Goal: Transaction & Acquisition: Purchase product/service

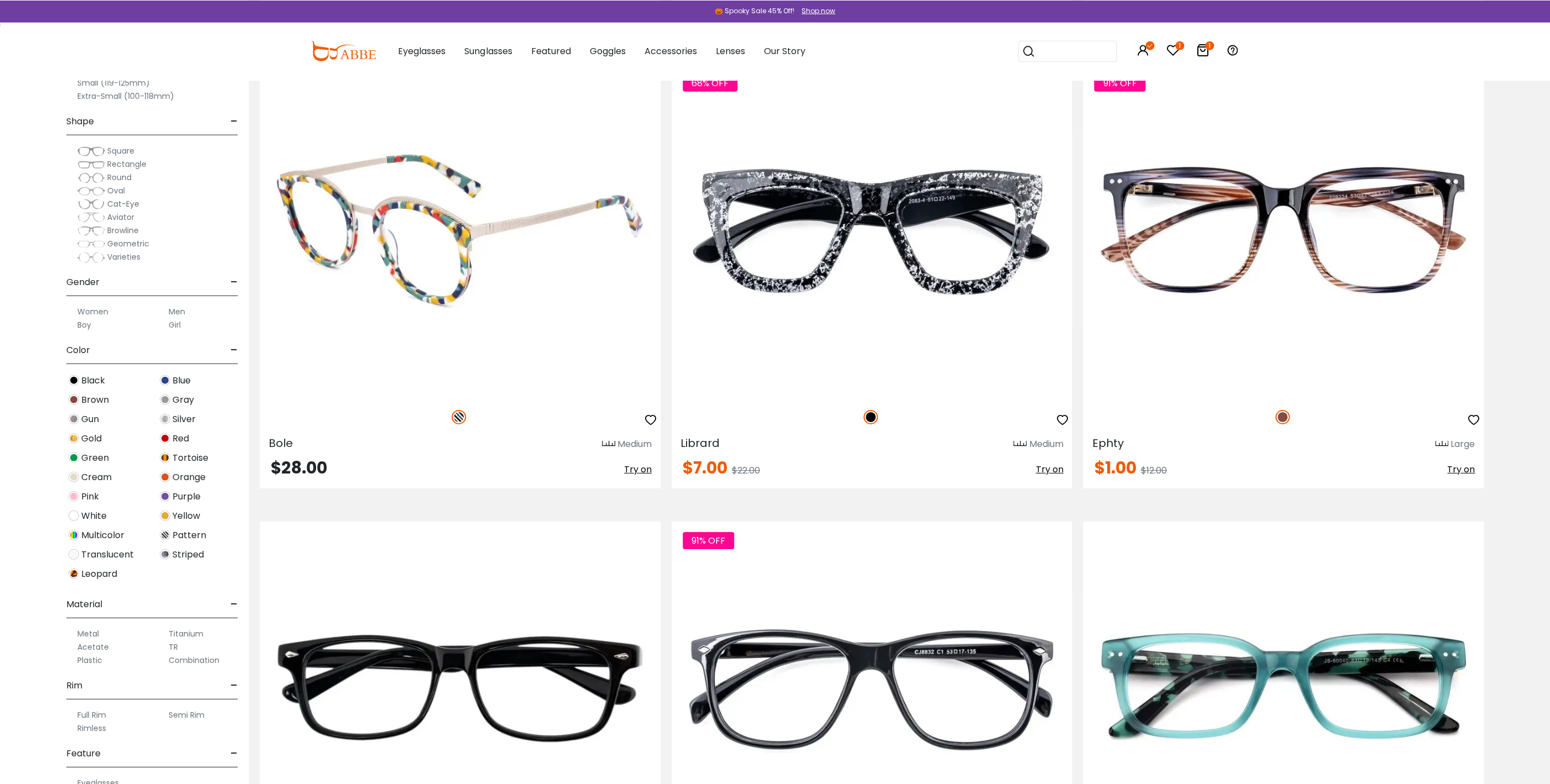
scroll to position [8412, 0]
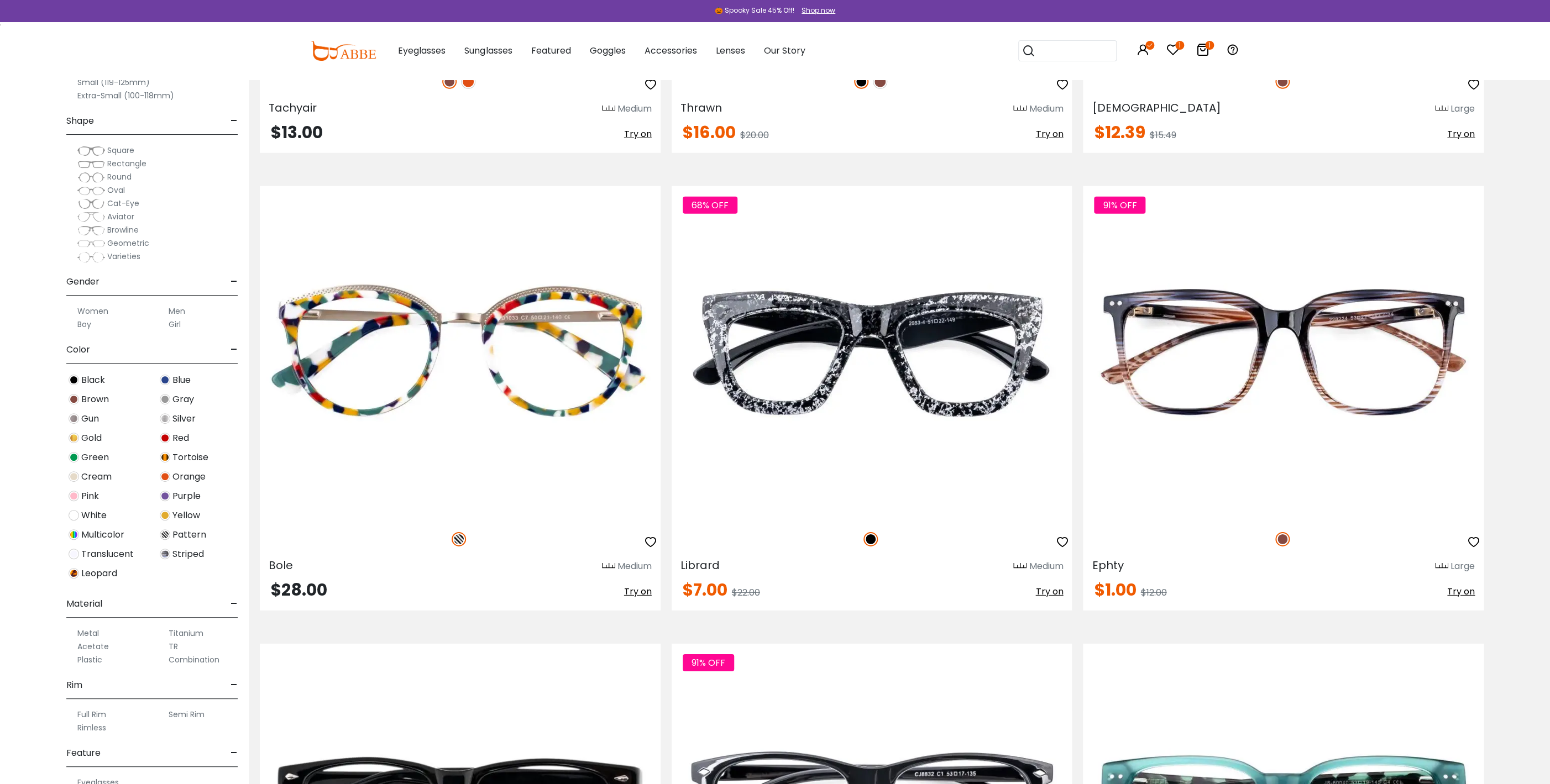
click at [114, 219] on span "Aviator" at bounding box center [121, 217] width 27 height 11
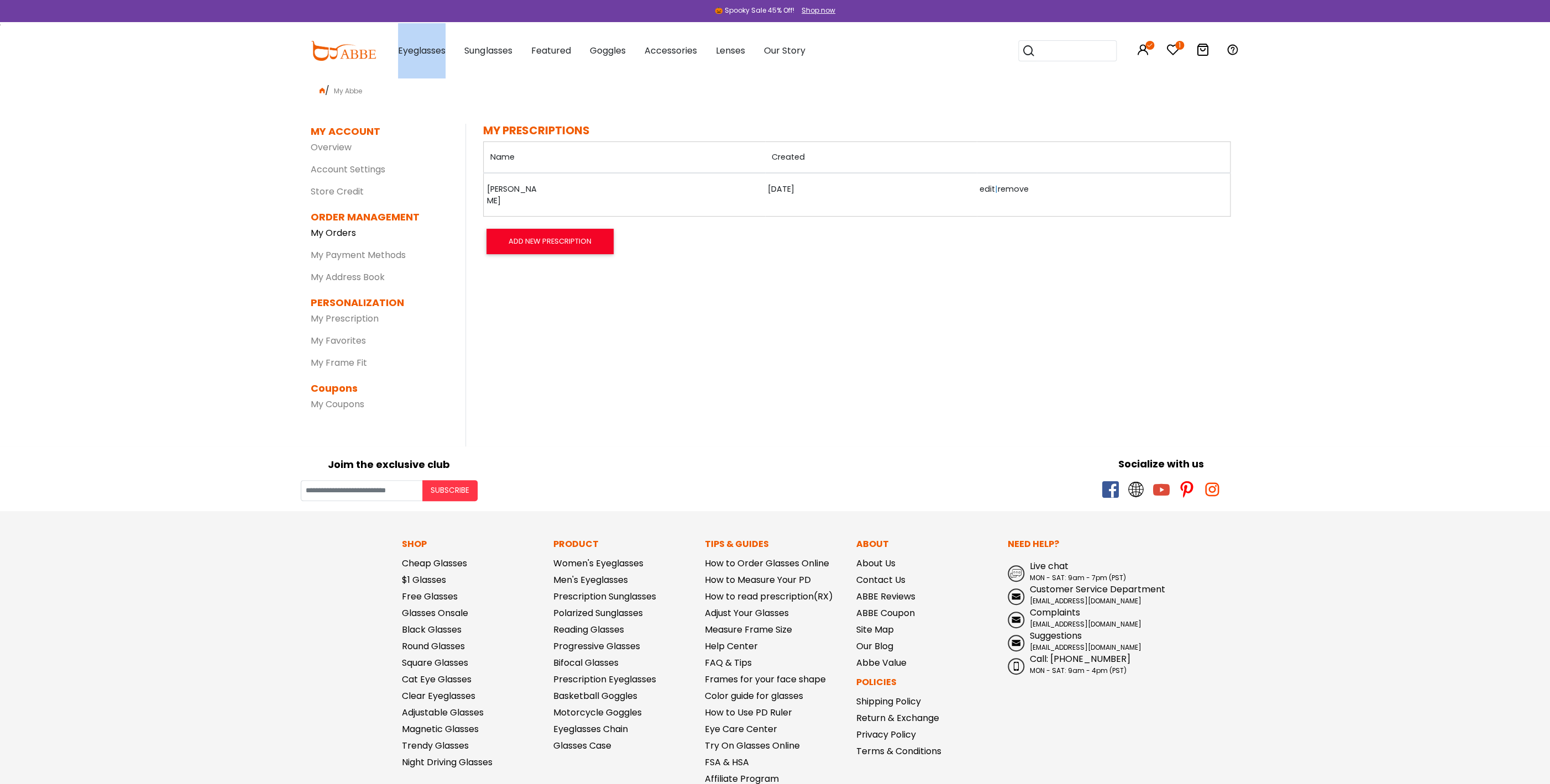
click at [336, 234] on link "My Orders" at bounding box center [333, 233] width 45 height 13
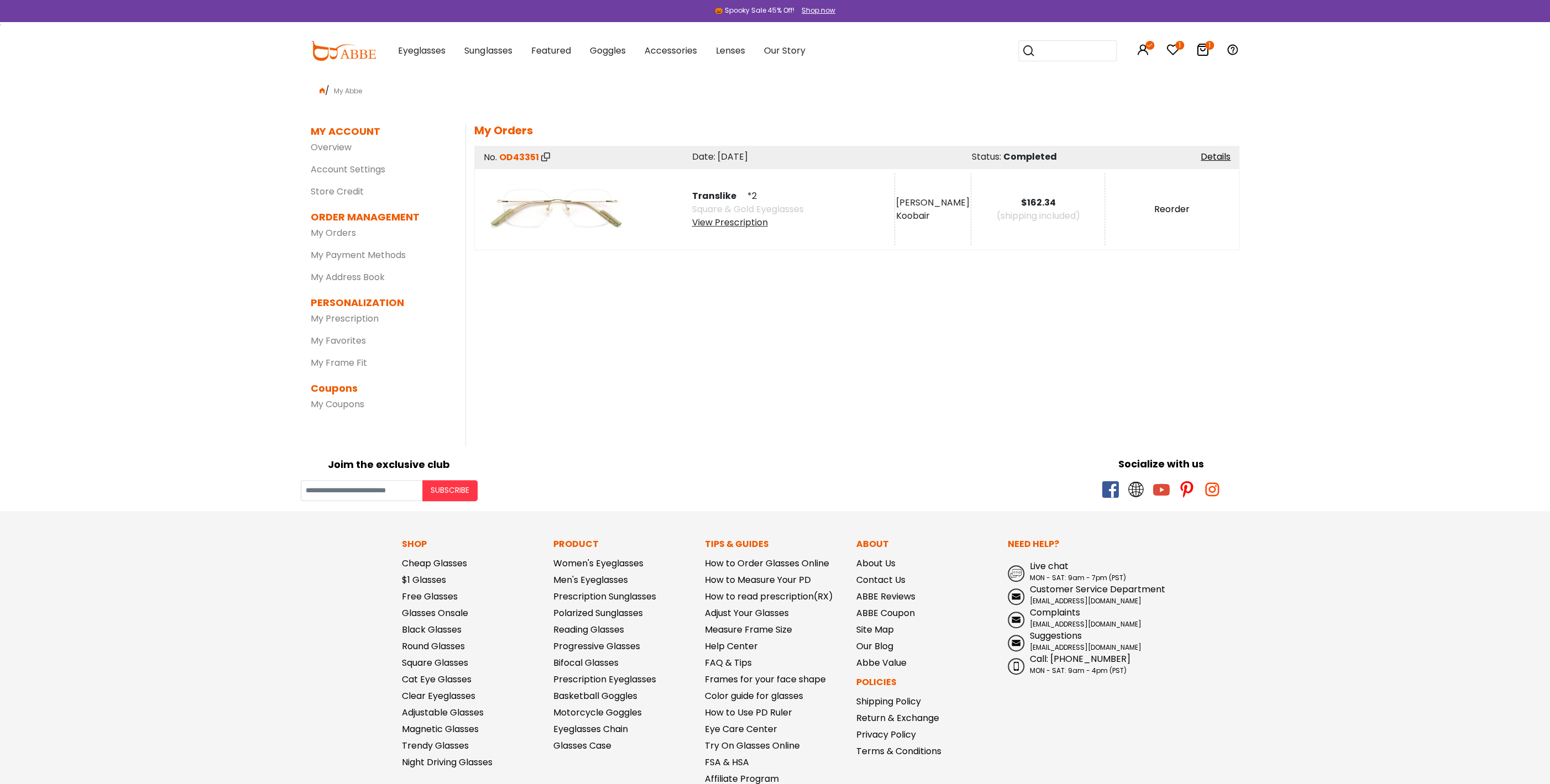
click at [1168, 209] on link "Reorder" at bounding box center [1172, 209] width 35 height 13
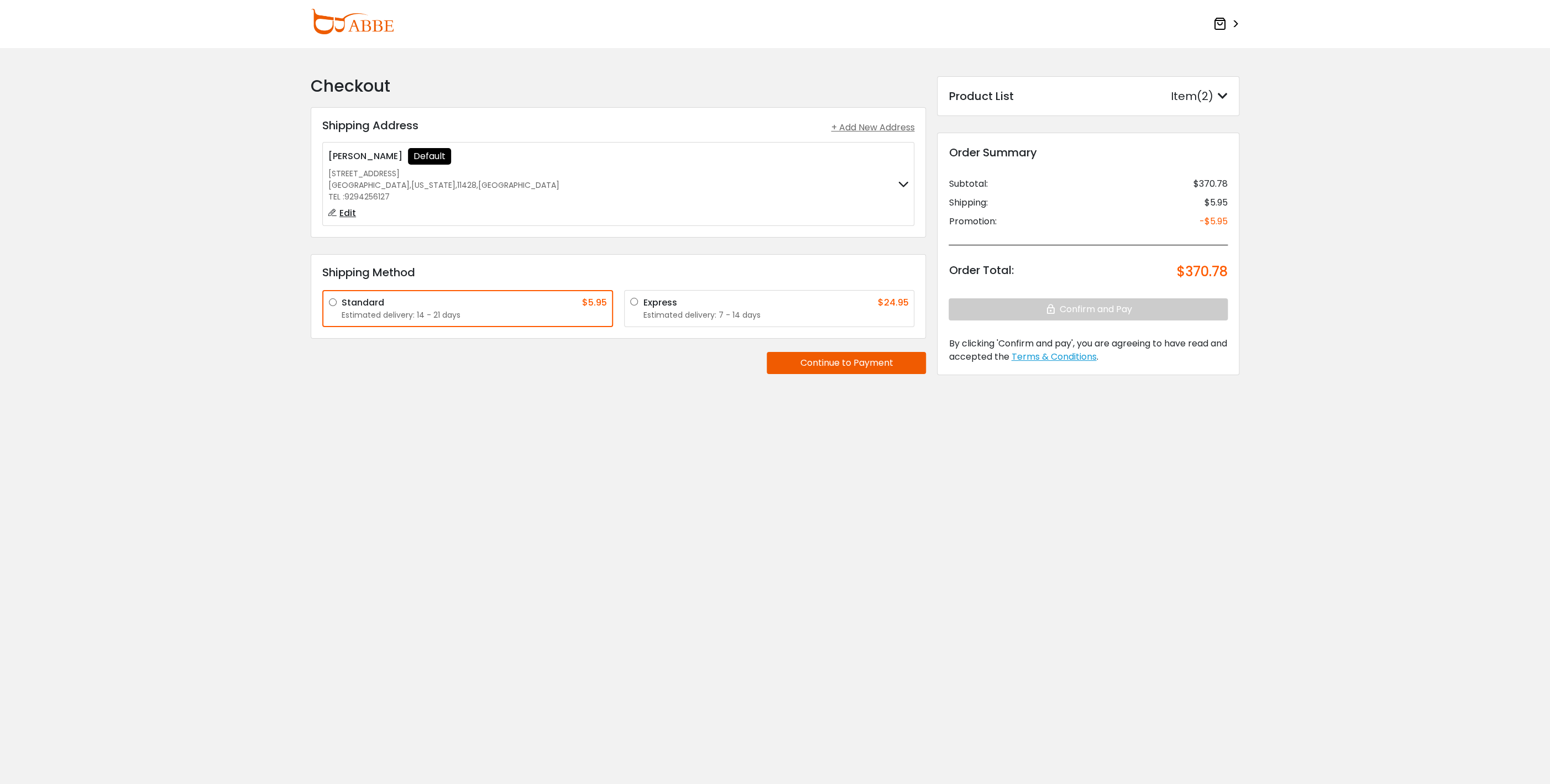
click at [1220, 94] on icon at bounding box center [1223, 96] width 10 height 11
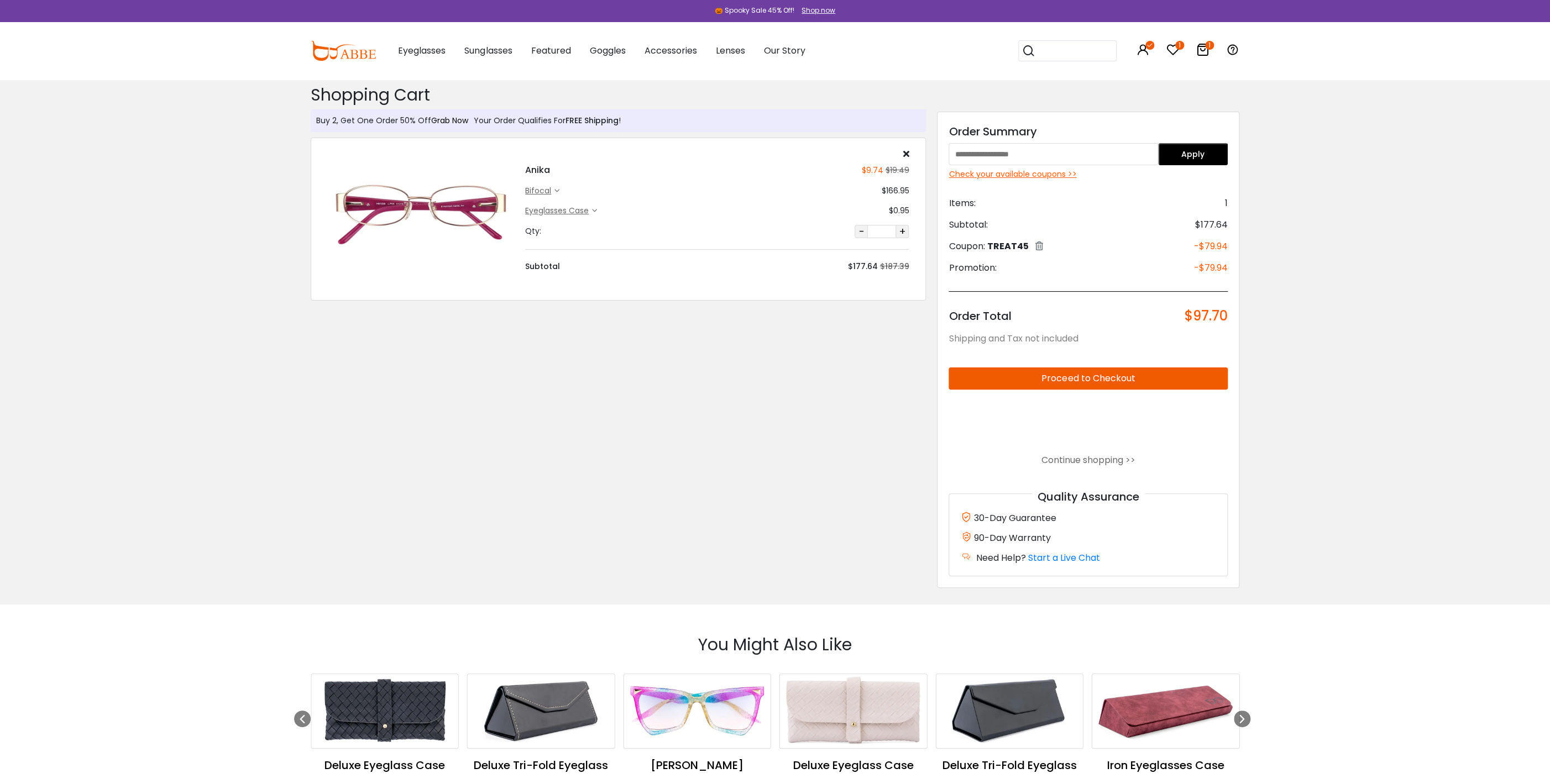
click at [436, 119] on link "Grab Now" at bounding box center [450, 121] width 37 height 11
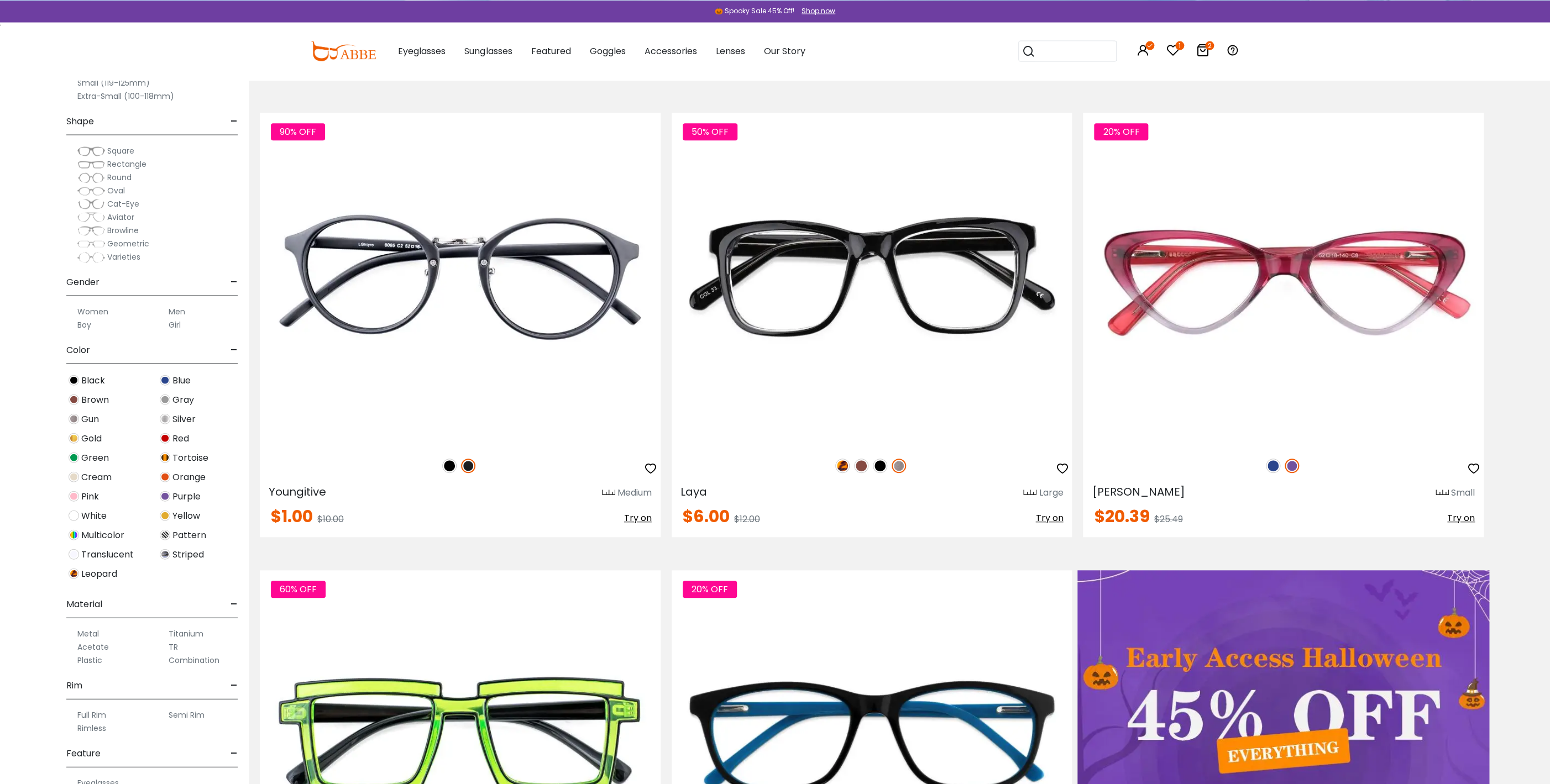
scroll to position [417, 0]
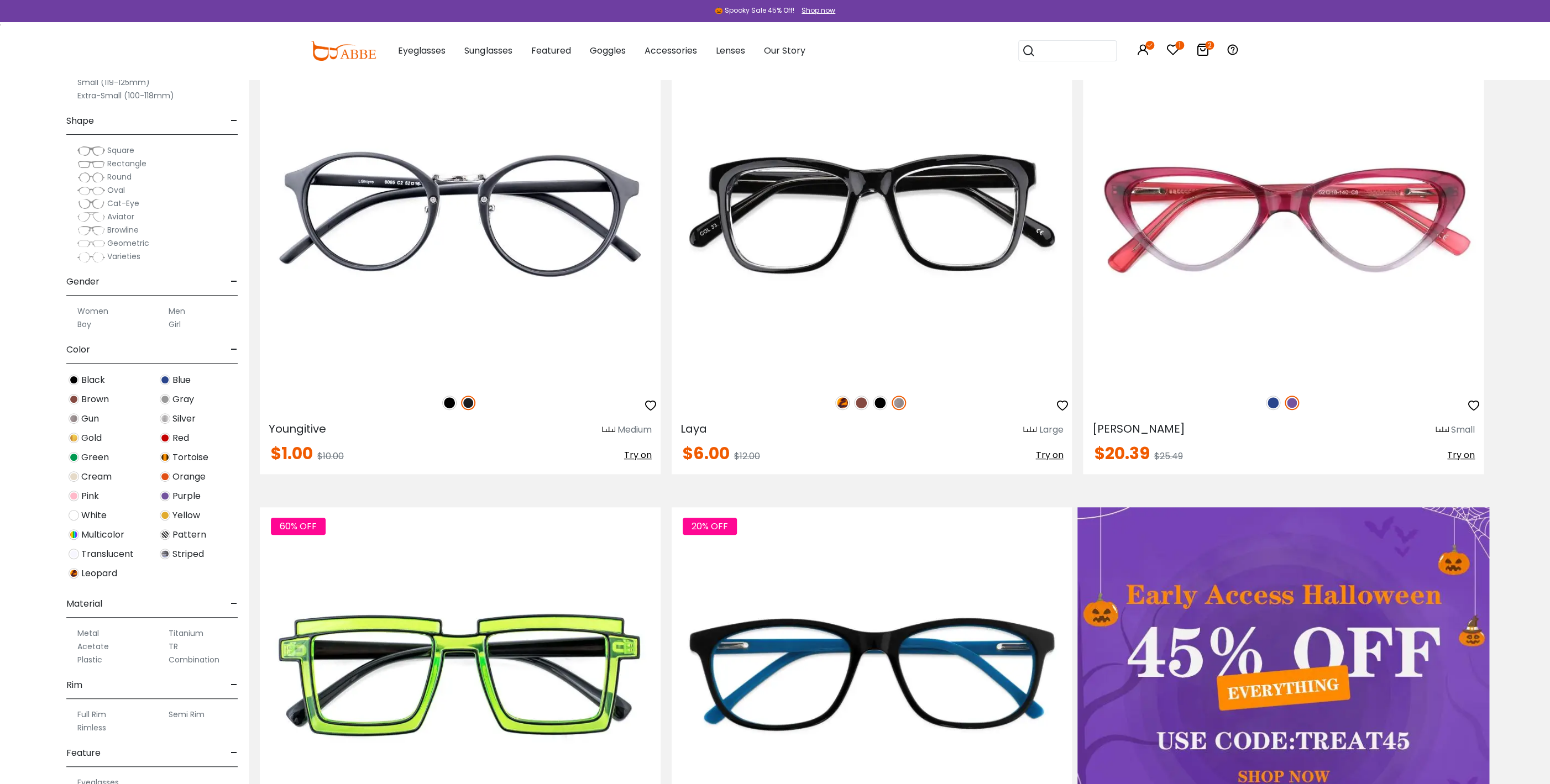
click at [97, 729] on label "Rimless" at bounding box center [92, 728] width 29 height 13
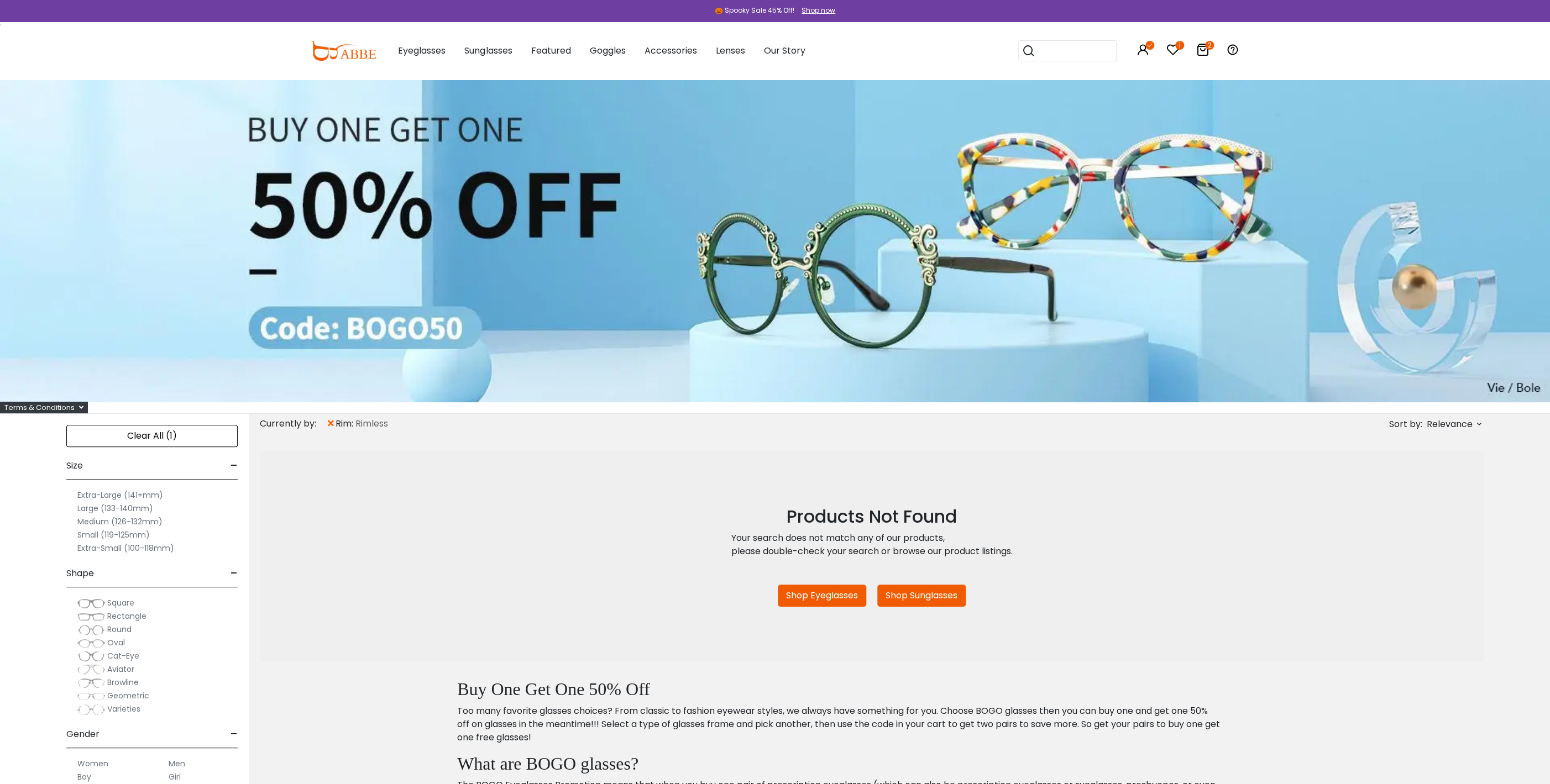
scroll to position [60, 0]
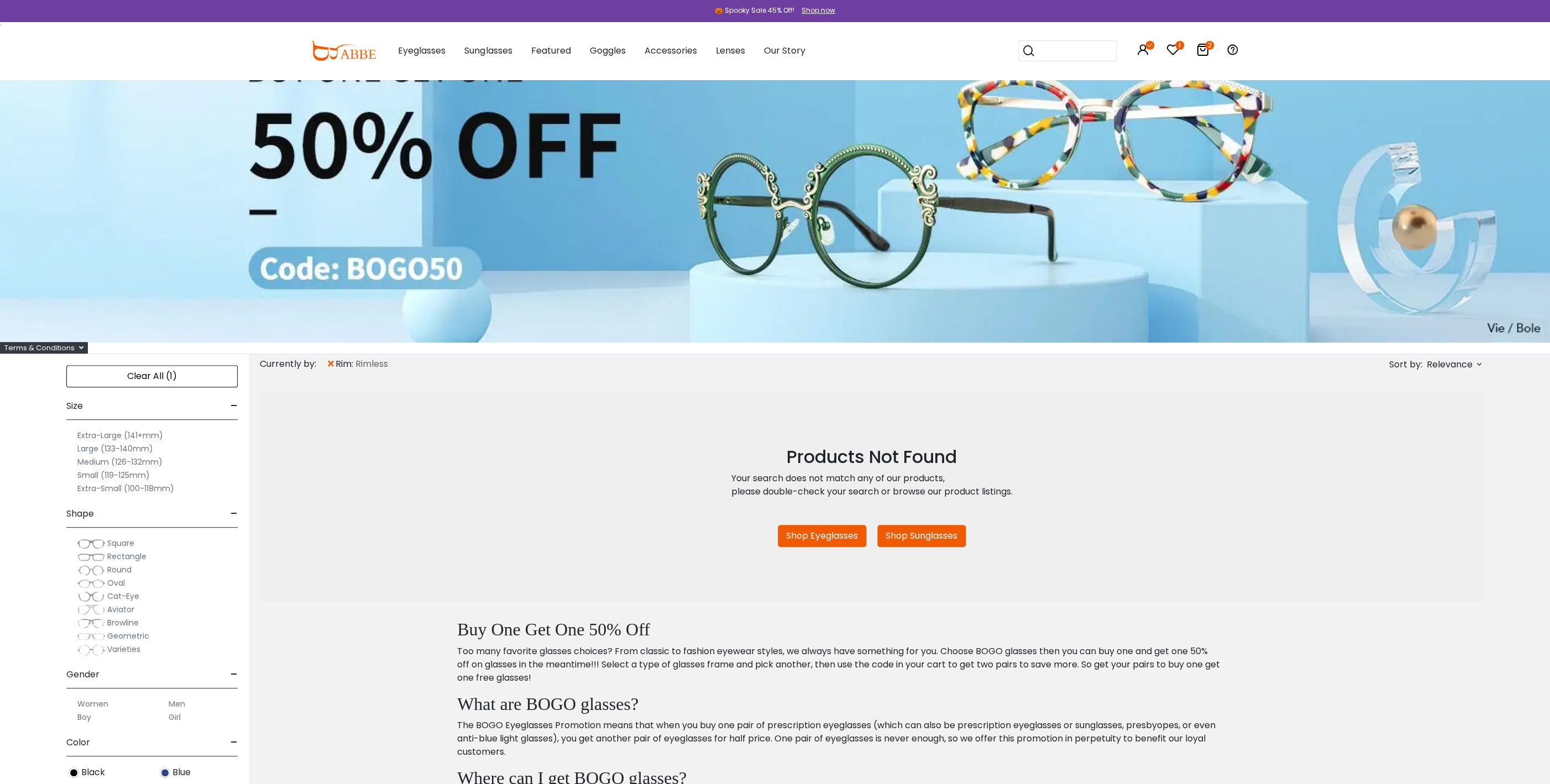
click at [171, 375] on div "Clear All (1)" at bounding box center [152, 376] width 171 height 22
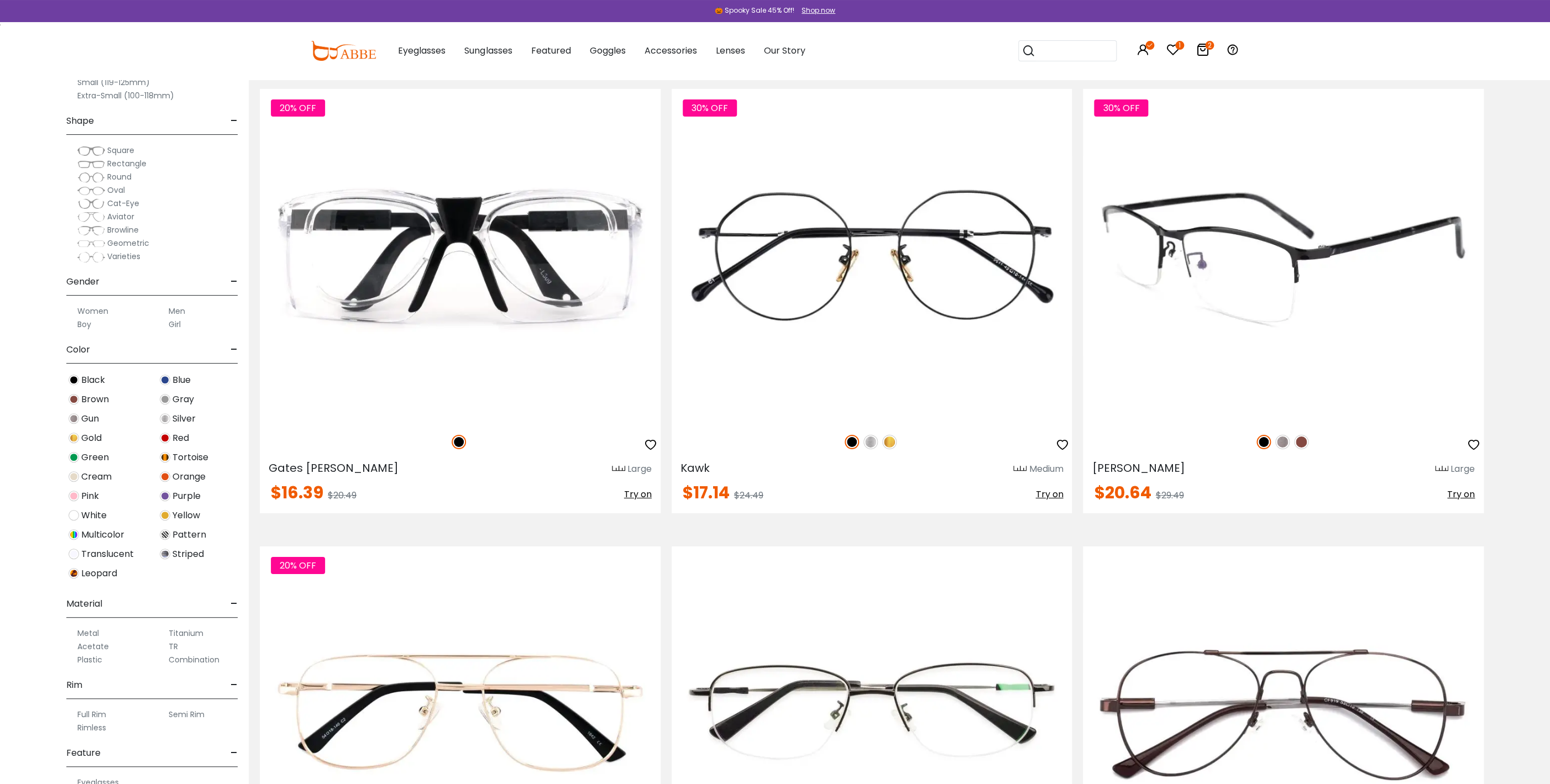
scroll to position [2685, 0]
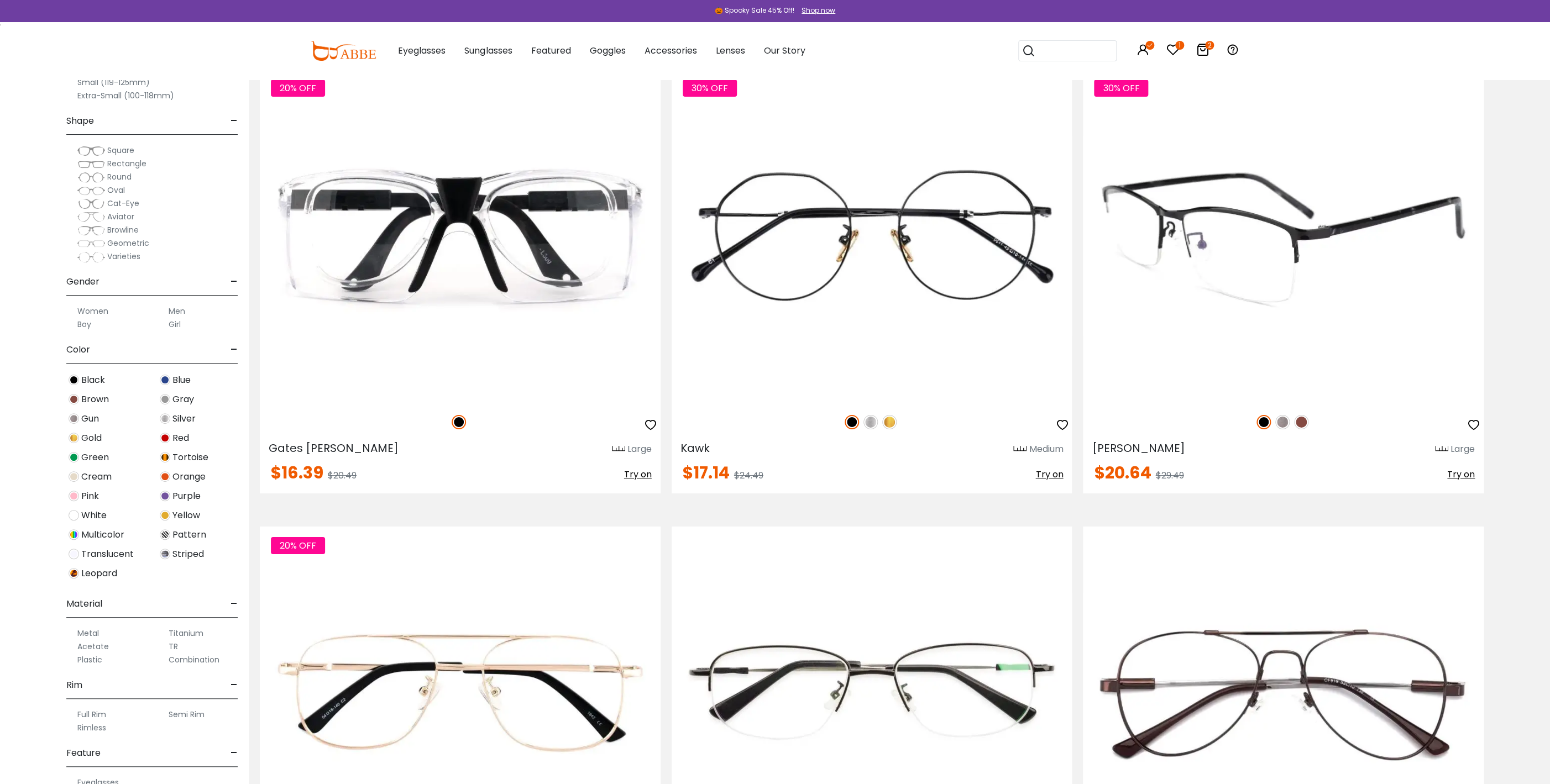
click at [1281, 422] on img at bounding box center [1282, 422] width 14 height 14
click at [1301, 421] on img at bounding box center [1301, 422] width 14 height 14
click at [1262, 419] on img at bounding box center [1264, 422] width 14 height 14
click at [1298, 421] on img at bounding box center [1301, 422] width 14 height 14
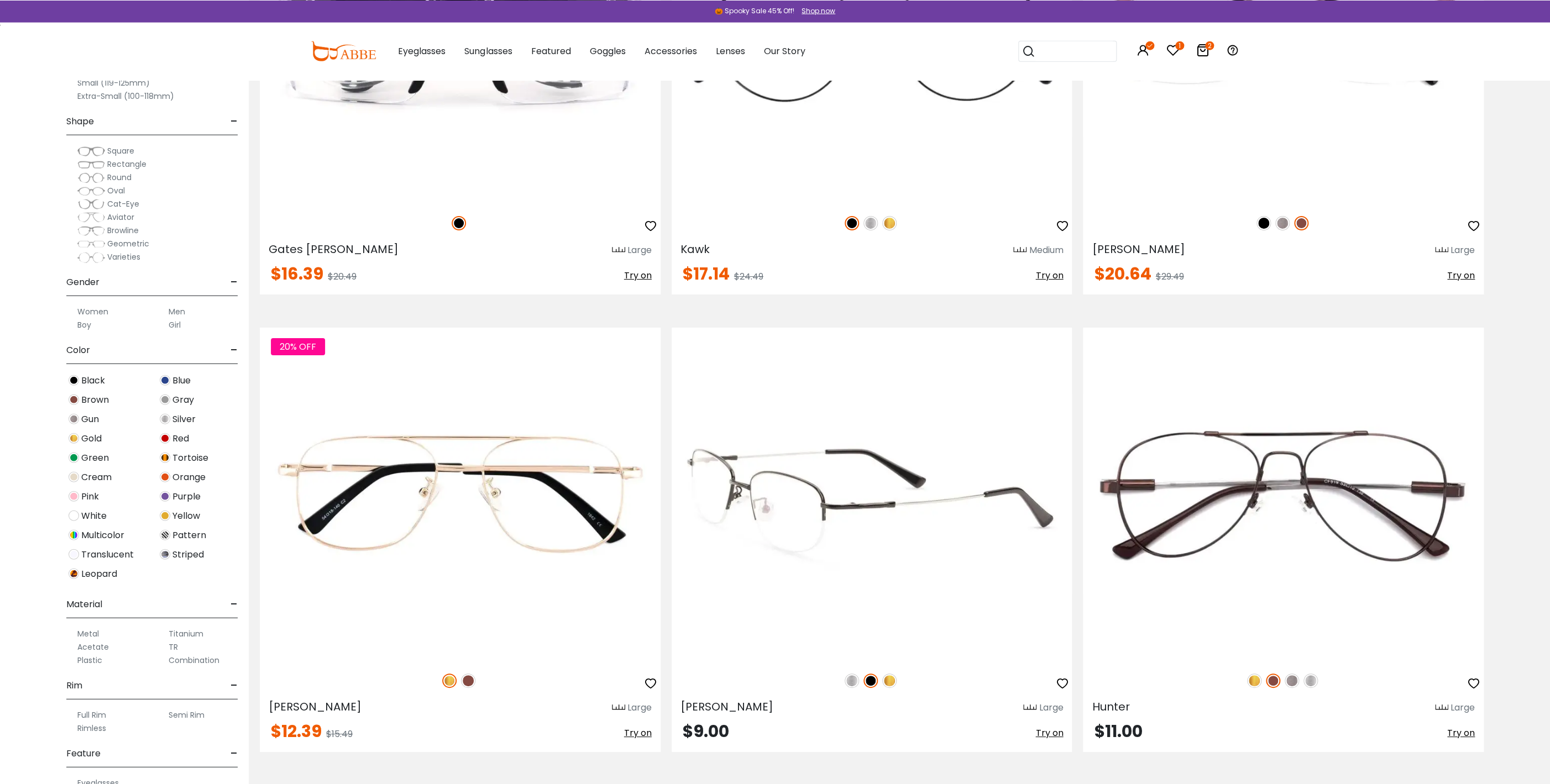
scroll to position [2983, 0]
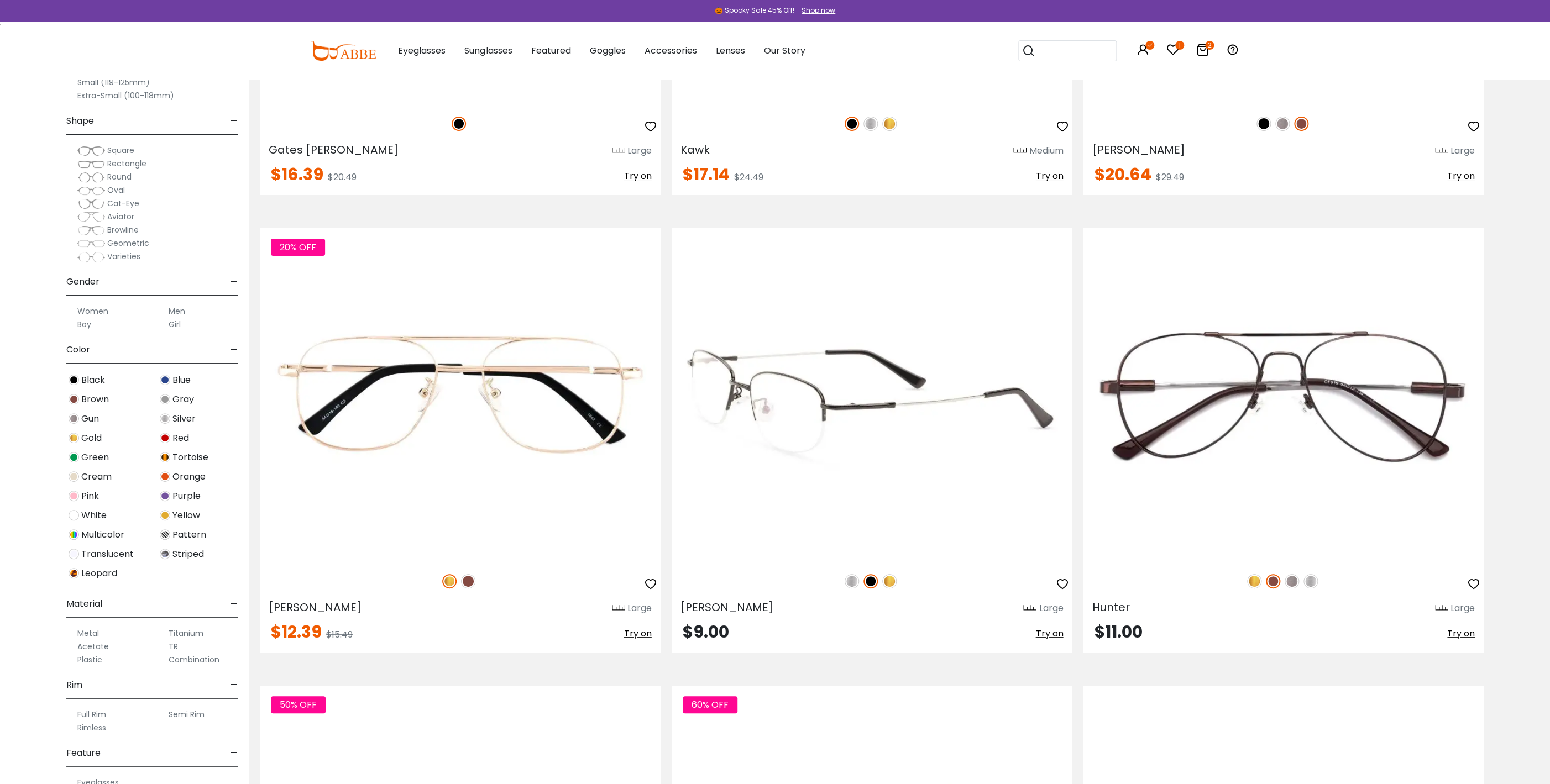
click at [889, 579] on img at bounding box center [889, 581] width 14 height 14
click at [851, 580] on img at bounding box center [852, 581] width 14 height 14
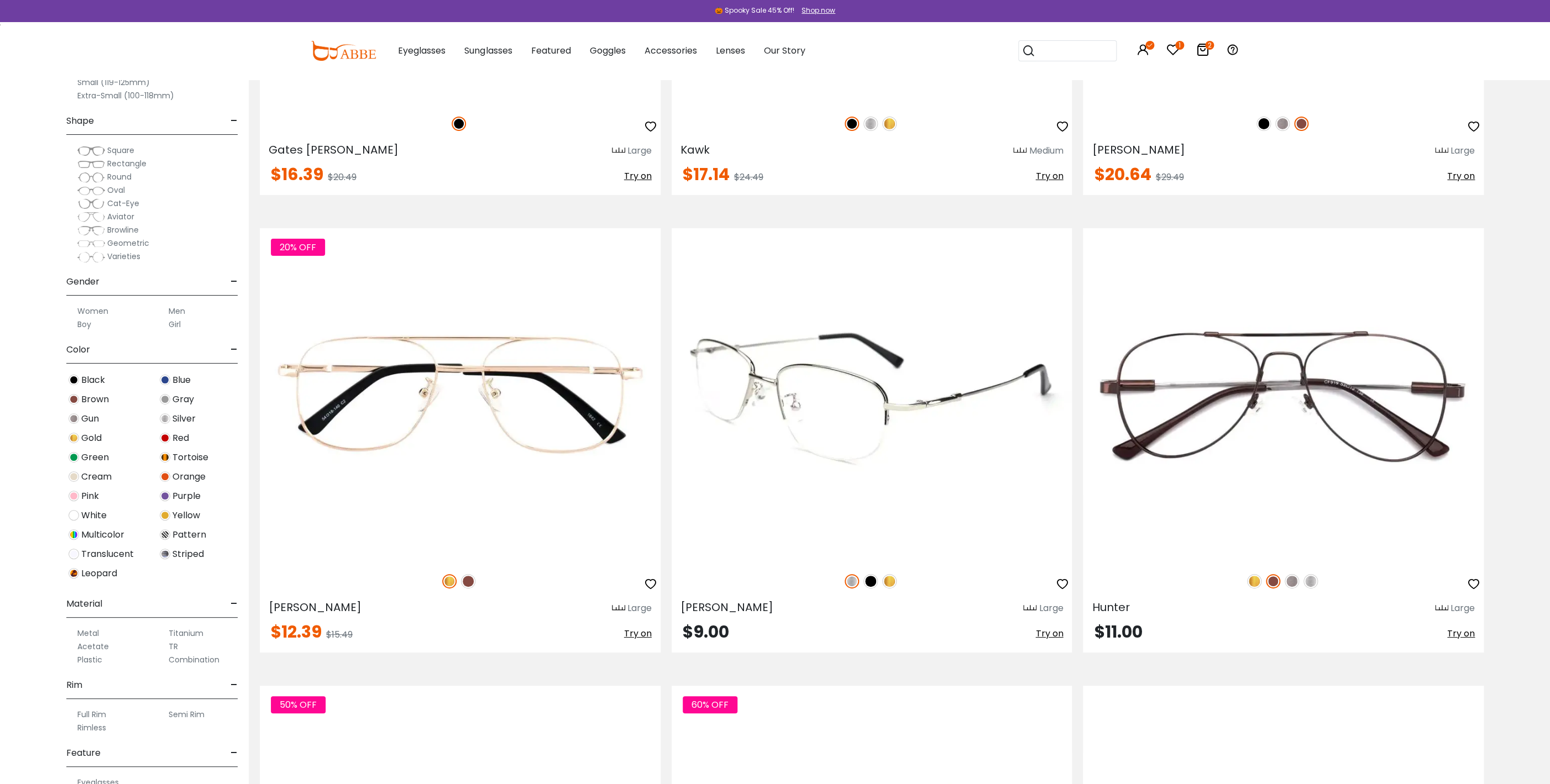
click at [874, 579] on img at bounding box center [870, 581] width 14 height 14
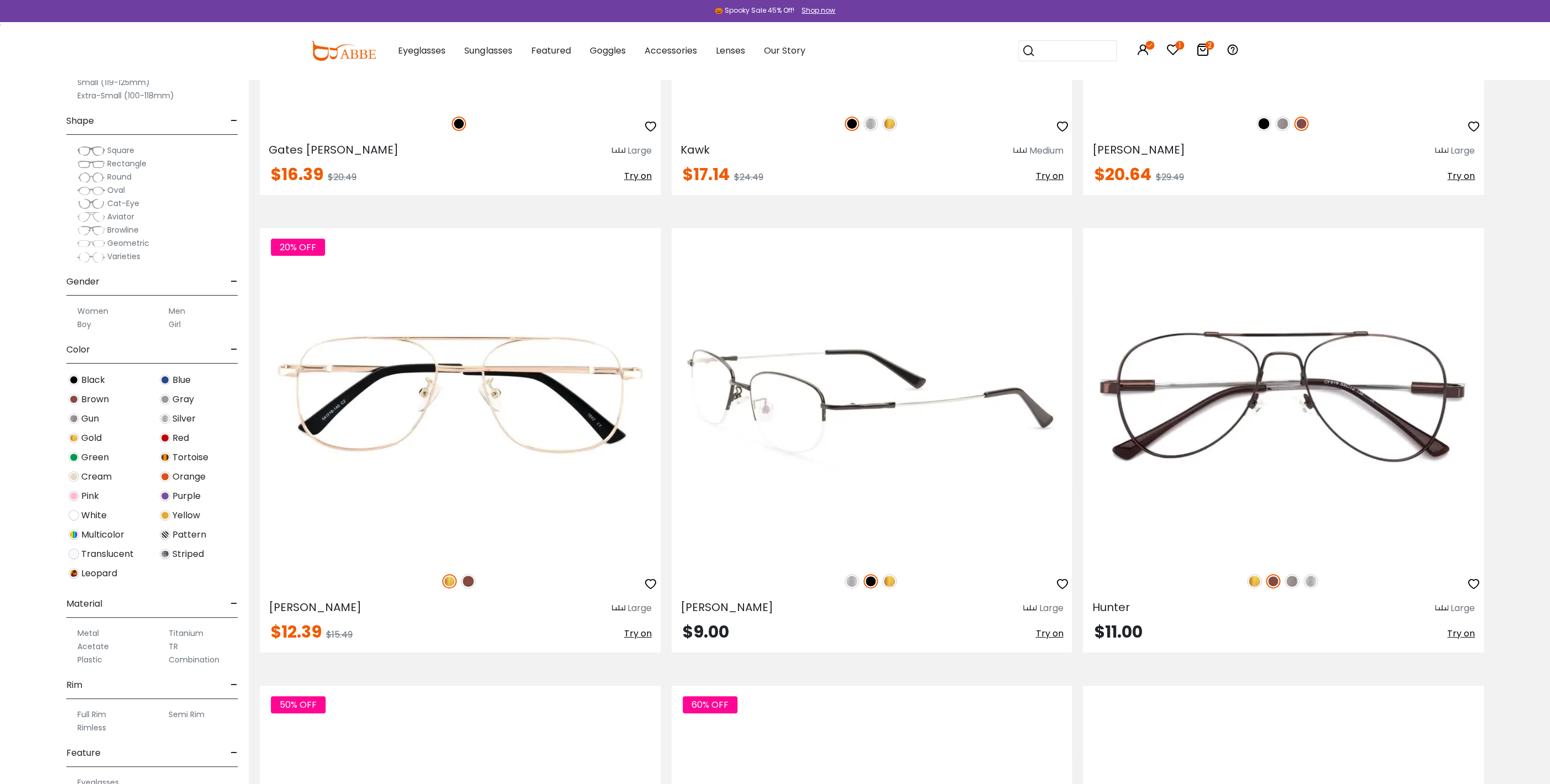
click at [889, 580] on img at bounding box center [889, 581] width 14 height 14
click at [1046, 633] on span "Try on" at bounding box center [1049, 633] width 28 height 13
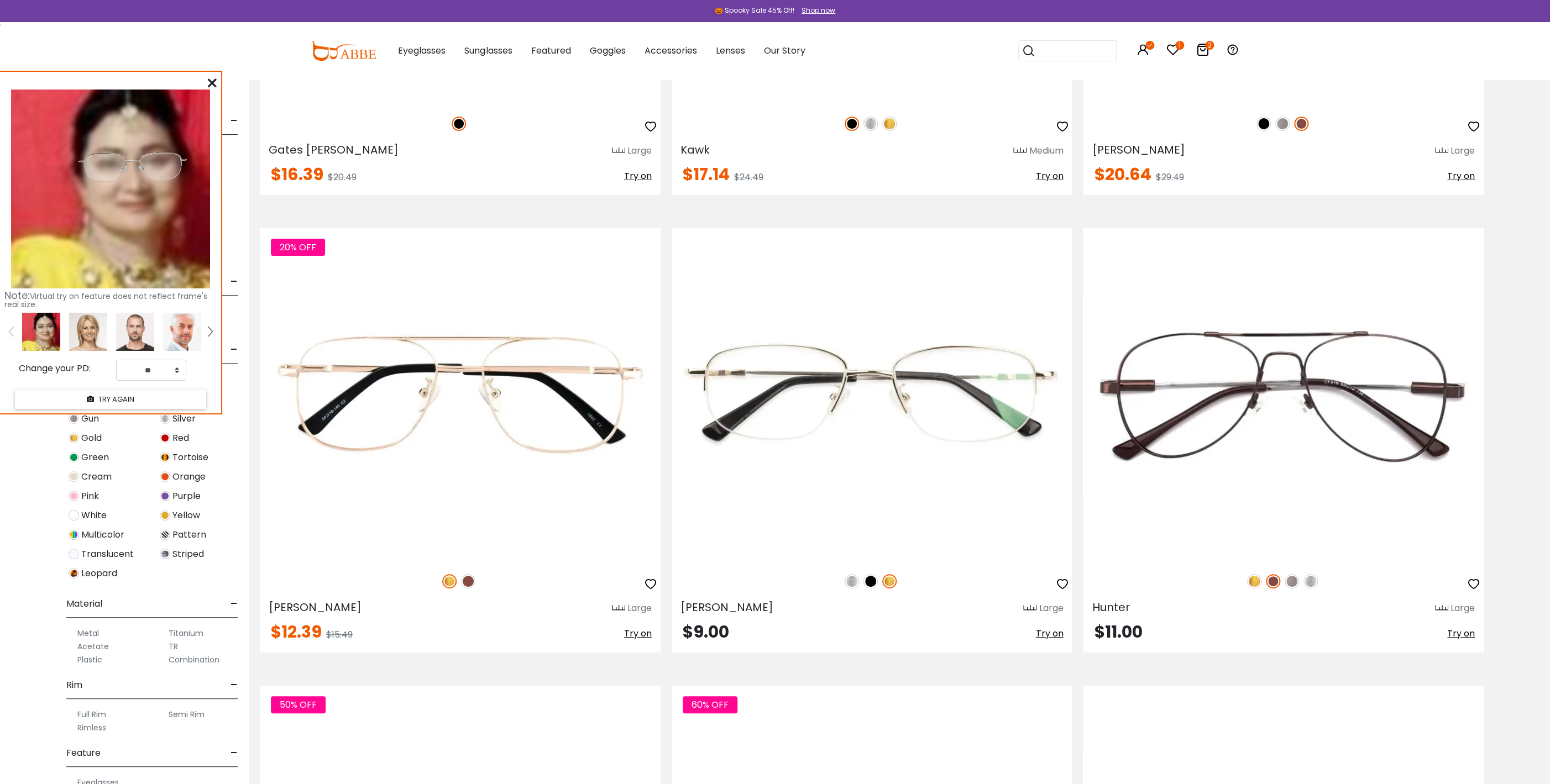
click at [215, 79] on icon at bounding box center [212, 83] width 9 height 9
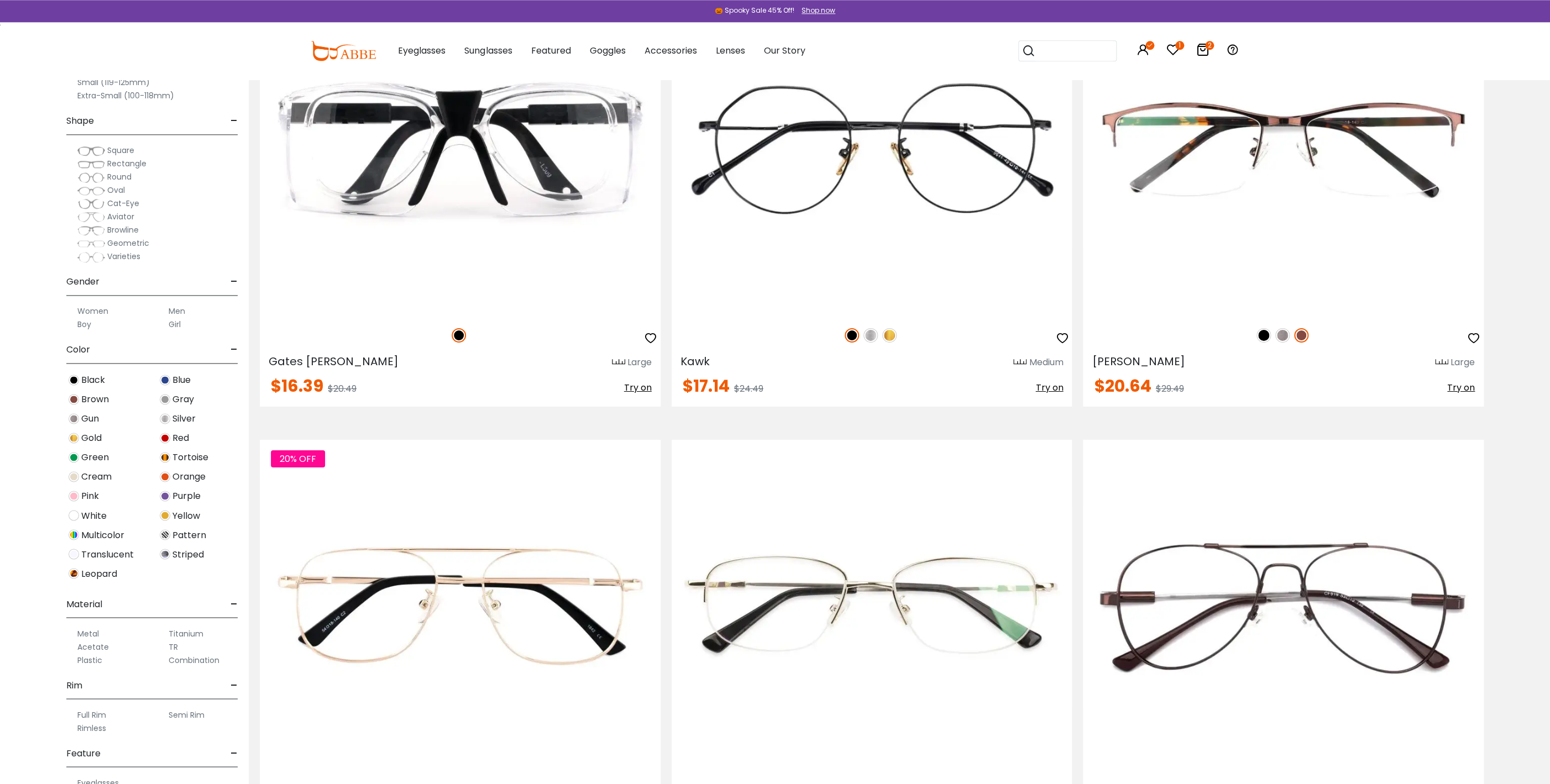
scroll to position [2745, 0]
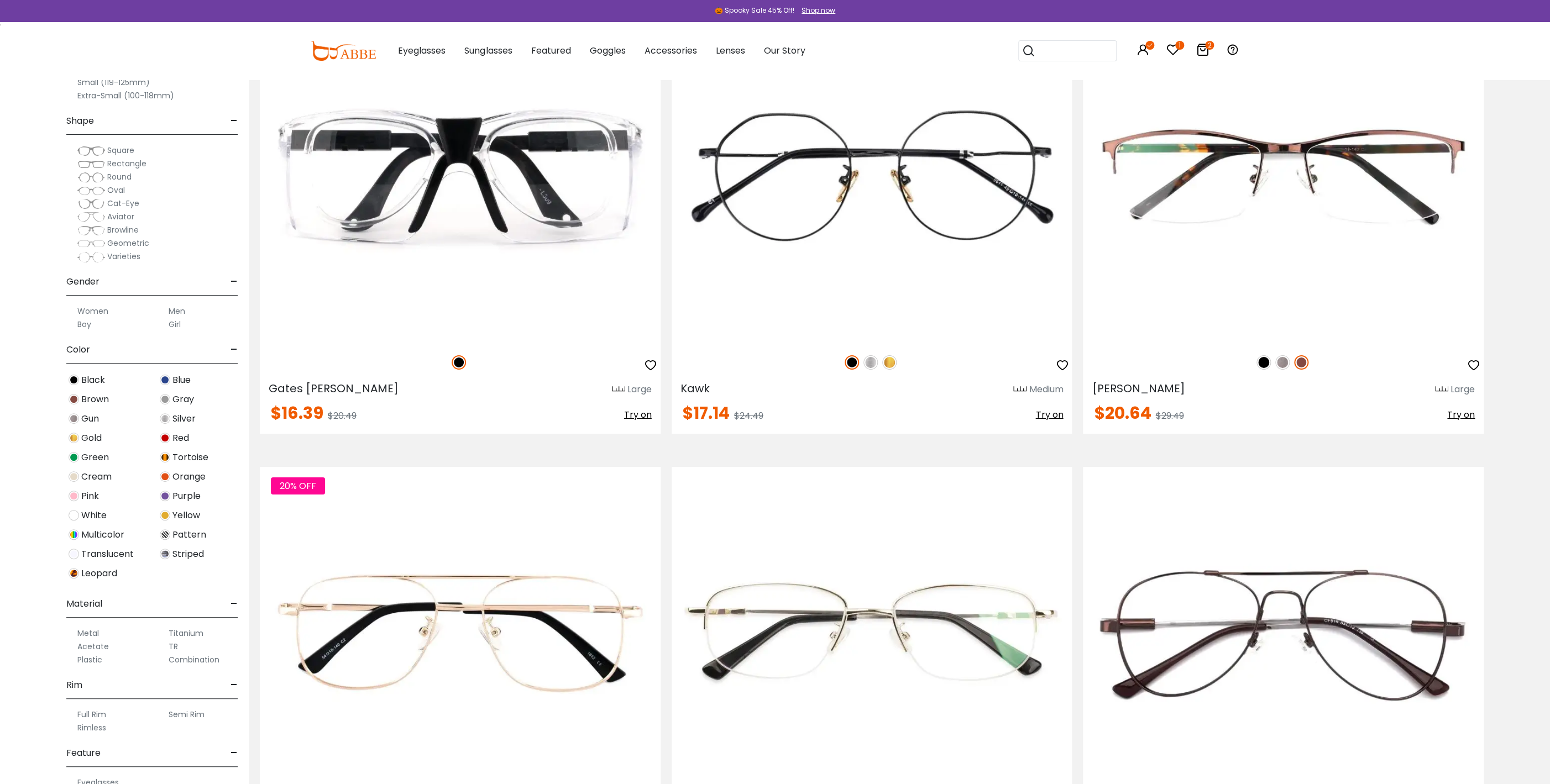
click at [86, 82] on label "Small (119-125mm)" at bounding box center [113, 82] width 72 height 13
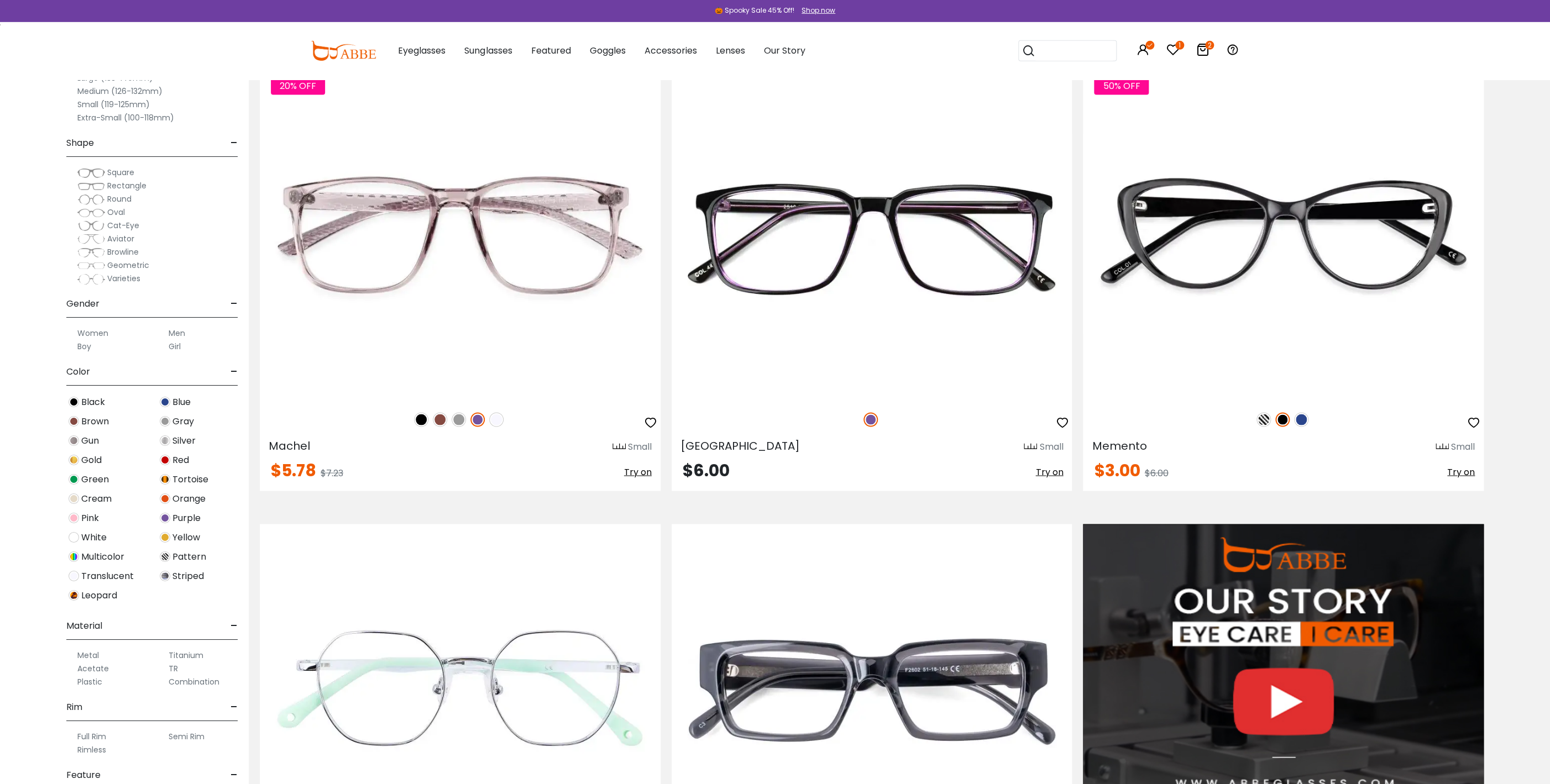
scroll to position [1313, 0]
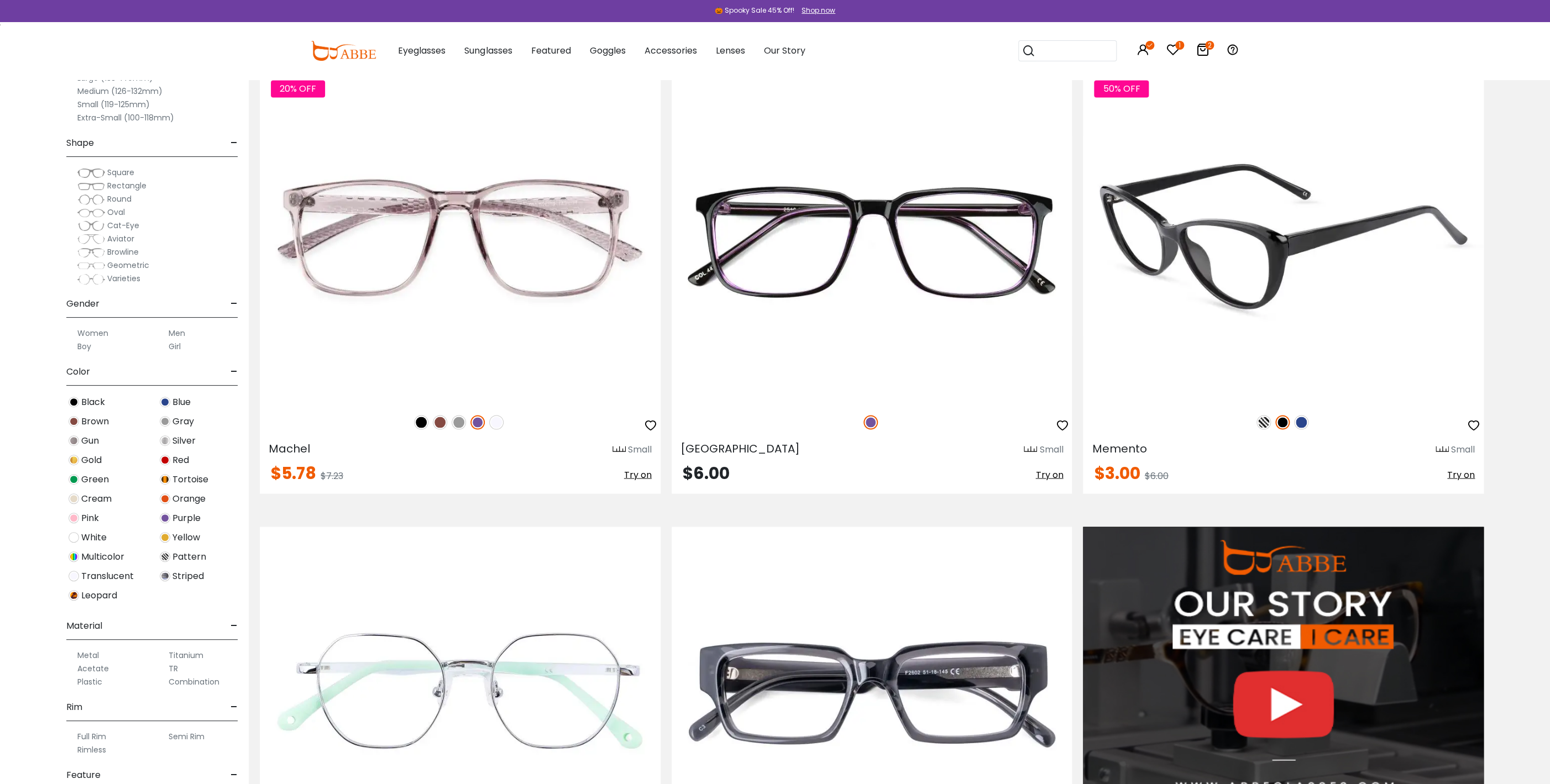
click at [1466, 472] on span "Try on" at bounding box center [1461, 475] width 28 height 13
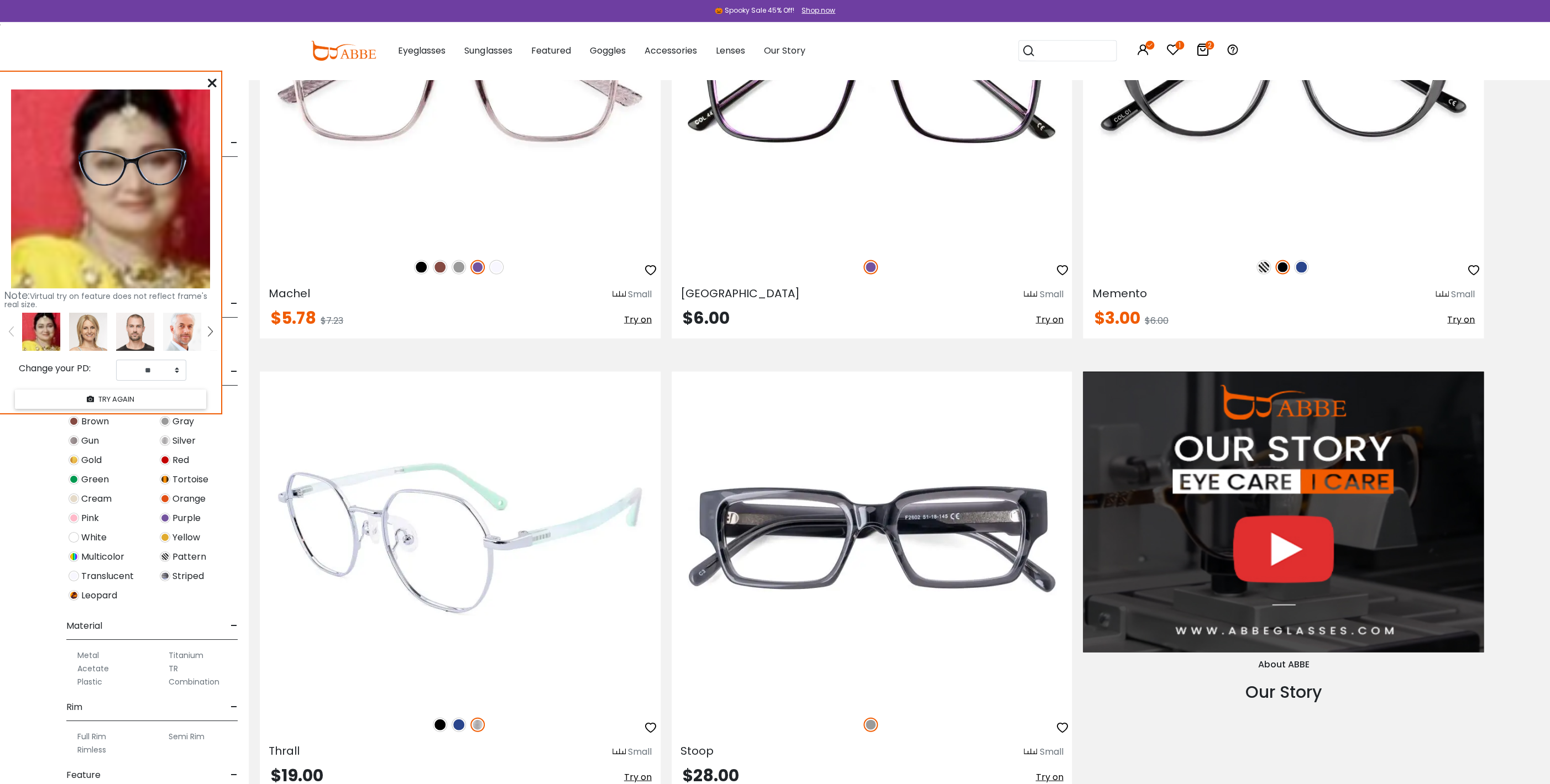
scroll to position [1552, 0]
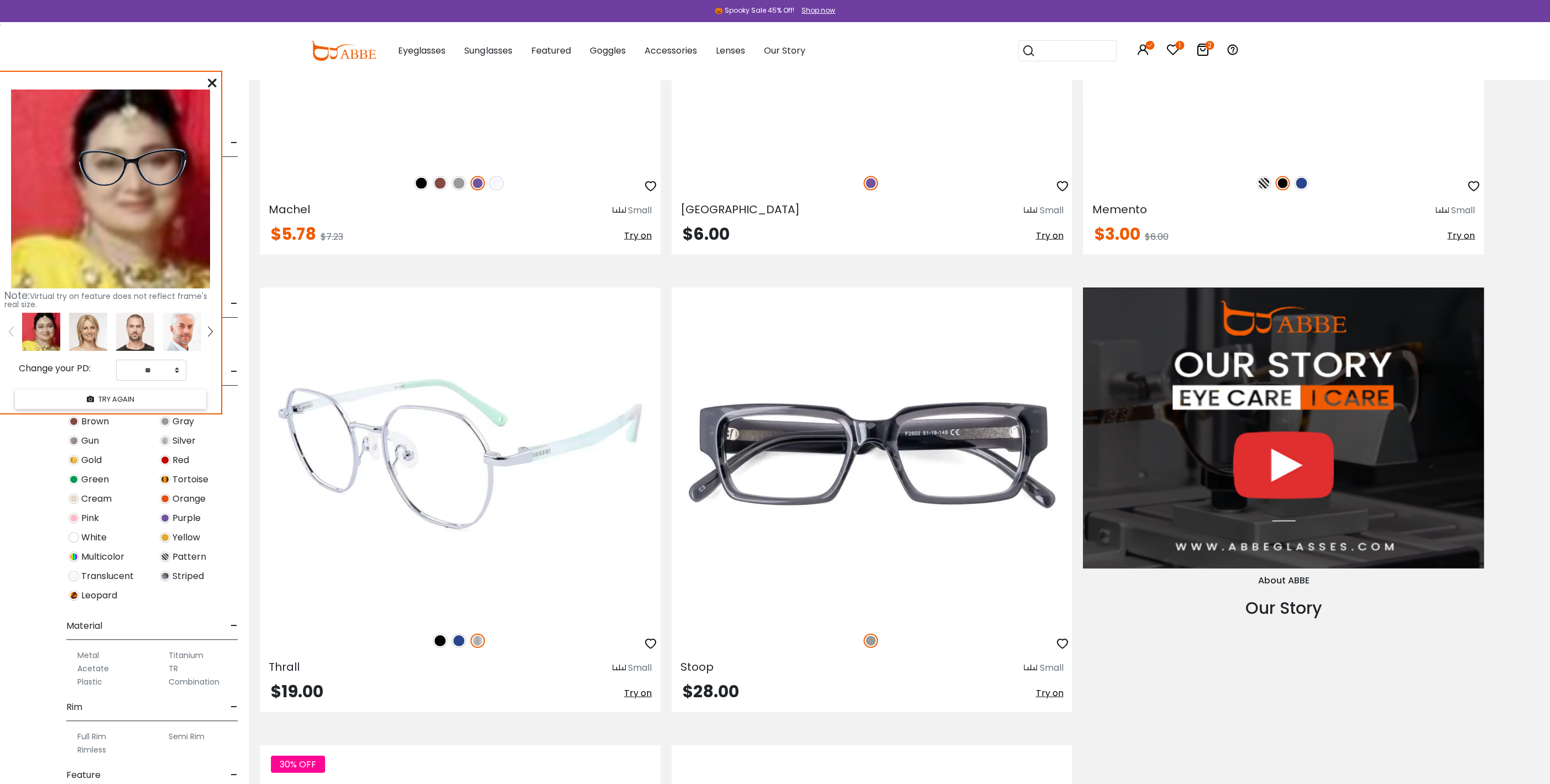
click at [640, 693] on span "Try on" at bounding box center [638, 693] width 28 height 13
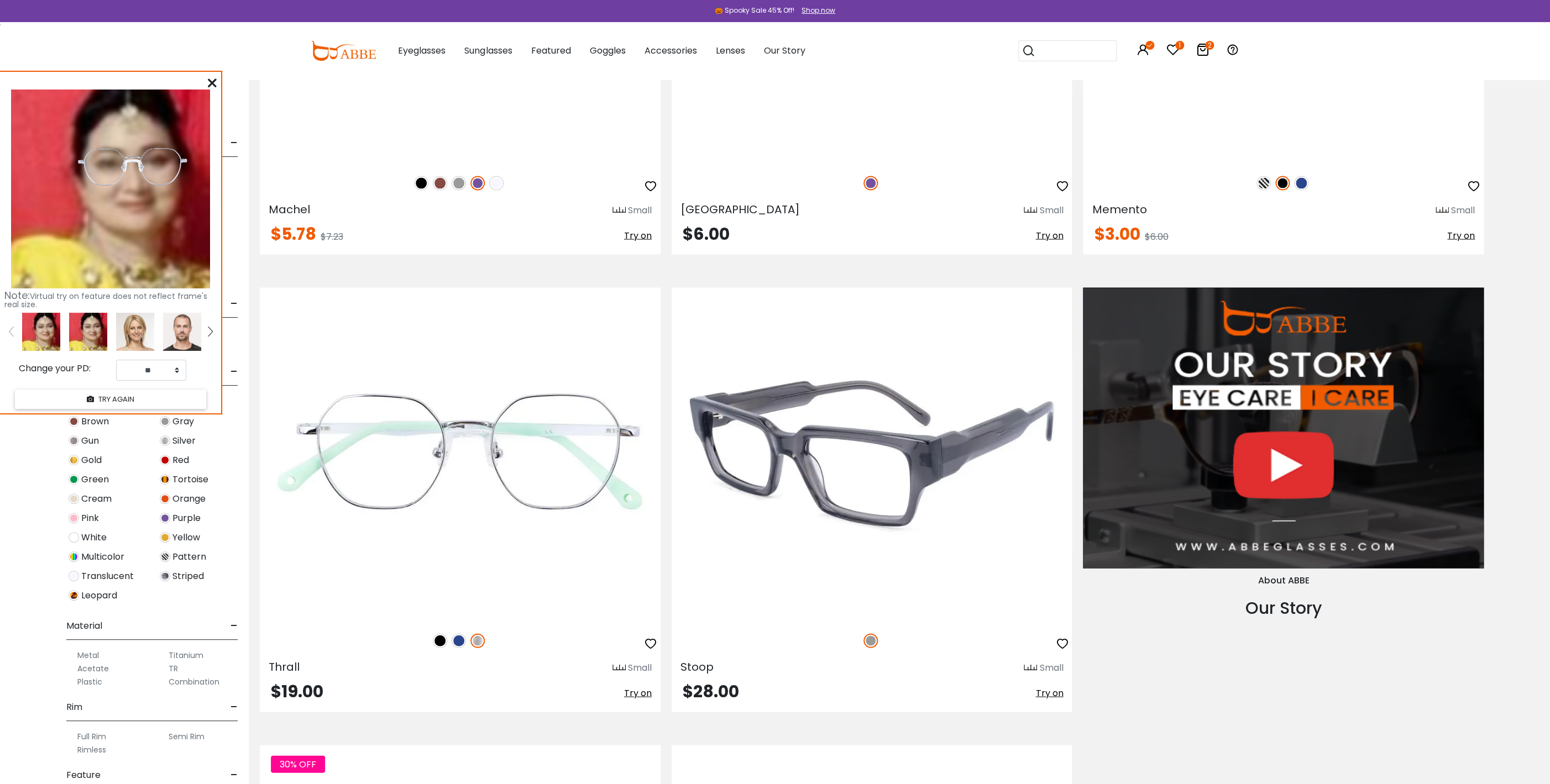
click at [1046, 694] on span "Try on" at bounding box center [1049, 693] width 28 height 13
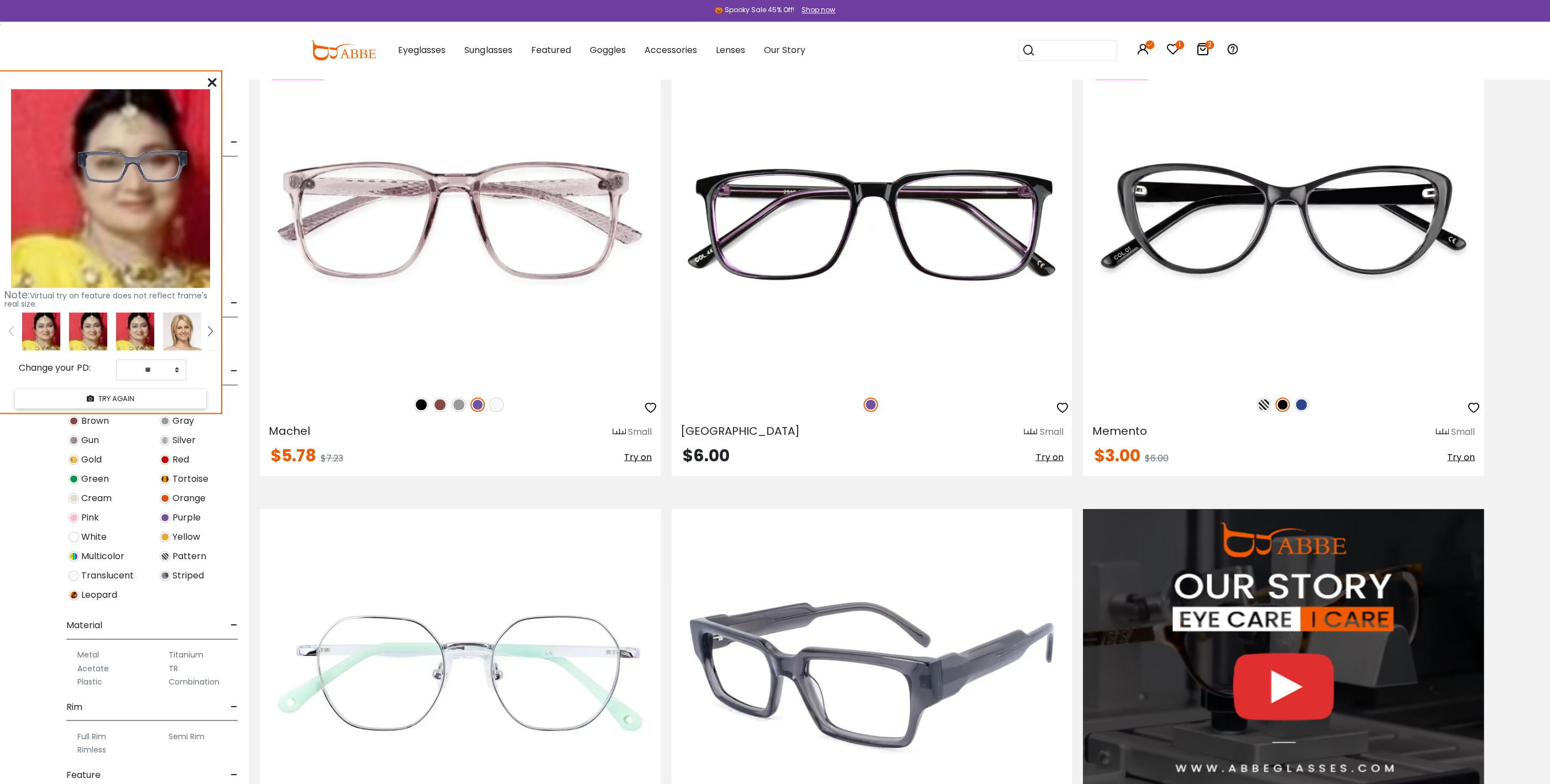
scroll to position [1253, 0]
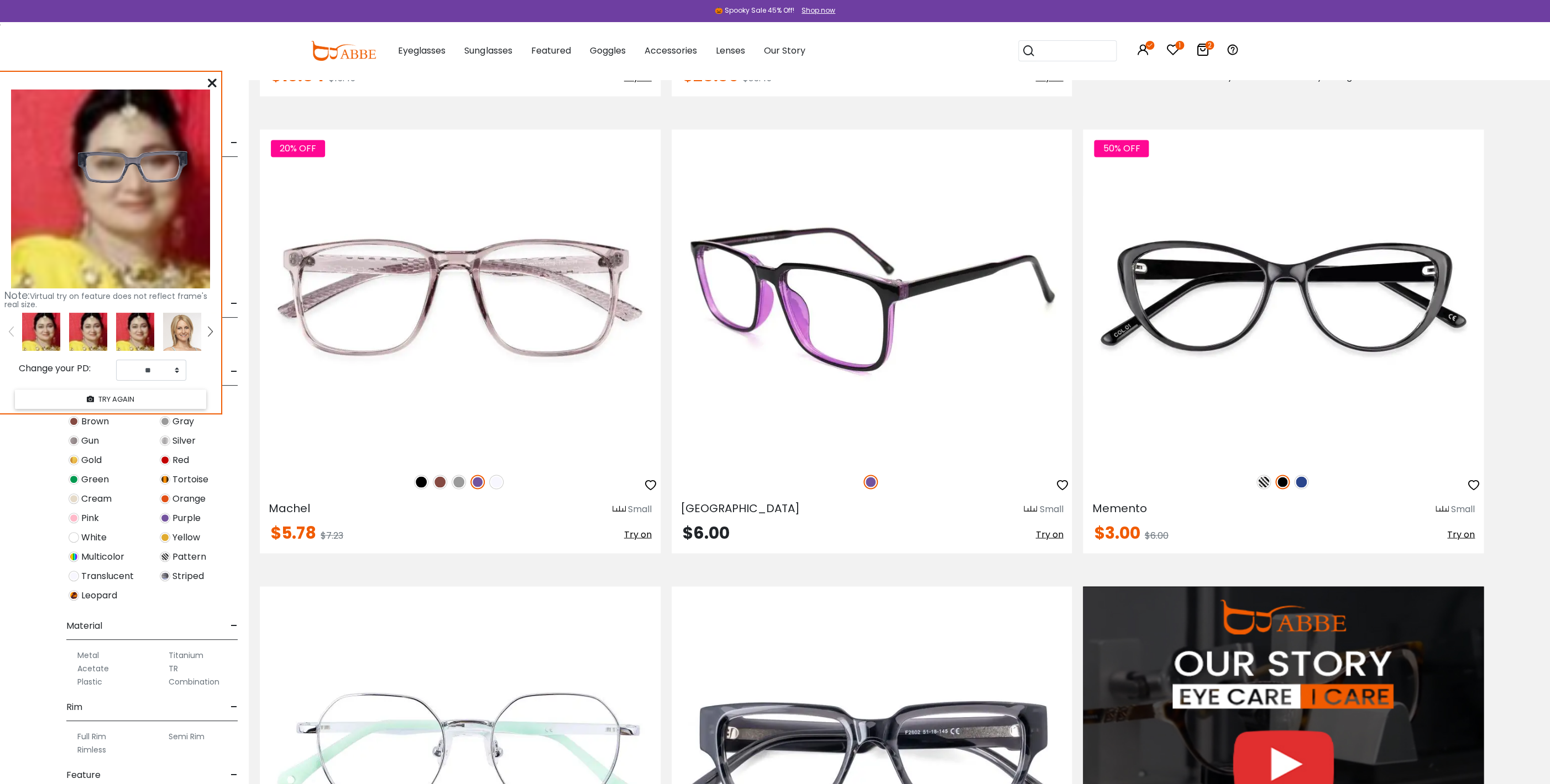
click at [1049, 535] on span "Try on" at bounding box center [1049, 534] width 28 height 13
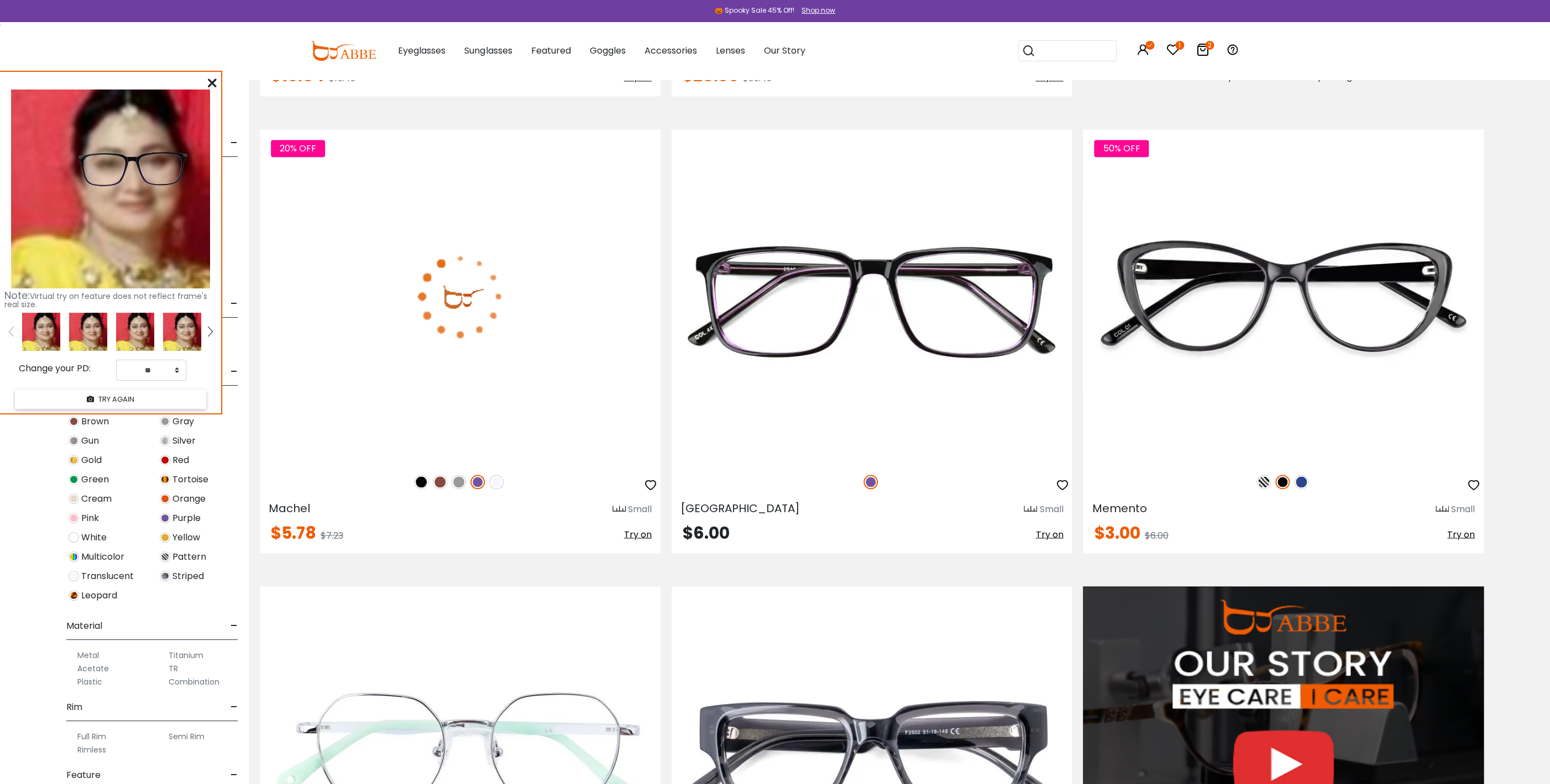
click at [644, 532] on span "Try on" at bounding box center [638, 534] width 28 height 13
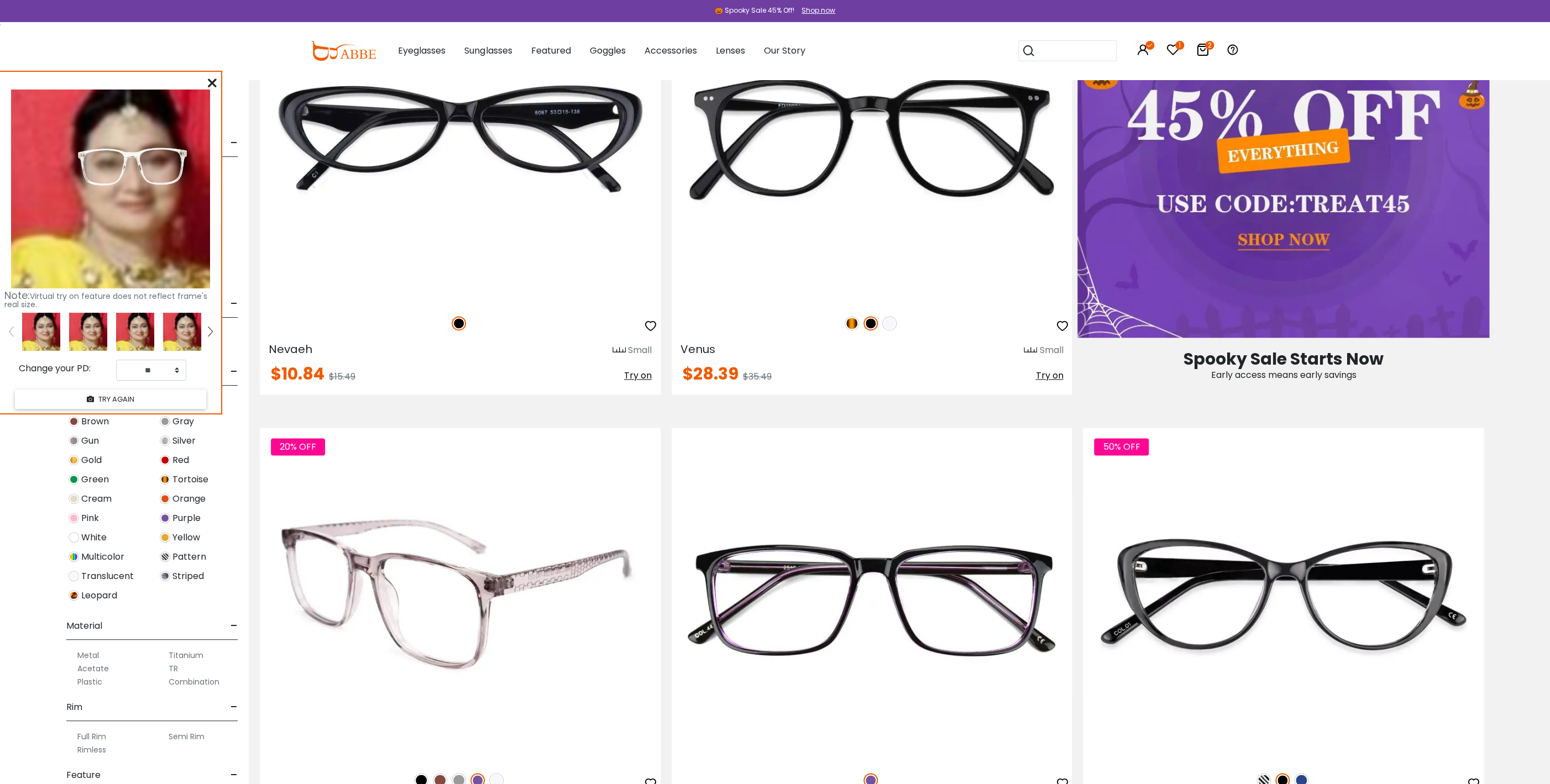
scroll to position [716, 0]
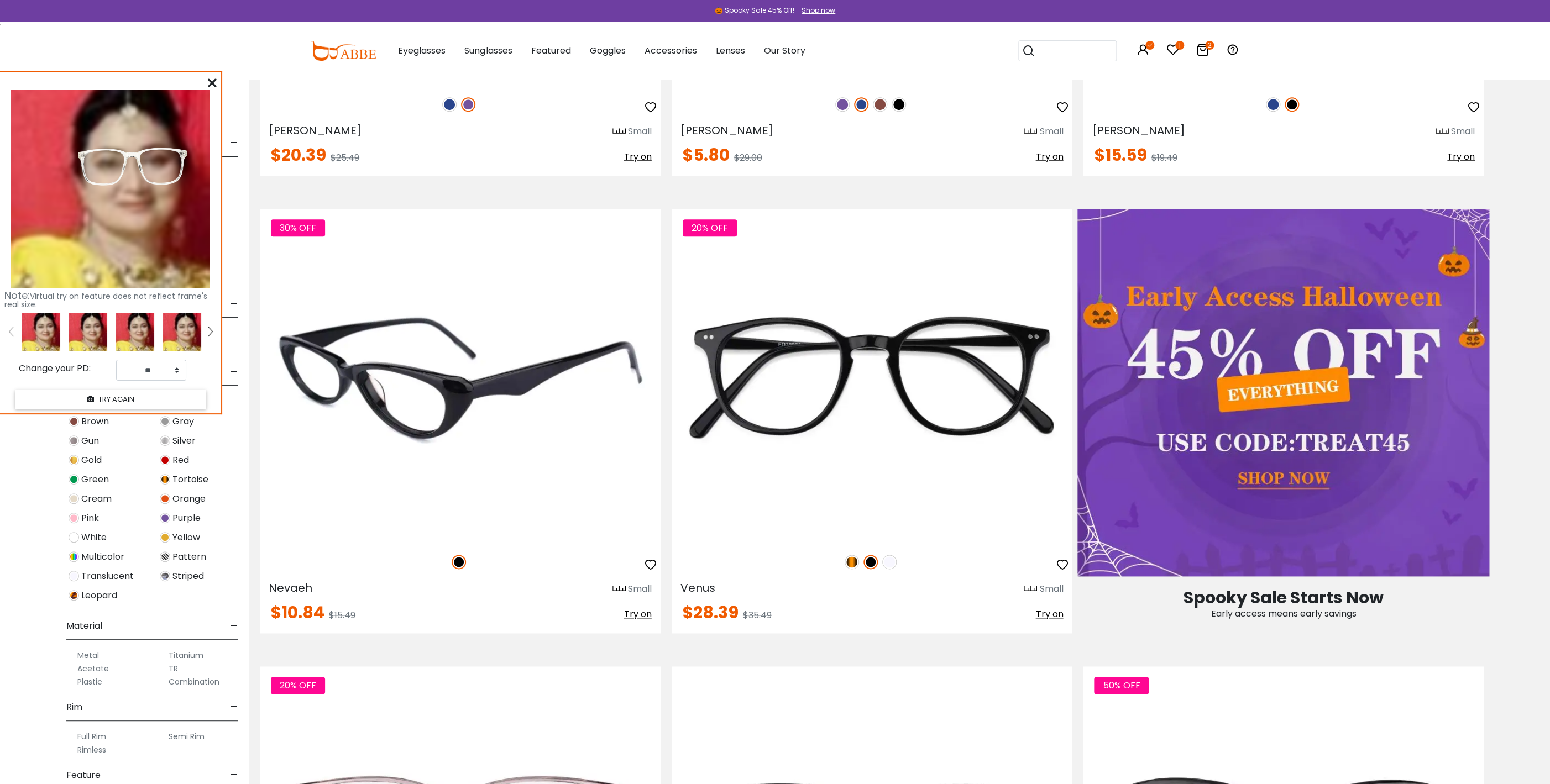
click at [644, 616] on span "Try on" at bounding box center [638, 614] width 28 height 13
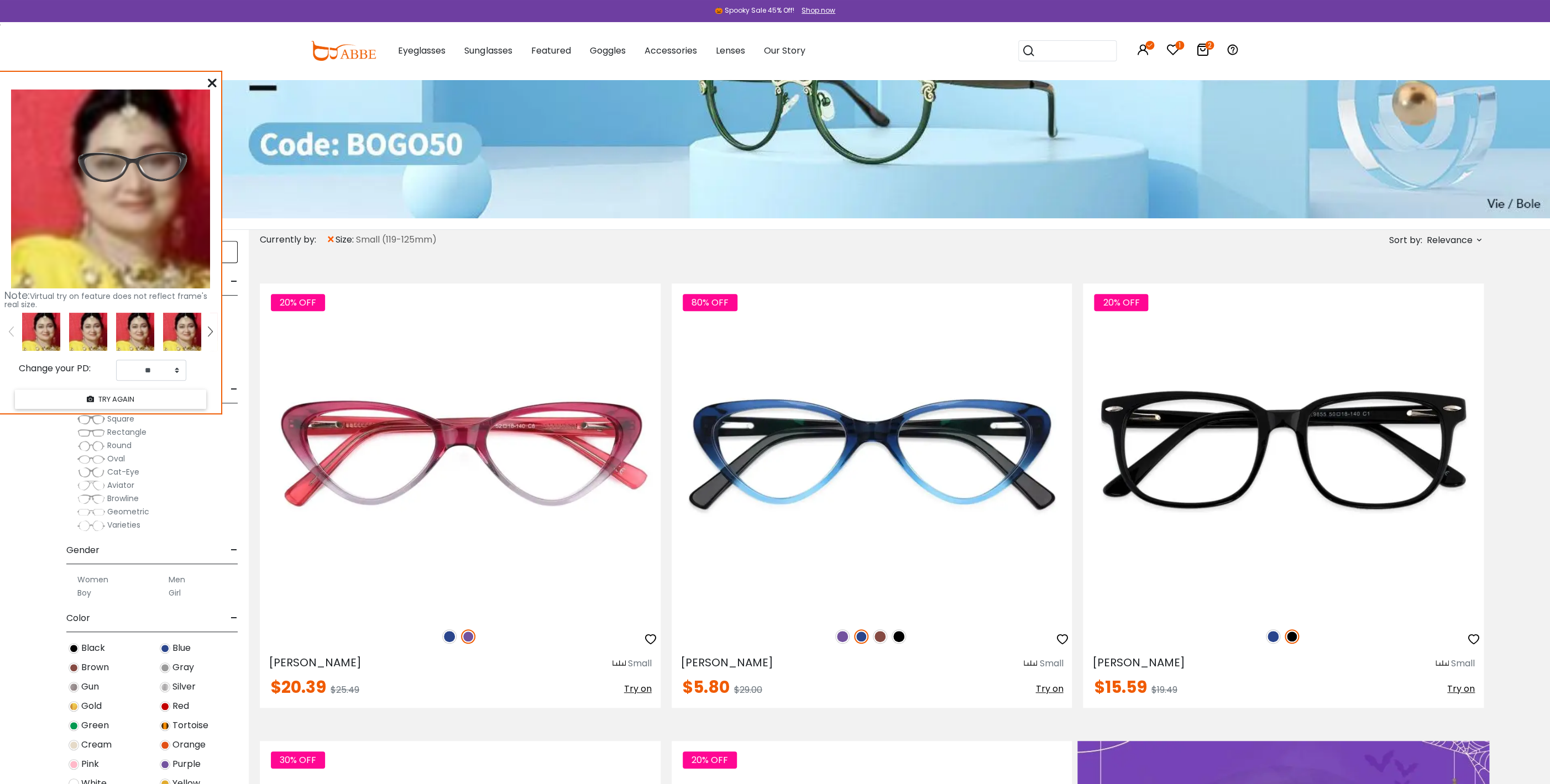
scroll to position [179, 0]
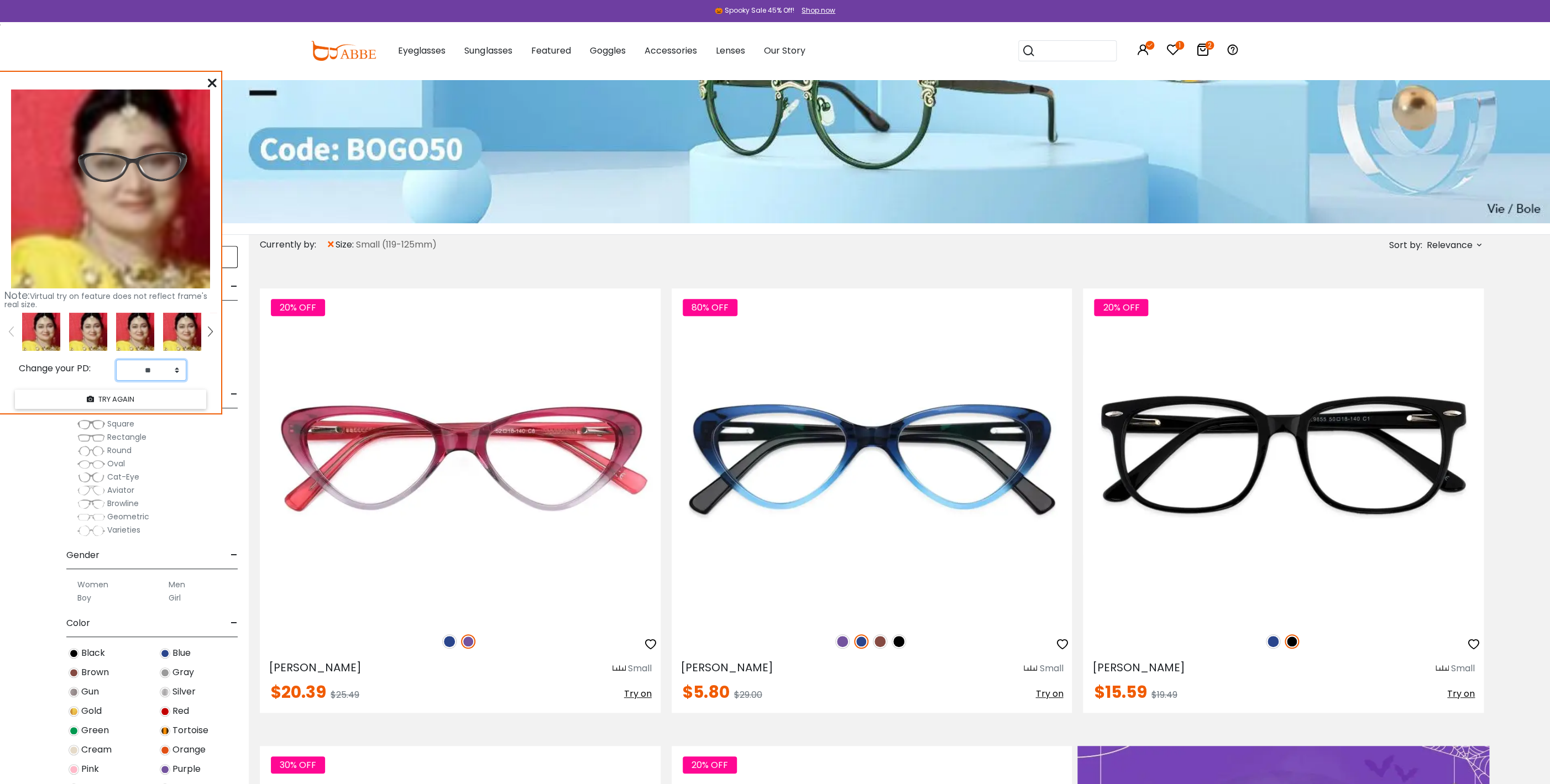
click at [116, 360] on select "** ** ** ** ** ** ** ** ** ** ** ** ** ** ** ** ** ** ** ** ** ** ** ** ** ** *…" at bounding box center [151, 370] width 70 height 21
select select "**"
click option "**" at bounding box center [0, 0] width 0 height 0
click at [109, 398] on button "TRY AGAIN" at bounding box center [111, 399] width 192 height 19
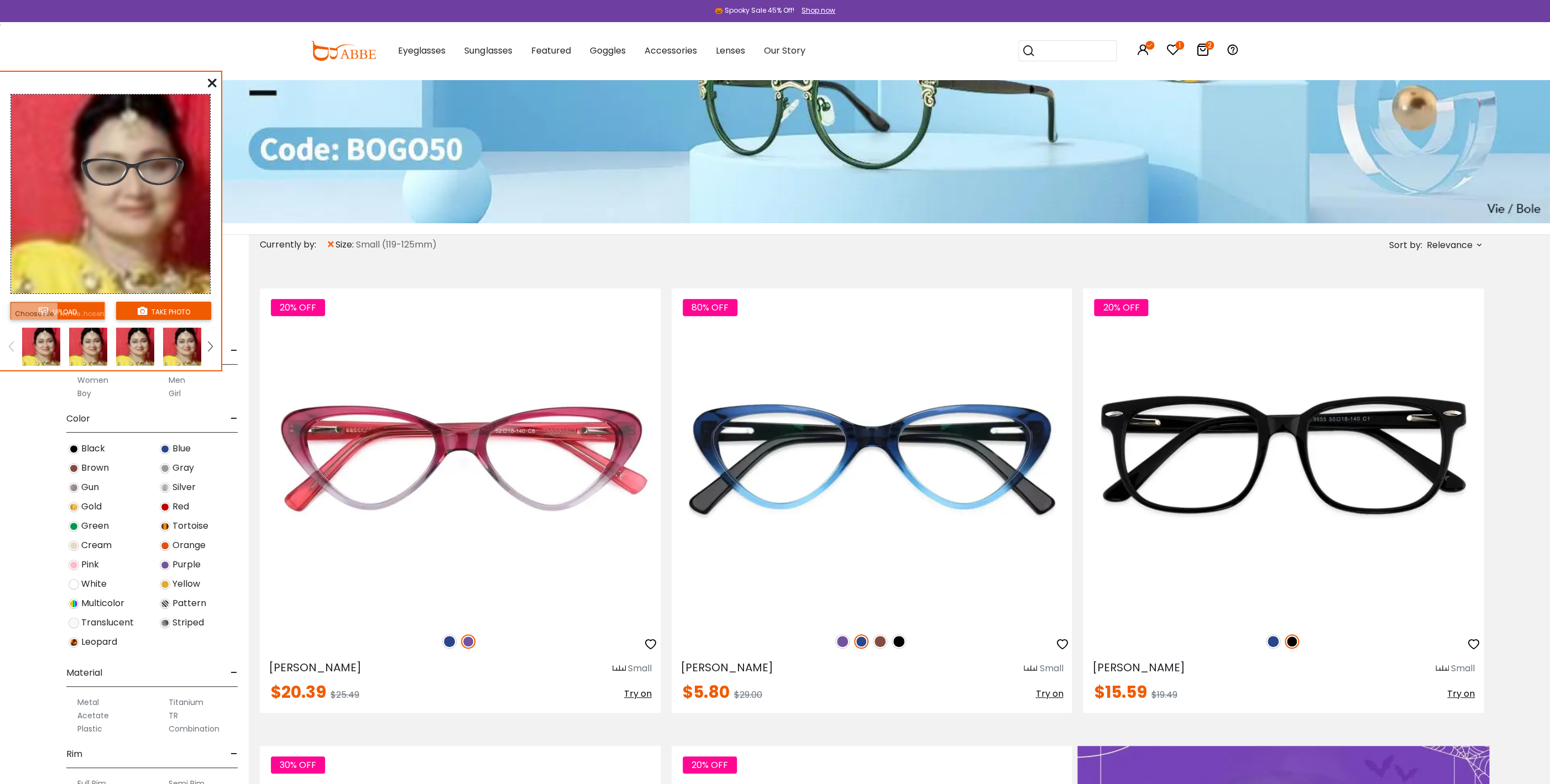
scroll to position [239, 0]
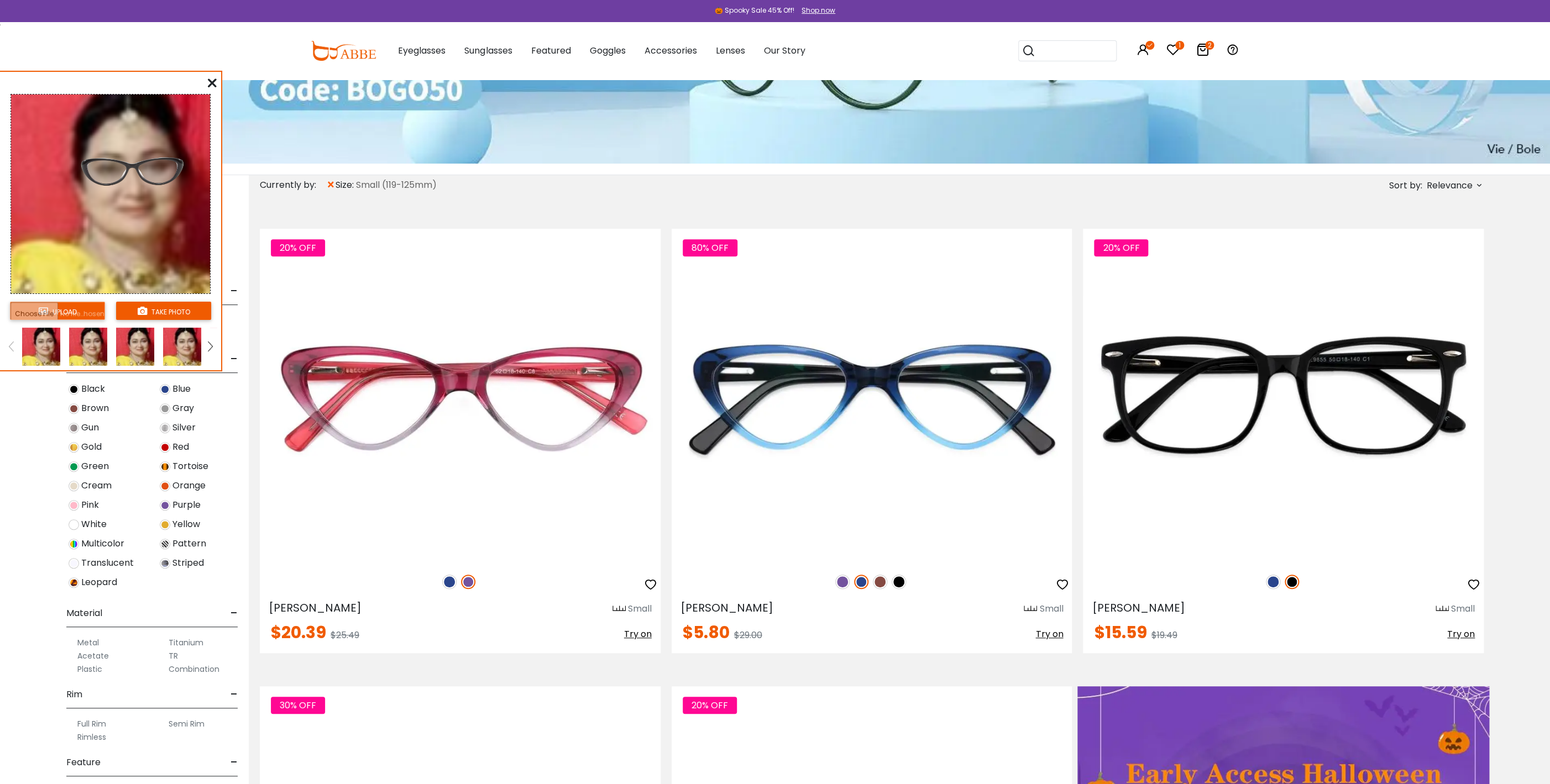
click at [87, 668] on label "Plastic" at bounding box center [90, 669] width 25 height 13
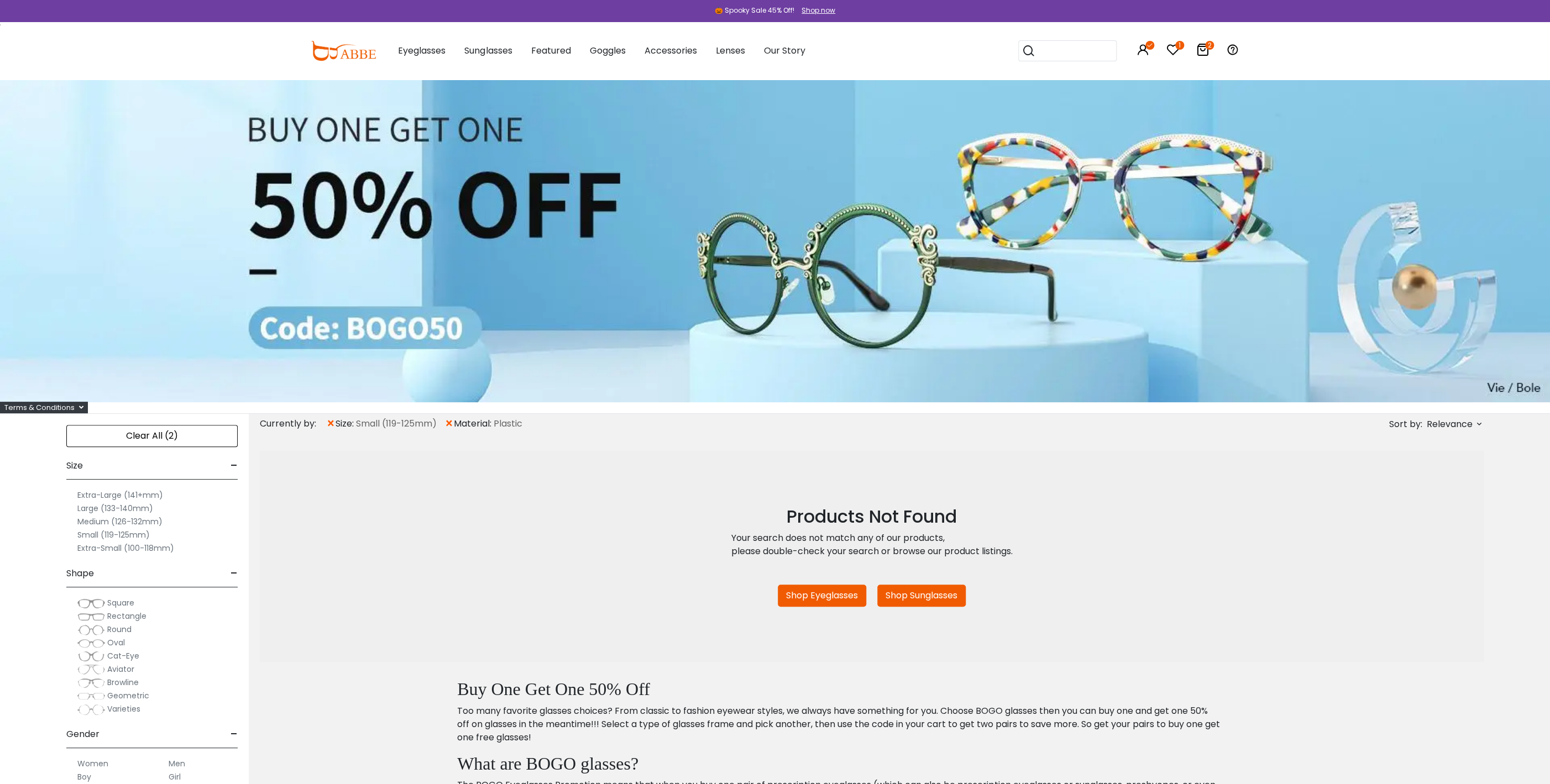
click at [148, 437] on div "Clear All (2)" at bounding box center [152, 436] width 171 height 22
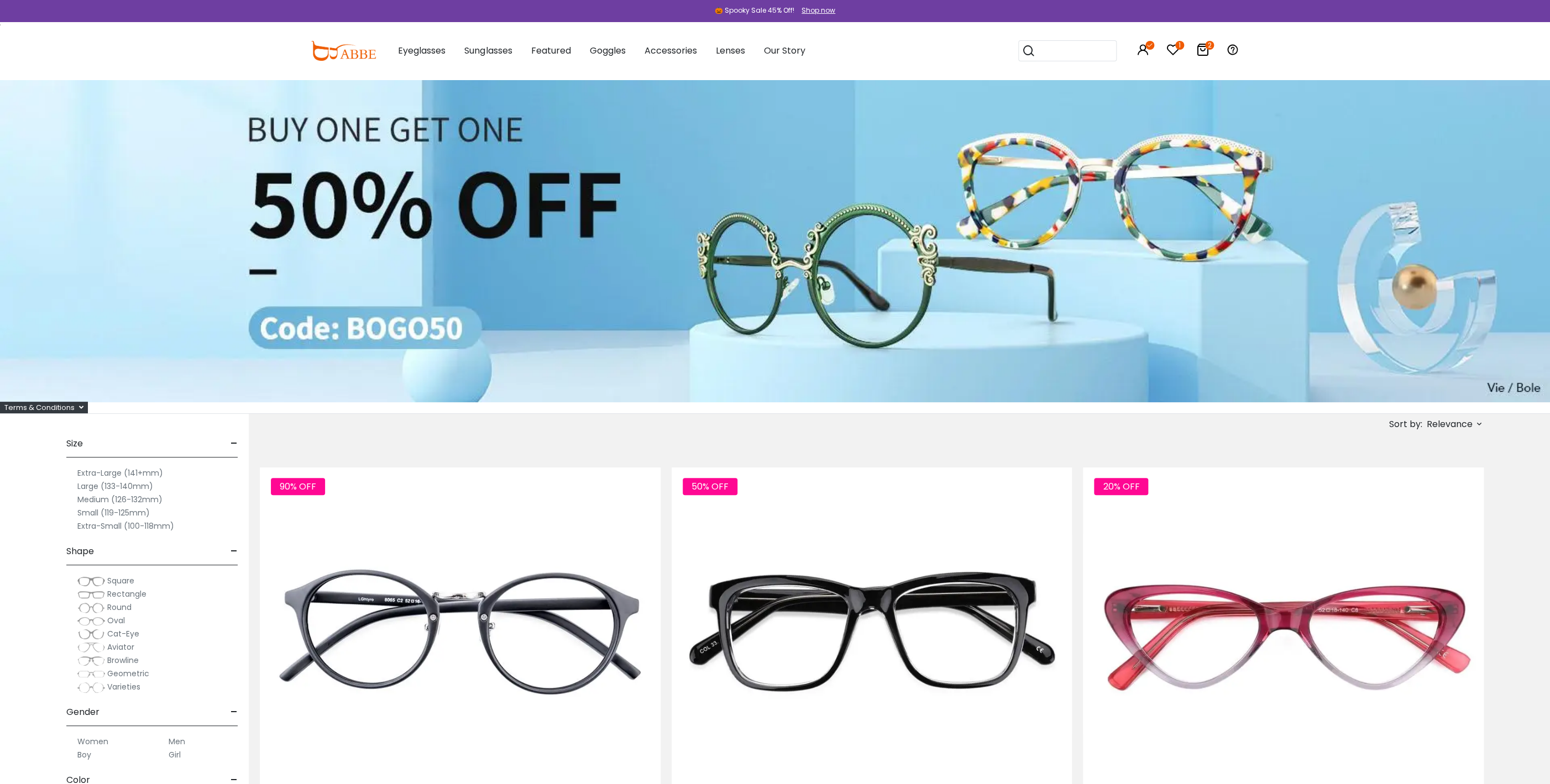
click at [93, 513] on label "Small (119-125mm)" at bounding box center [113, 512] width 72 height 13
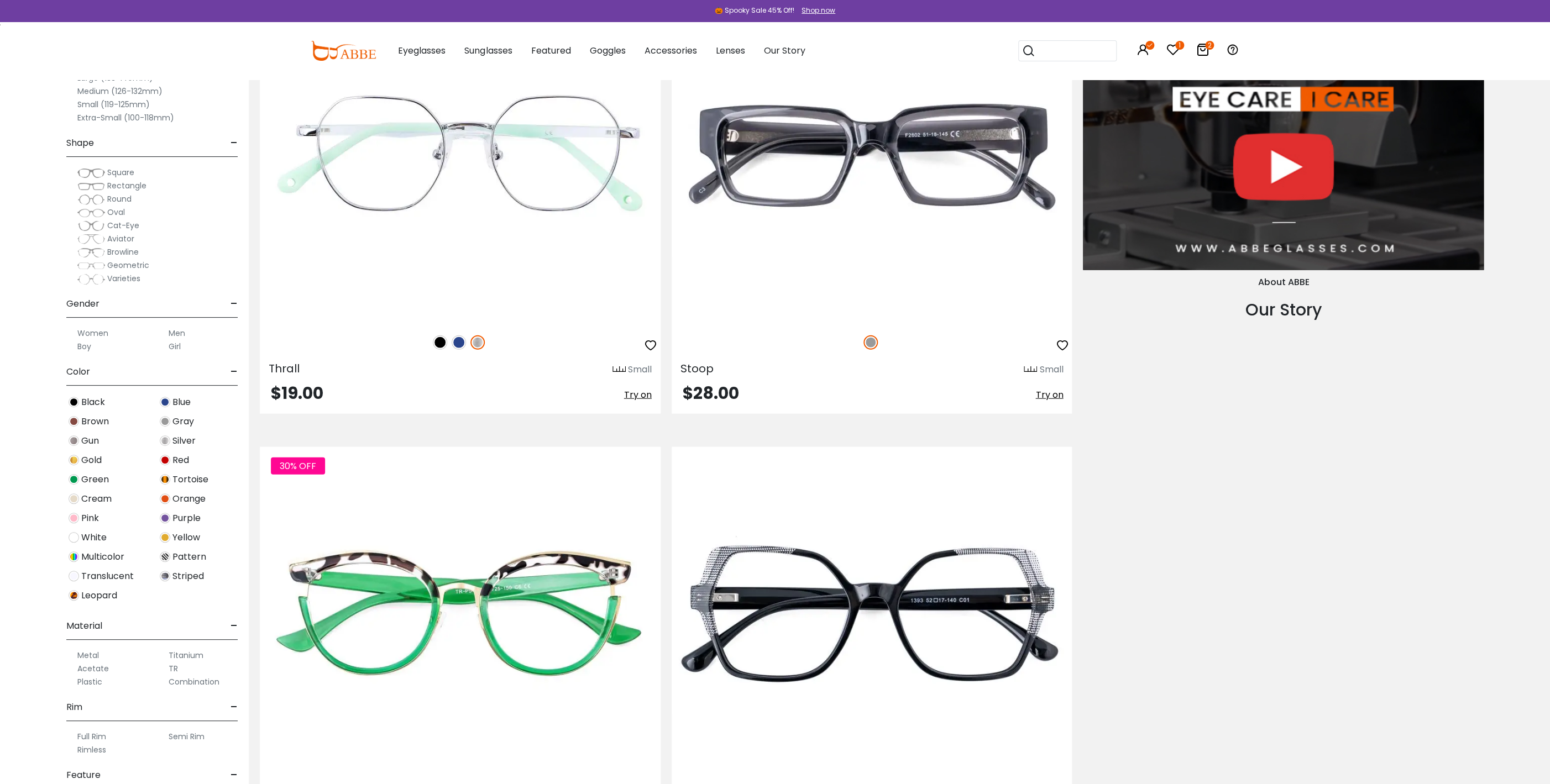
scroll to position [2148, 0]
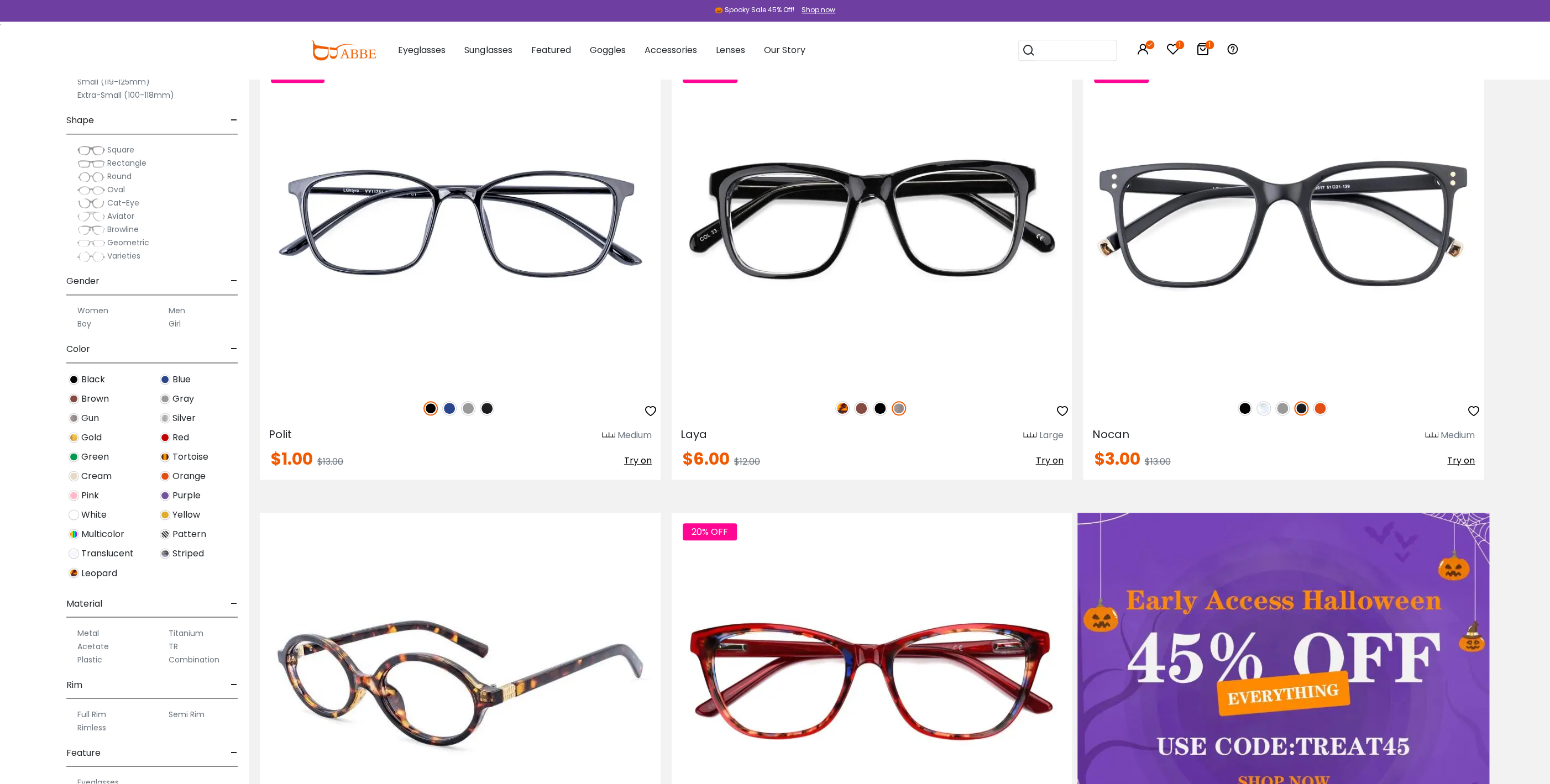
scroll to position [179, 0]
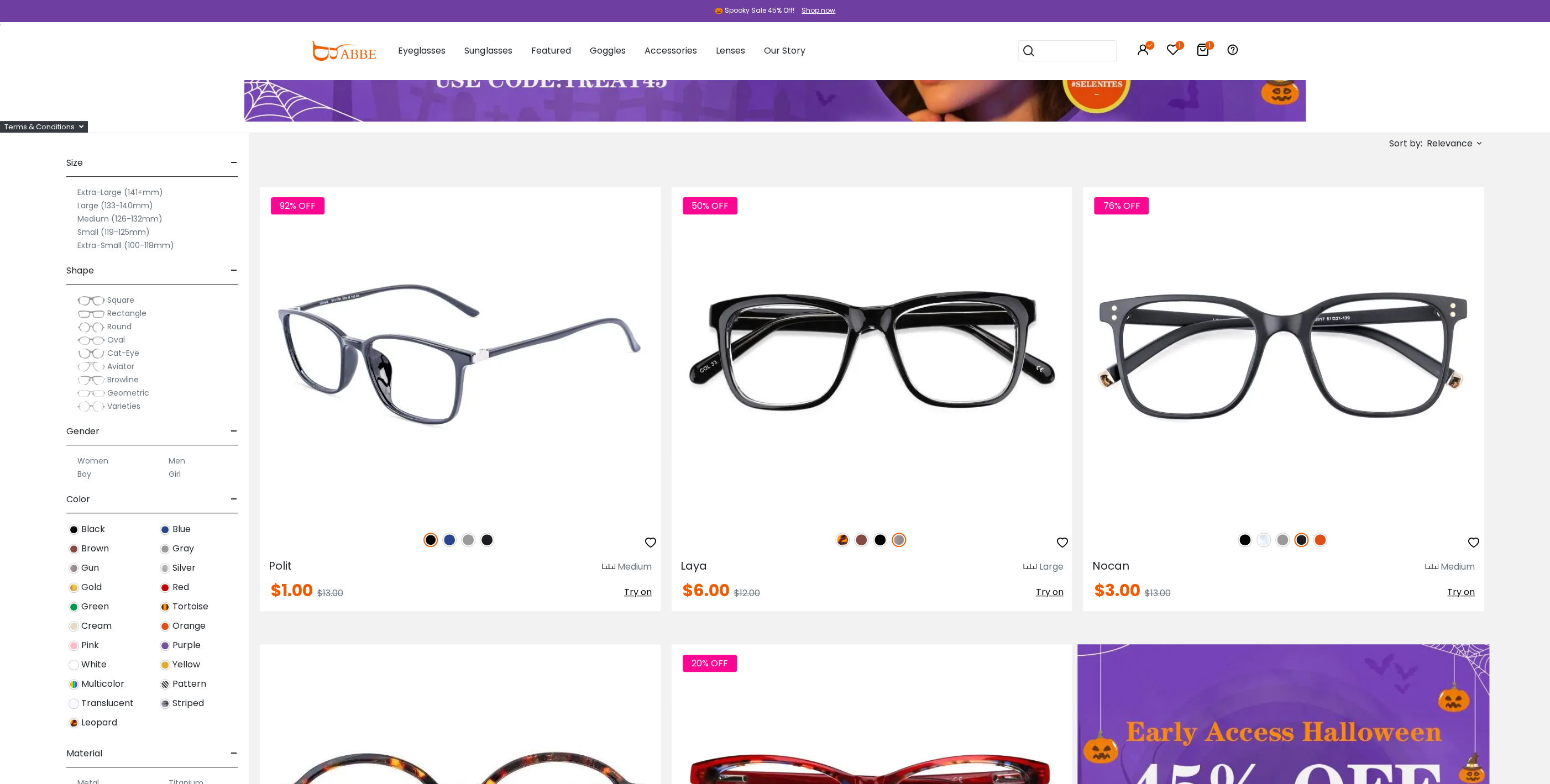
click at [634, 590] on span "Try on" at bounding box center [638, 592] width 28 height 13
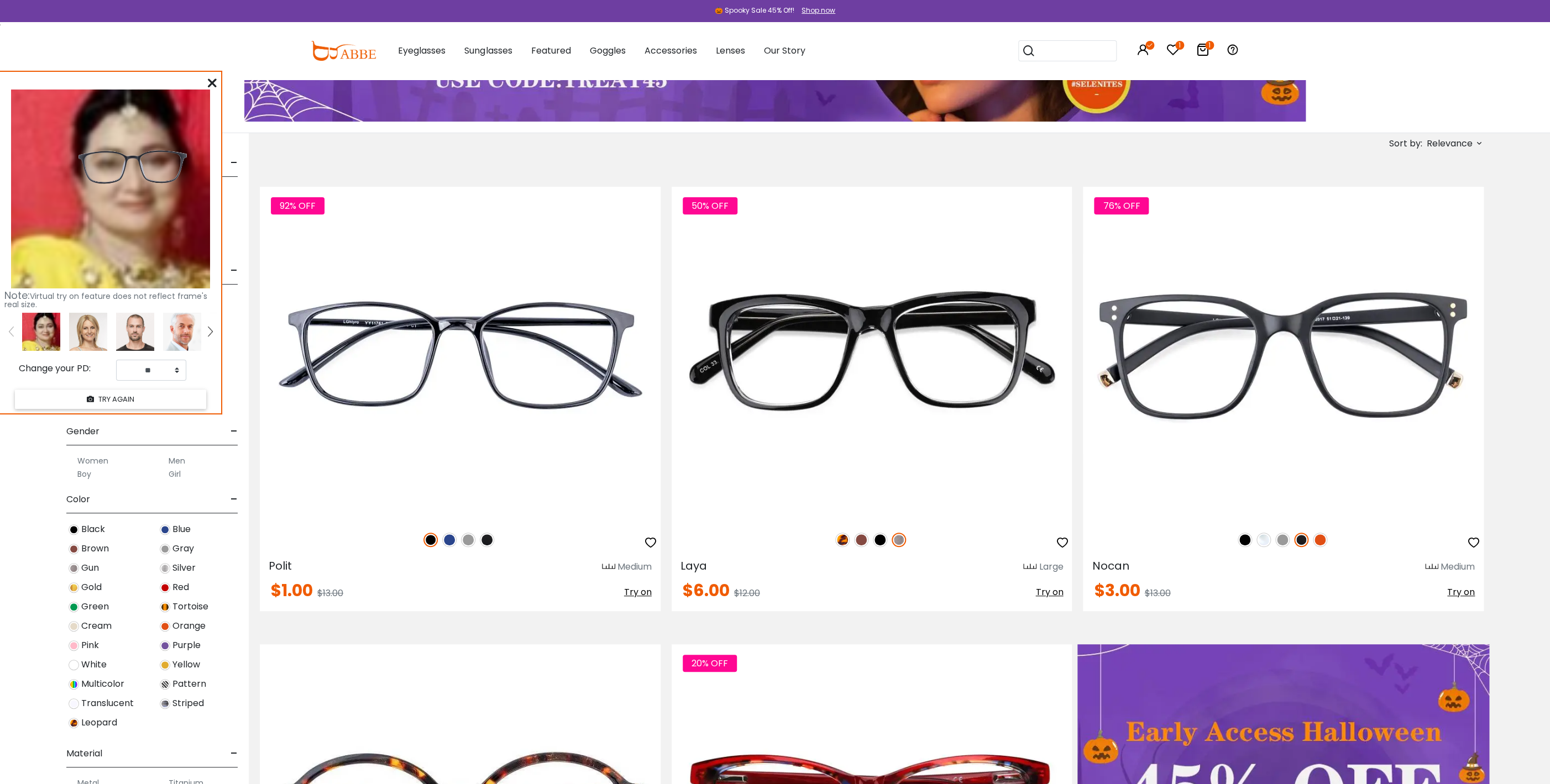
click at [212, 85] on icon at bounding box center [212, 83] width 9 height 9
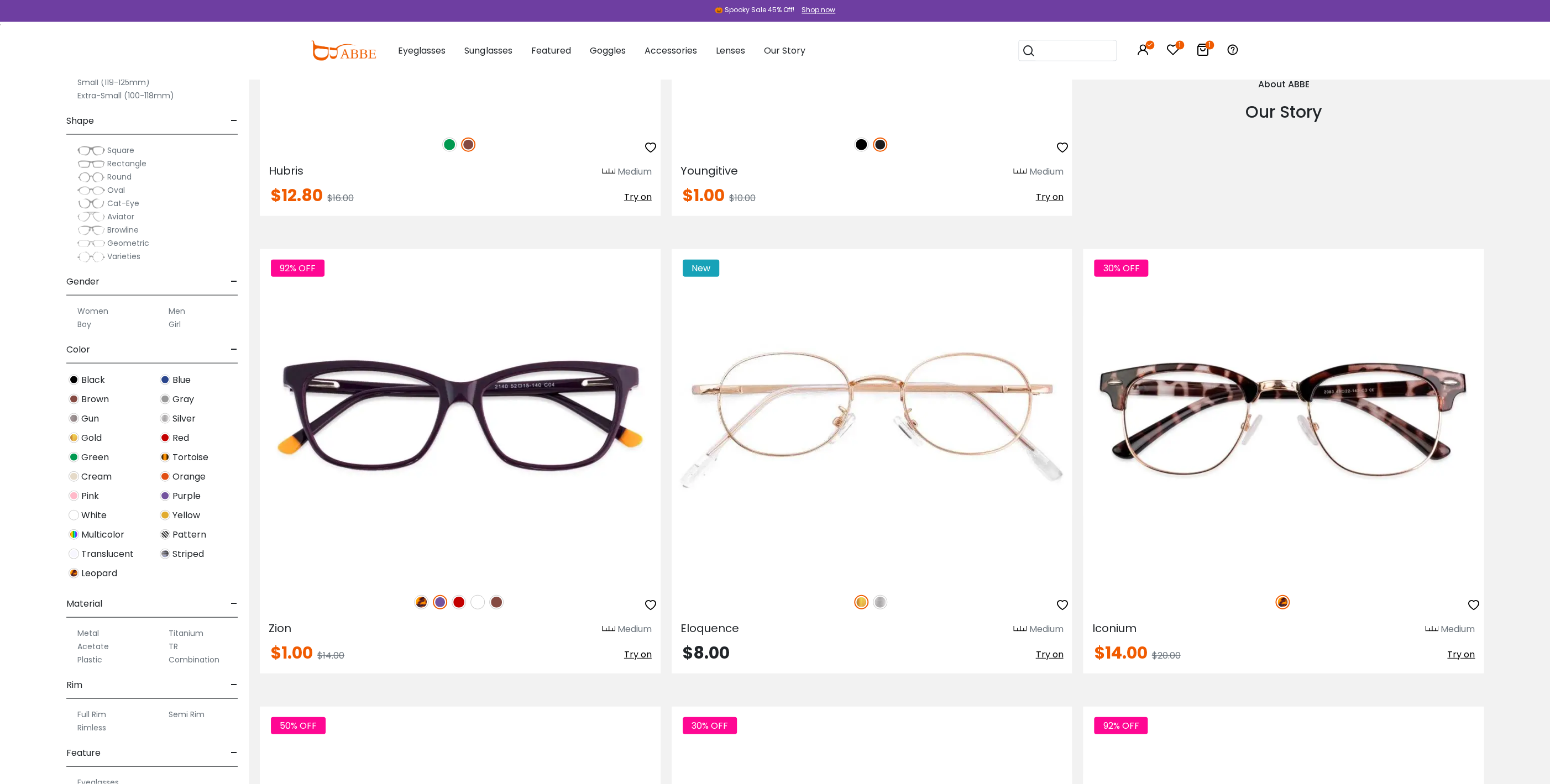
scroll to position [2029, 0]
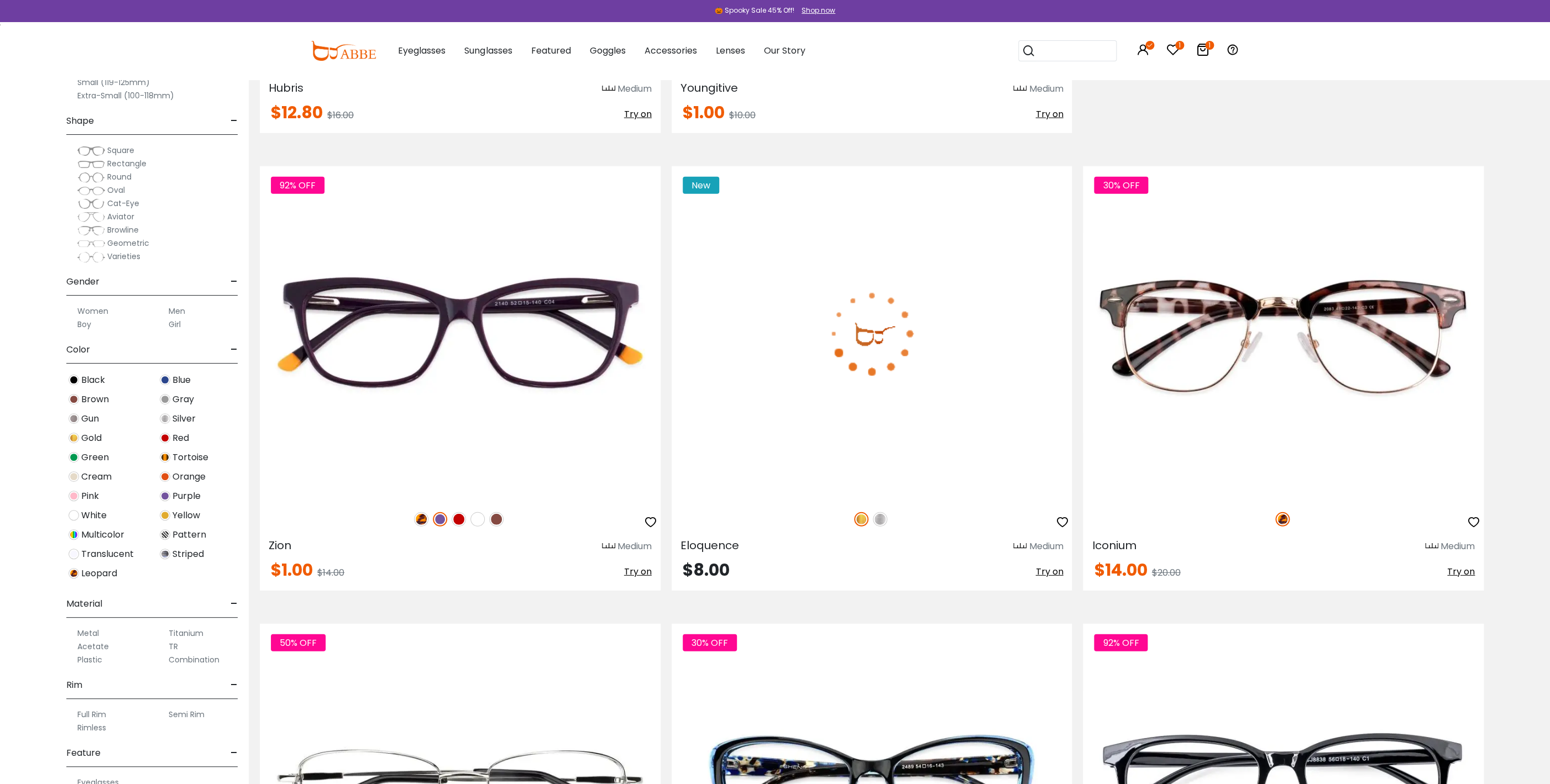
click at [1044, 570] on span "Try on" at bounding box center [1049, 571] width 28 height 13
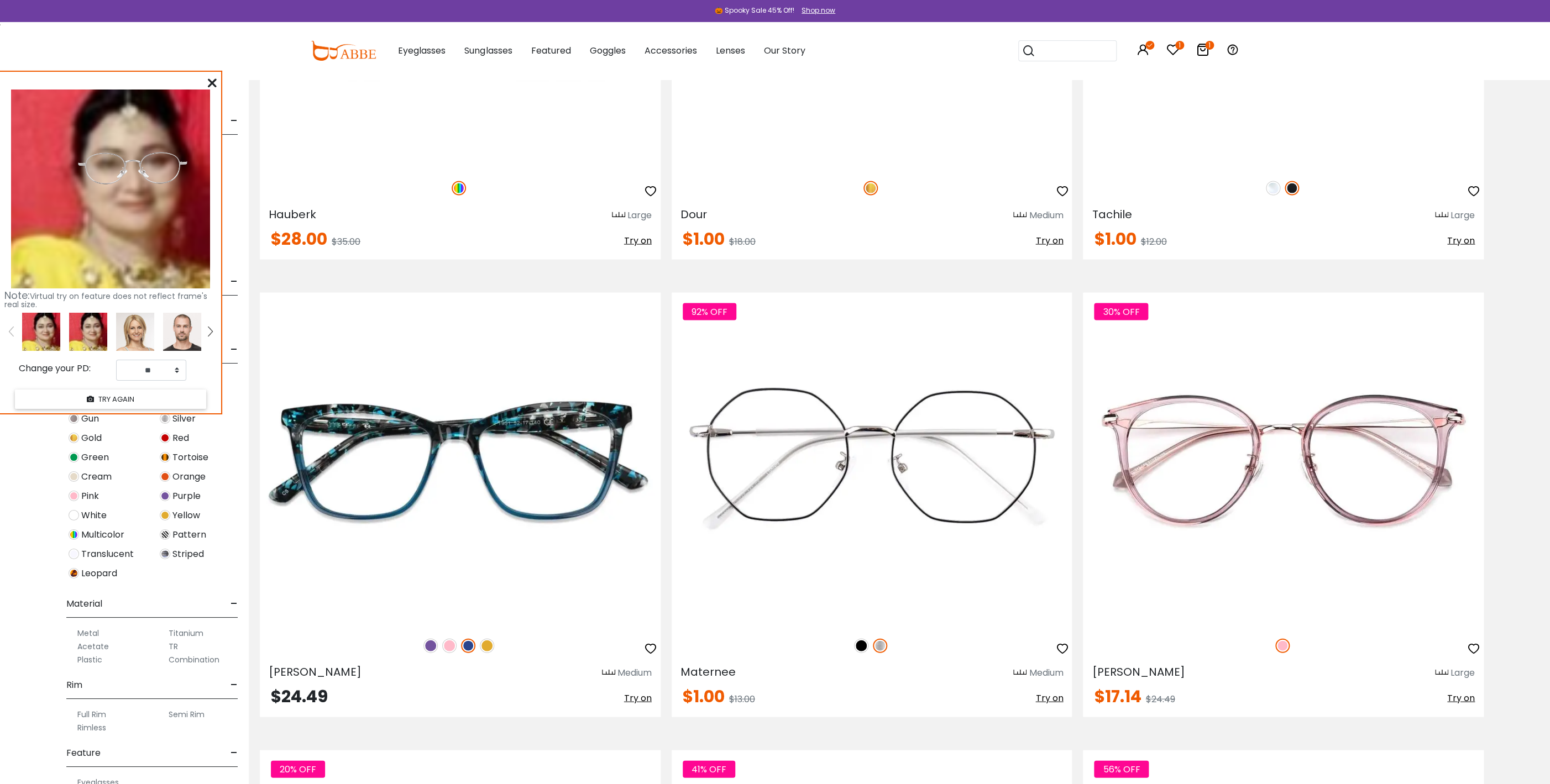
scroll to position [4654, 0]
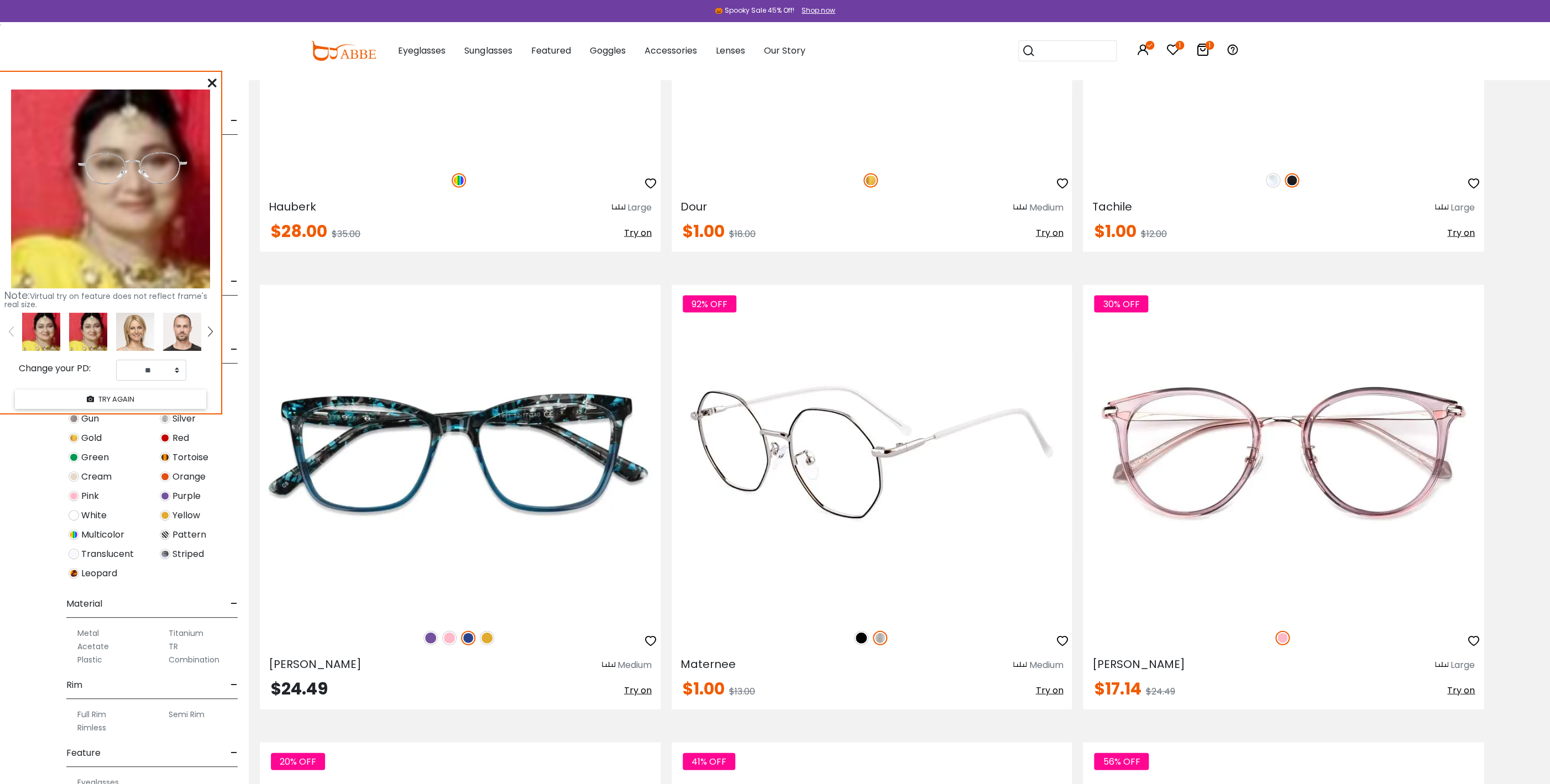
click at [1053, 691] on span "Try on" at bounding box center [1049, 690] width 28 height 13
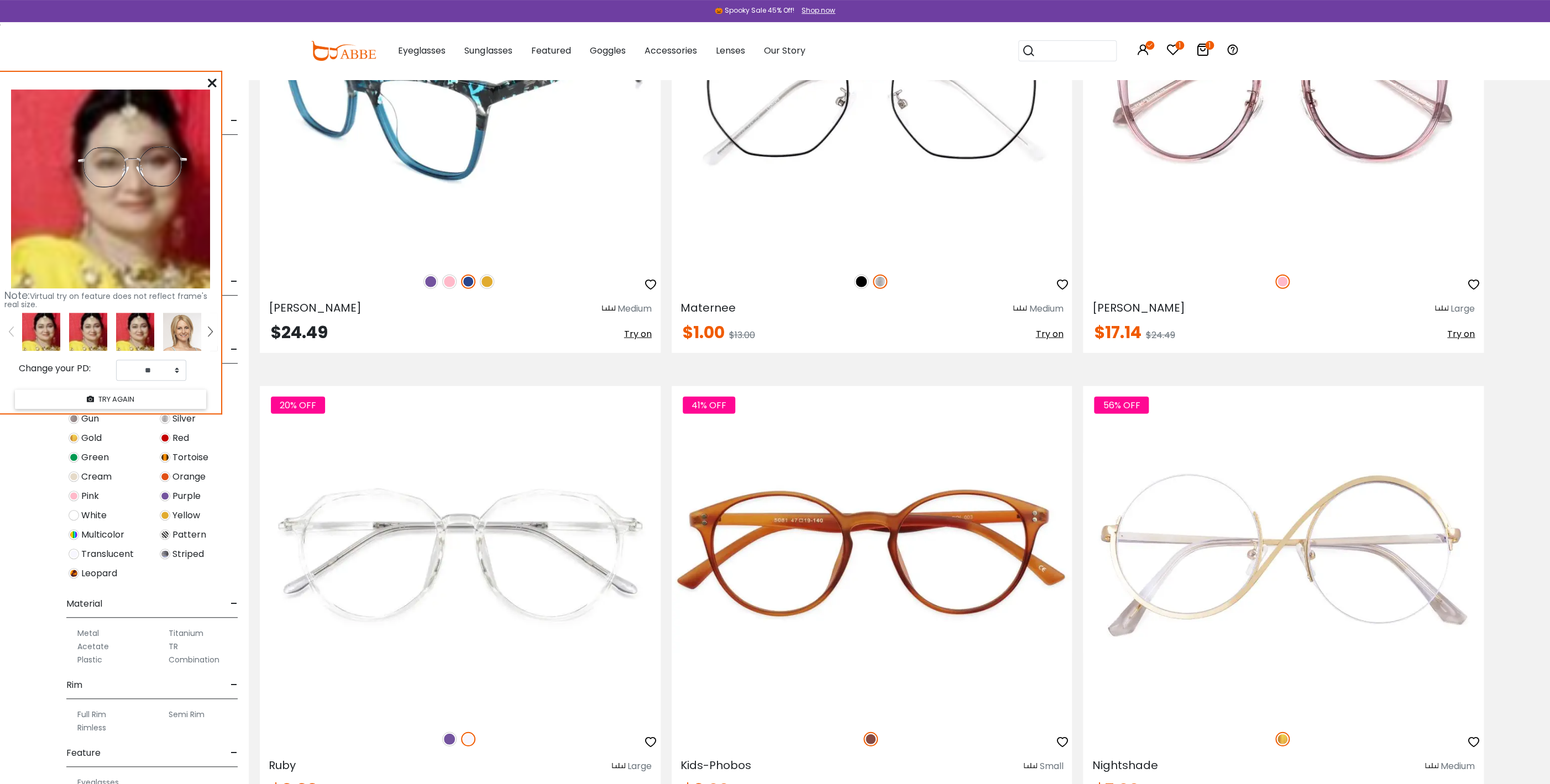
scroll to position [5072, 0]
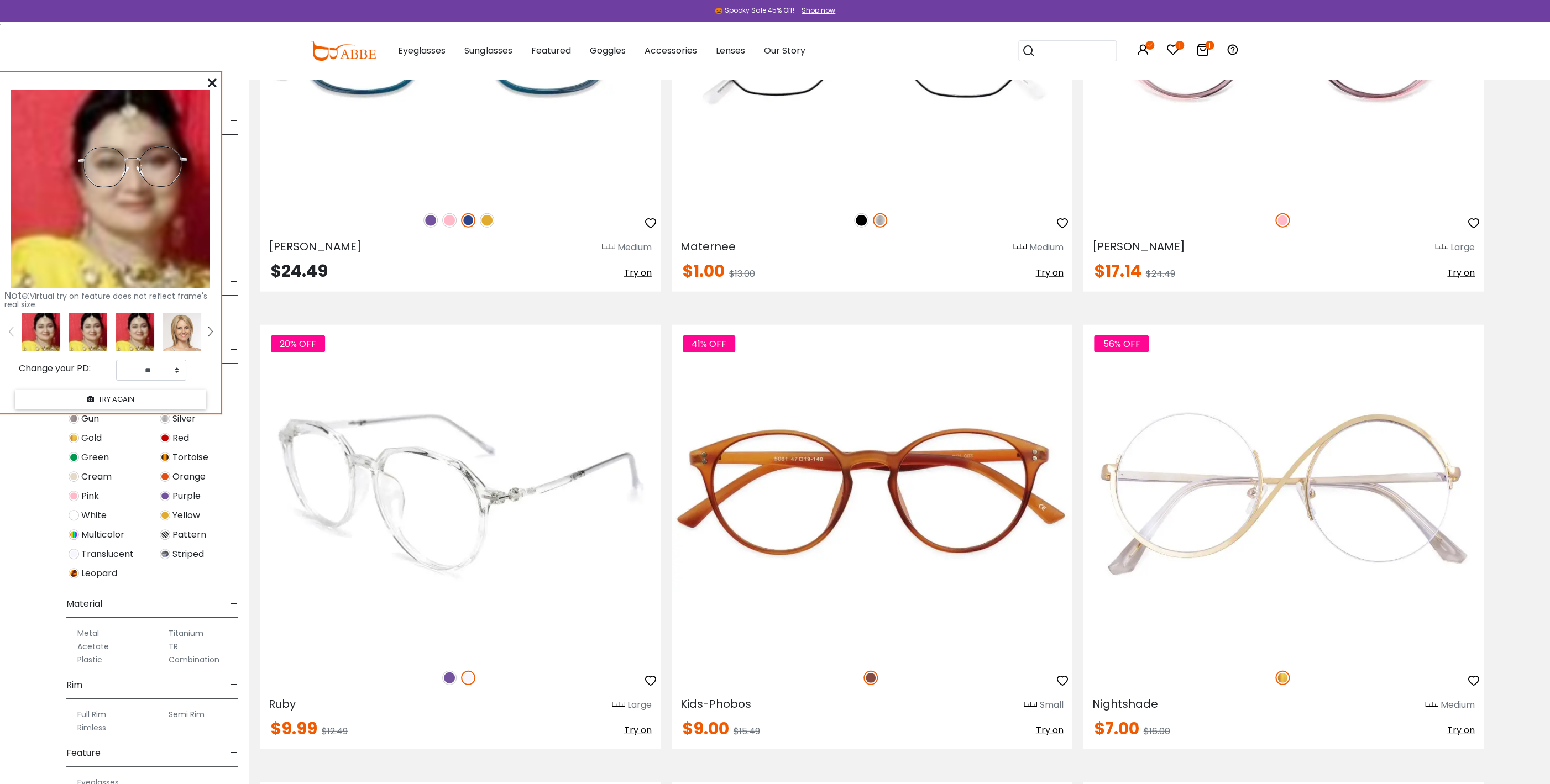
click at [642, 726] on span "Try on" at bounding box center [638, 730] width 28 height 13
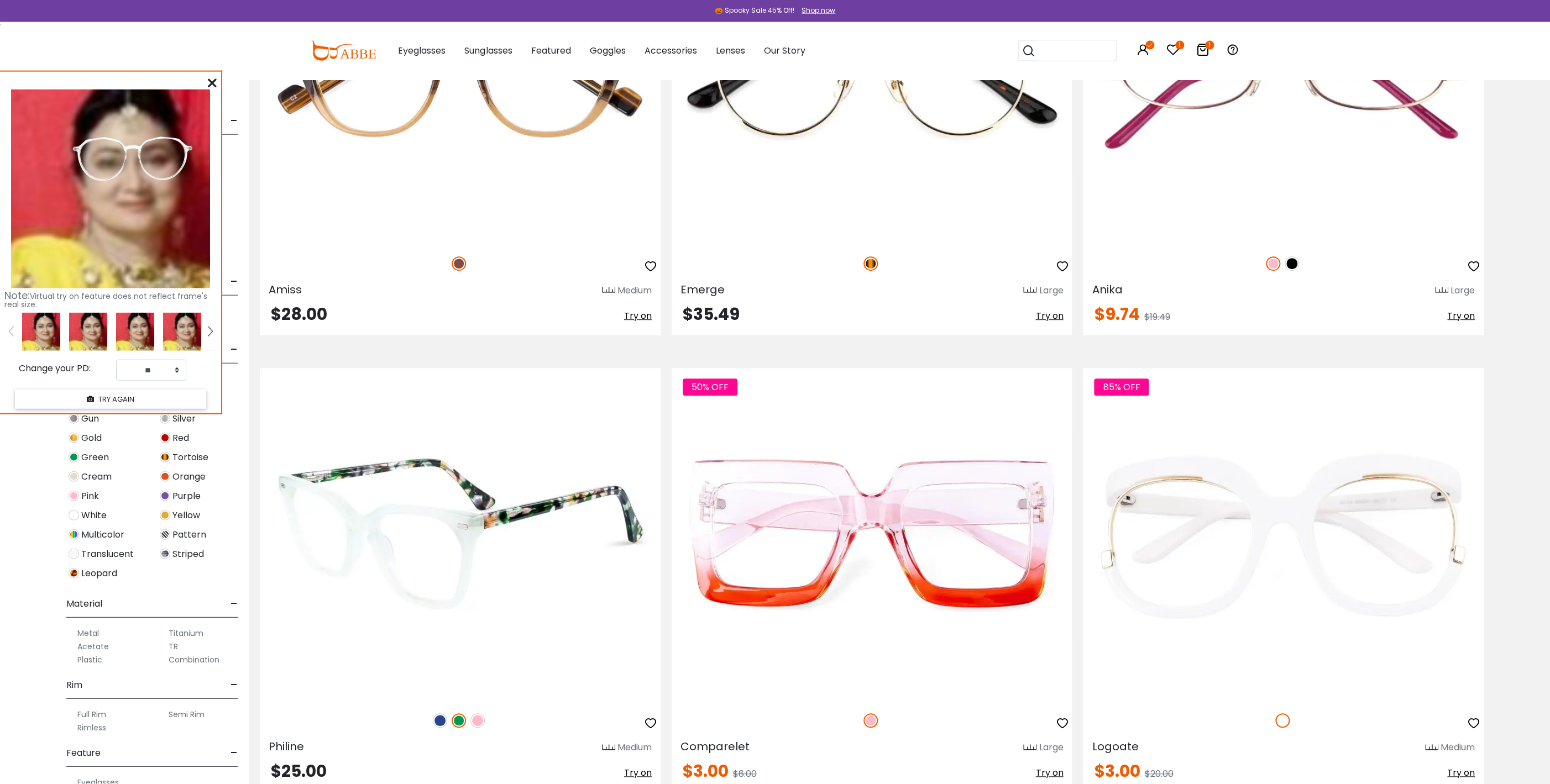
scroll to position [6205, 0]
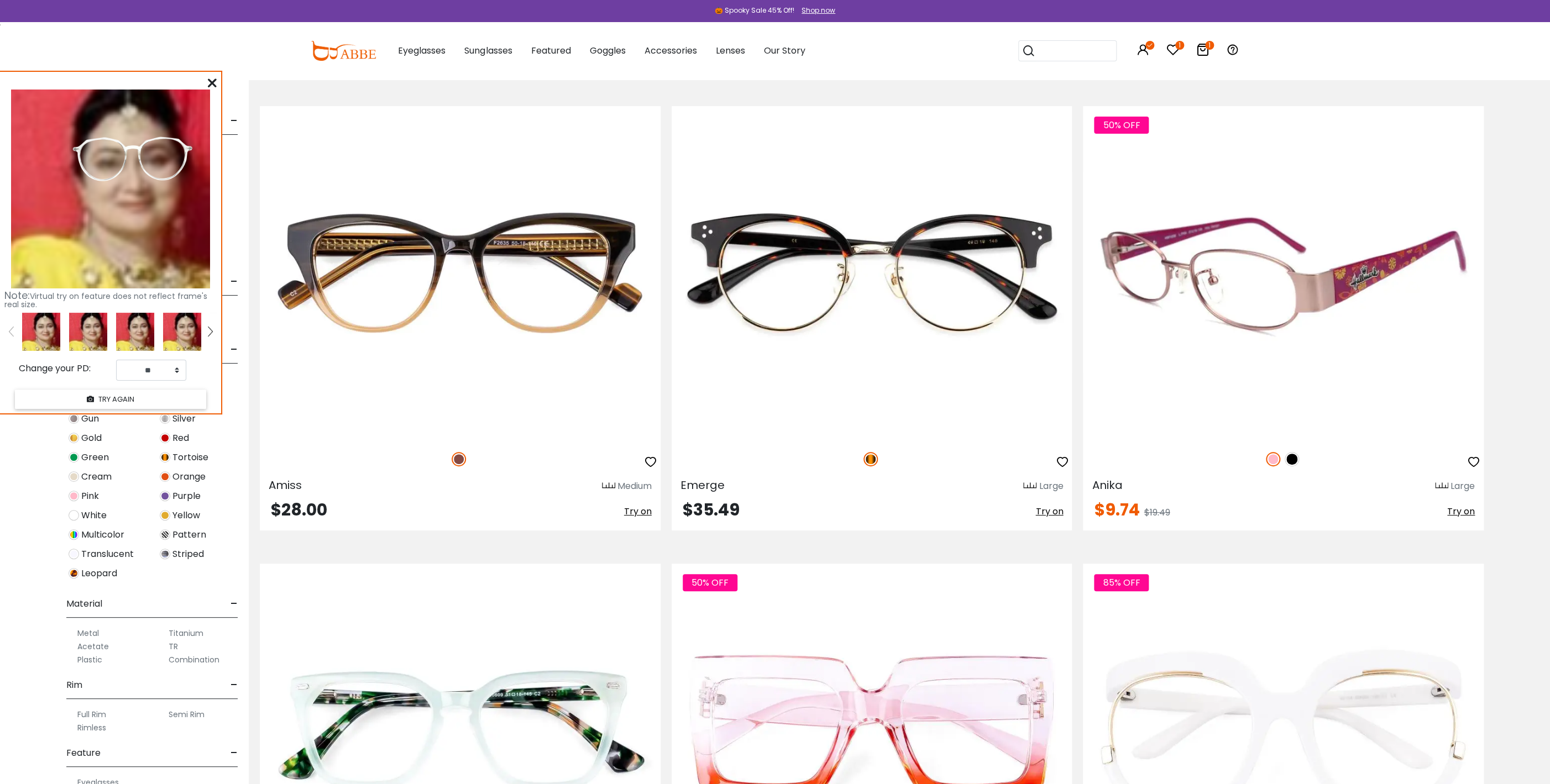
click at [1470, 510] on span "Try on" at bounding box center [1461, 511] width 28 height 13
click at [1276, 460] on img at bounding box center [1273, 459] width 14 height 14
click at [1272, 454] on img at bounding box center [1273, 459] width 14 height 14
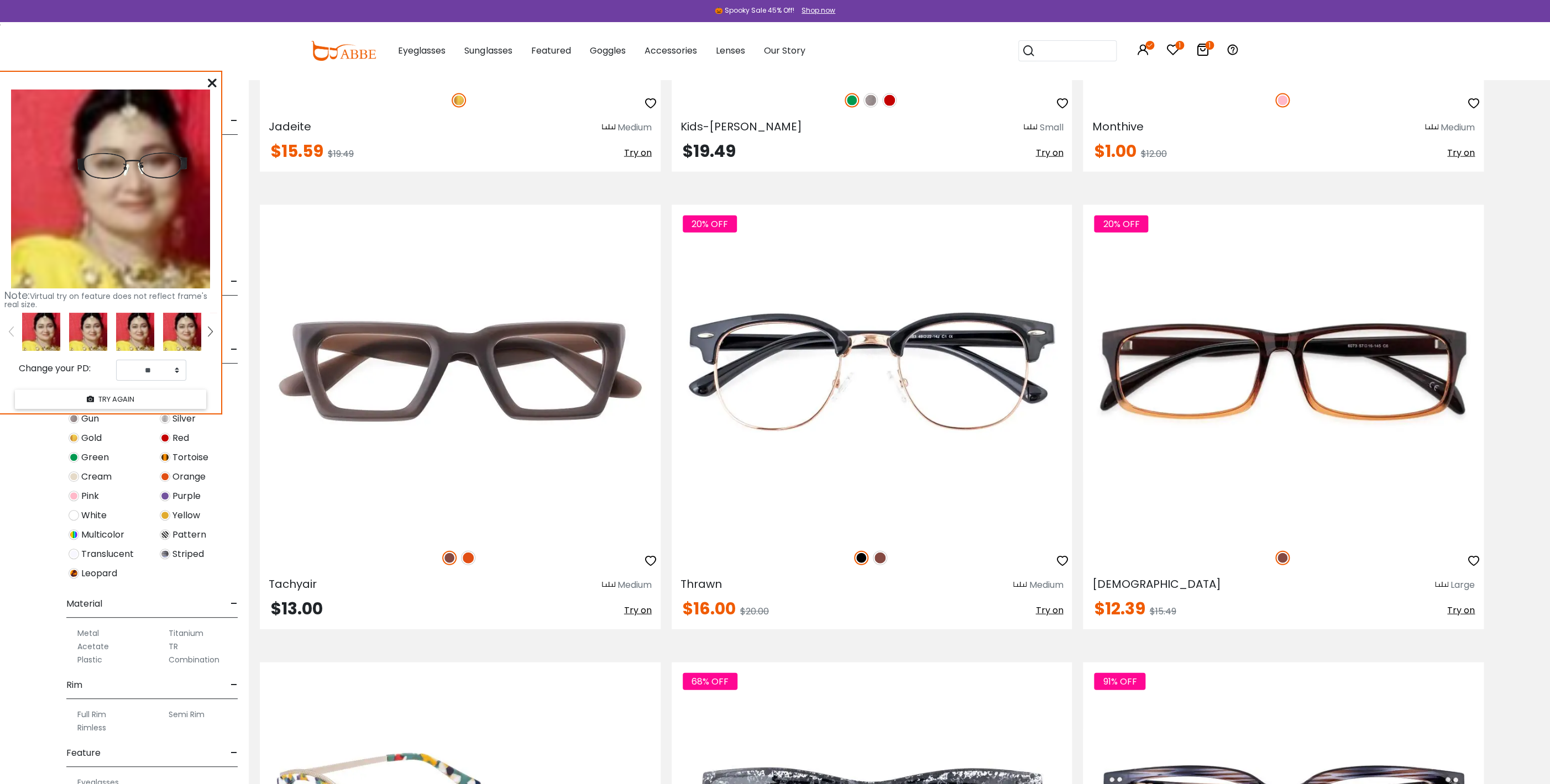
scroll to position [7638, 0]
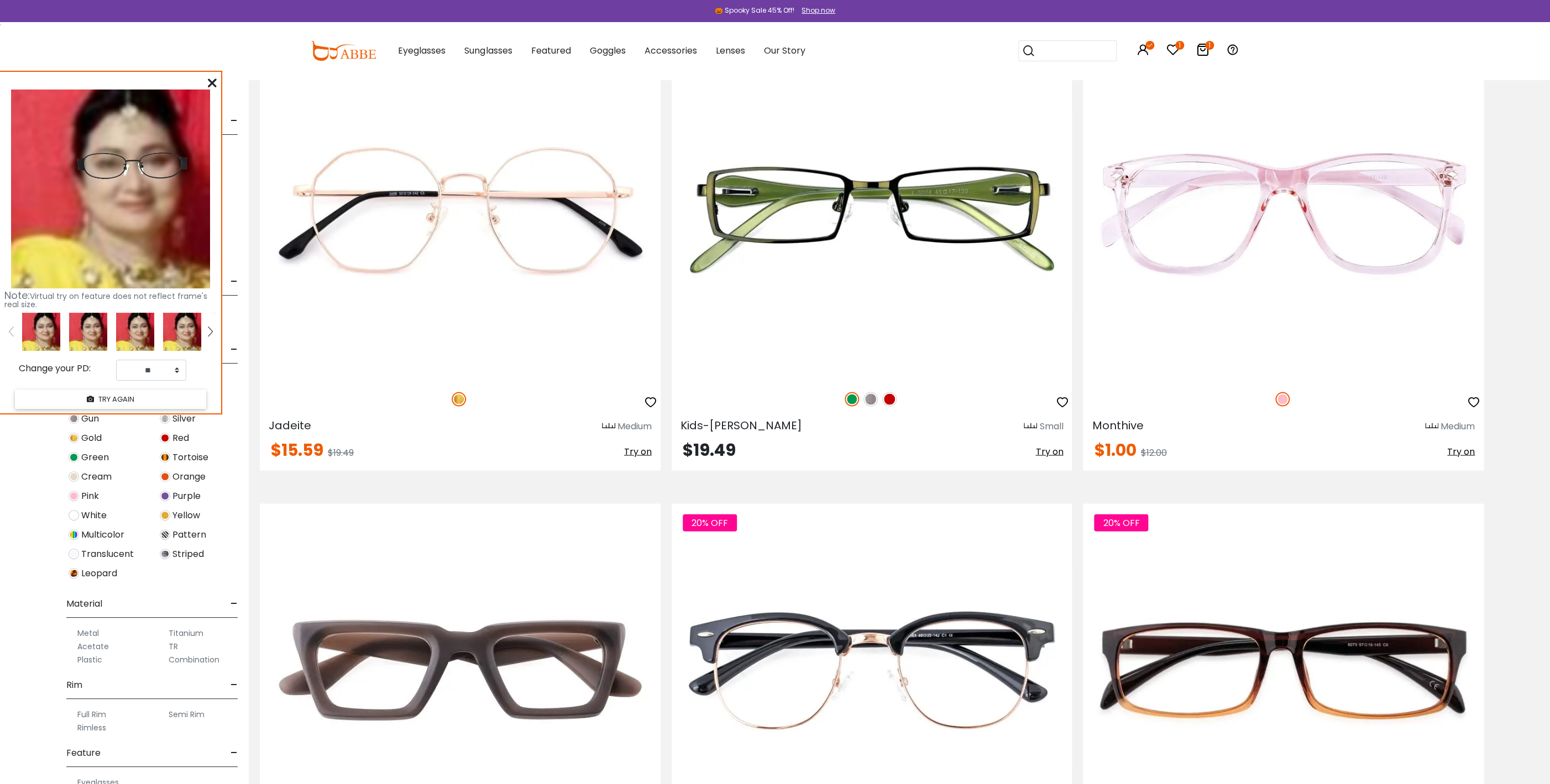
click at [217, 85] on icon at bounding box center [212, 83] width 9 height 9
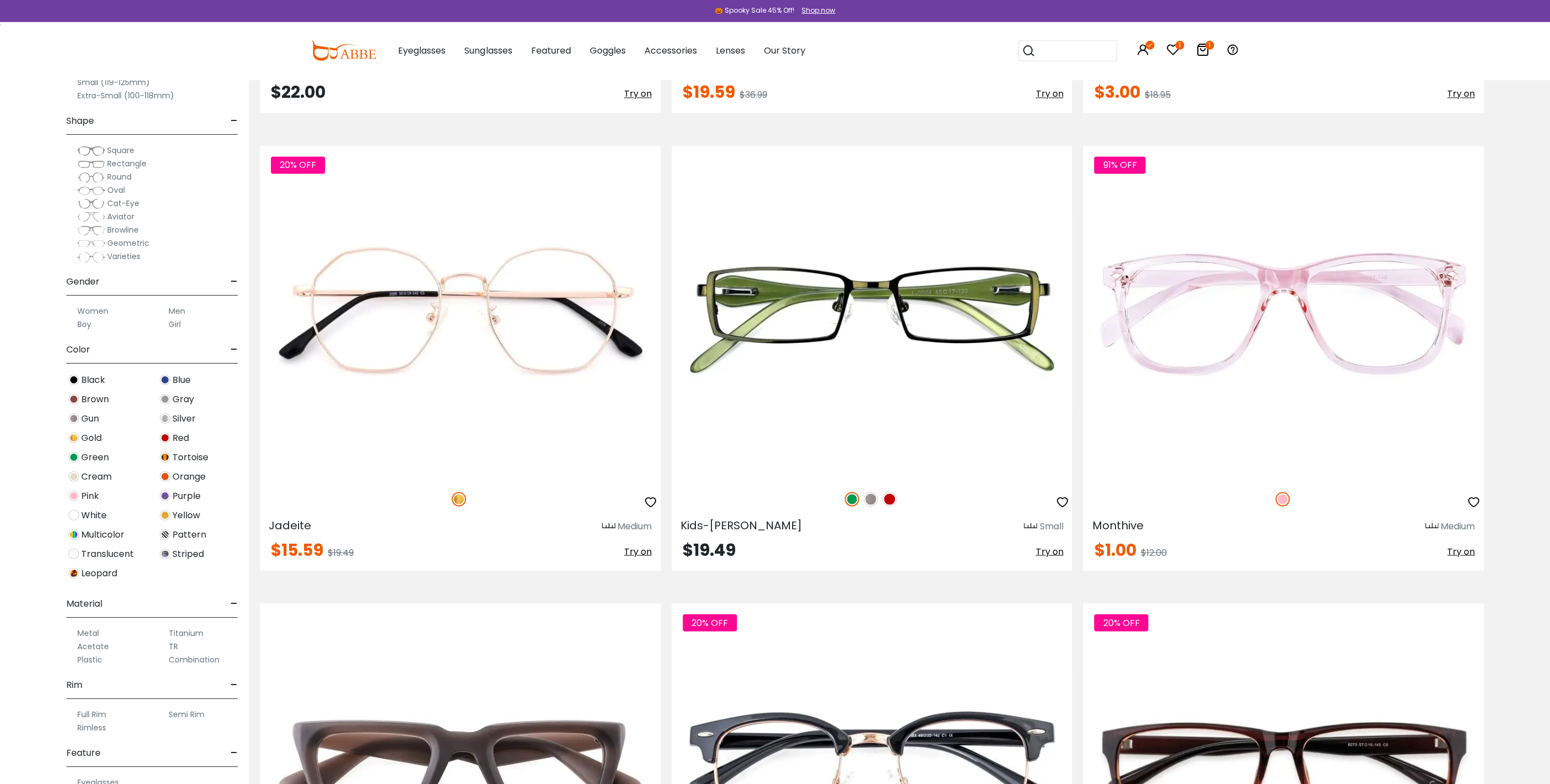
scroll to position [7459, 0]
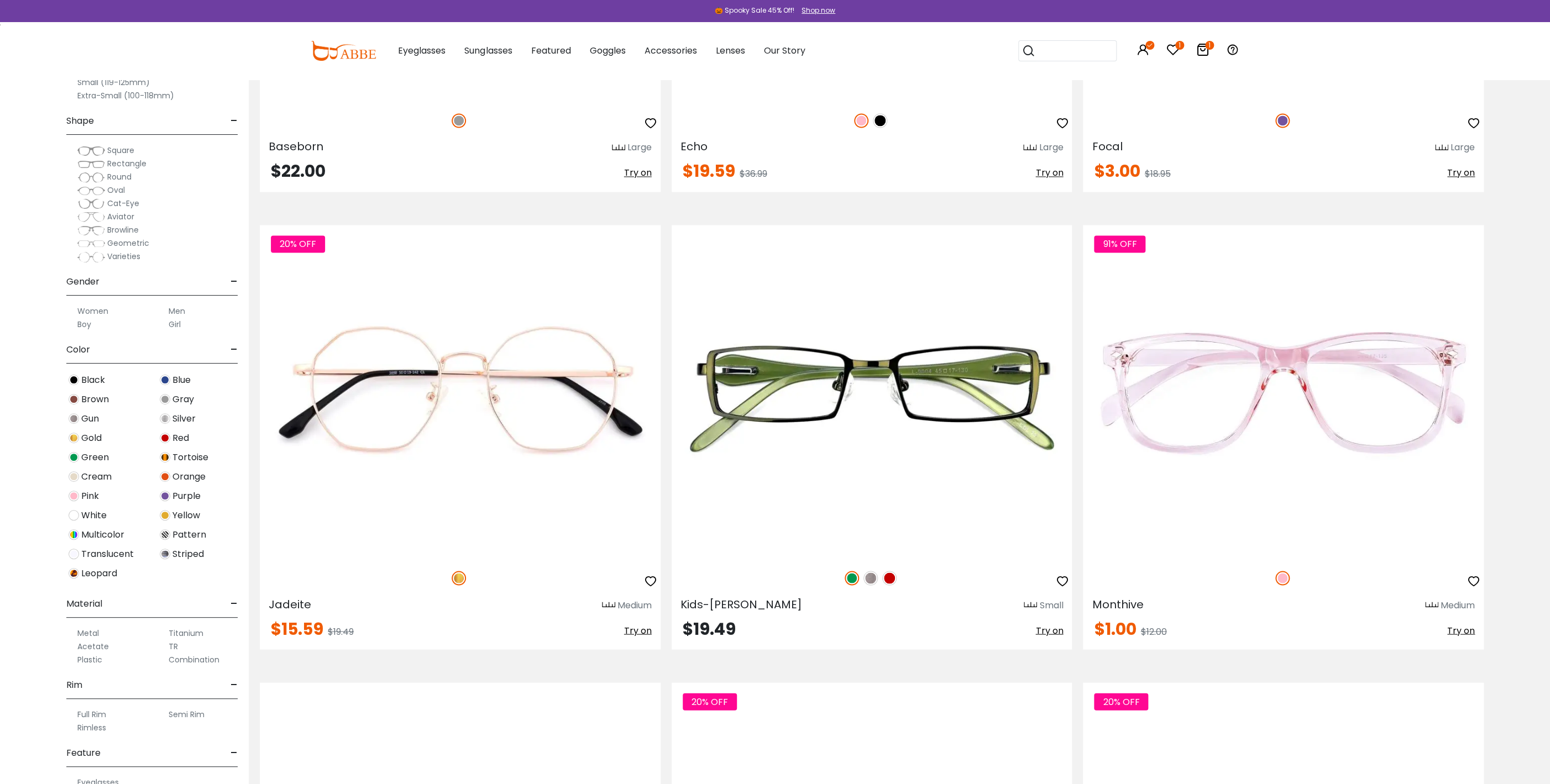
click at [92, 79] on div "1 1 Eyeglasses Women's Eyeglasses" at bounding box center [775, 51] width 1550 height 58
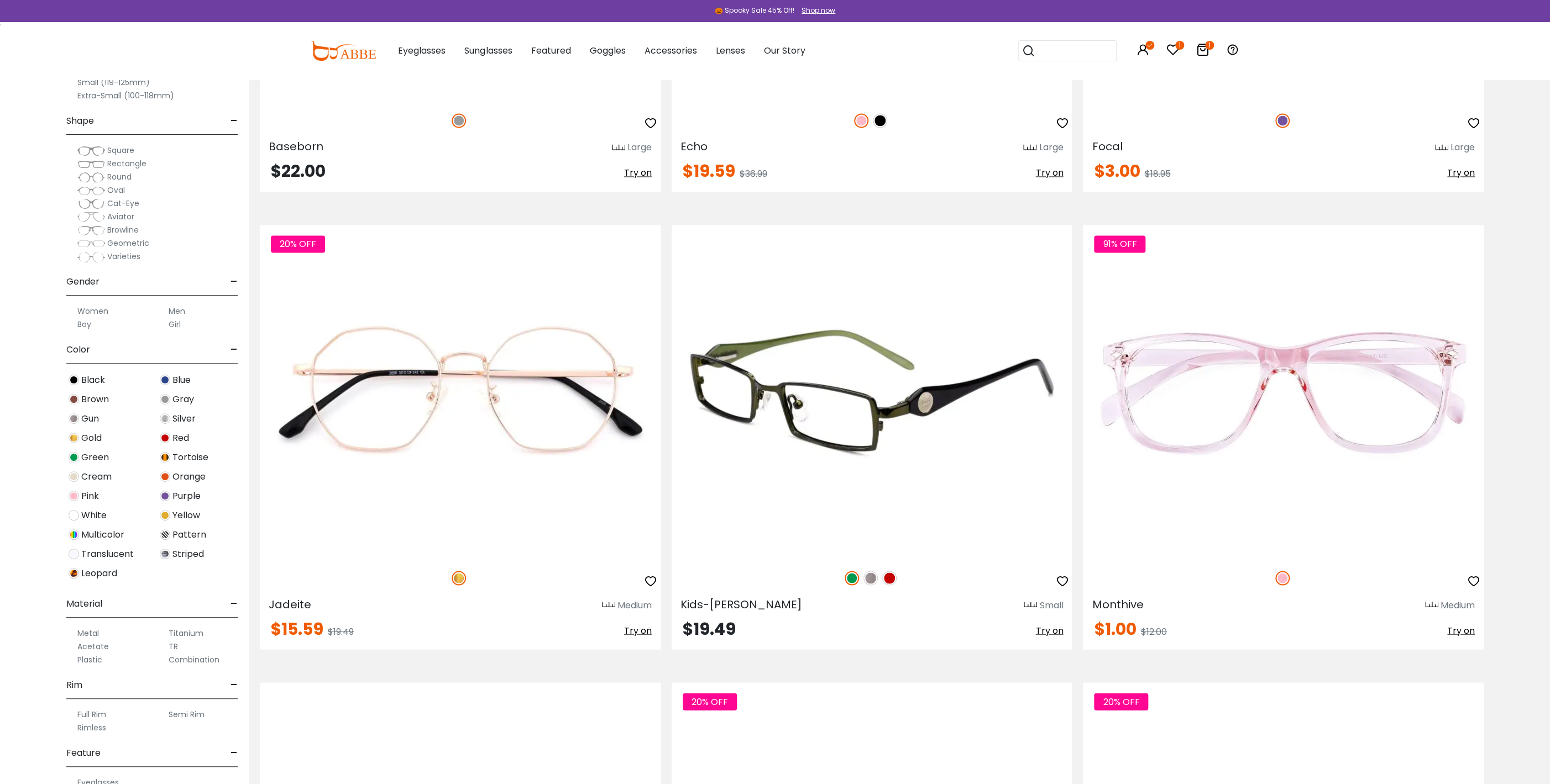
click at [1051, 630] on span "Try on" at bounding box center [1049, 630] width 28 height 13
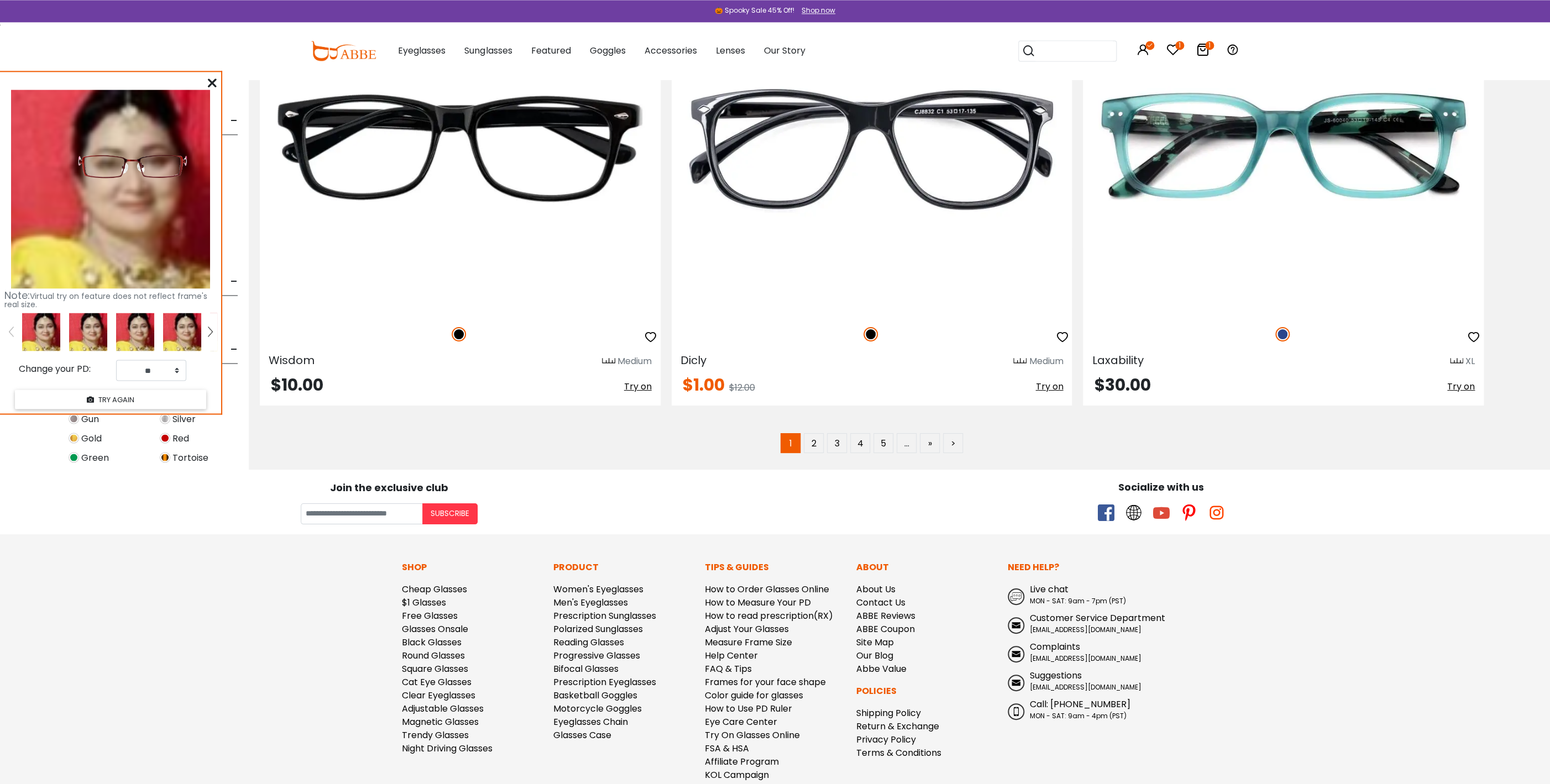
scroll to position [9128, 0]
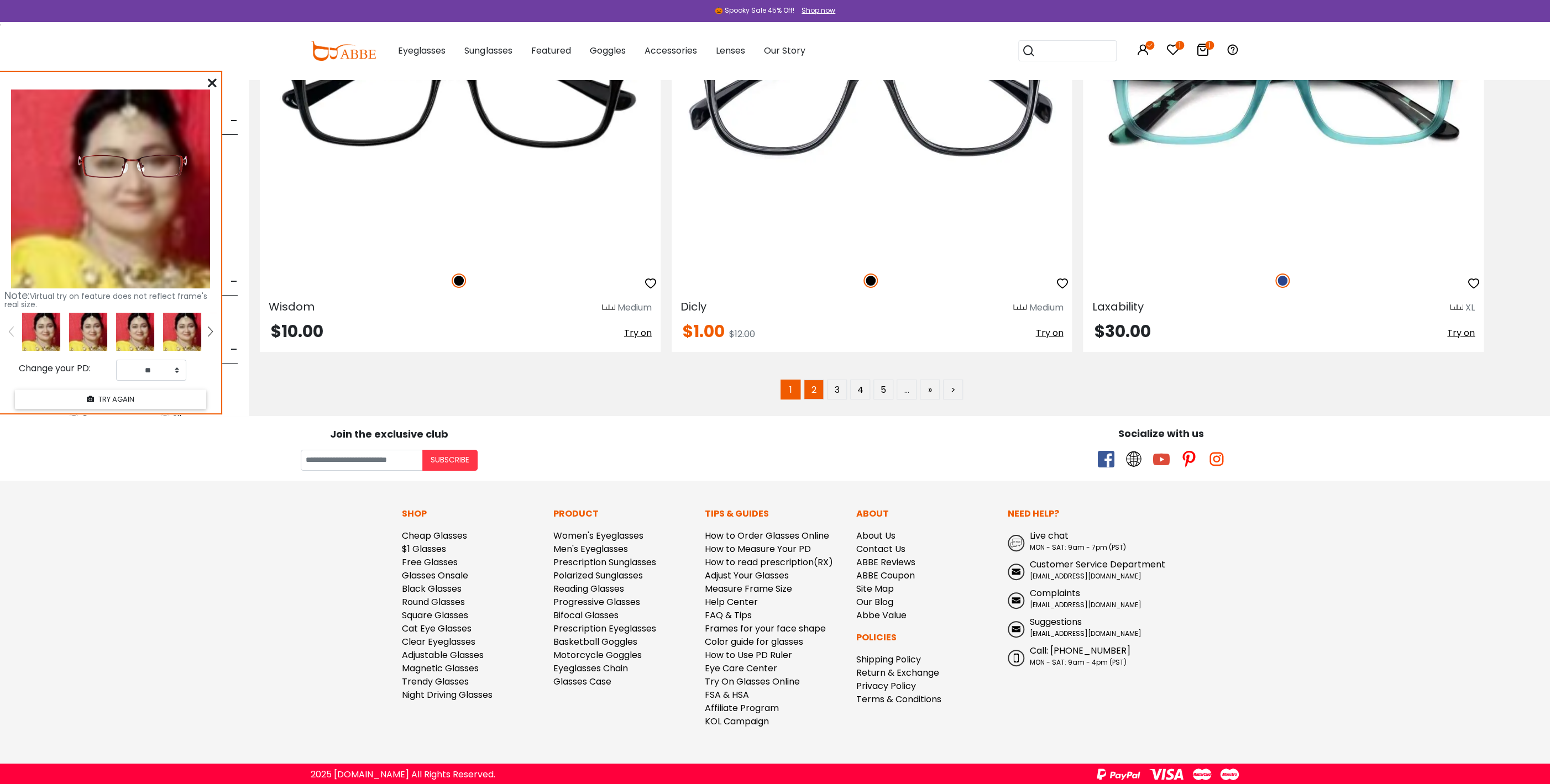
click at [813, 391] on link "2" at bounding box center [814, 390] width 20 height 20
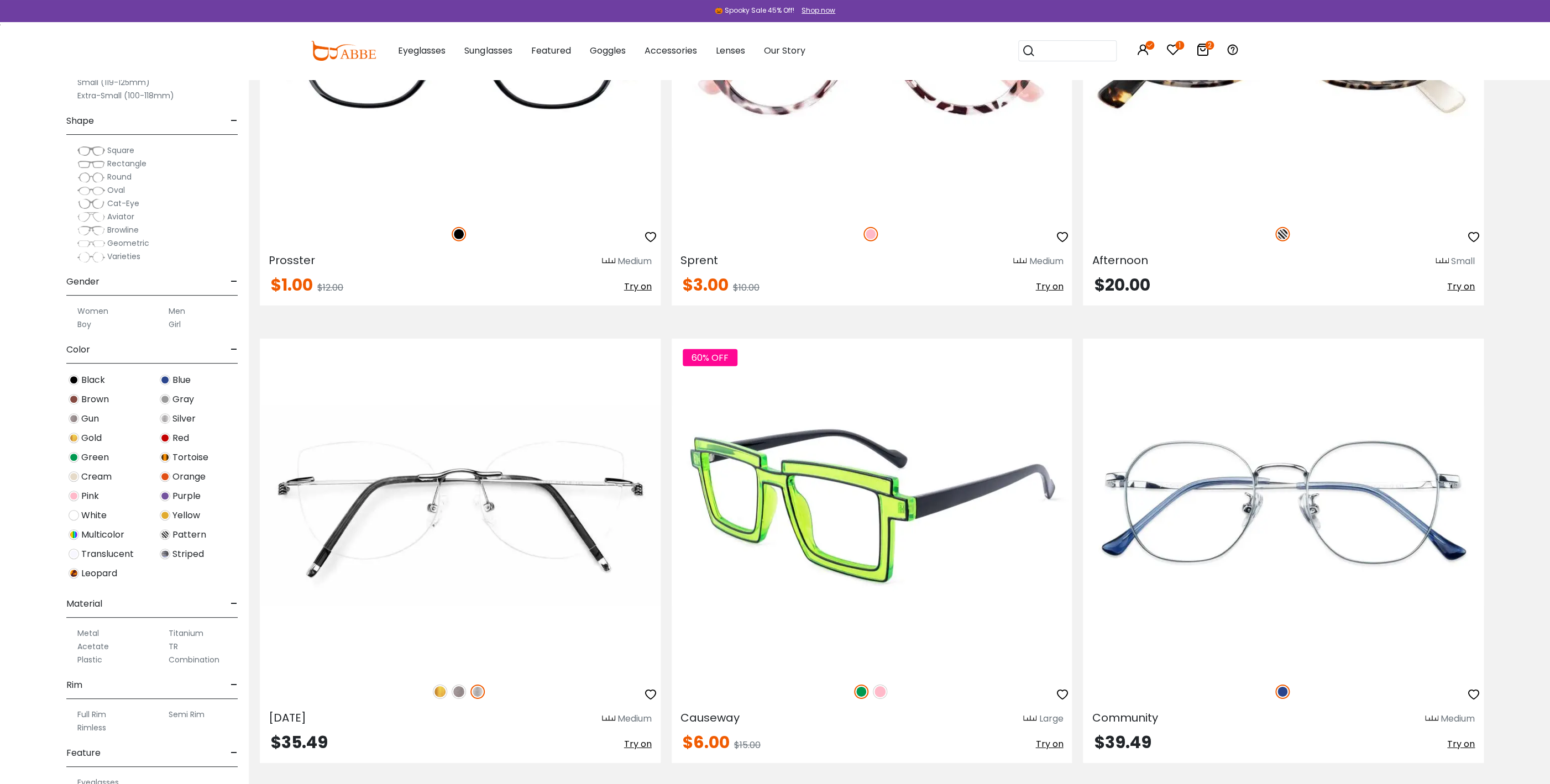
scroll to position [2327, 0]
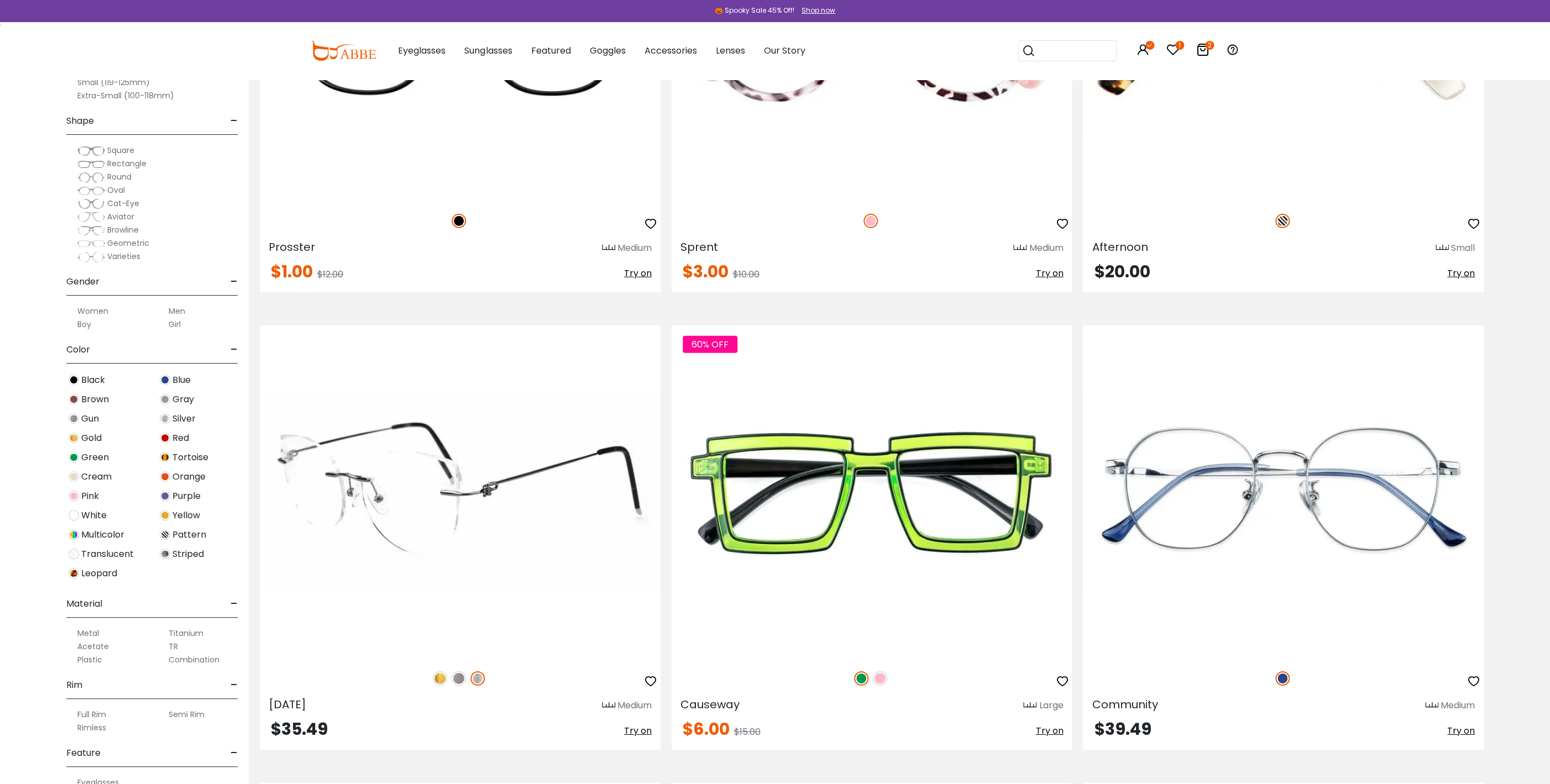
click at [439, 509] on img at bounding box center [460, 492] width 401 height 334
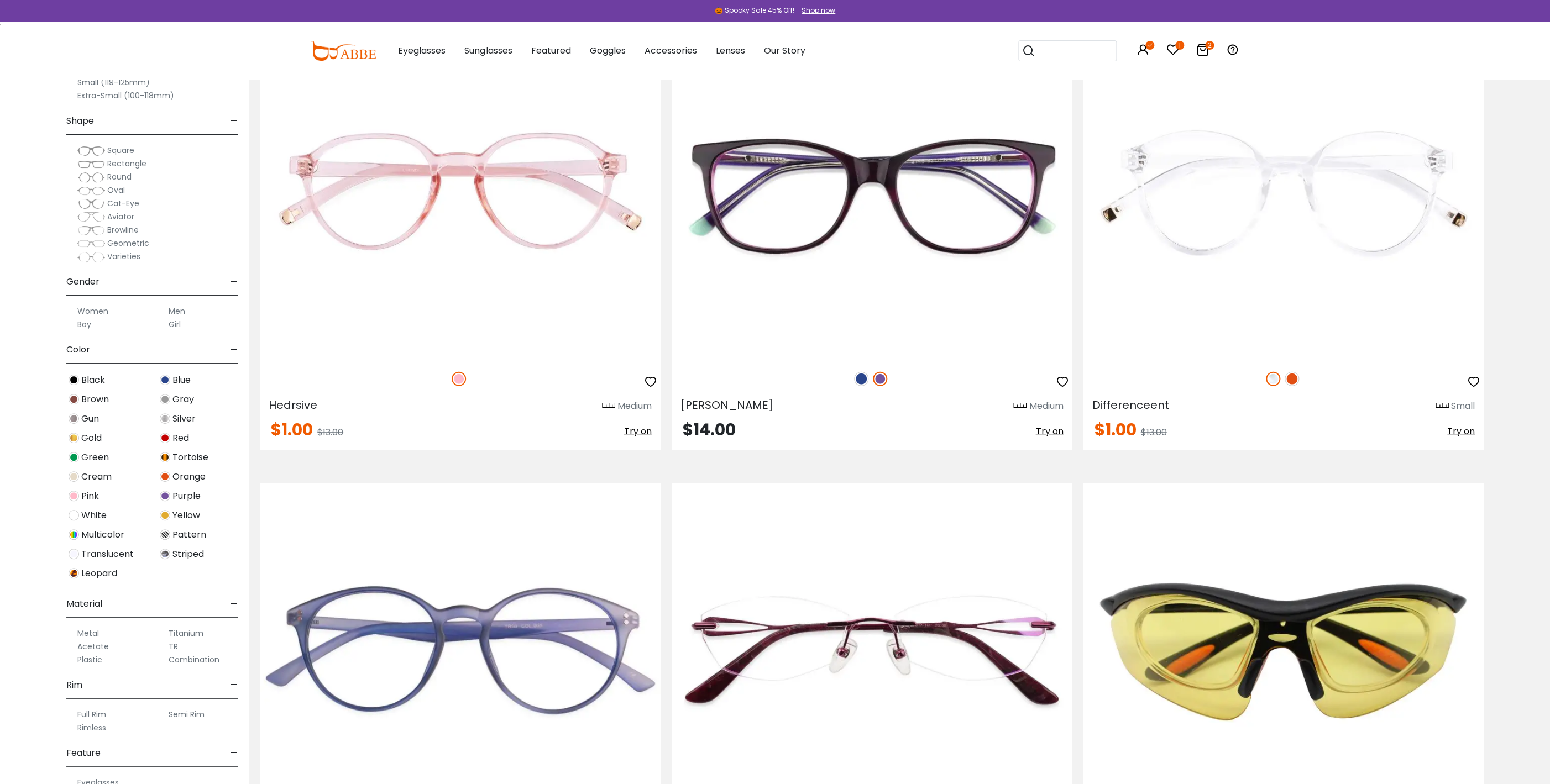
scroll to position [8353, 0]
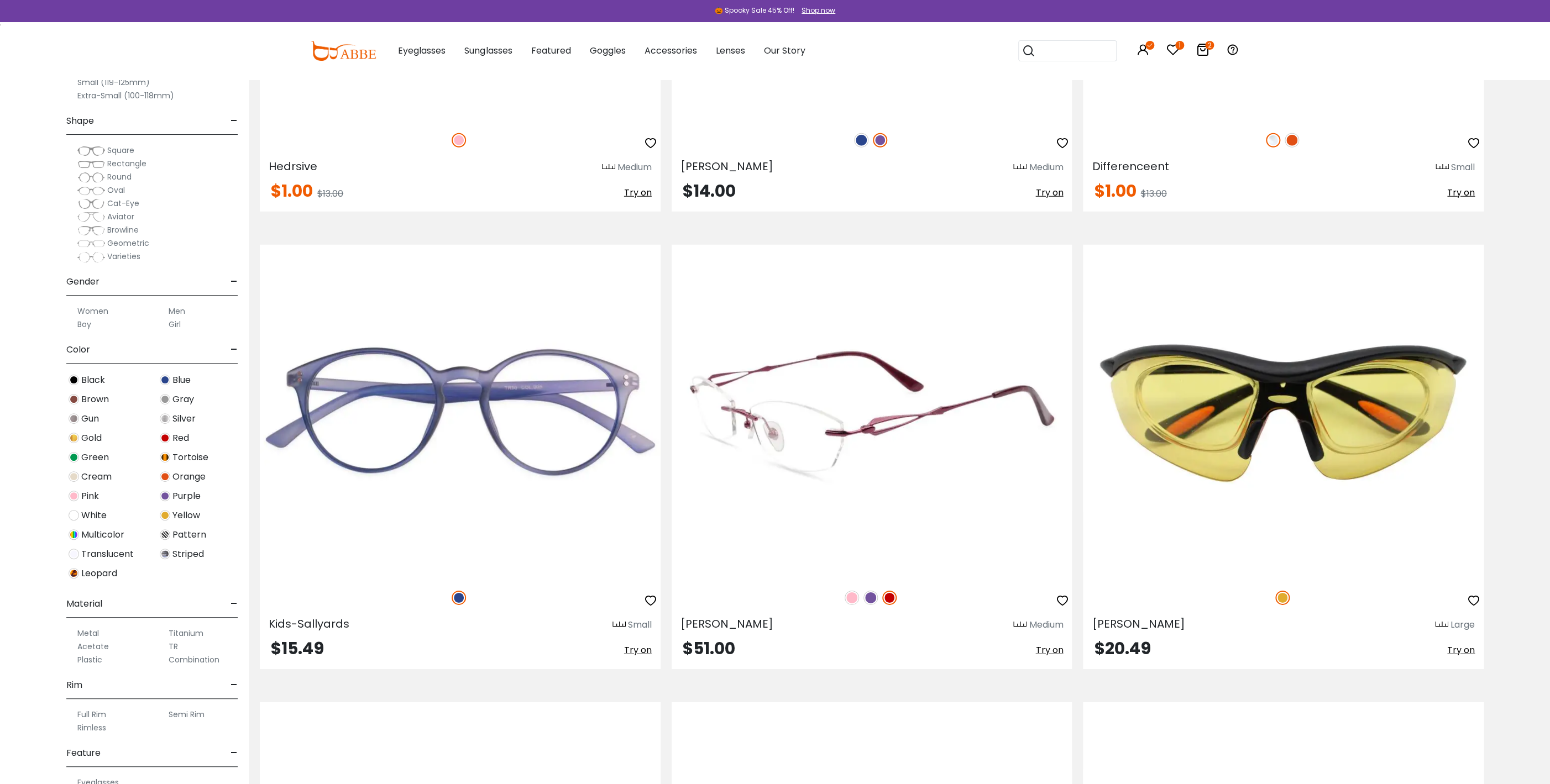
click at [1054, 650] on span "Try on" at bounding box center [1049, 650] width 28 height 13
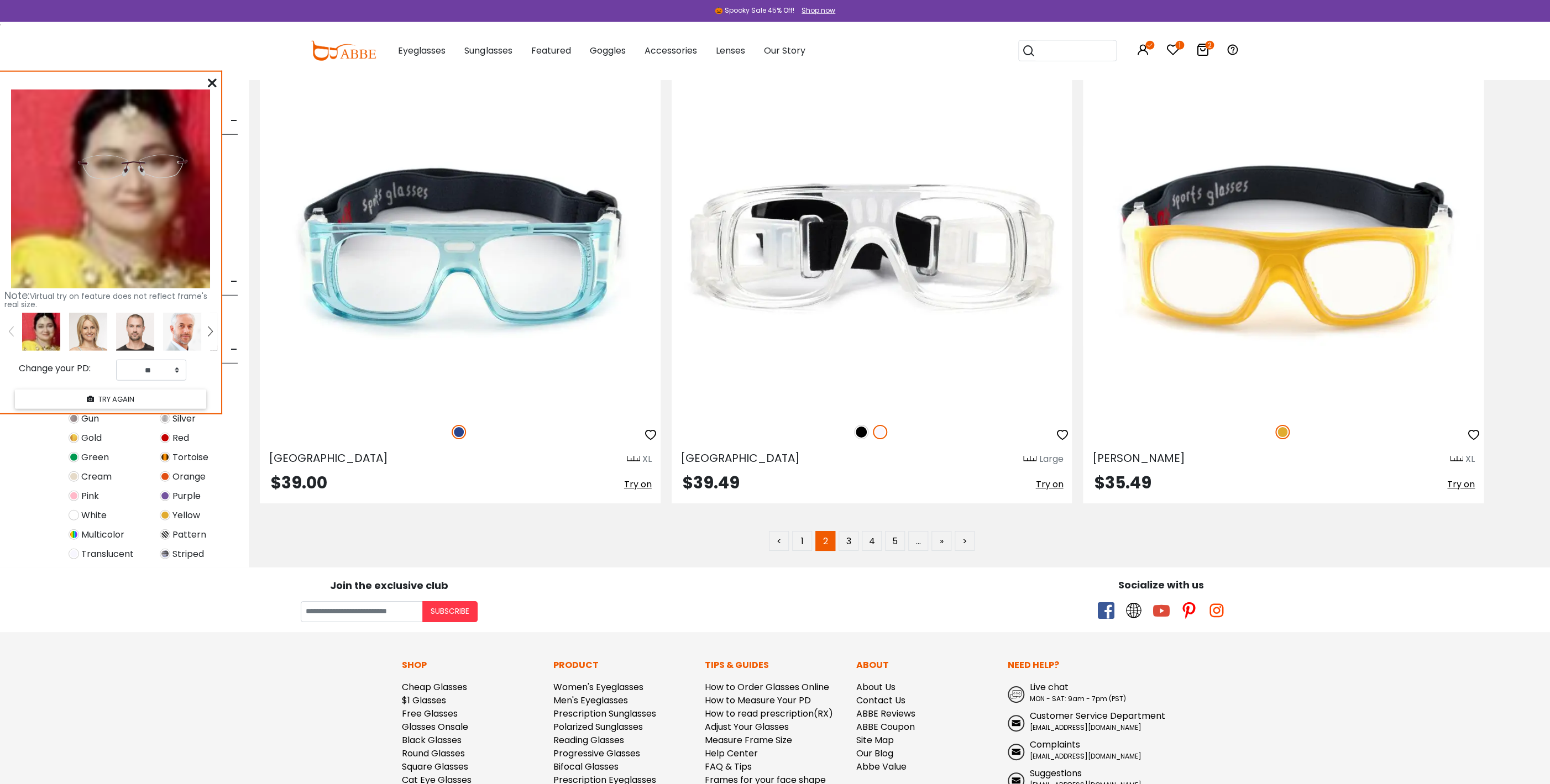
scroll to position [9070, 0]
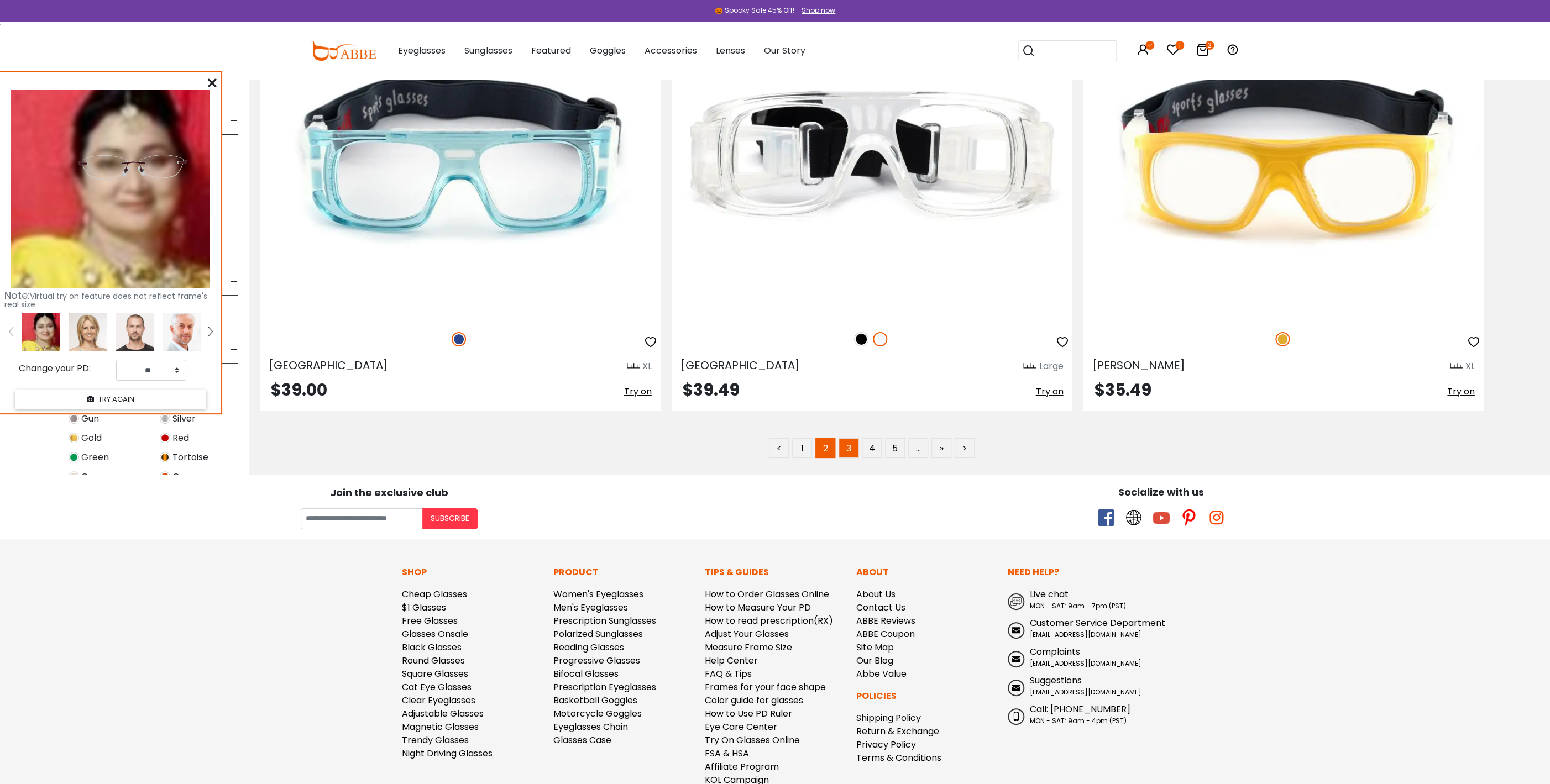
click at [852, 449] on link "3" at bounding box center [848, 448] width 20 height 20
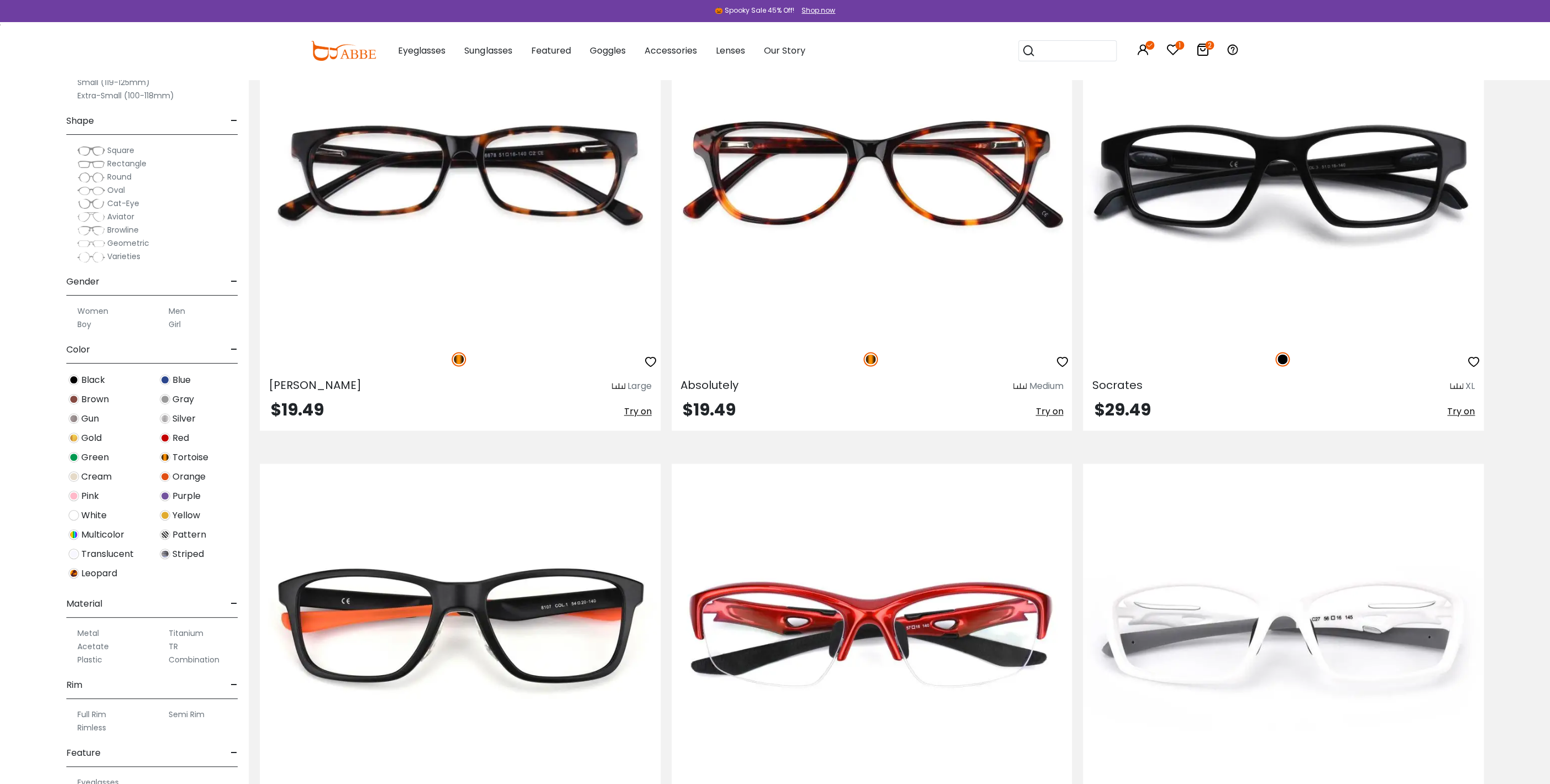
scroll to position [7459, 0]
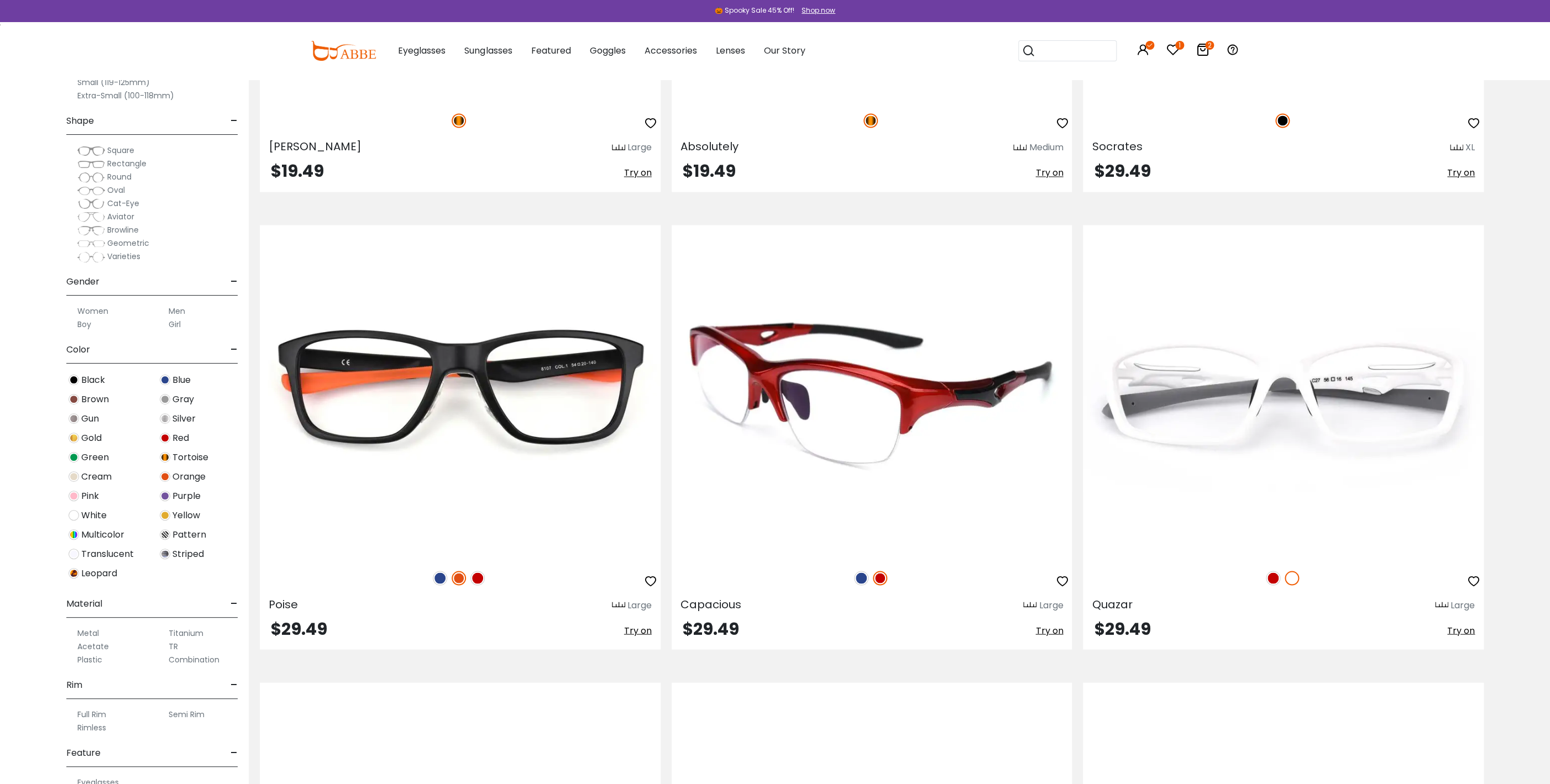
click at [1053, 631] on span "Try on" at bounding box center [1049, 630] width 28 height 13
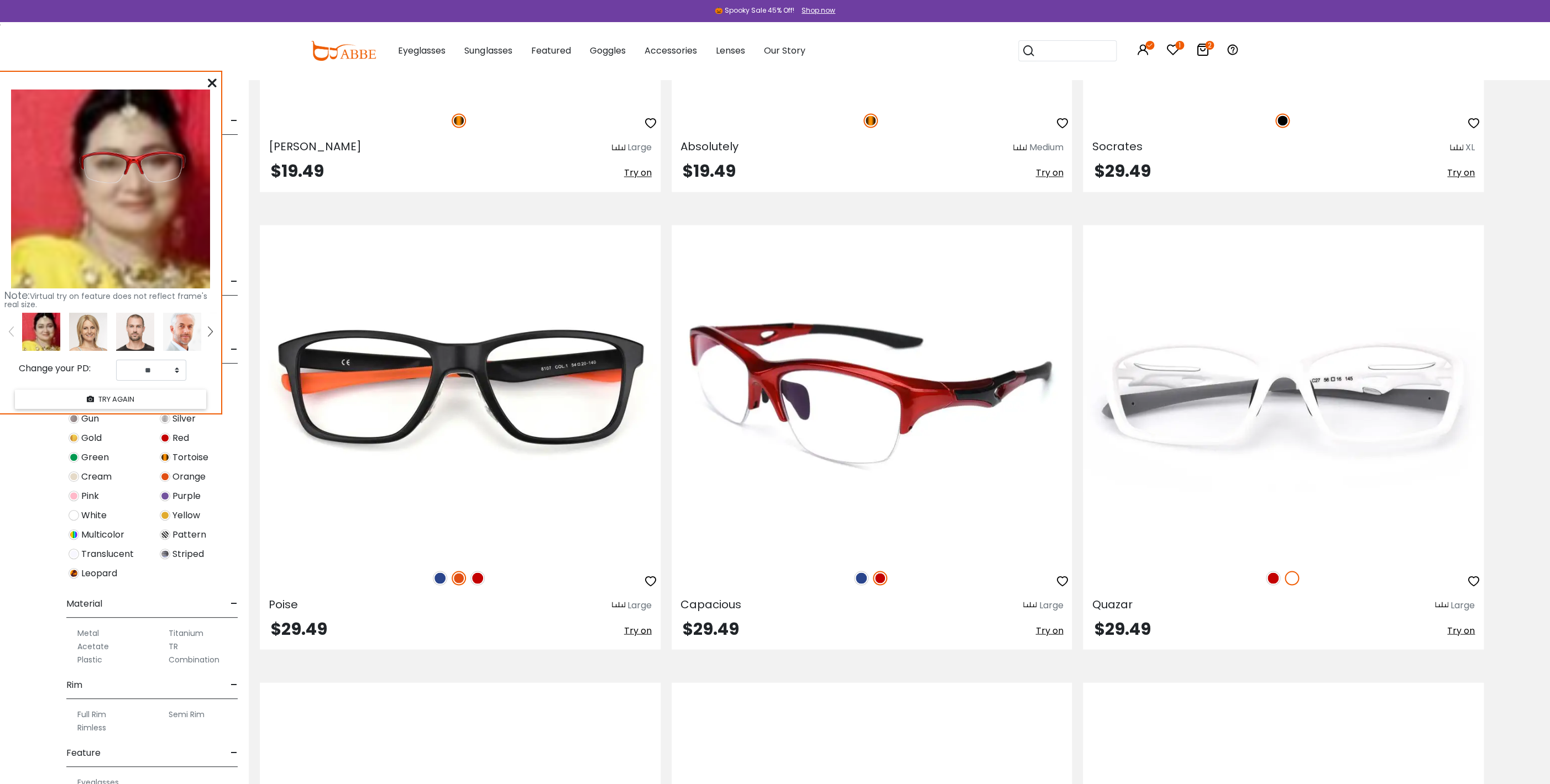
click at [862, 575] on img at bounding box center [861, 577] width 14 height 14
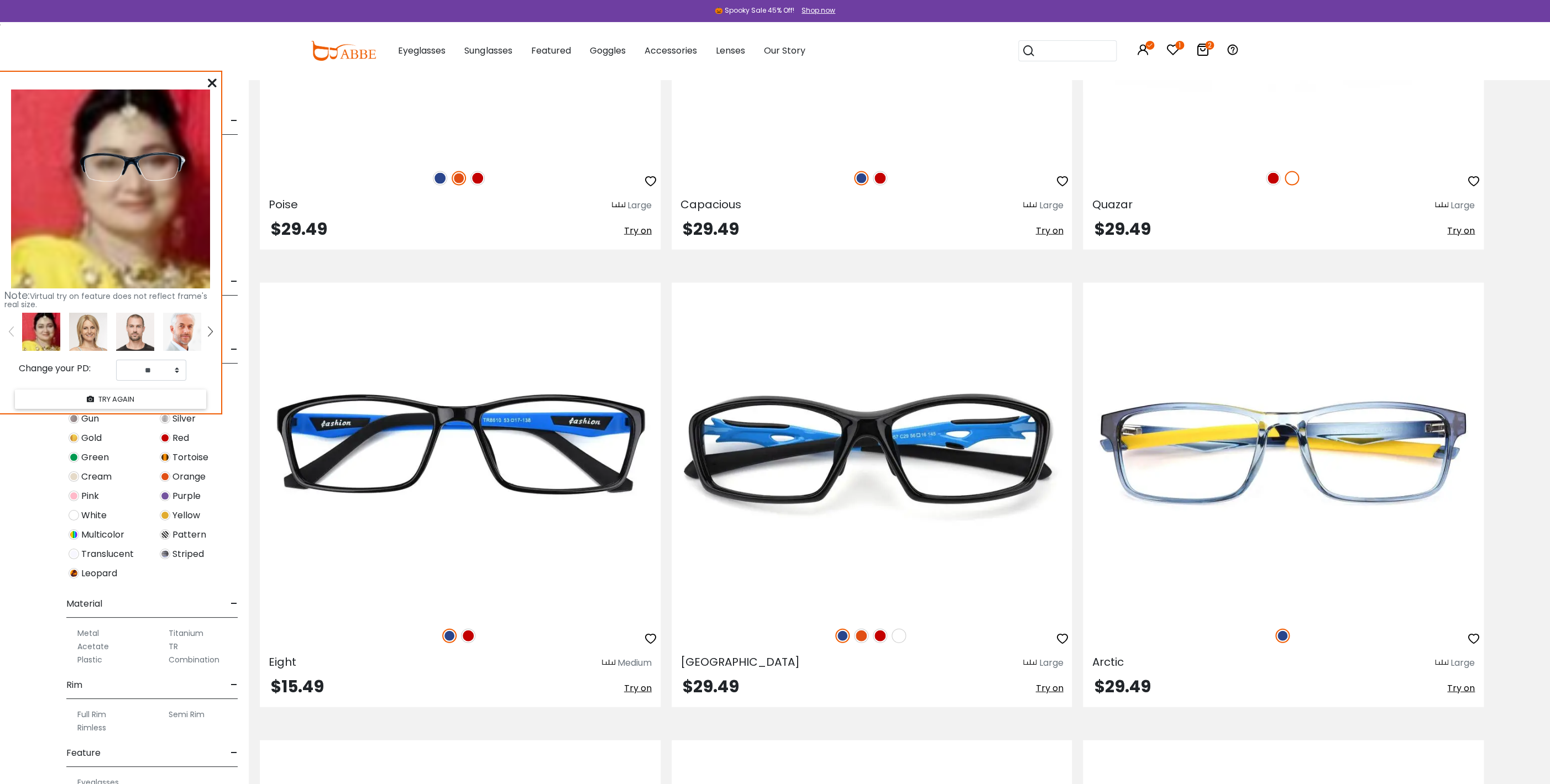
scroll to position [7876, 0]
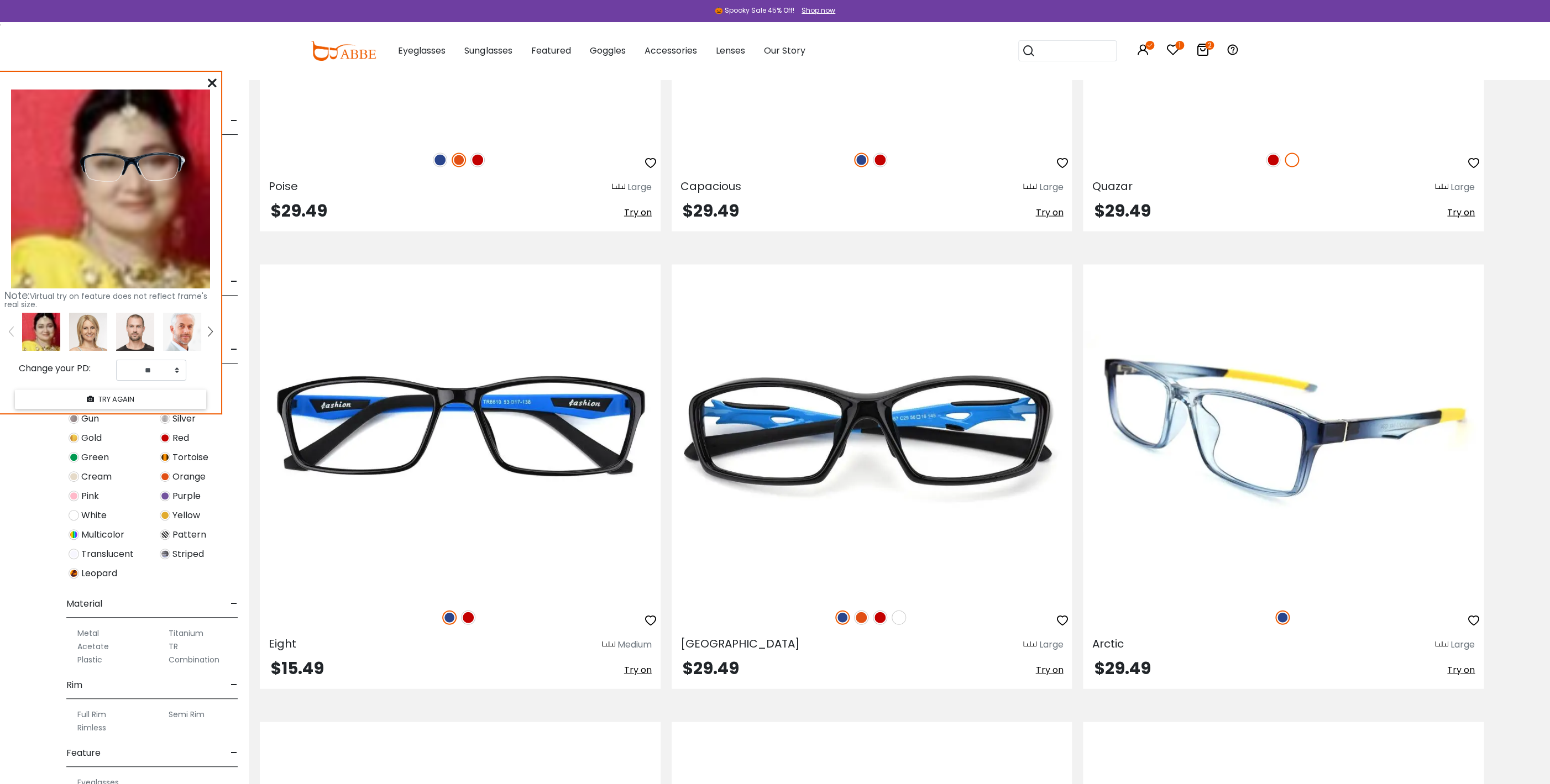
click at [1468, 669] on span "Try on" at bounding box center [1461, 670] width 28 height 13
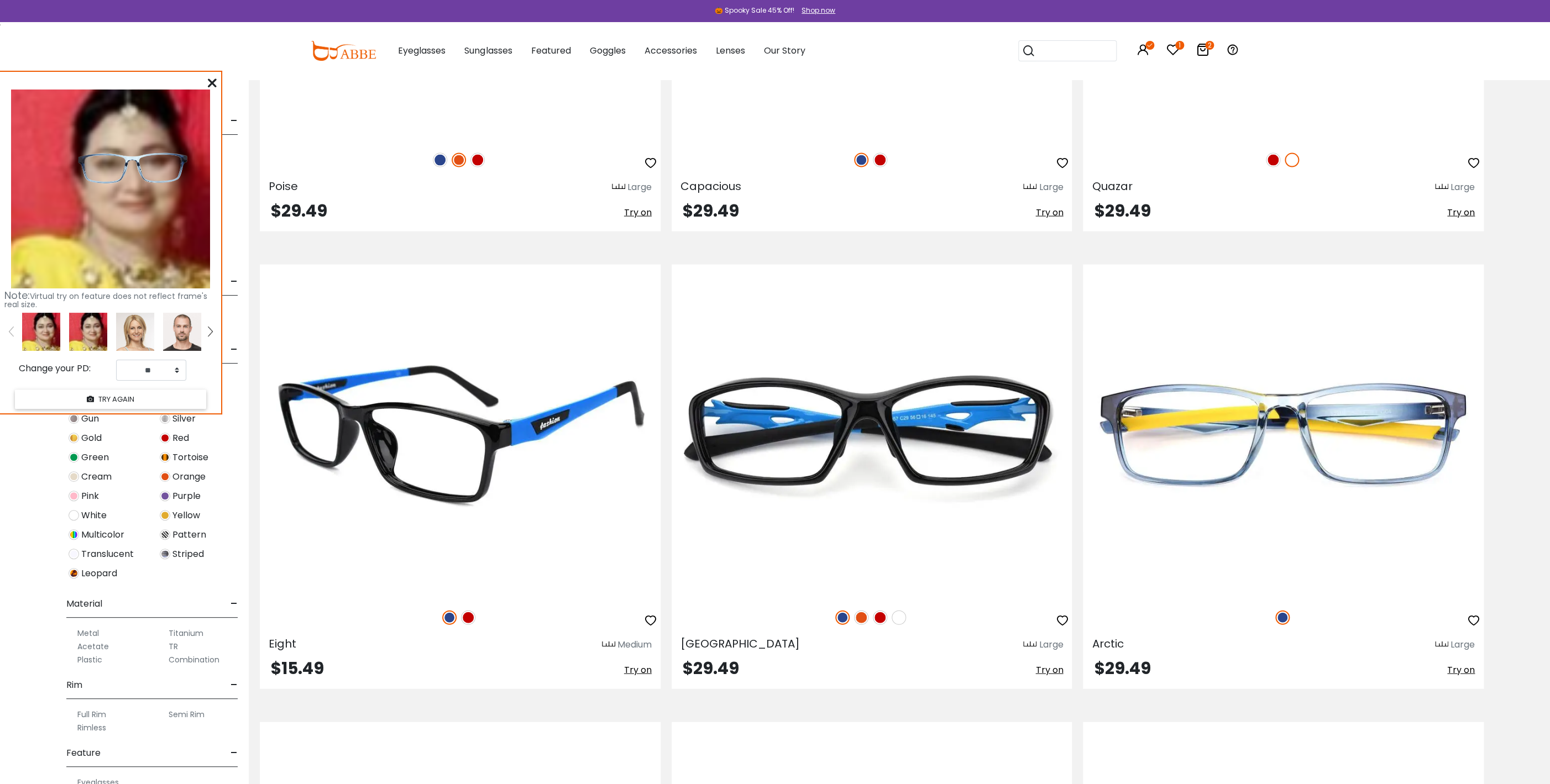
click at [632, 668] on span "Try on" at bounding box center [638, 670] width 28 height 13
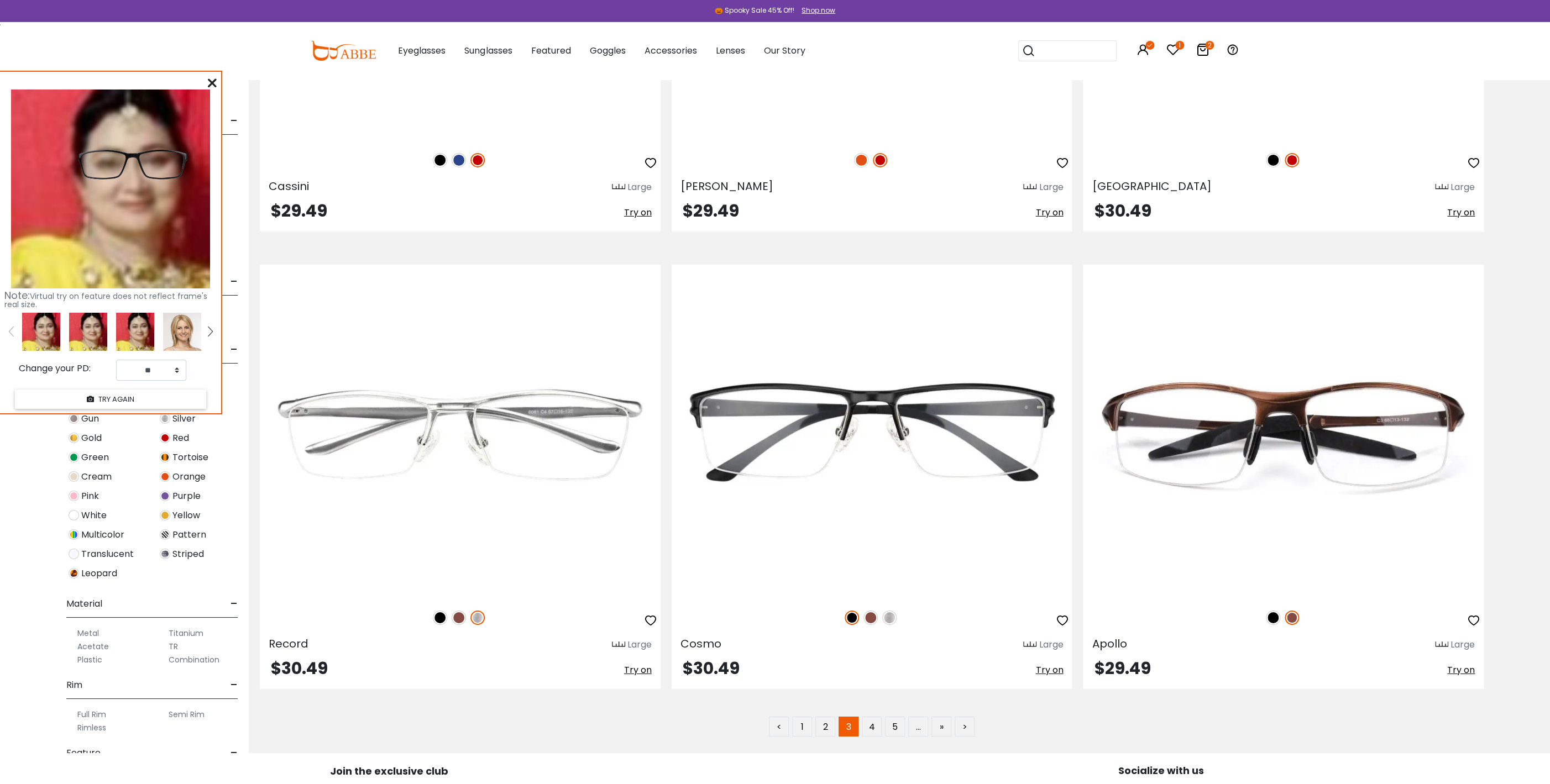
scroll to position [8831, 0]
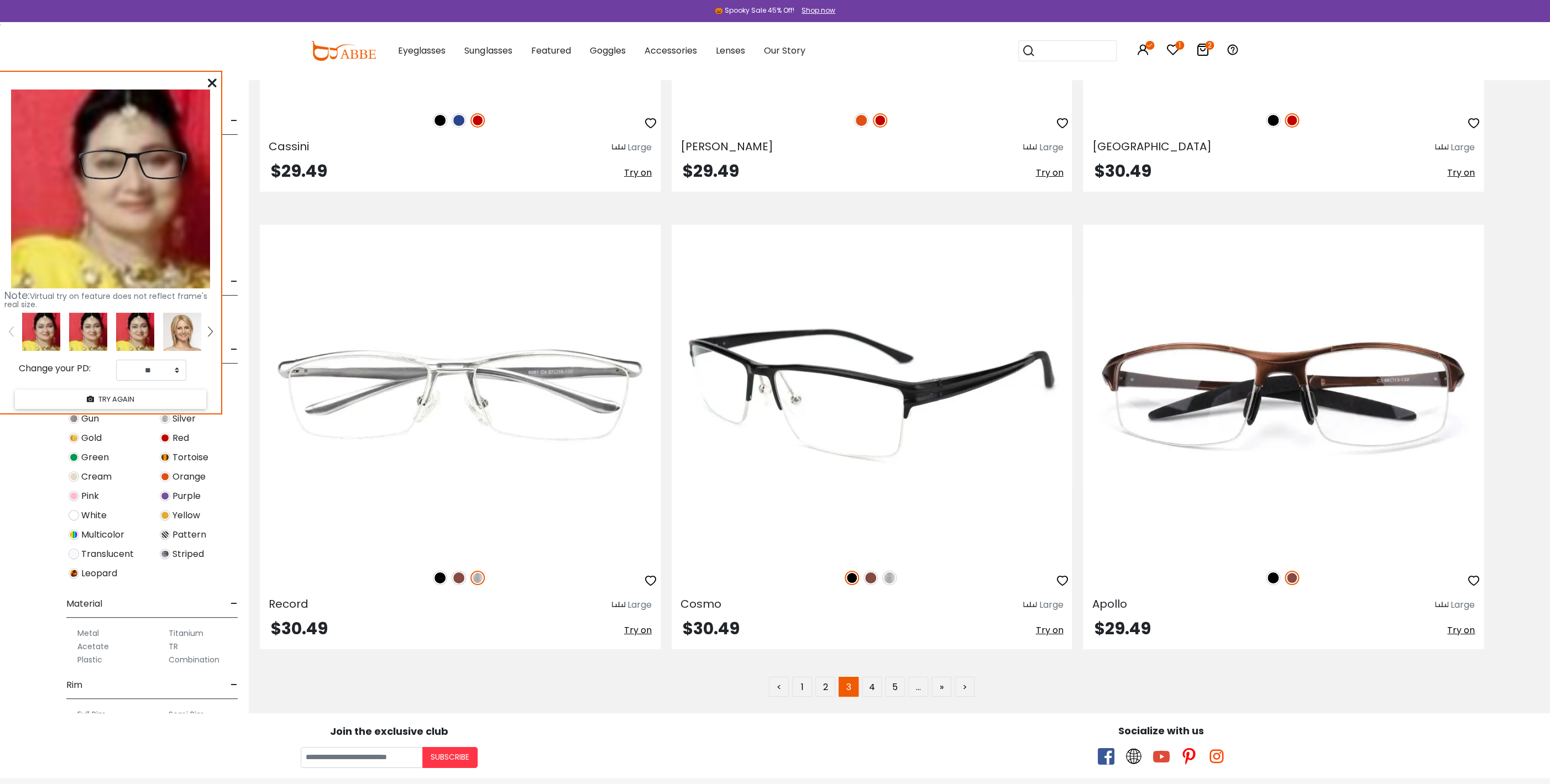
click at [1049, 630] on span "Try on" at bounding box center [1049, 630] width 28 height 13
click at [1041, 618] on div "Cosmo Large $30.49 Try on" at bounding box center [872, 437] width 401 height 424
click at [854, 577] on img at bounding box center [852, 577] width 14 height 14
click at [1053, 630] on span "Try on" at bounding box center [1049, 630] width 28 height 13
click at [891, 574] on img at bounding box center [889, 577] width 14 height 14
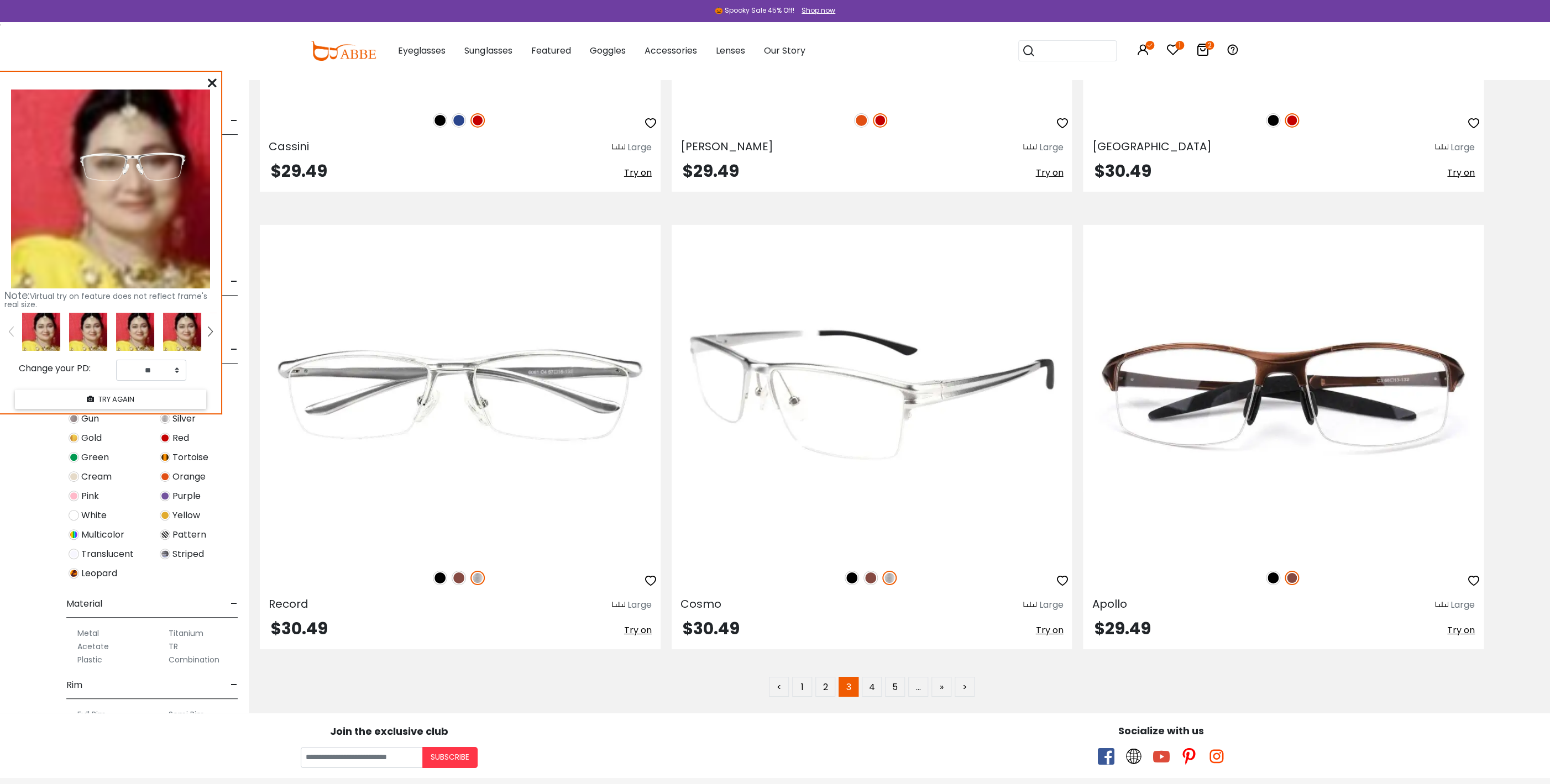
click at [1045, 626] on span "Try on" at bounding box center [1049, 630] width 28 height 13
click at [869, 573] on img at bounding box center [870, 577] width 14 height 14
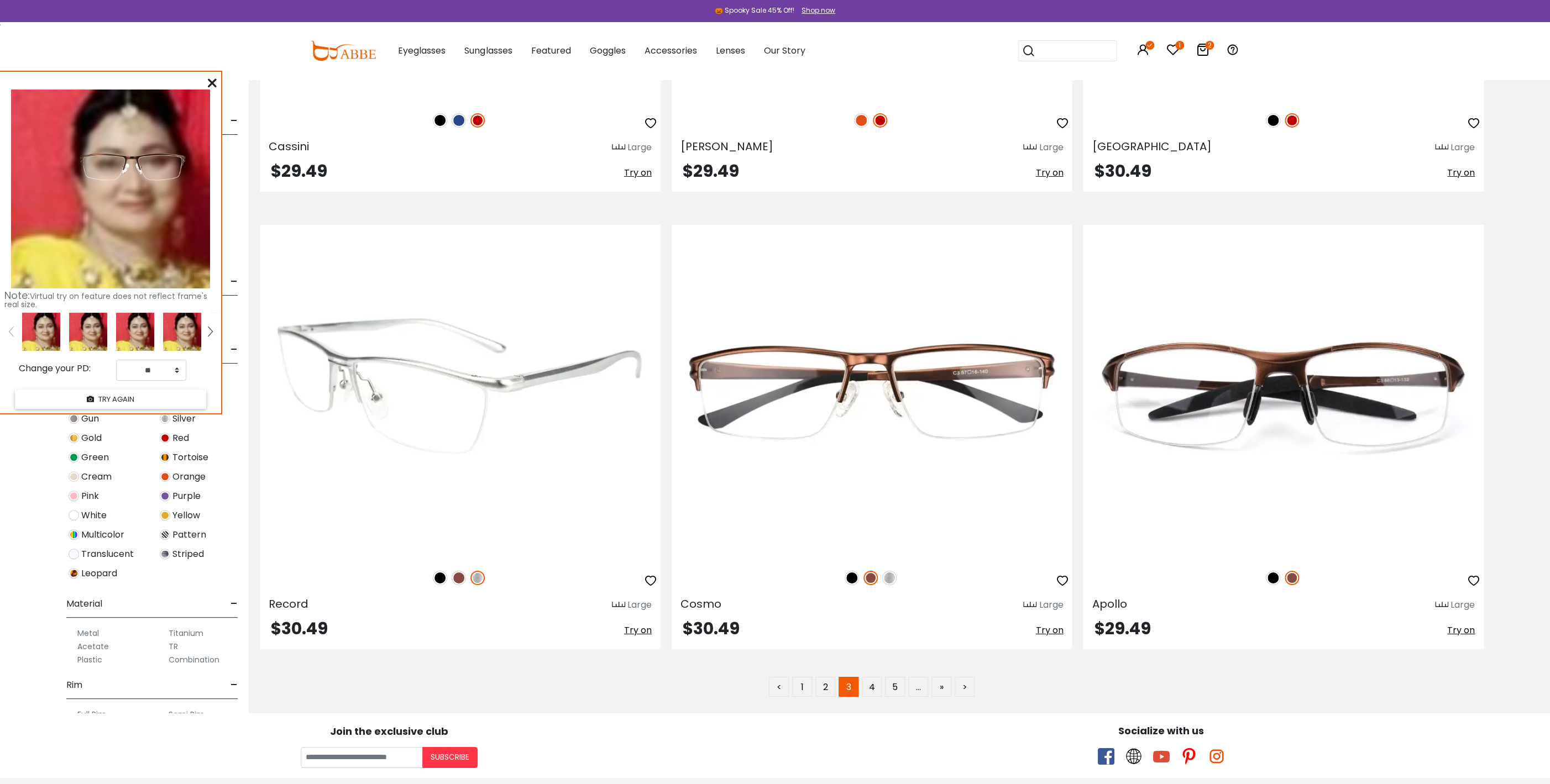
click at [633, 628] on span "Try on" at bounding box center [638, 630] width 28 height 13
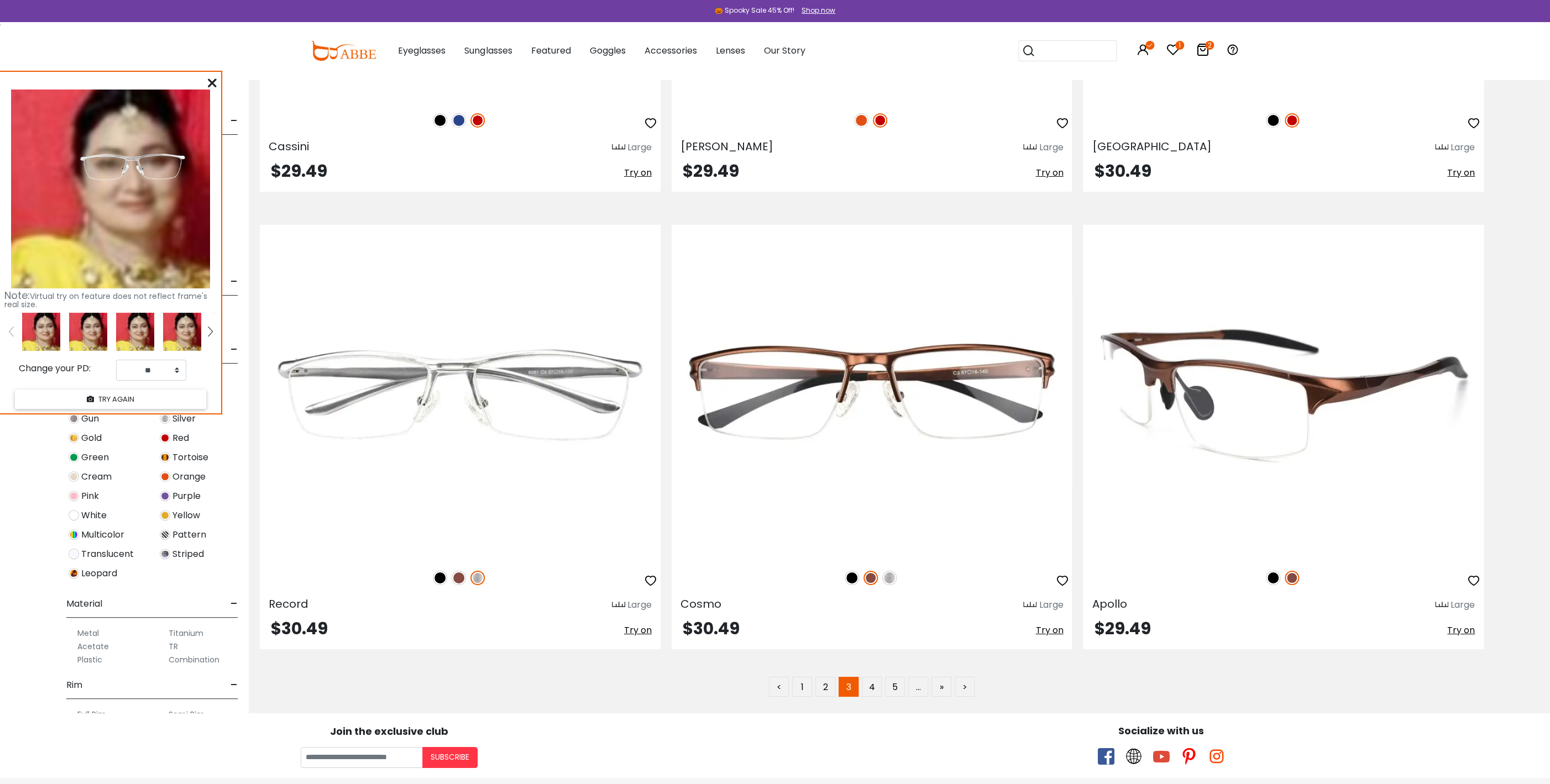
click at [1467, 628] on span "Try on" at bounding box center [1461, 630] width 28 height 13
click at [1461, 628] on span "Try on" at bounding box center [1461, 630] width 28 height 13
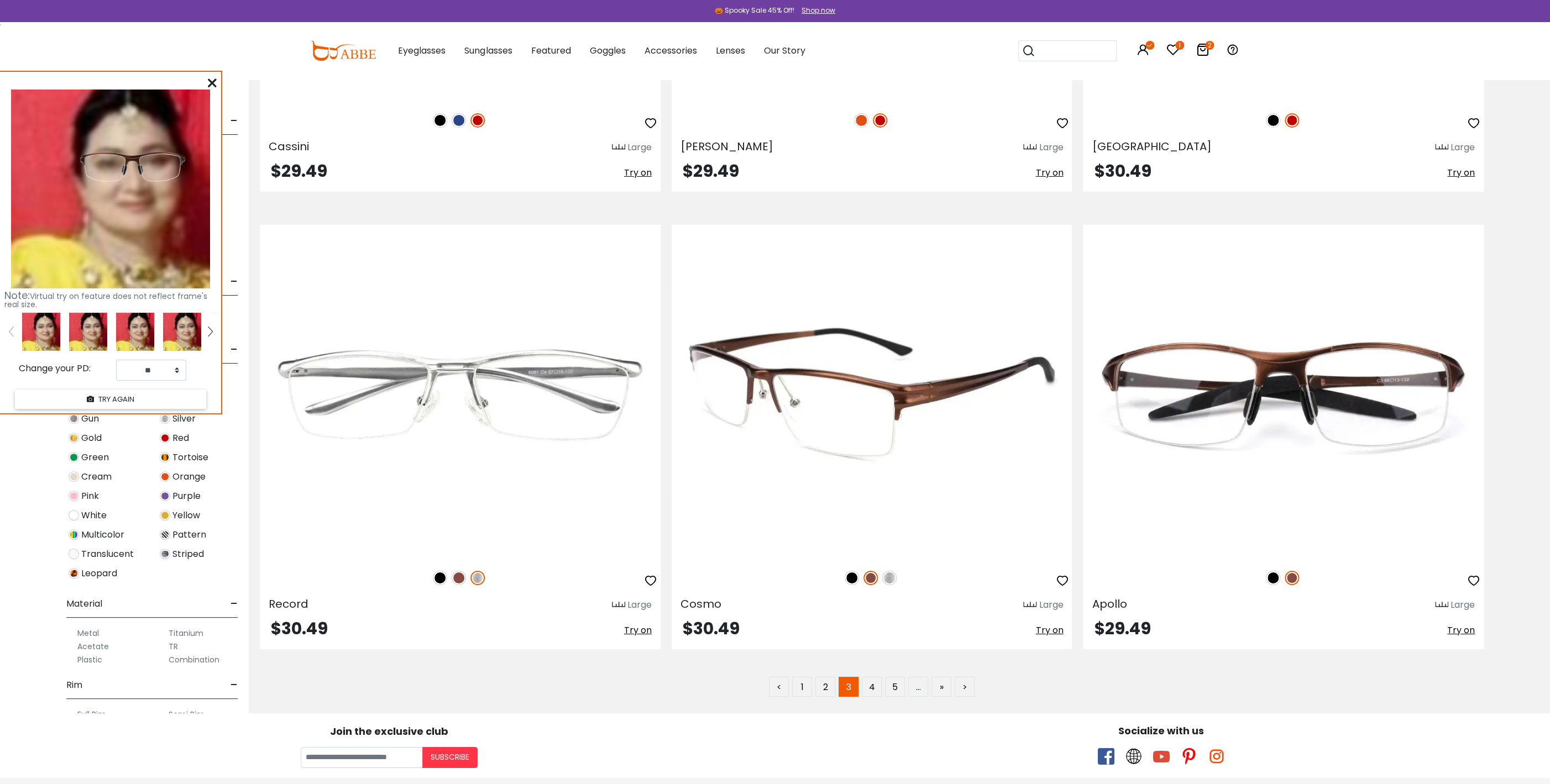
click at [874, 575] on img at bounding box center [870, 577] width 14 height 14
click at [1054, 626] on span "Try on" at bounding box center [1049, 630] width 28 height 13
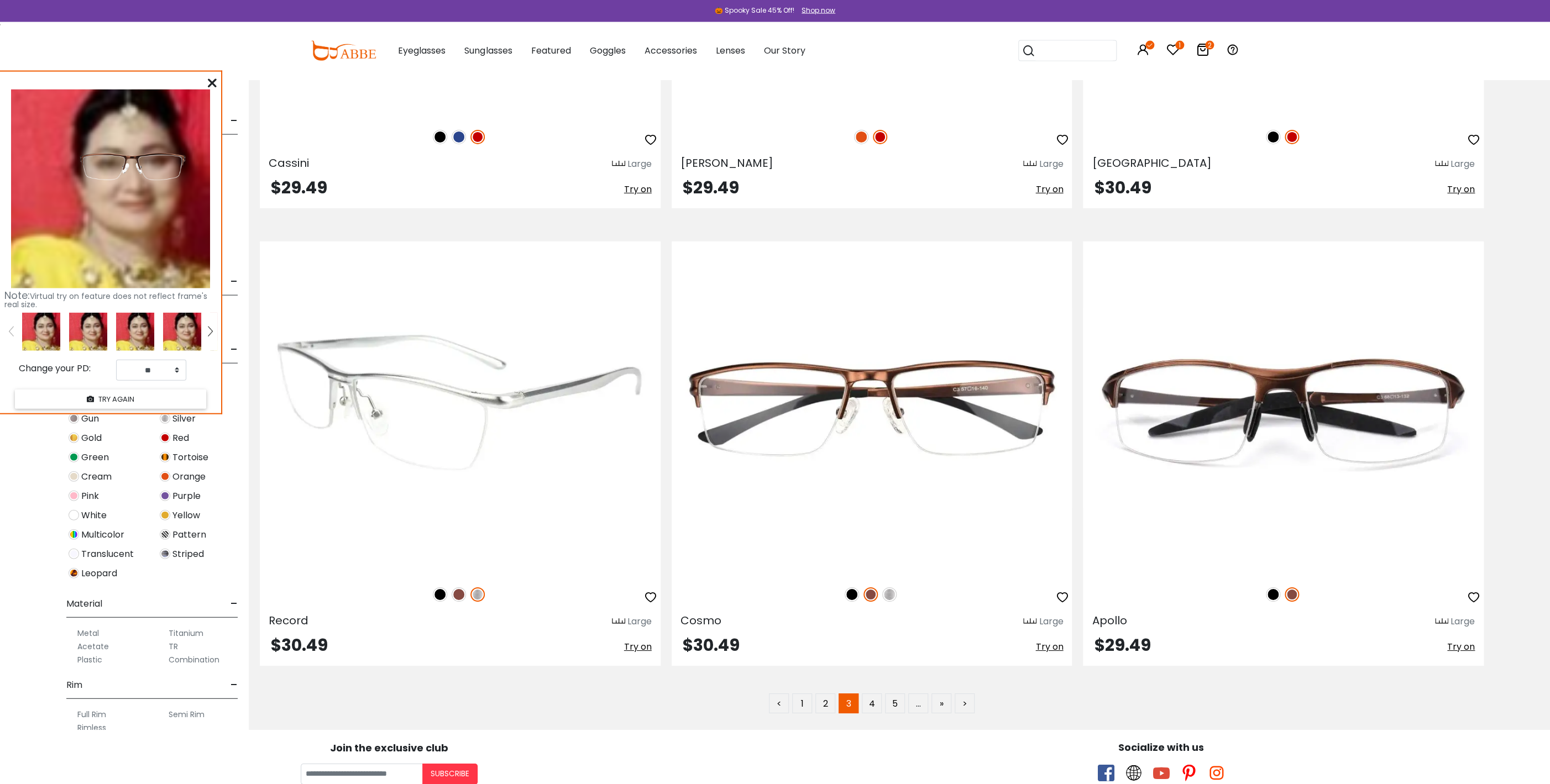
scroll to position [8770, 0]
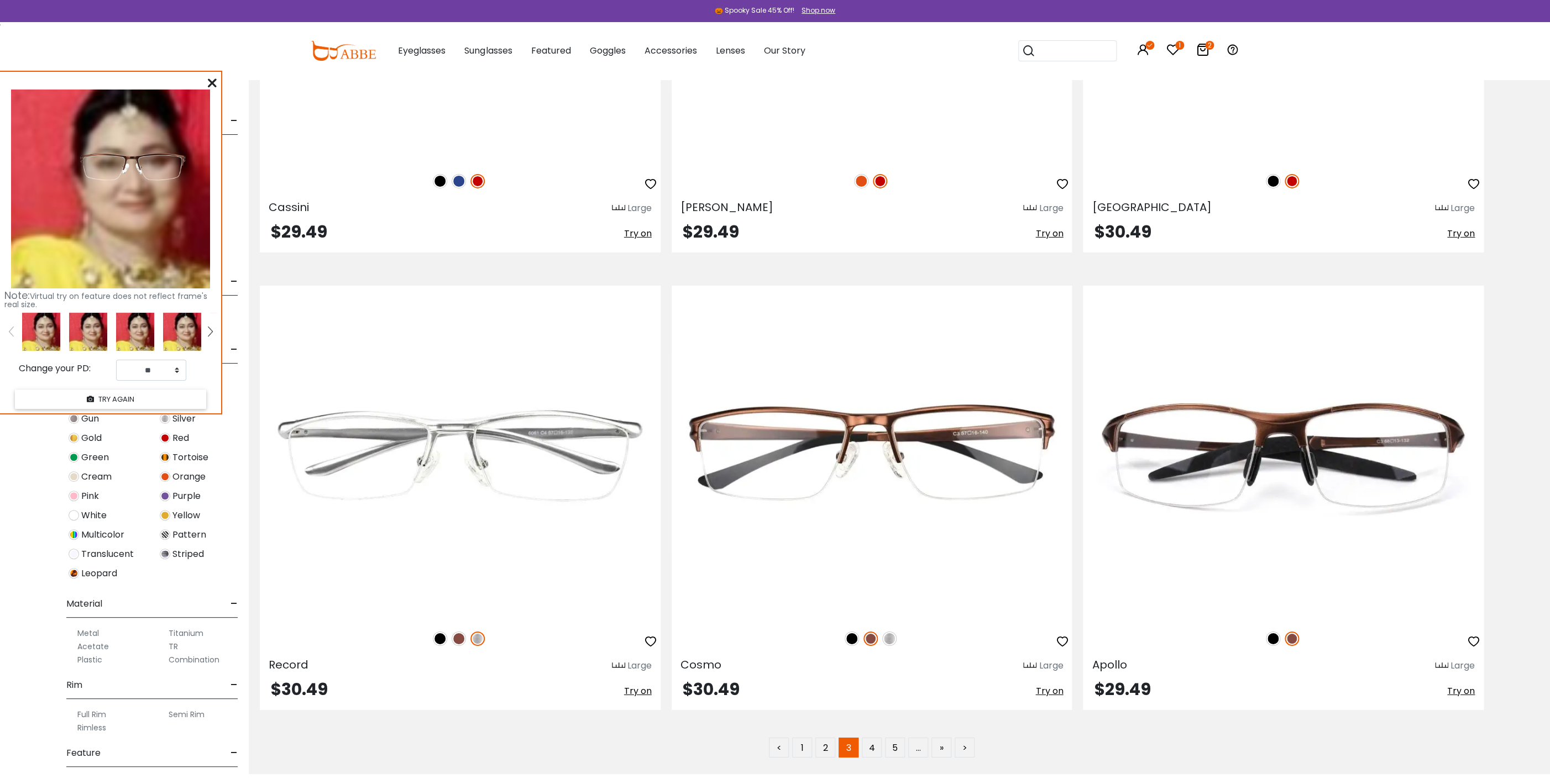
click at [210, 78] on div at bounding box center [212, 83] width 9 height 14
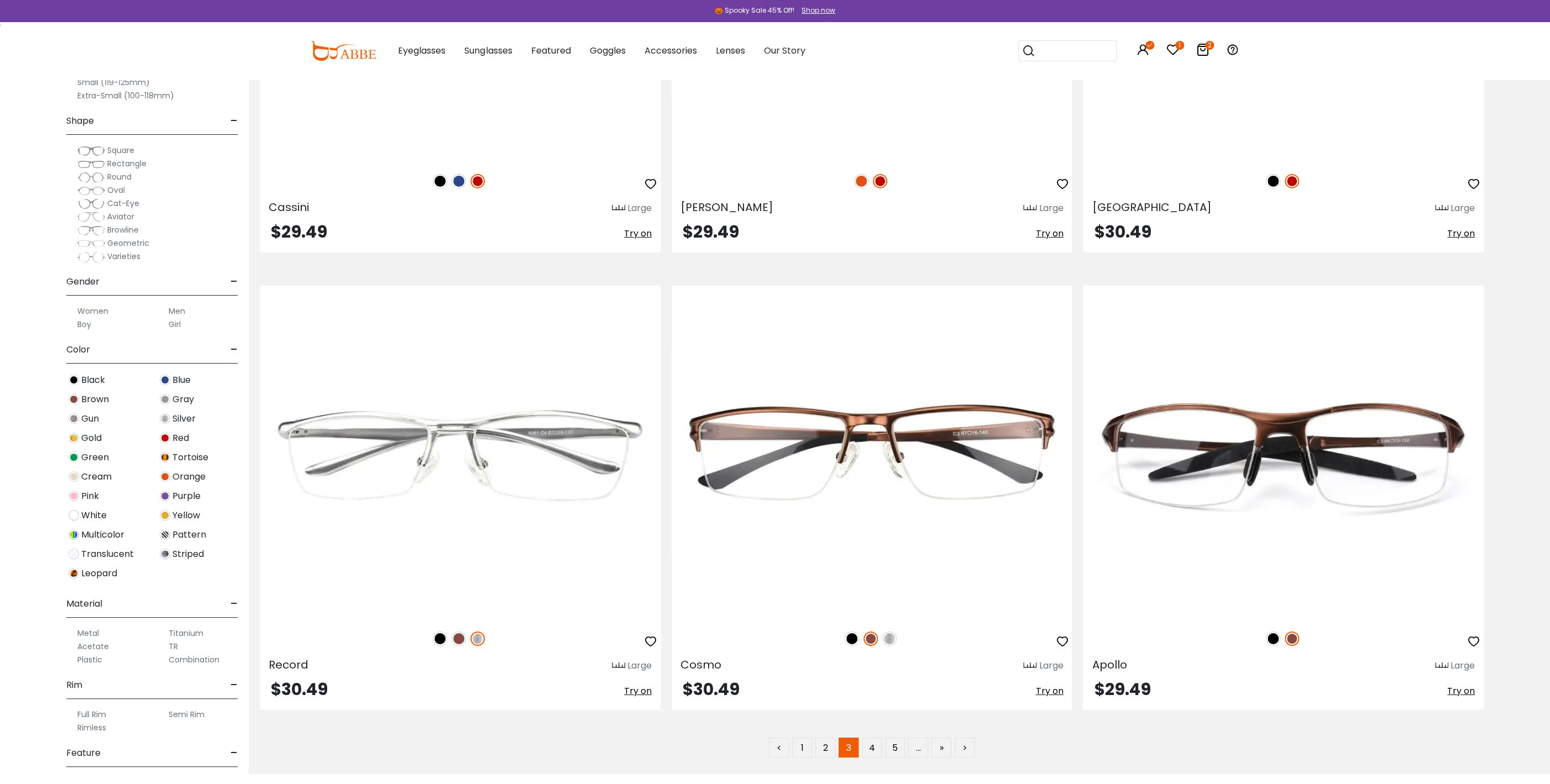
click at [108, 78] on div "1 2 Eyeglasses Women's Eyeglasses" at bounding box center [775, 51] width 1550 height 58
click at [84, 83] on label "Small (119-125mm)" at bounding box center [113, 82] width 72 height 13
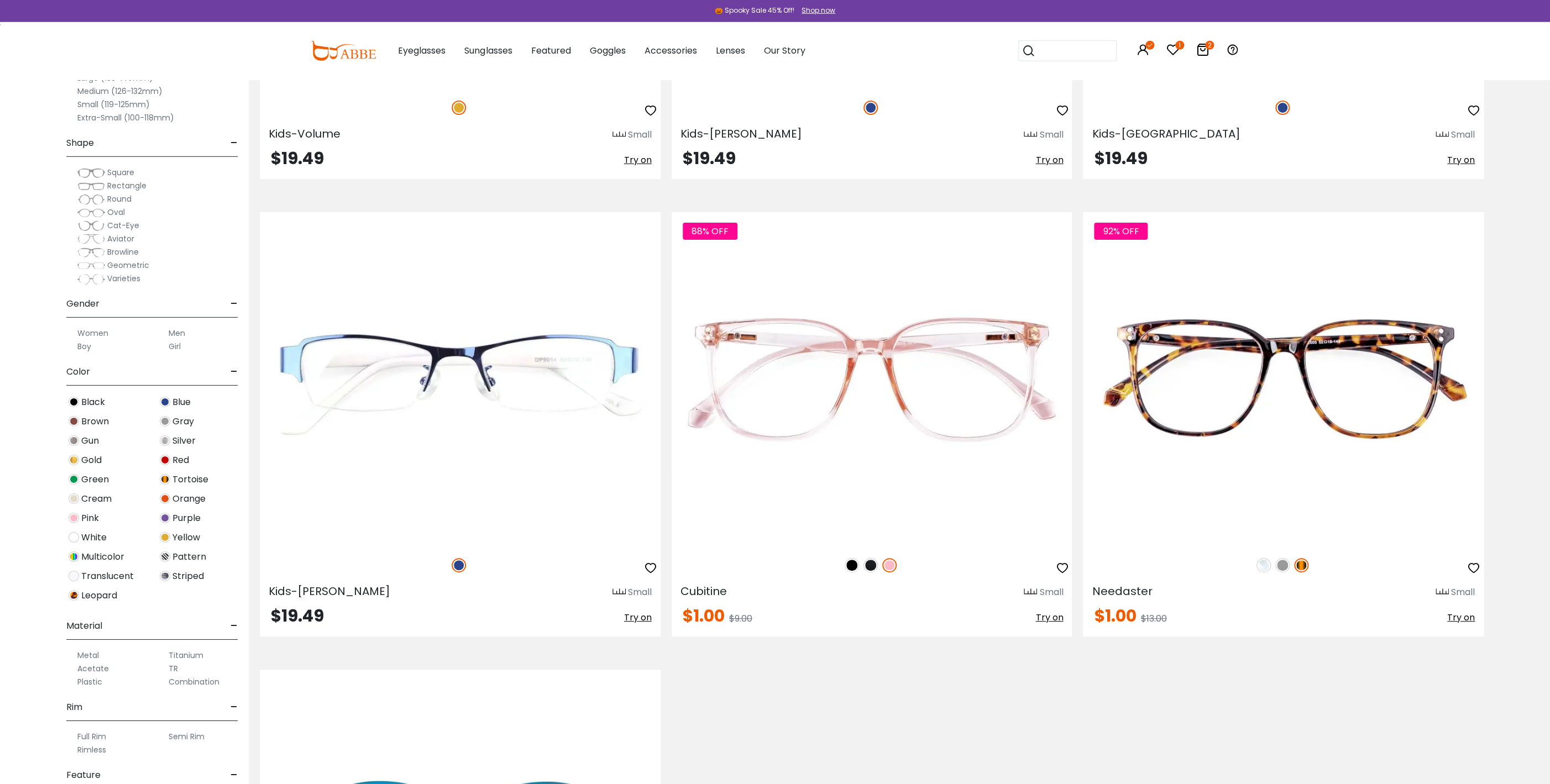
scroll to position [6086, 0]
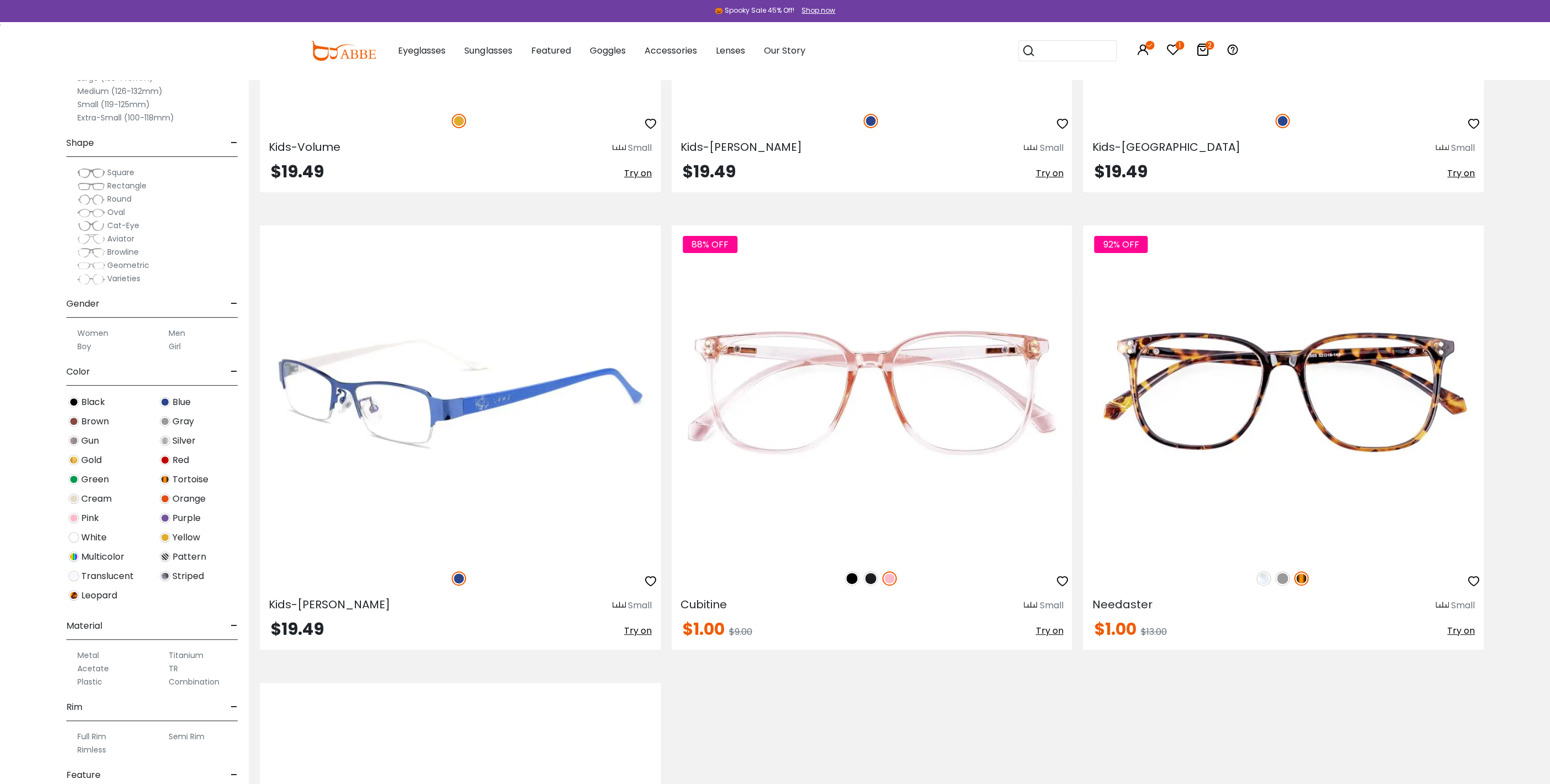
click at [643, 630] on span "Try on" at bounding box center [638, 631] width 28 height 13
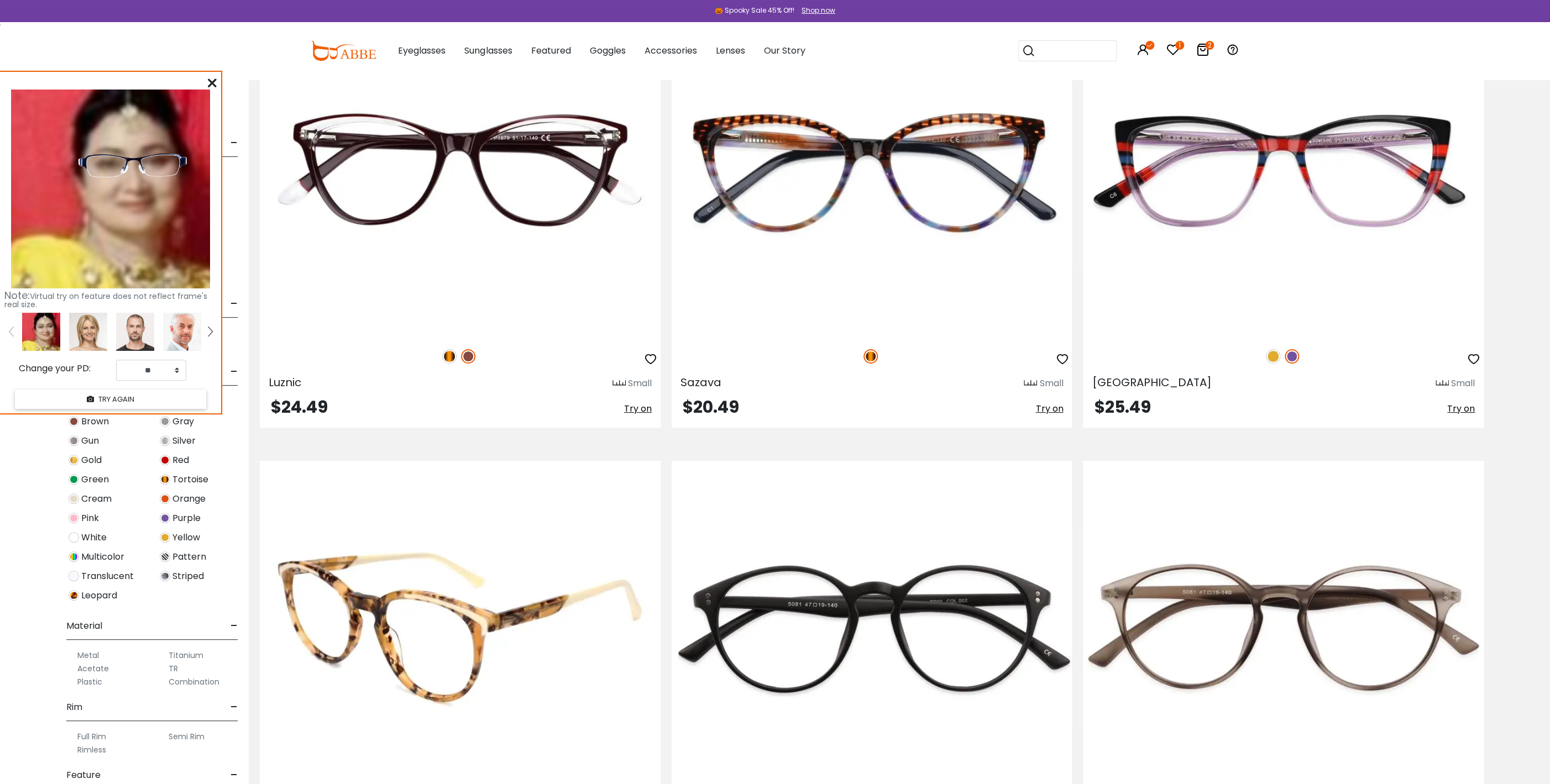
scroll to position [3103, 0]
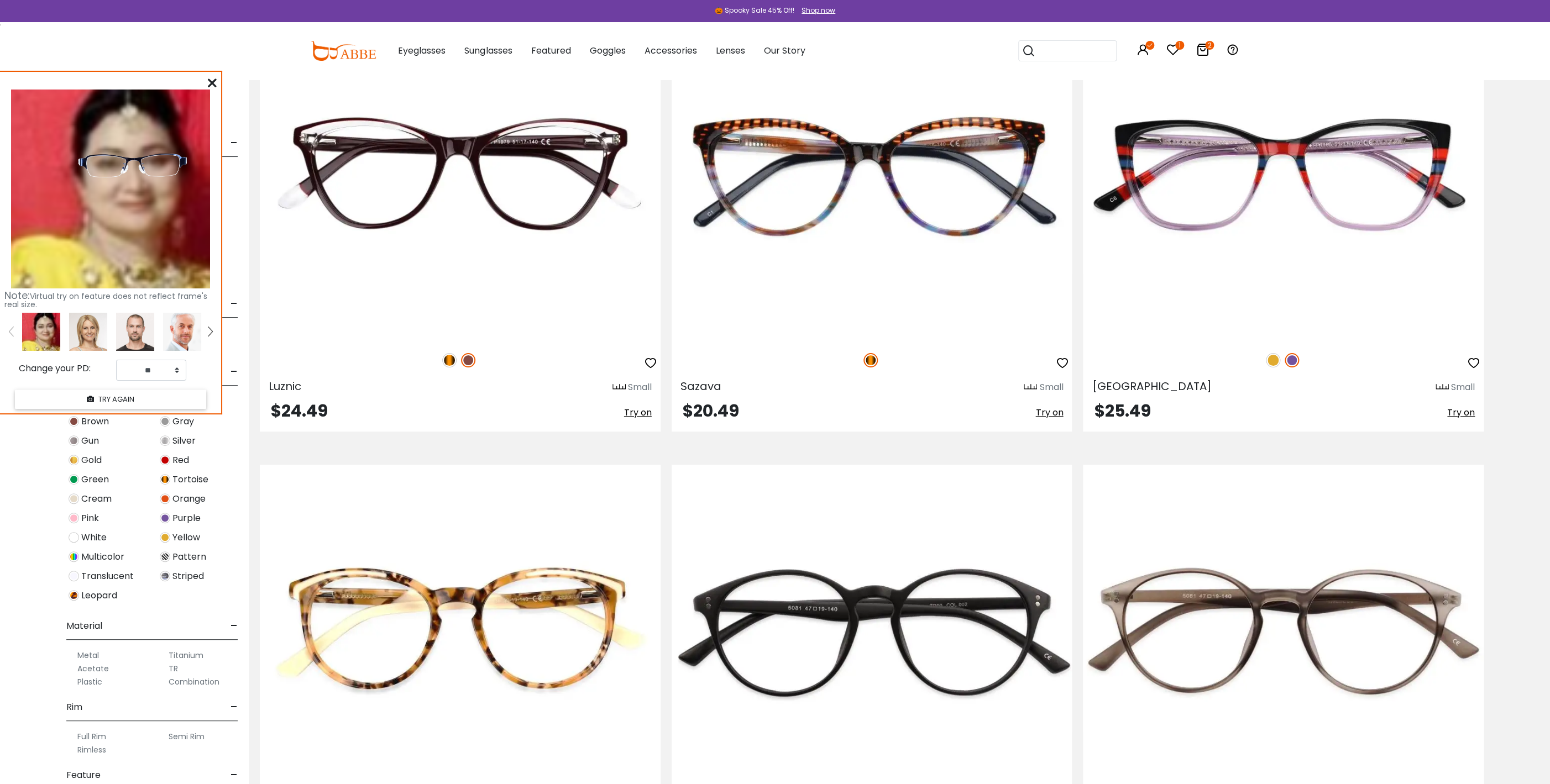
click at [215, 81] on icon at bounding box center [212, 83] width 9 height 9
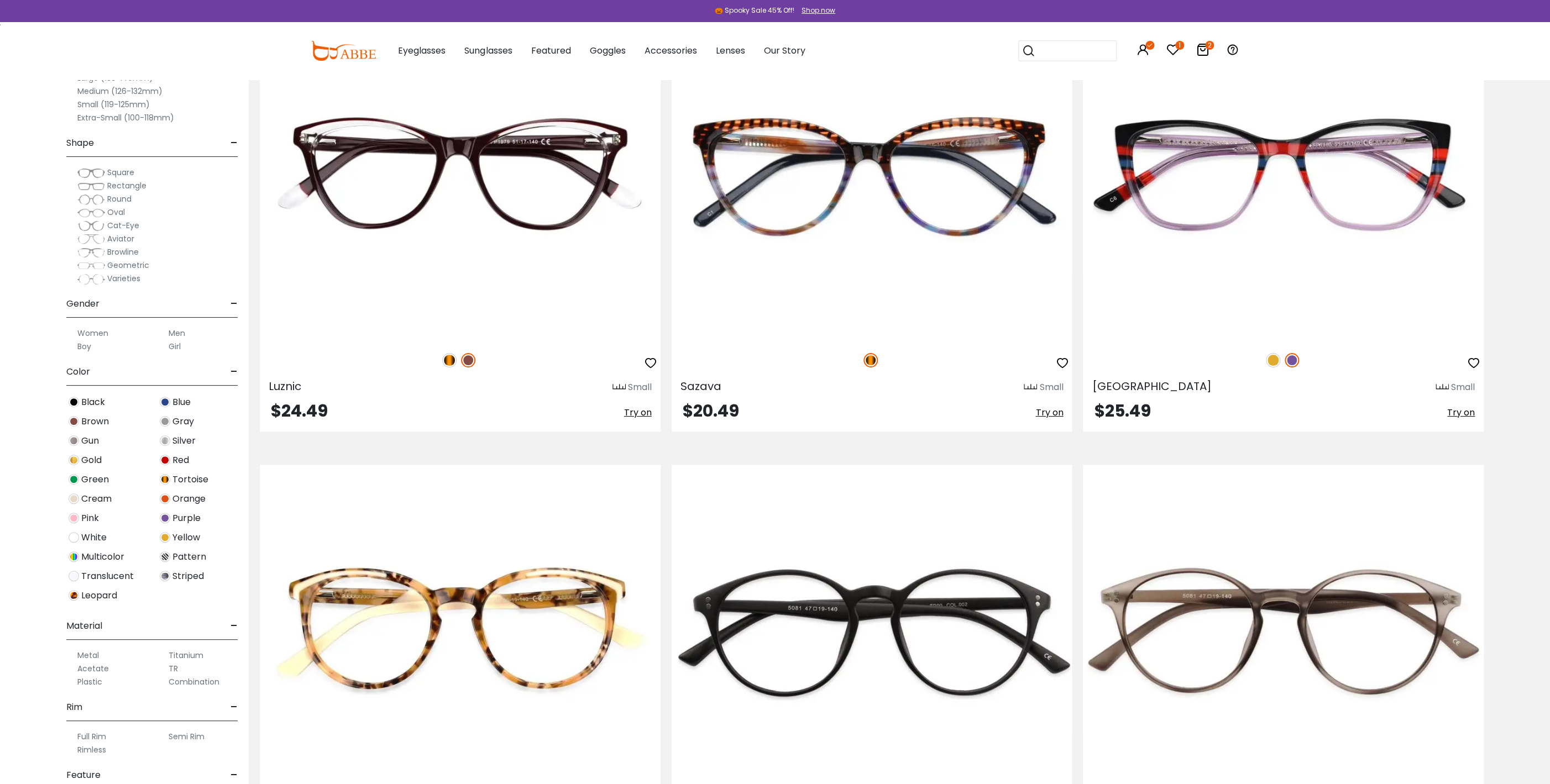
click at [90, 335] on label "Women" at bounding box center [92, 333] width 31 height 13
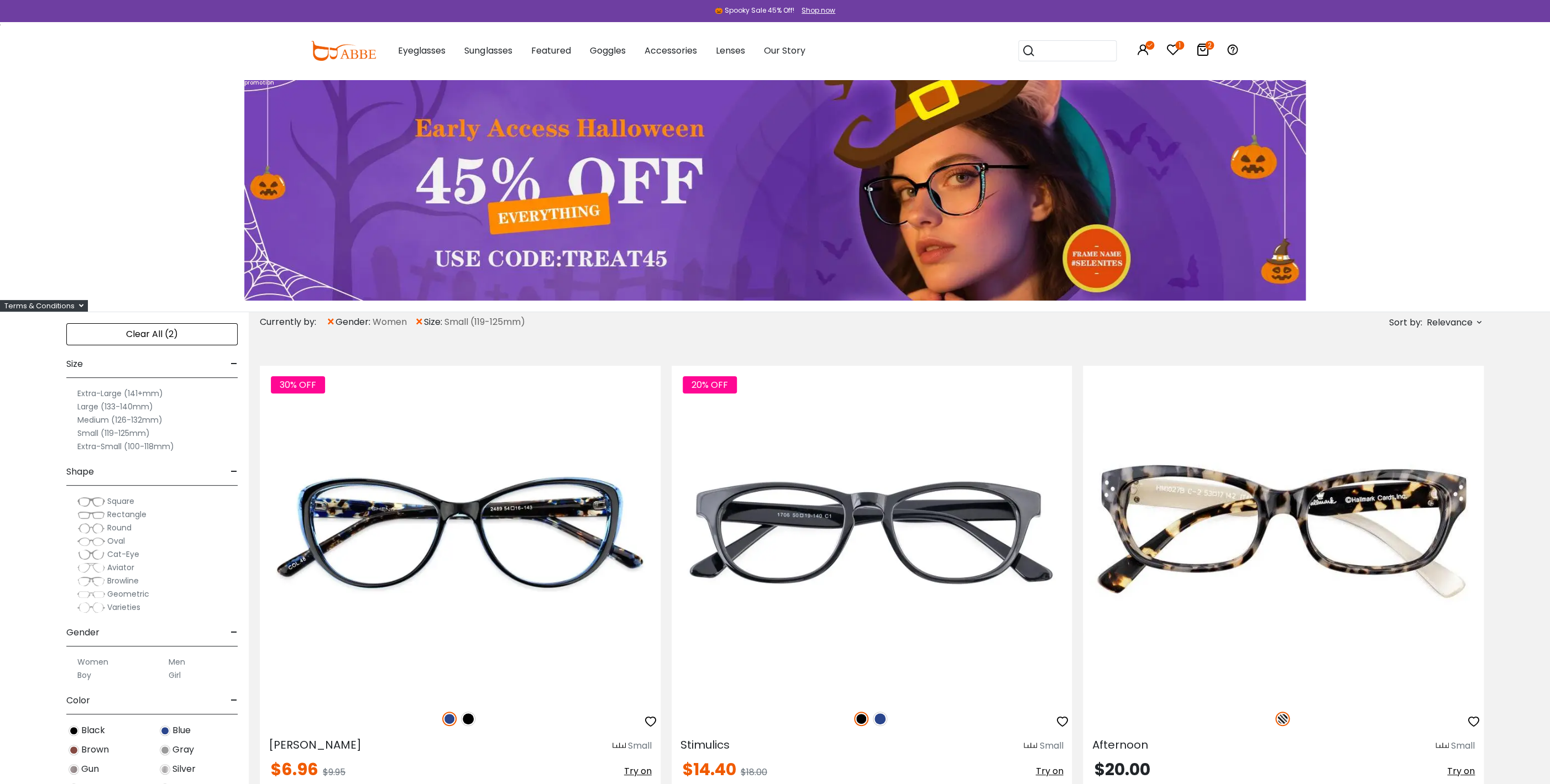
click at [81, 432] on label "Small (119-125mm)" at bounding box center [113, 433] width 72 height 13
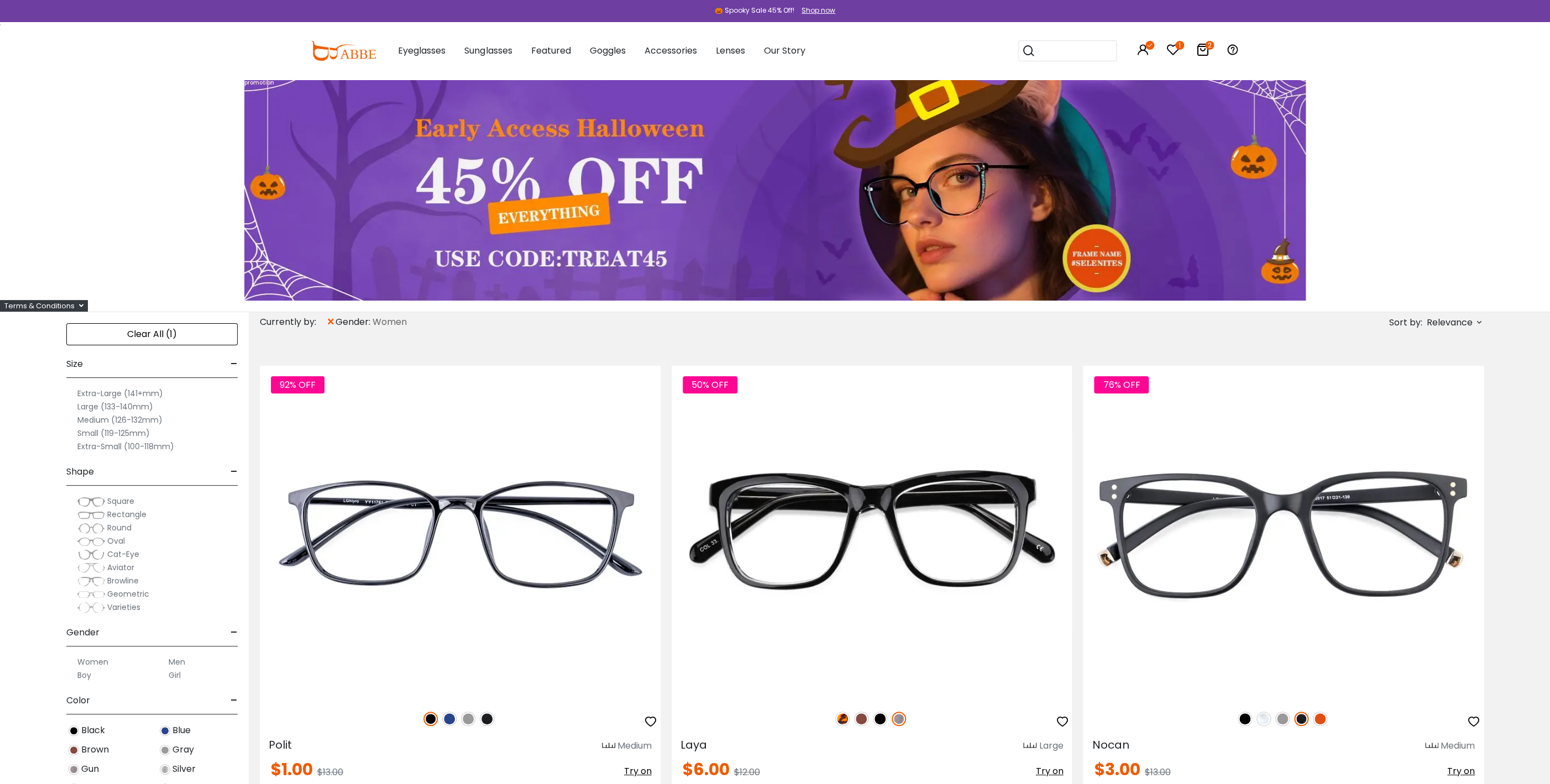
click at [87, 436] on label "Small (119-125mm)" at bounding box center [113, 433] width 72 height 13
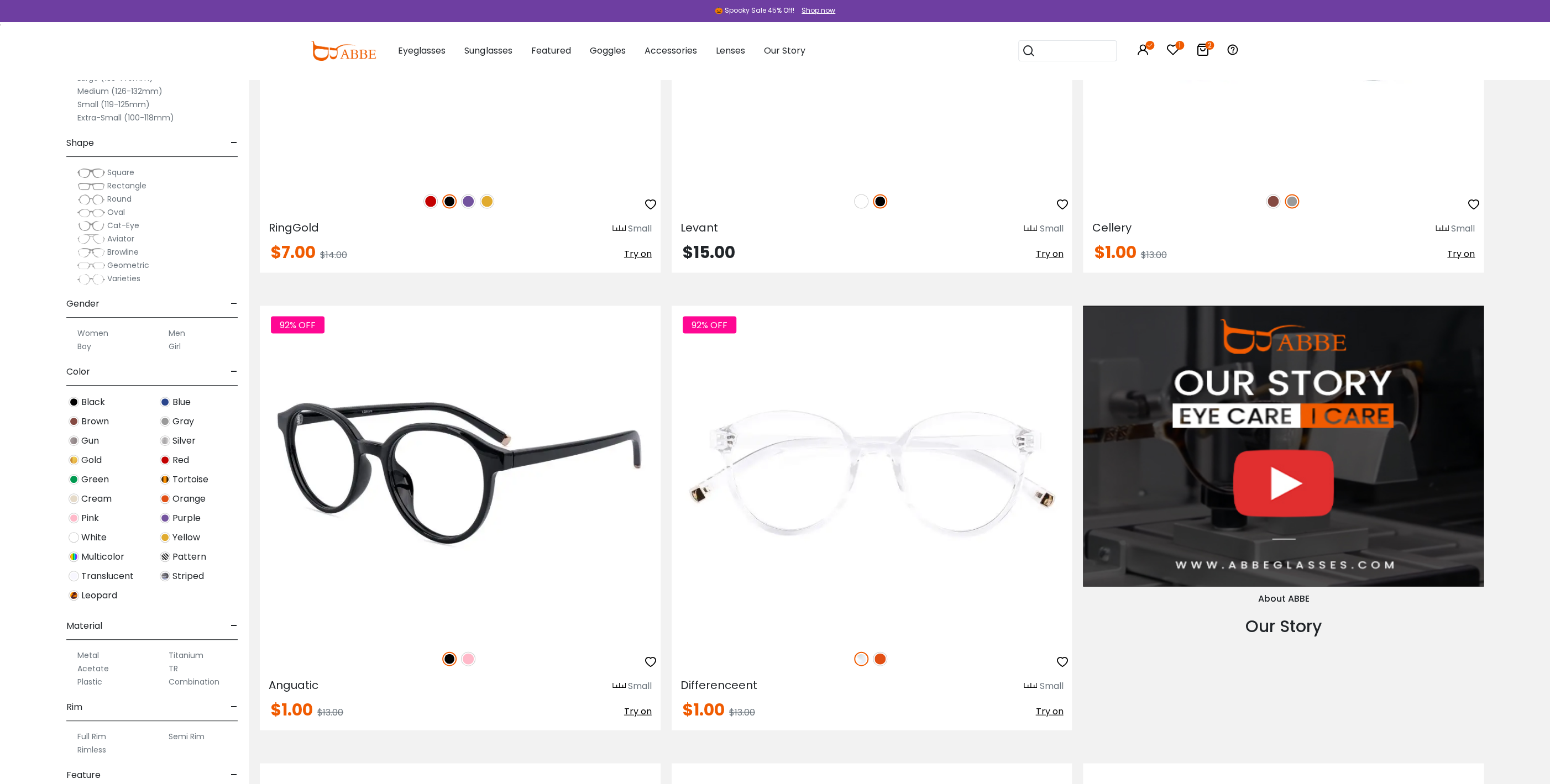
scroll to position [1134, 0]
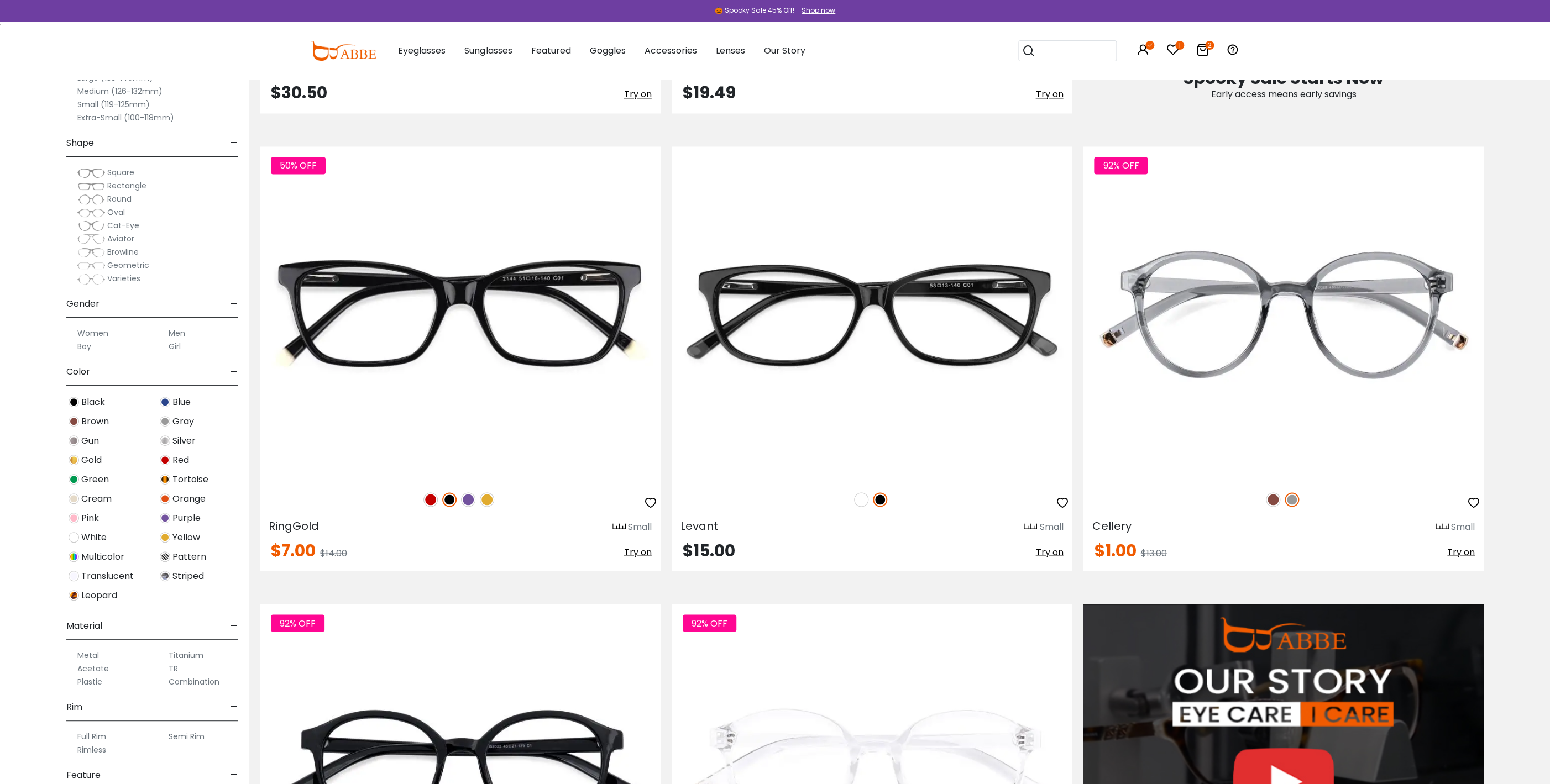
click at [1171, 45] on icon at bounding box center [1173, 50] width 13 height 13
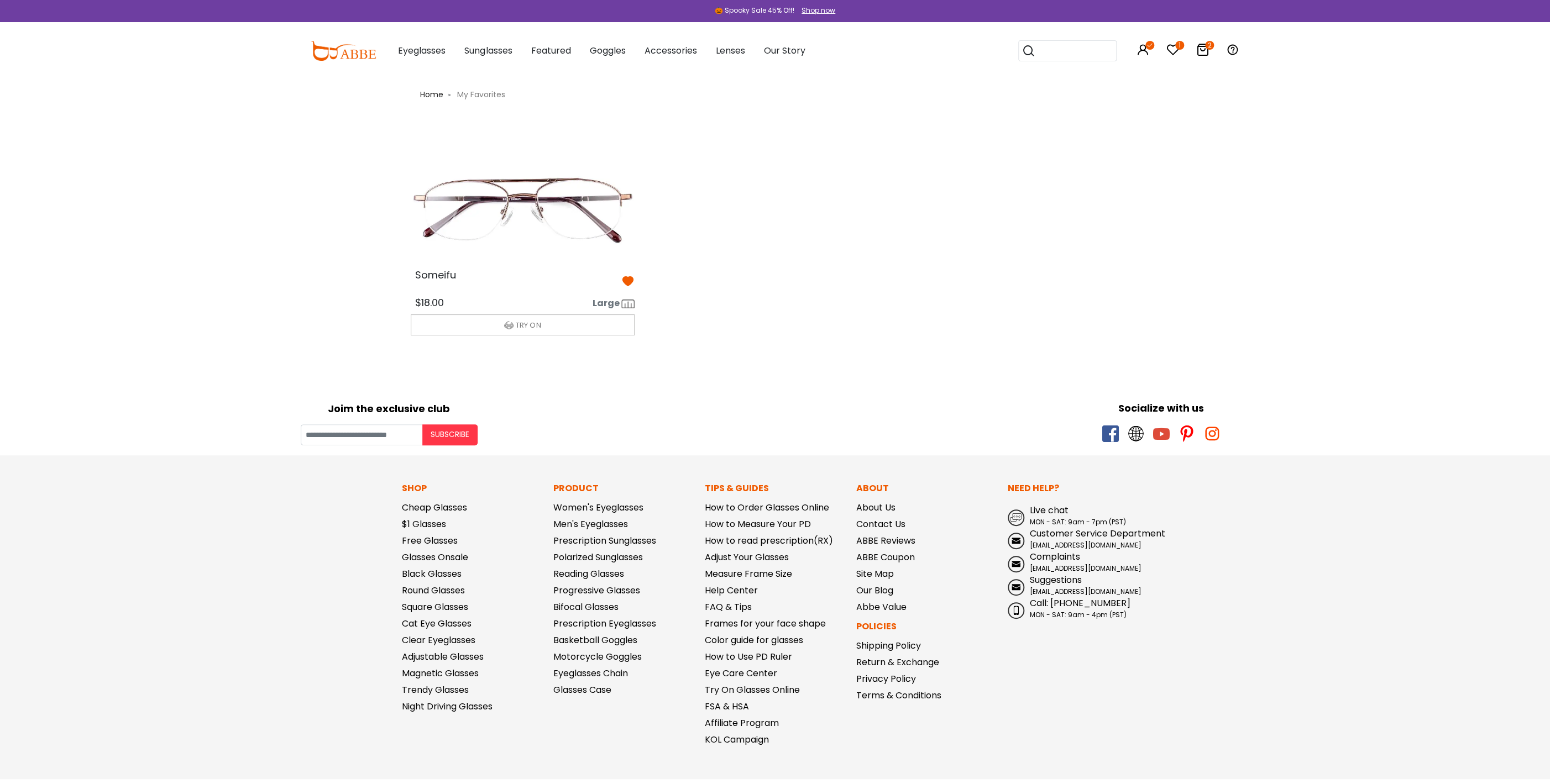
click at [1179, 44] on icon "1" at bounding box center [1179, 45] width 9 height 9
click at [1203, 43] on icon at bounding box center [1203, 50] width 13 height 13
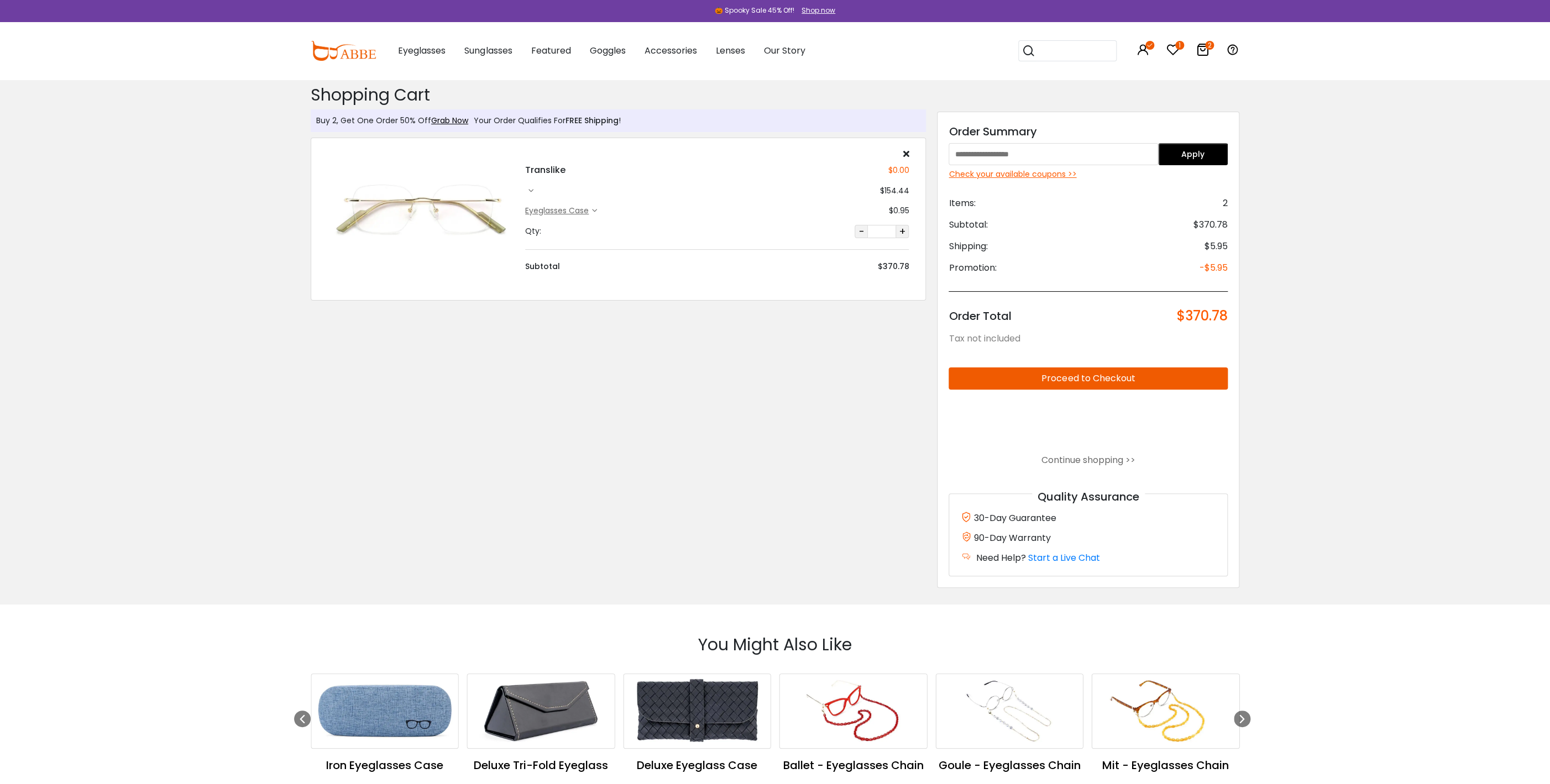
click at [904, 153] on icon at bounding box center [906, 154] width 6 height 9
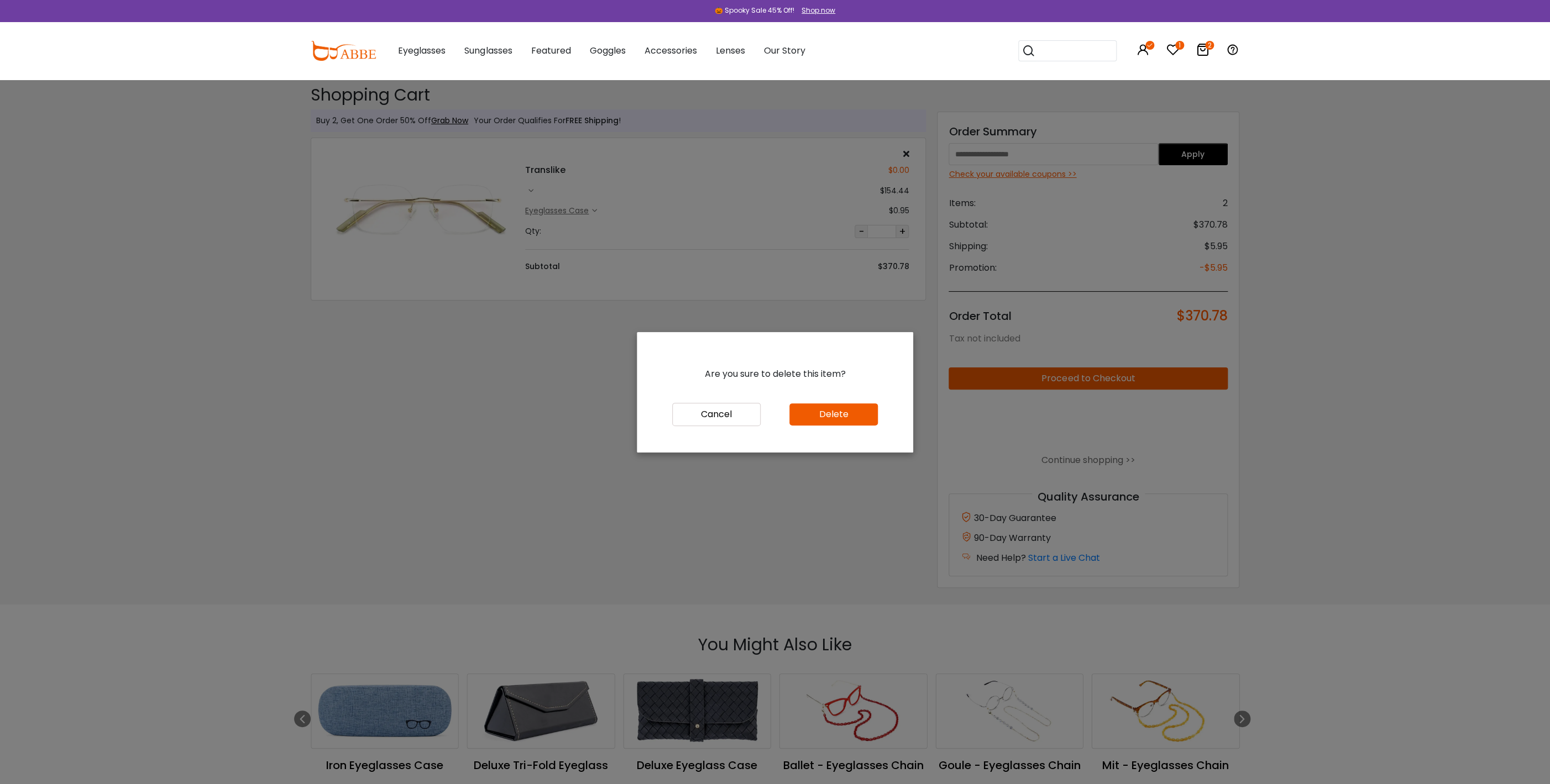
click at [837, 413] on button "Delete" at bounding box center [833, 414] width 89 height 22
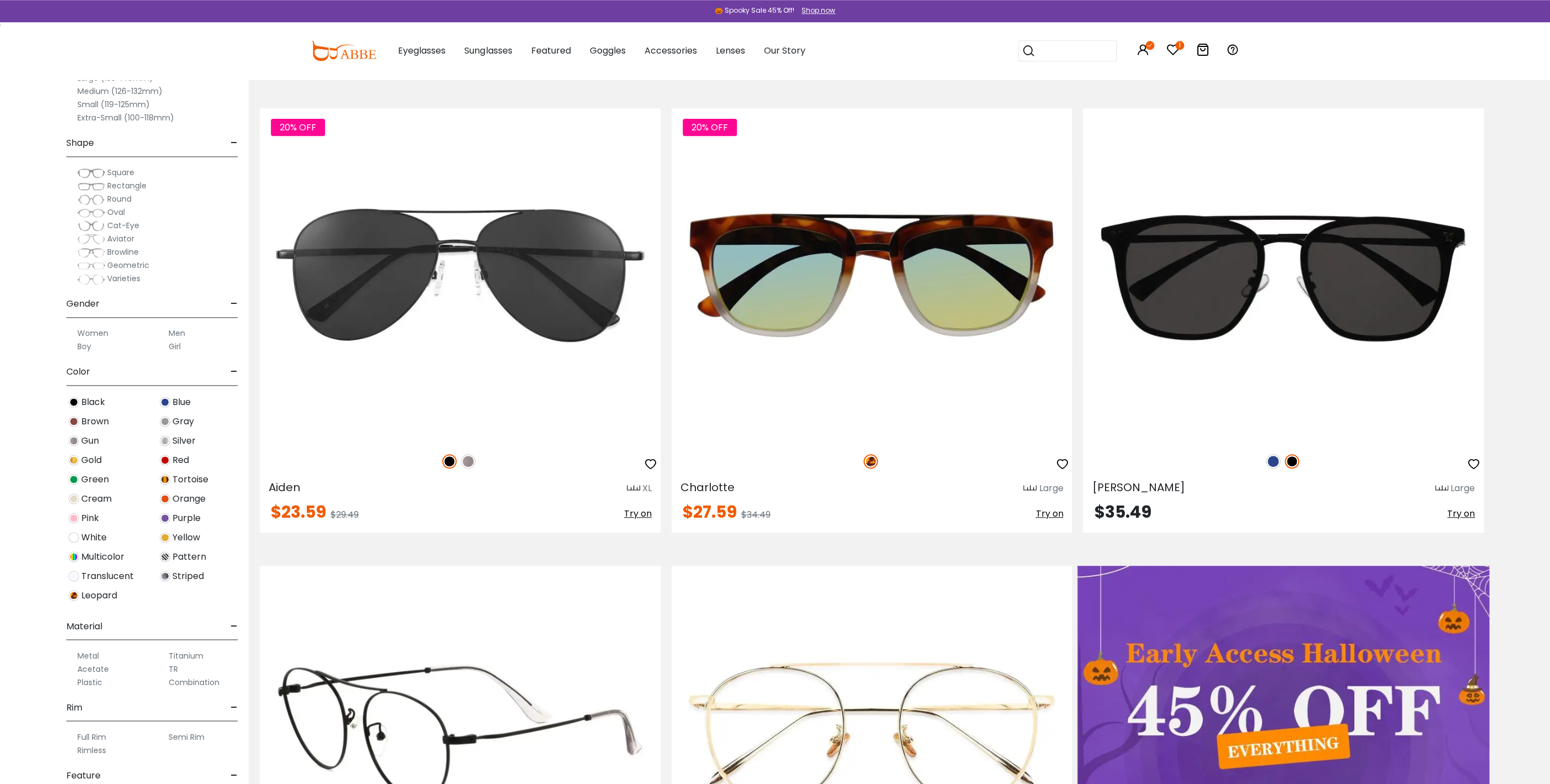
scroll to position [239, 0]
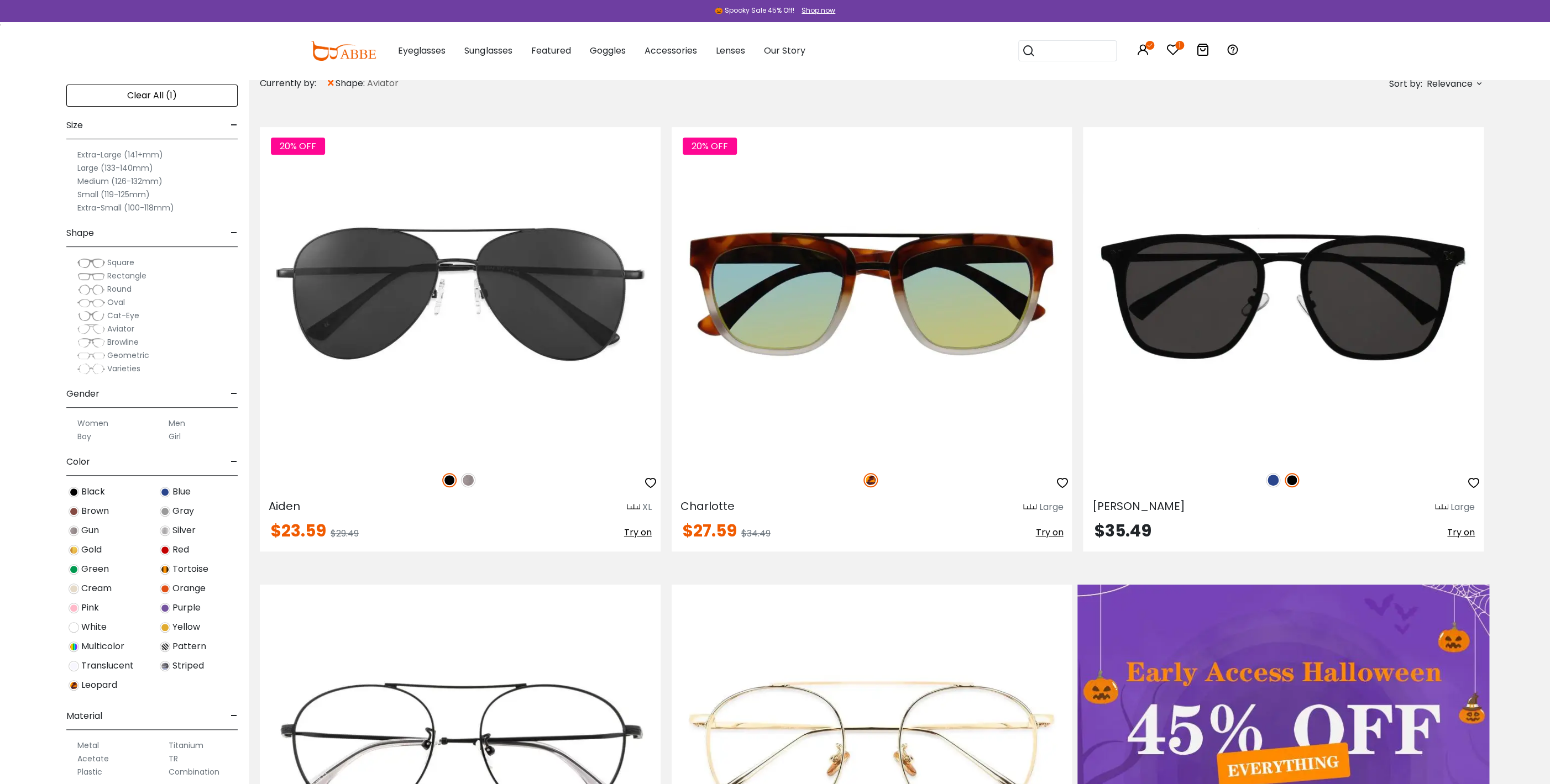
click at [111, 194] on label "Small (119-125mm)" at bounding box center [113, 194] width 72 height 13
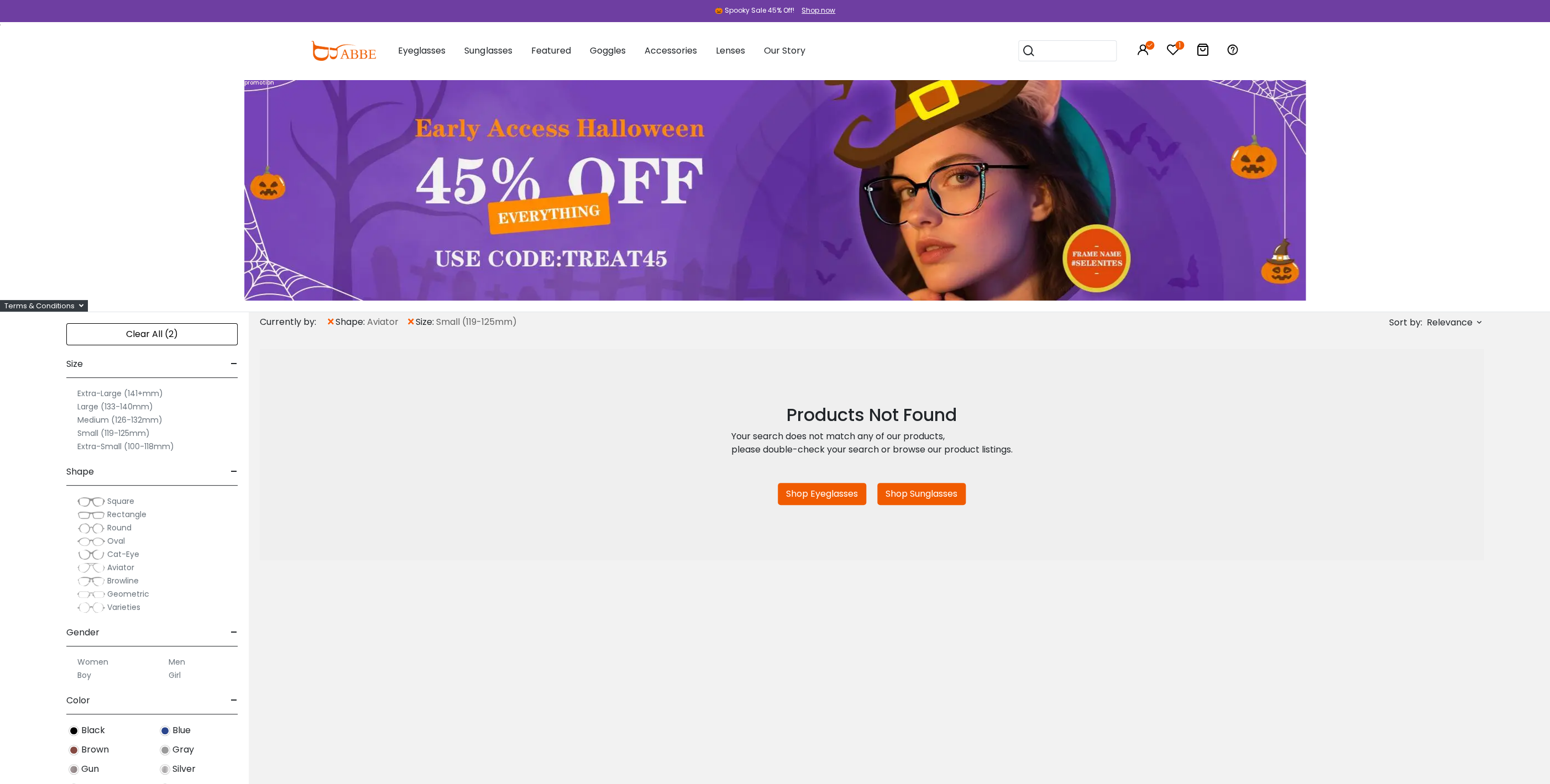
click at [330, 320] on span "×" at bounding box center [330, 322] width 9 height 20
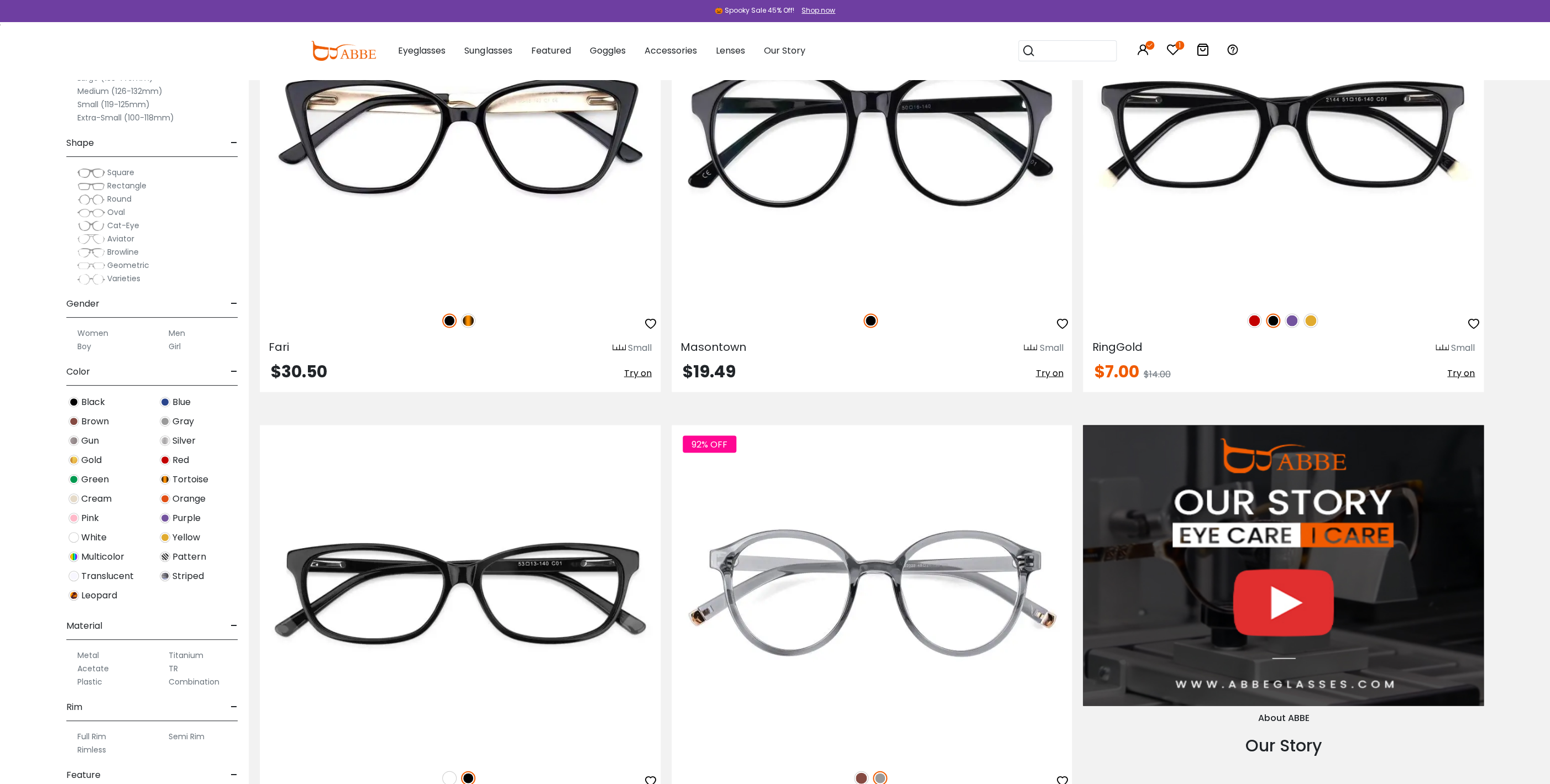
scroll to position [1552, 0]
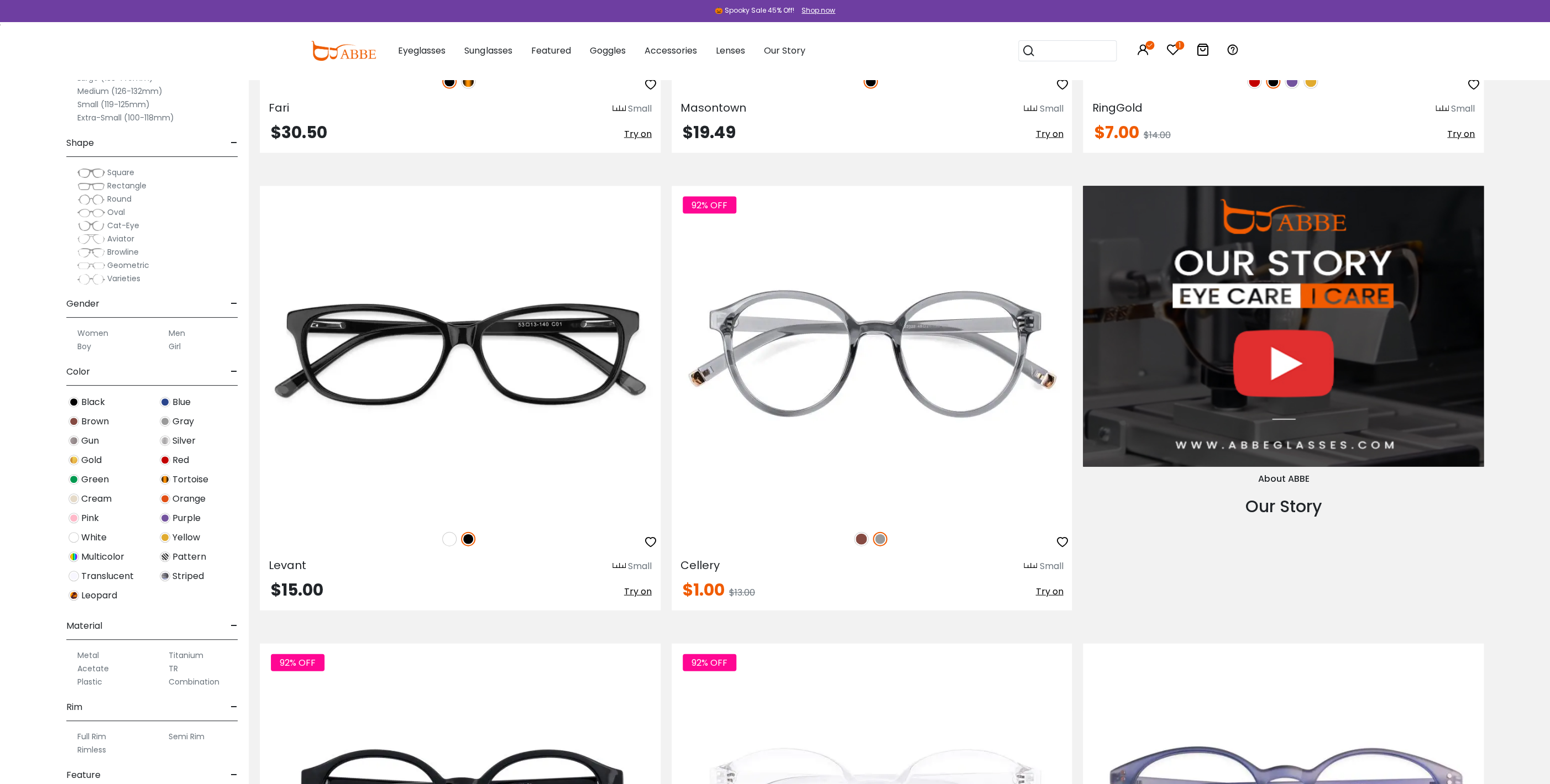
click at [92, 255] on img at bounding box center [91, 252] width 28 height 11
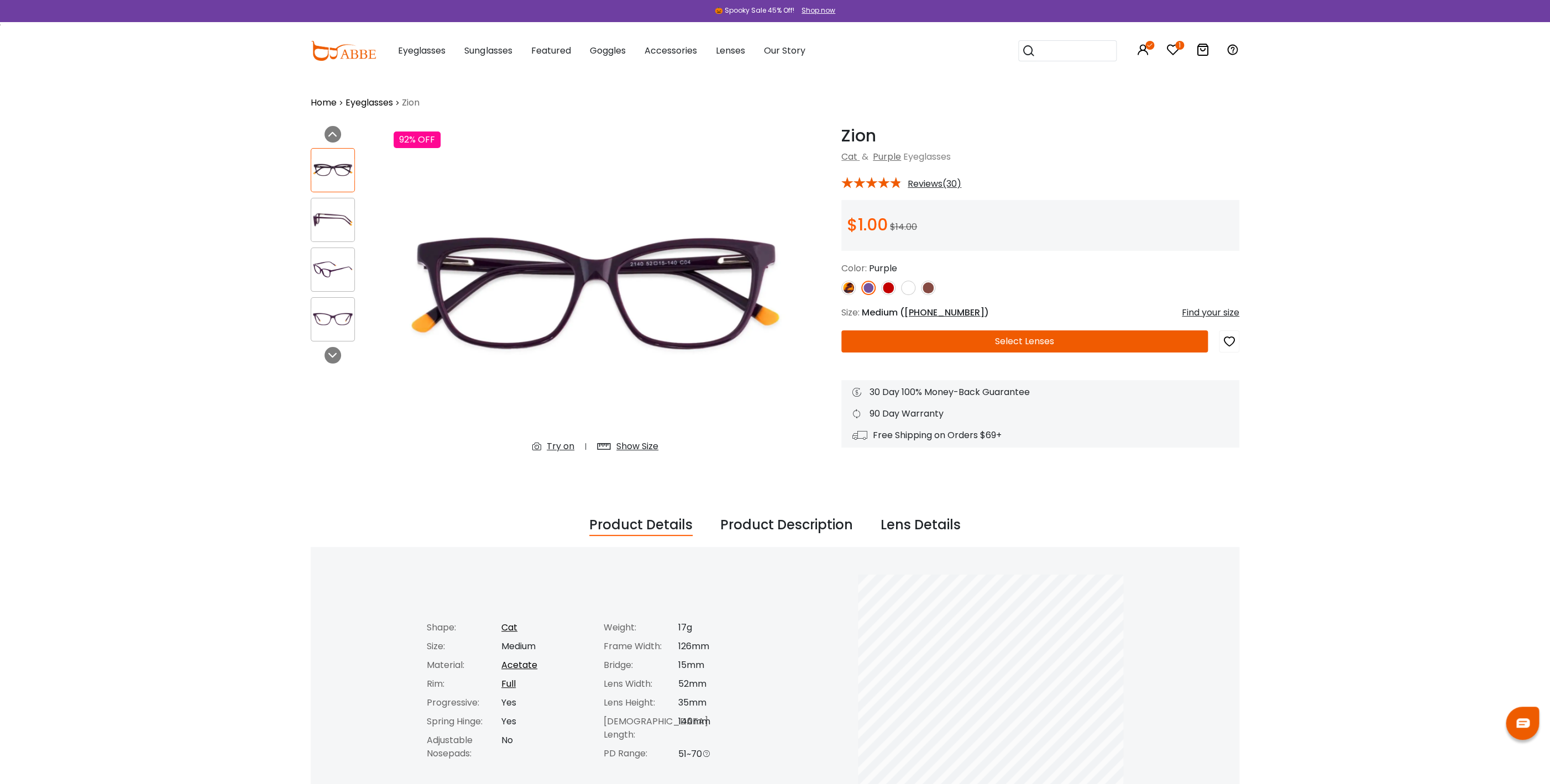
click at [536, 444] on icon at bounding box center [539, 446] width 14 height 13
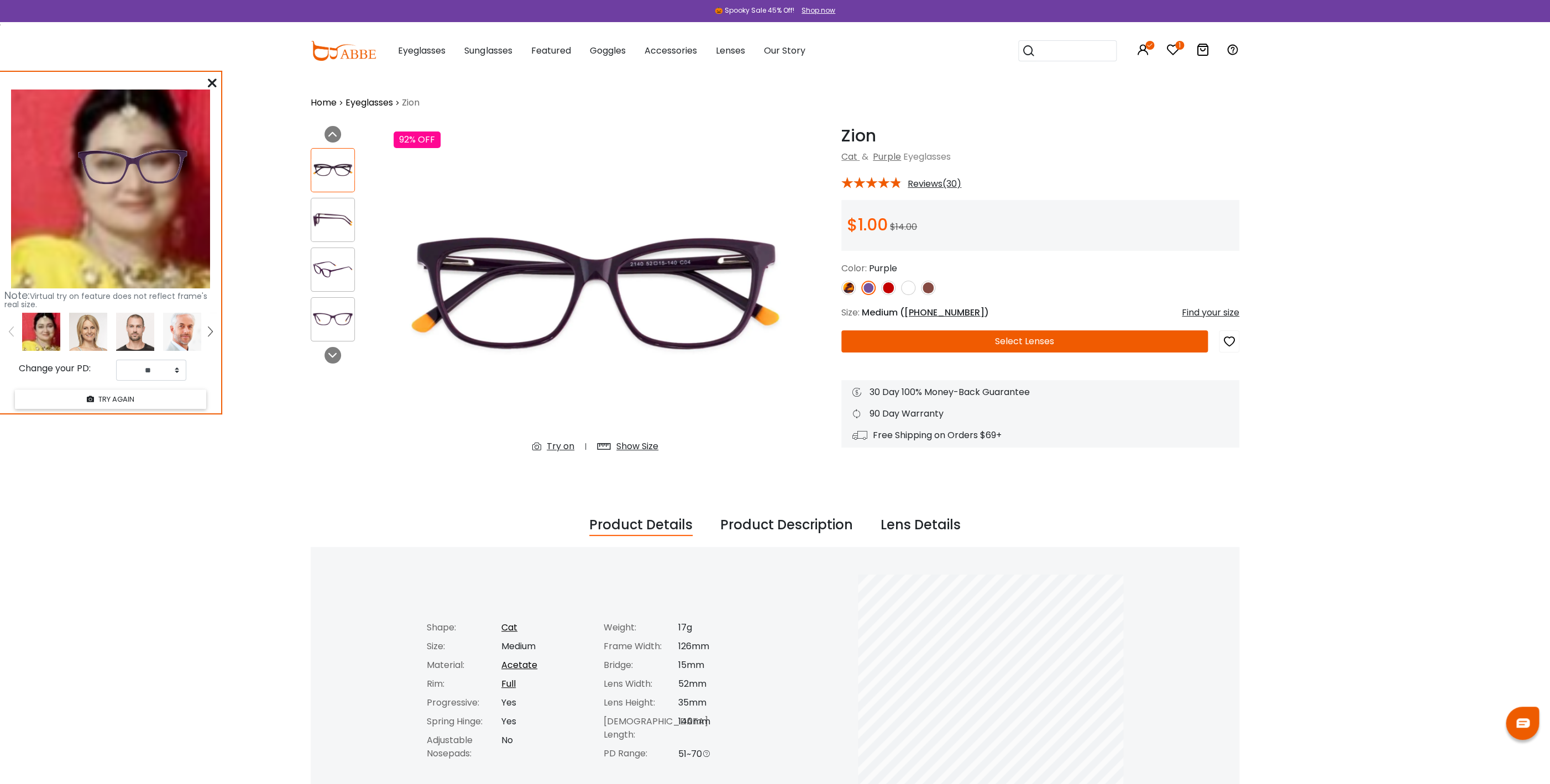
click at [849, 288] on img at bounding box center [848, 287] width 14 height 14
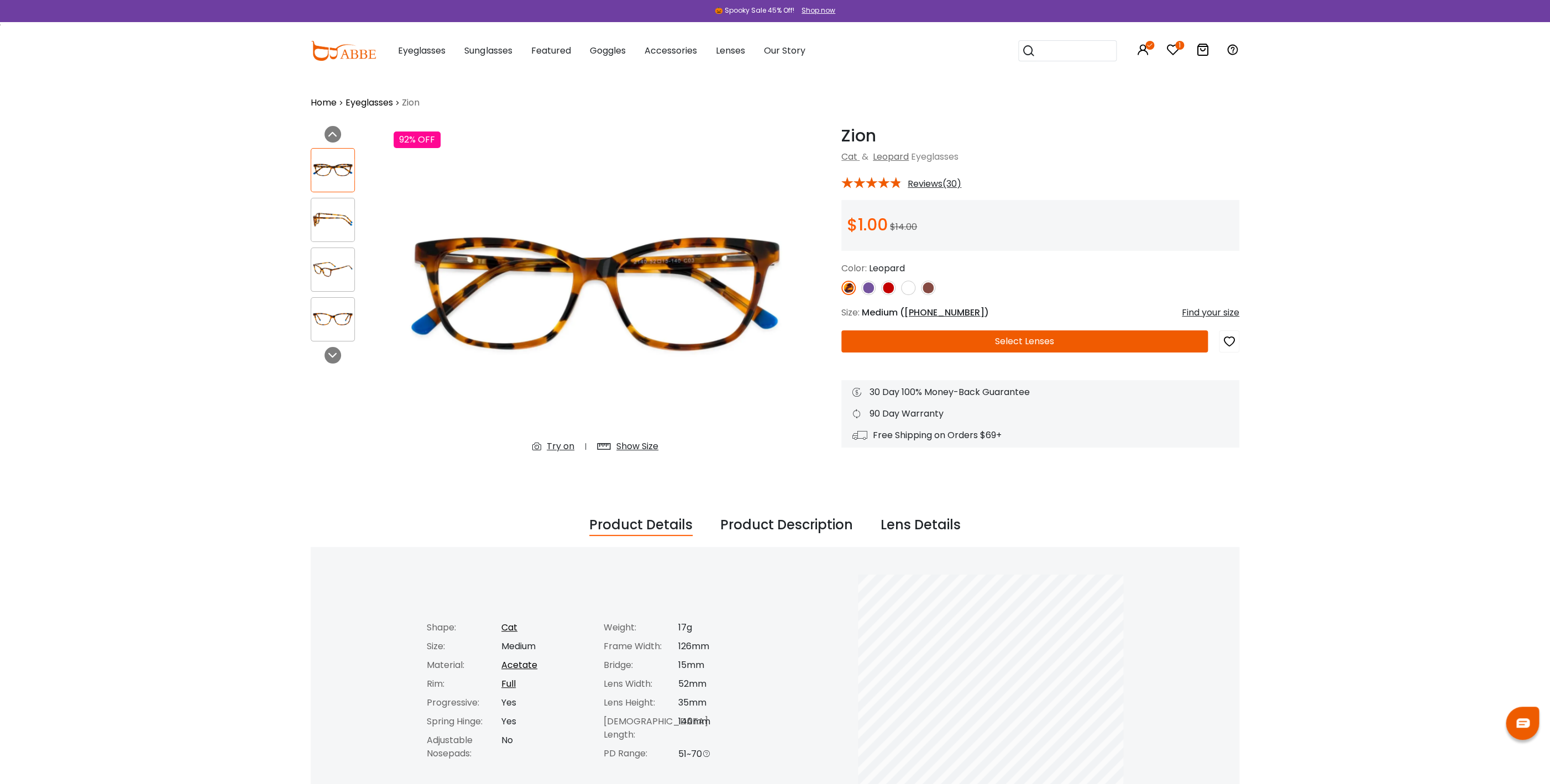
click at [929, 288] on img at bounding box center [928, 287] width 14 height 14
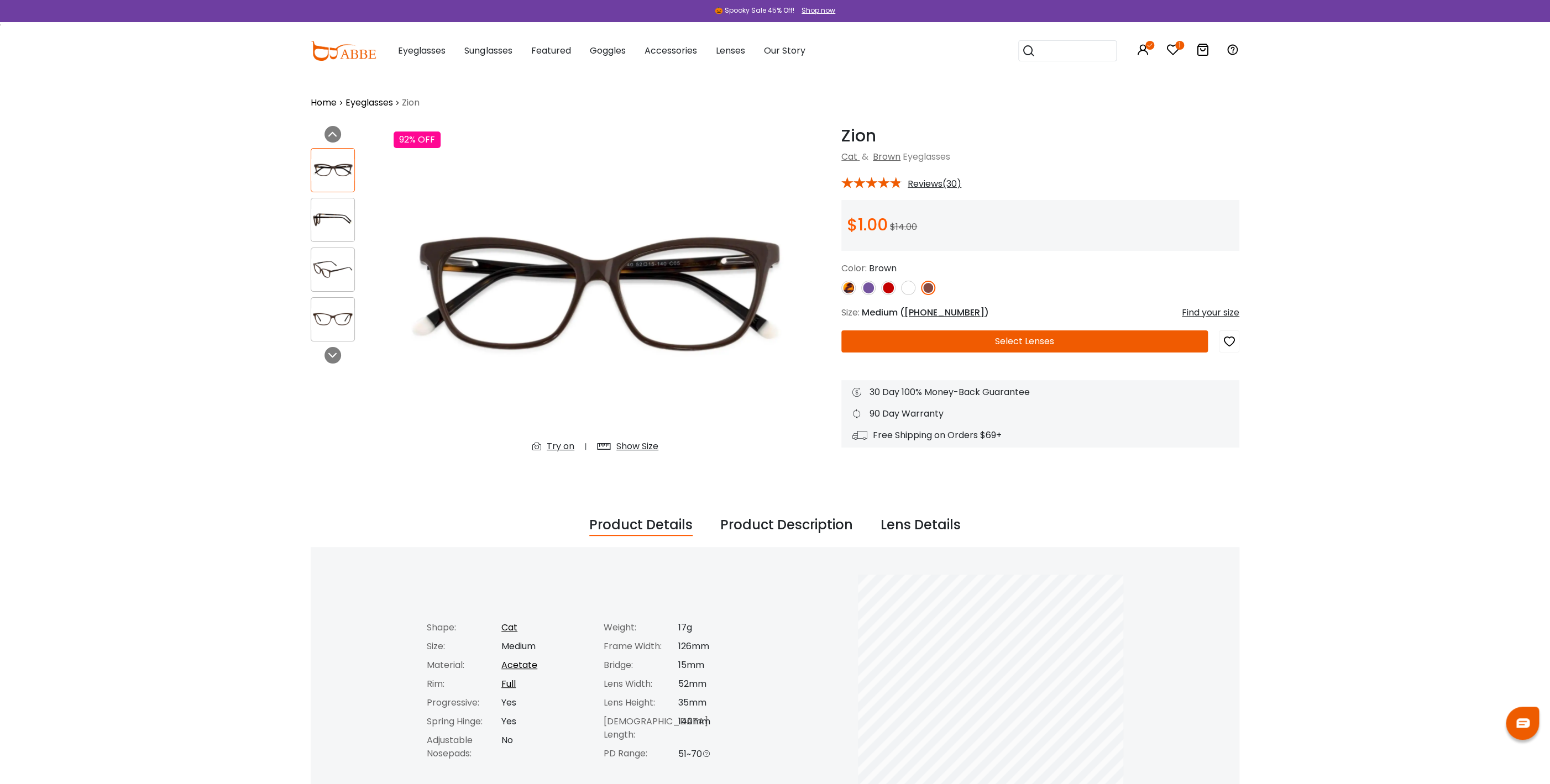
click at [553, 446] on div "Try on" at bounding box center [561, 446] width 28 height 13
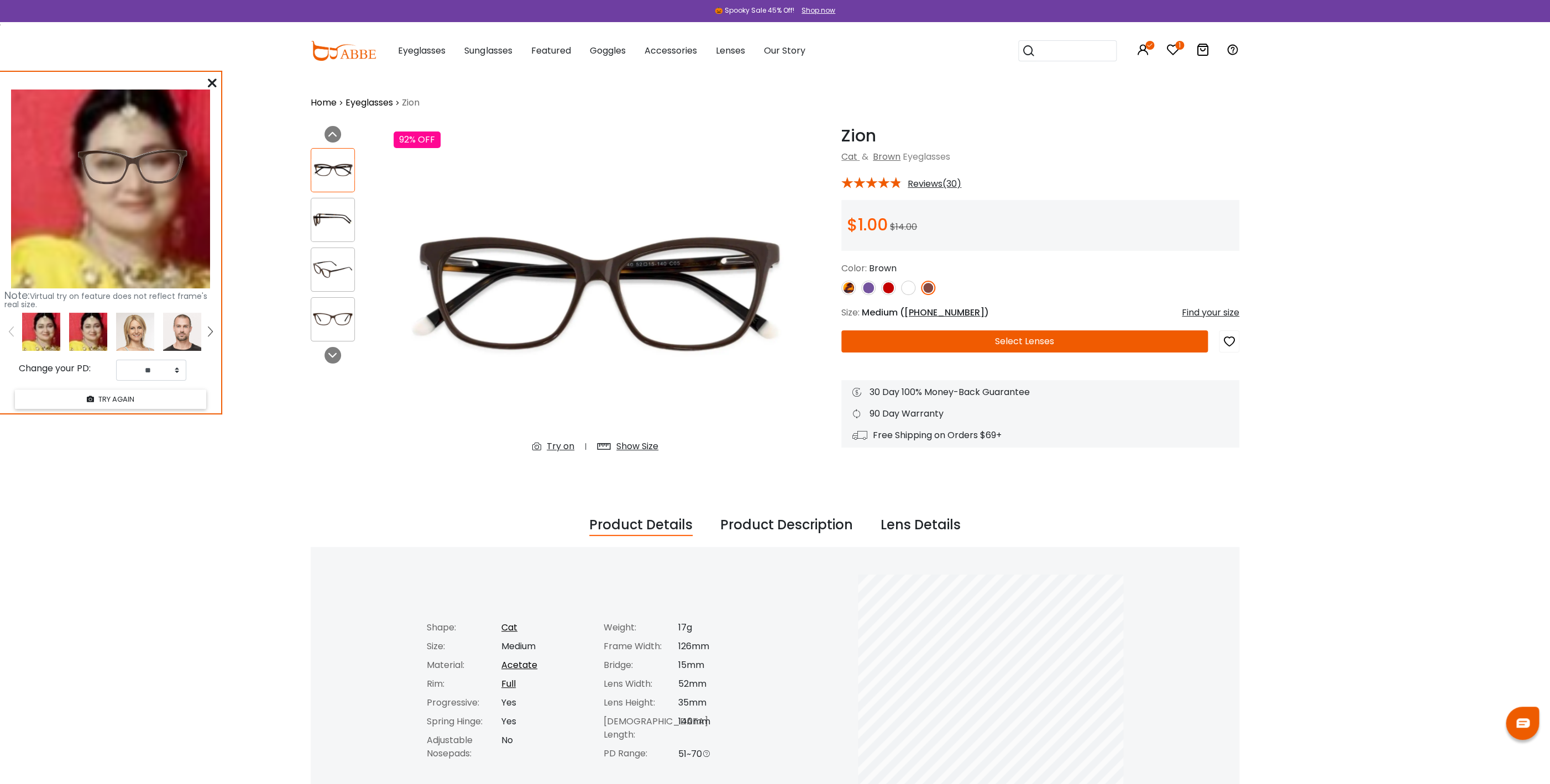
click at [212, 84] on icon at bounding box center [212, 83] width 9 height 9
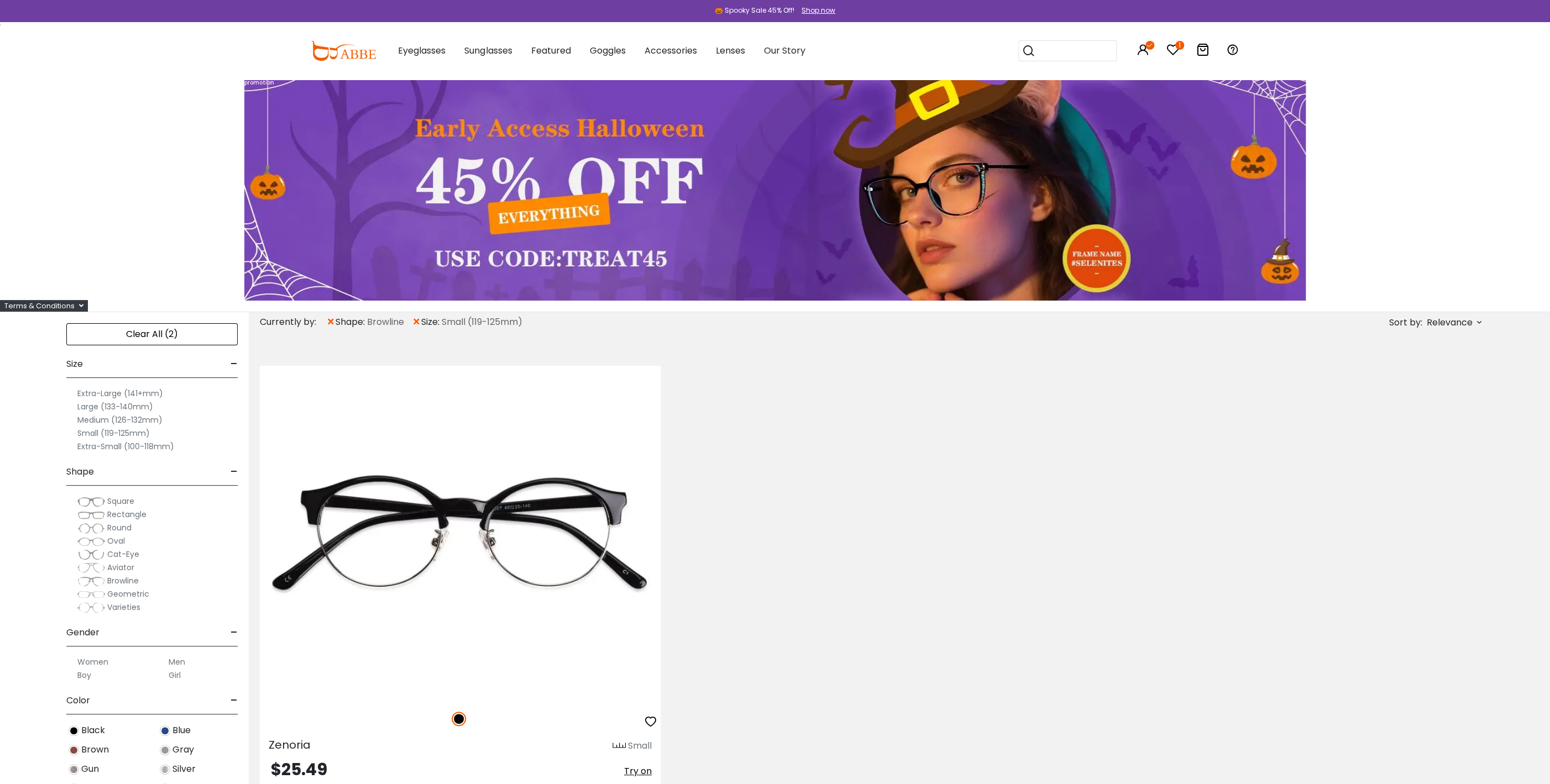
click at [332, 320] on span "×" at bounding box center [330, 322] width 9 height 20
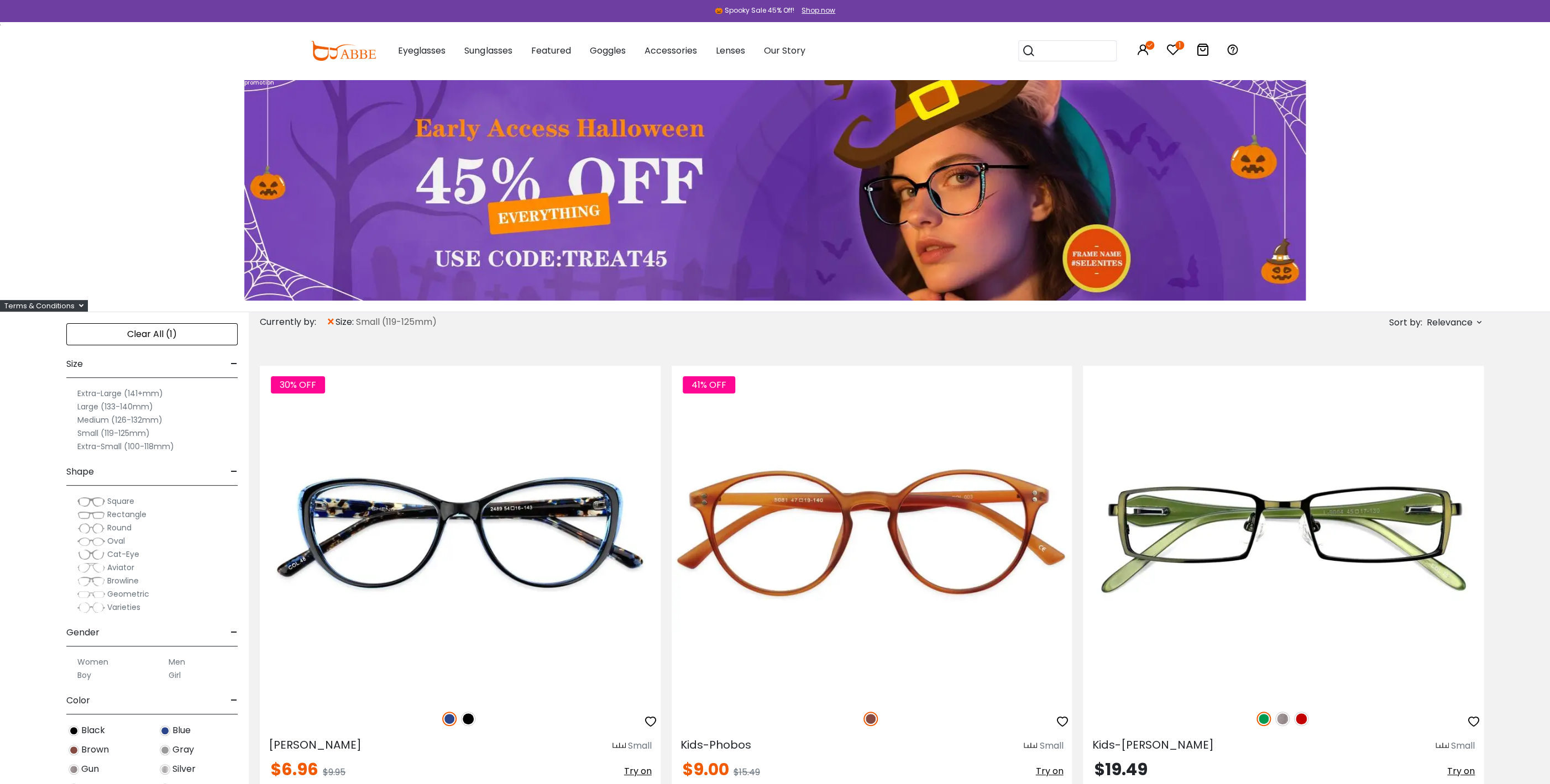
click at [103, 515] on img at bounding box center [91, 515] width 28 height 11
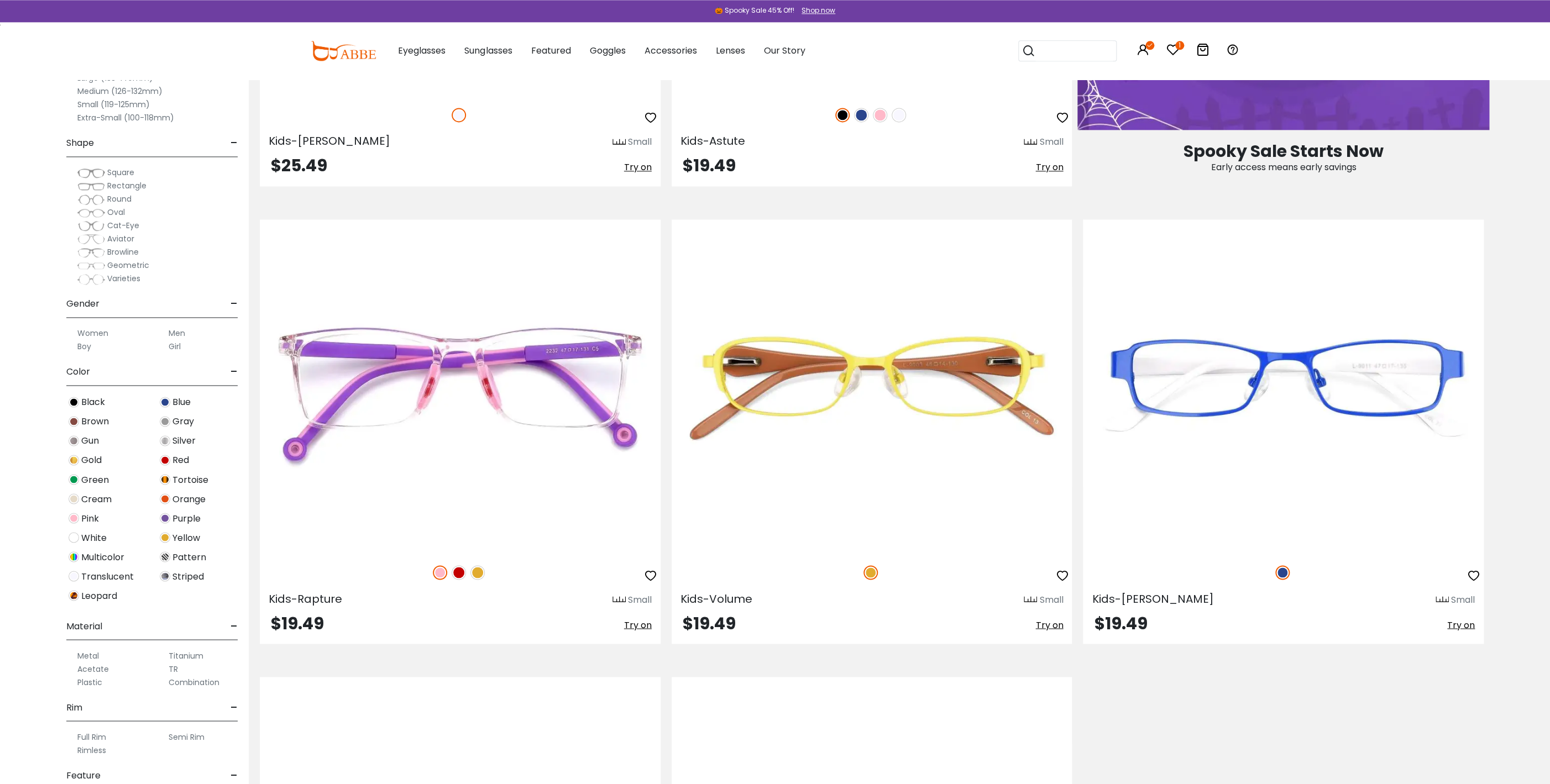
scroll to position [1074, 0]
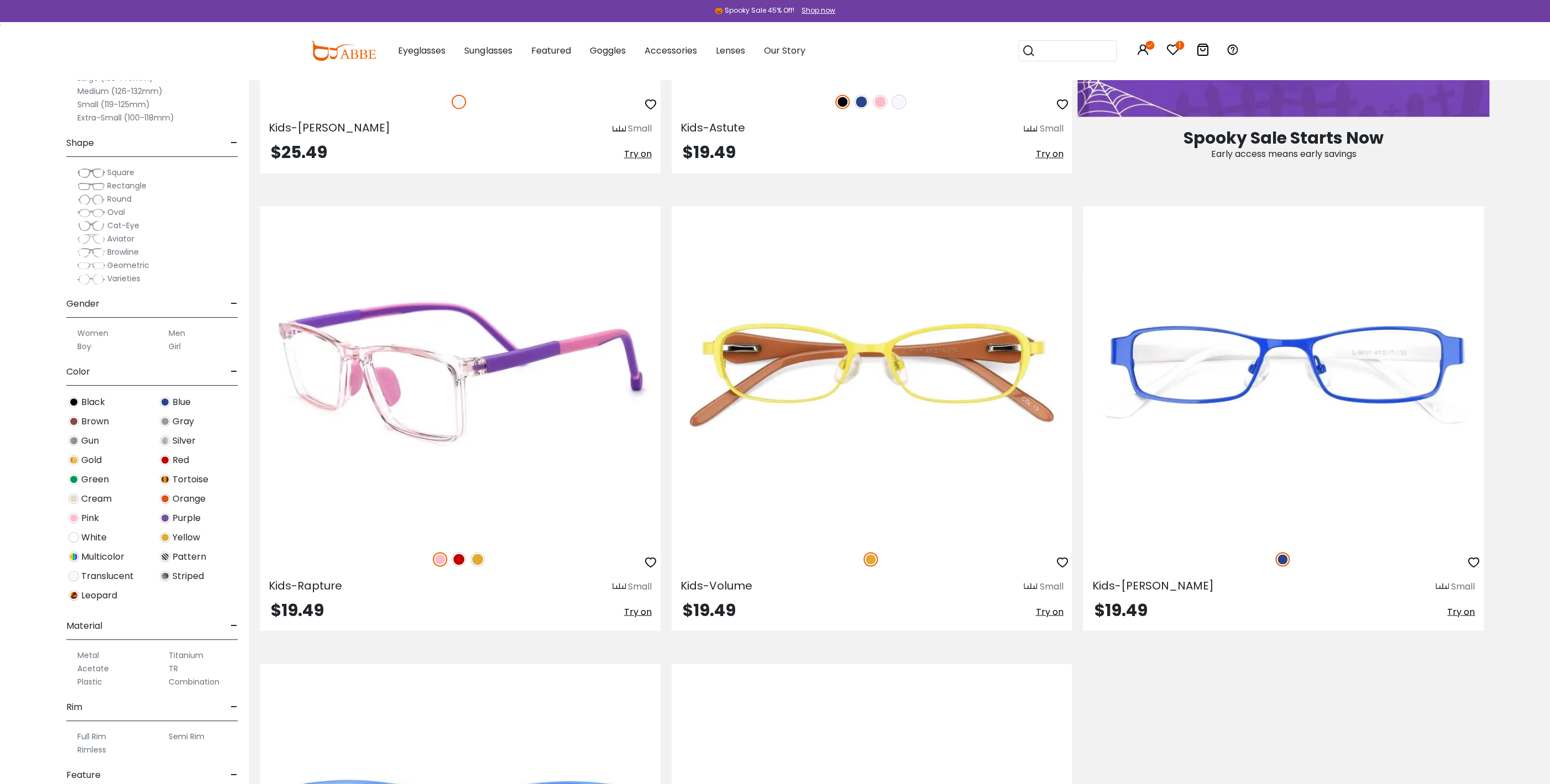
click at [640, 610] on span "Try on" at bounding box center [638, 611] width 28 height 13
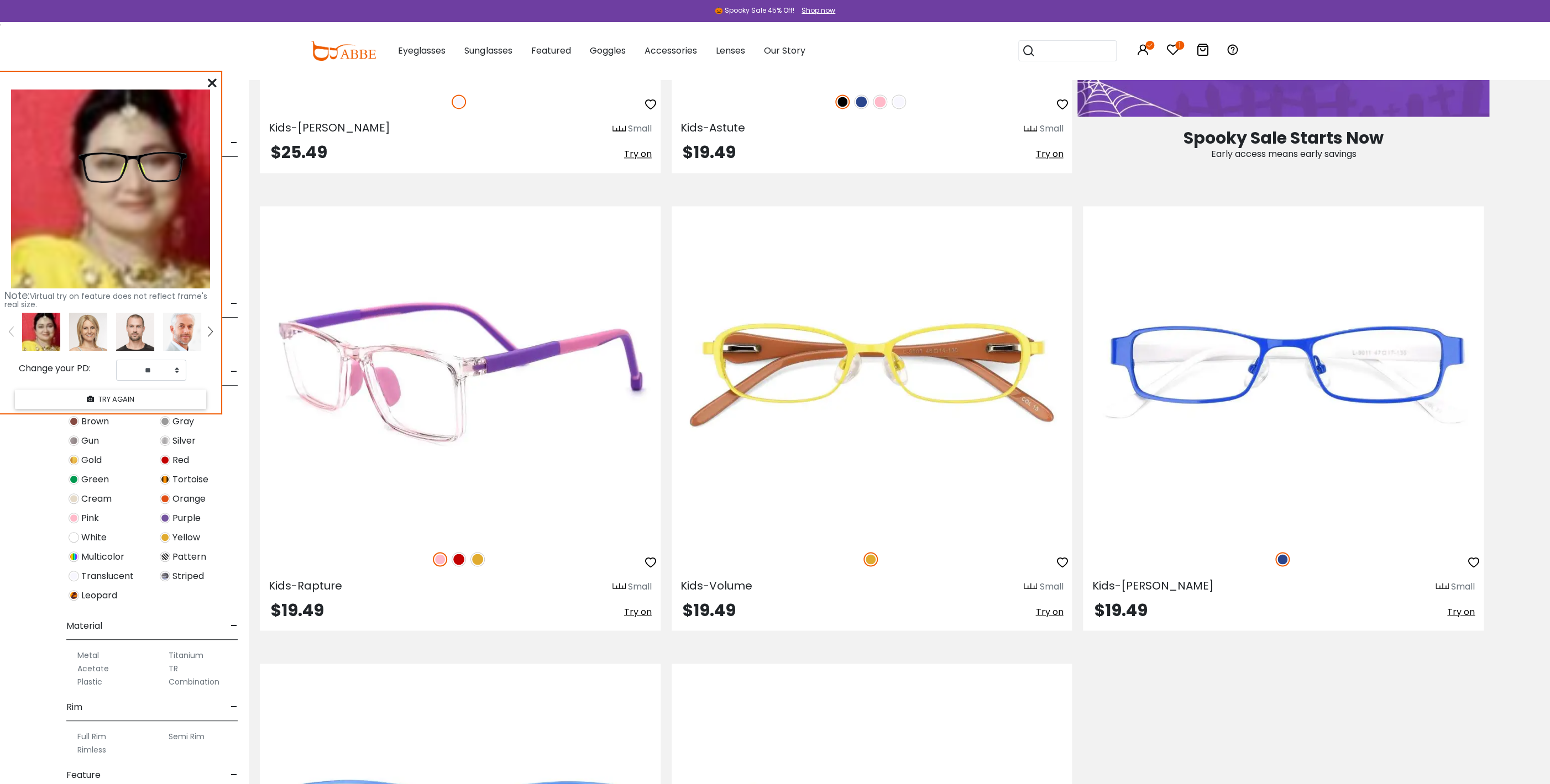
click at [442, 559] on img at bounding box center [440, 559] width 14 height 14
click at [456, 557] on img at bounding box center [458, 559] width 14 height 14
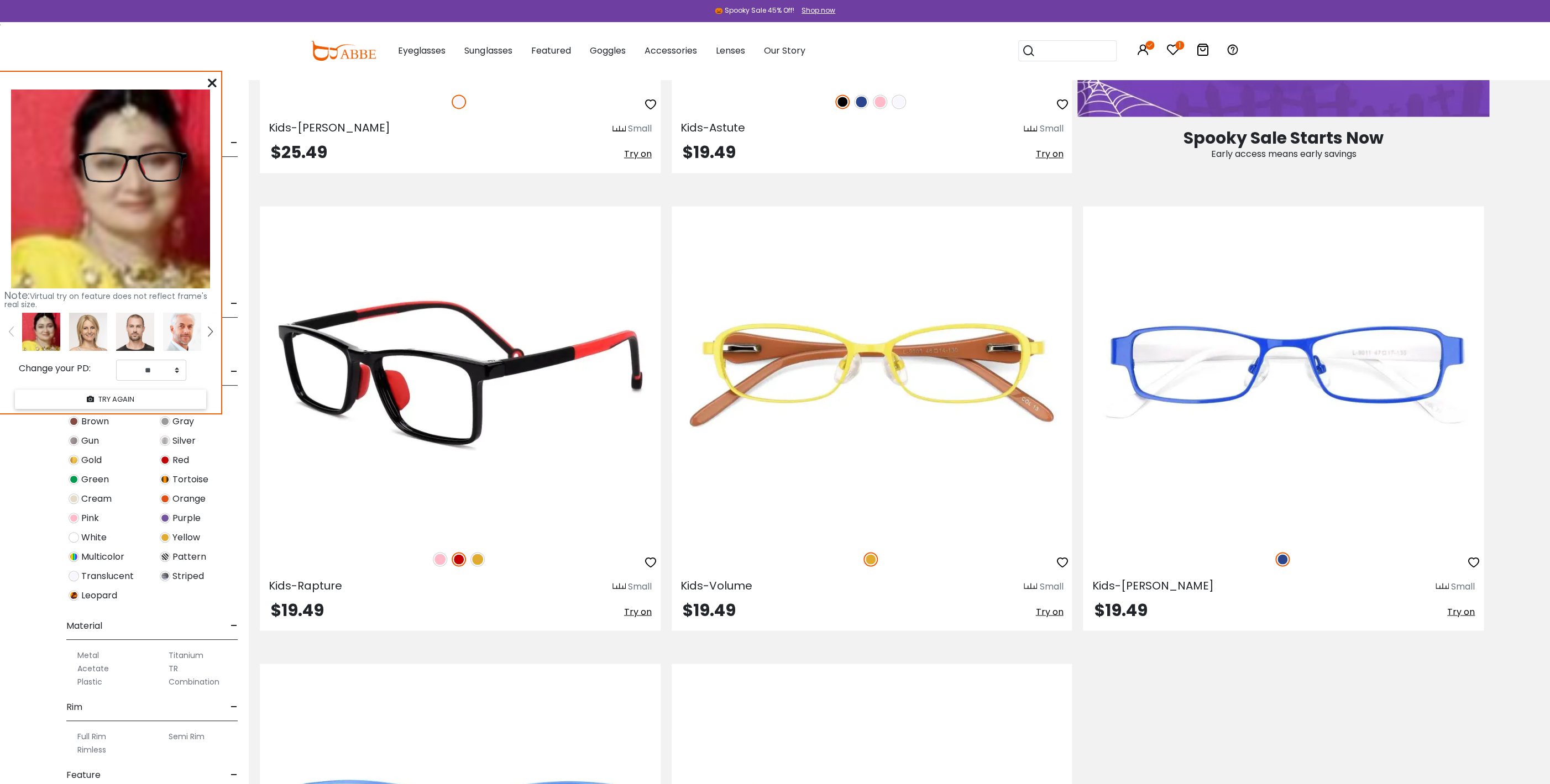
click at [438, 559] on img at bounding box center [440, 559] width 14 height 14
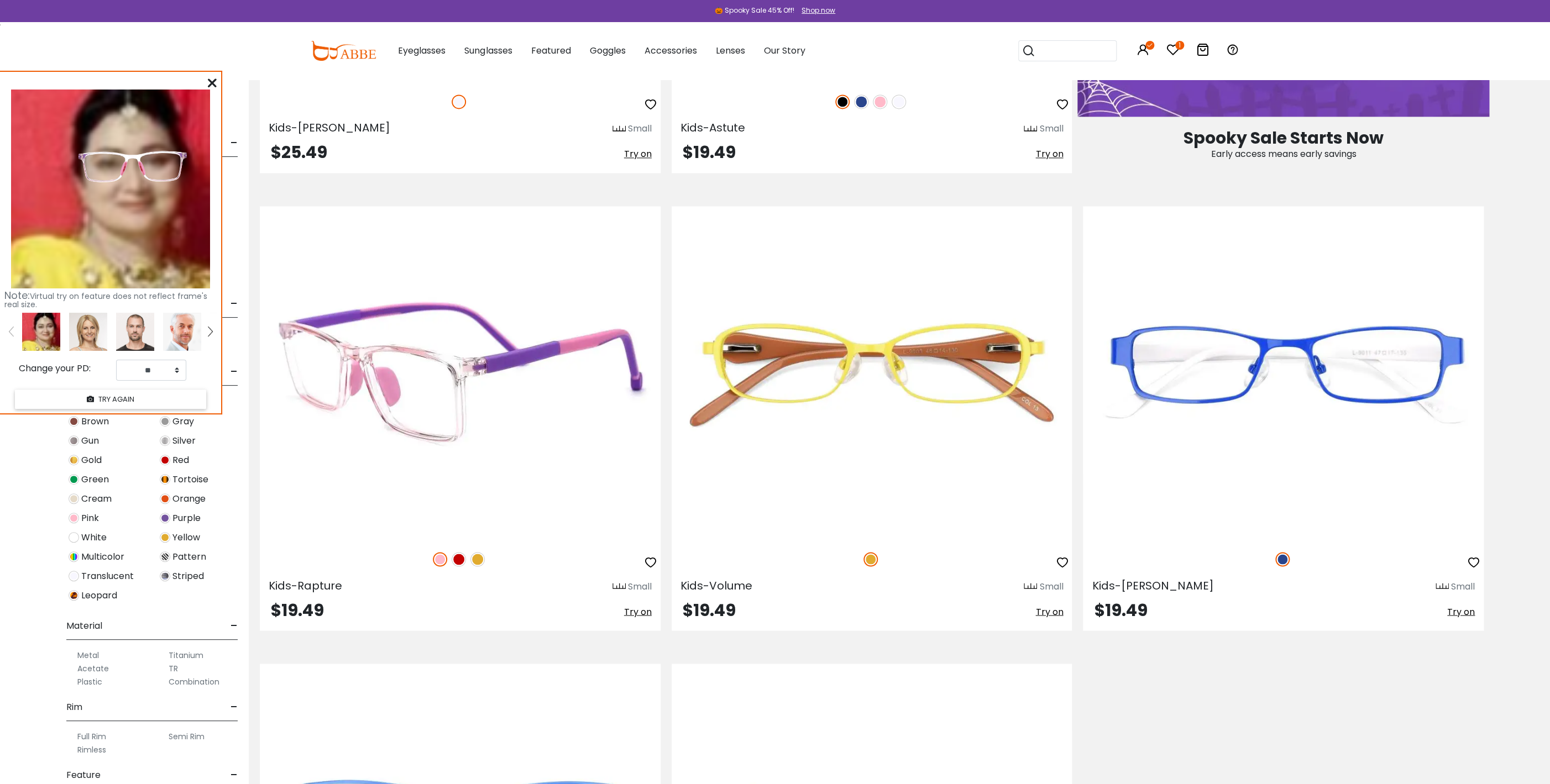
click at [480, 560] on img at bounding box center [477, 559] width 14 height 14
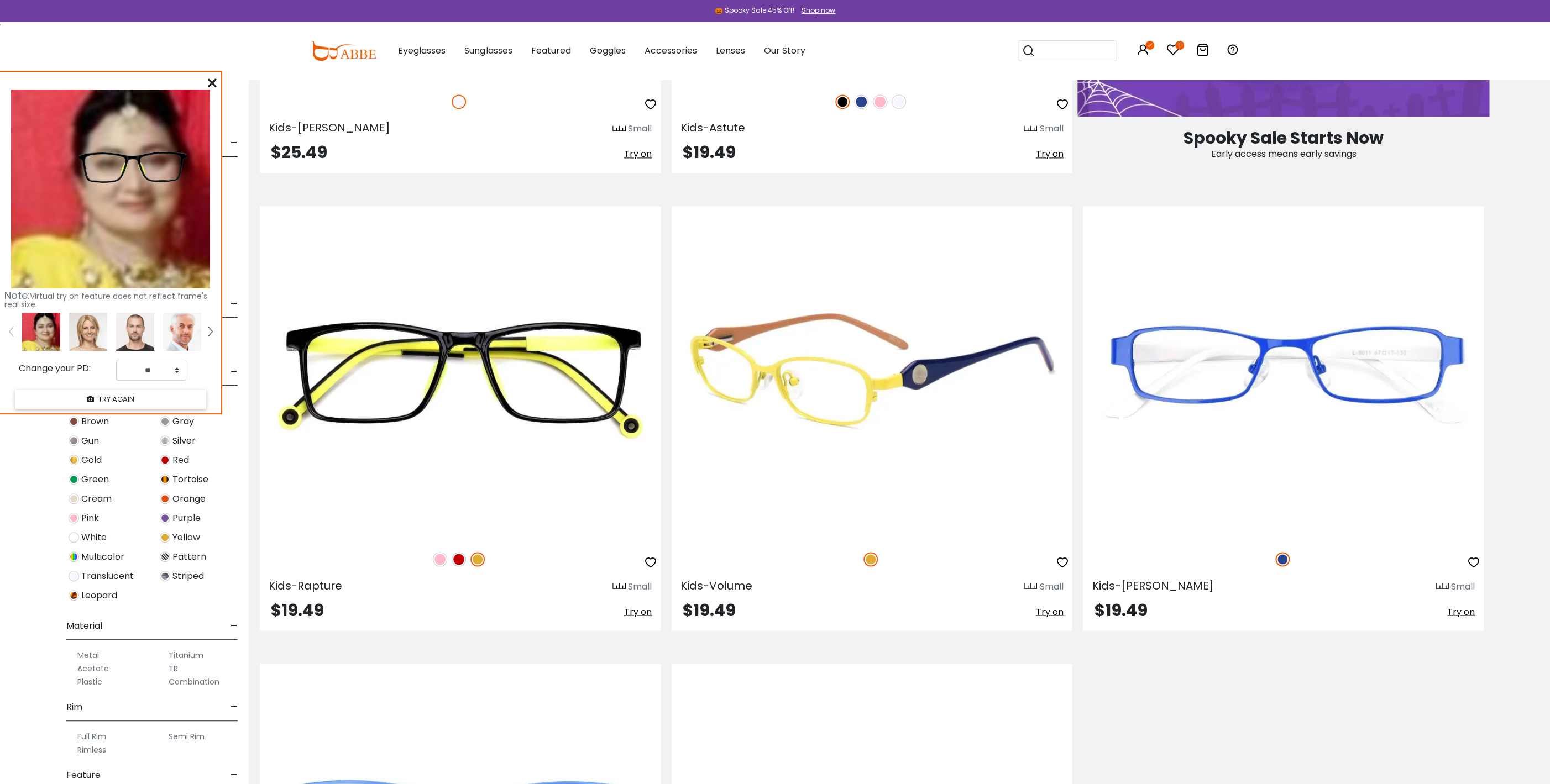
click at [1051, 611] on span "Try on" at bounding box center [1049, 611] width 28 height 13
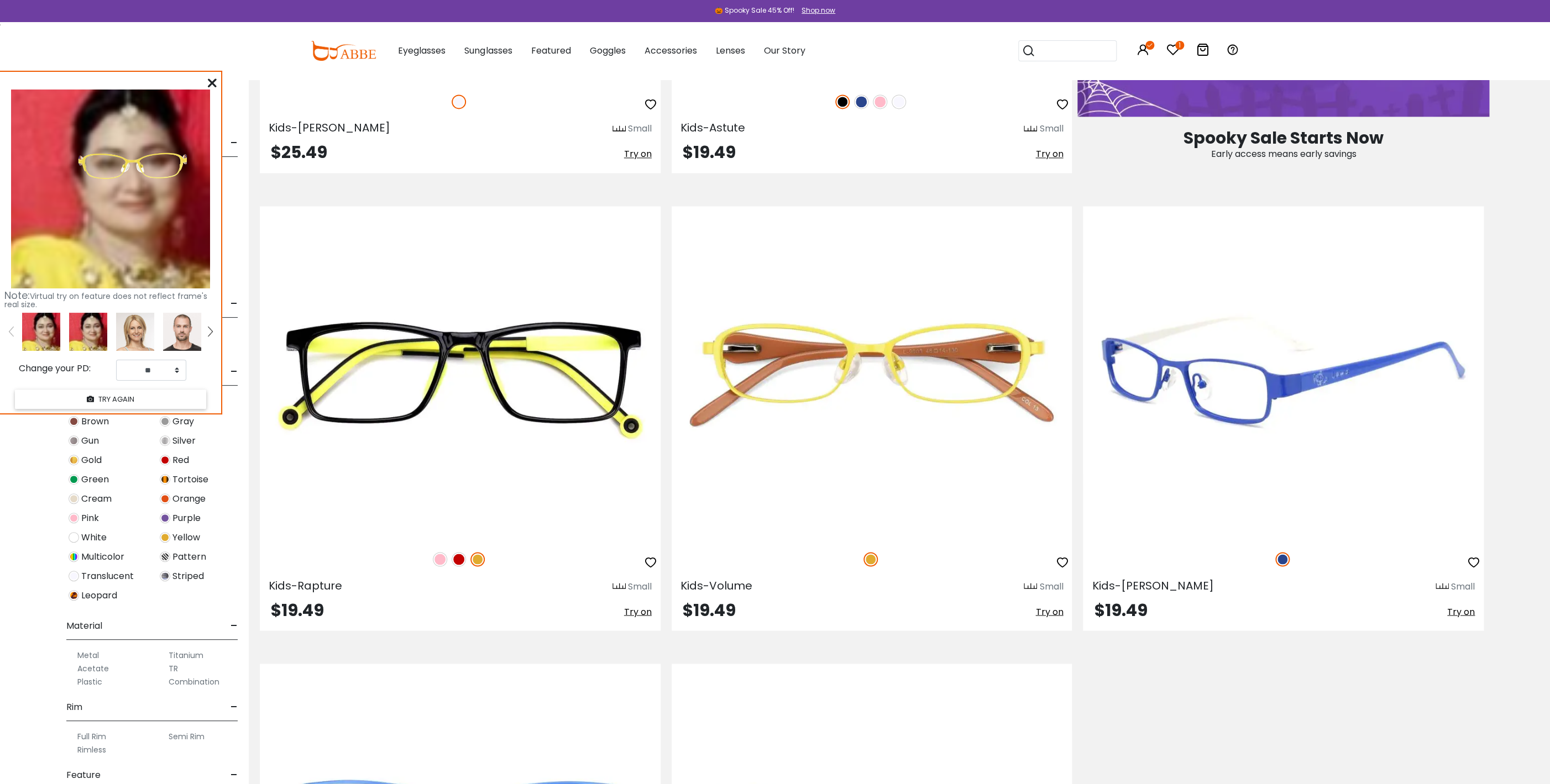
click at [1460, 611] on span "Try on" at bounding box center [1461, 611] width 28 height 13
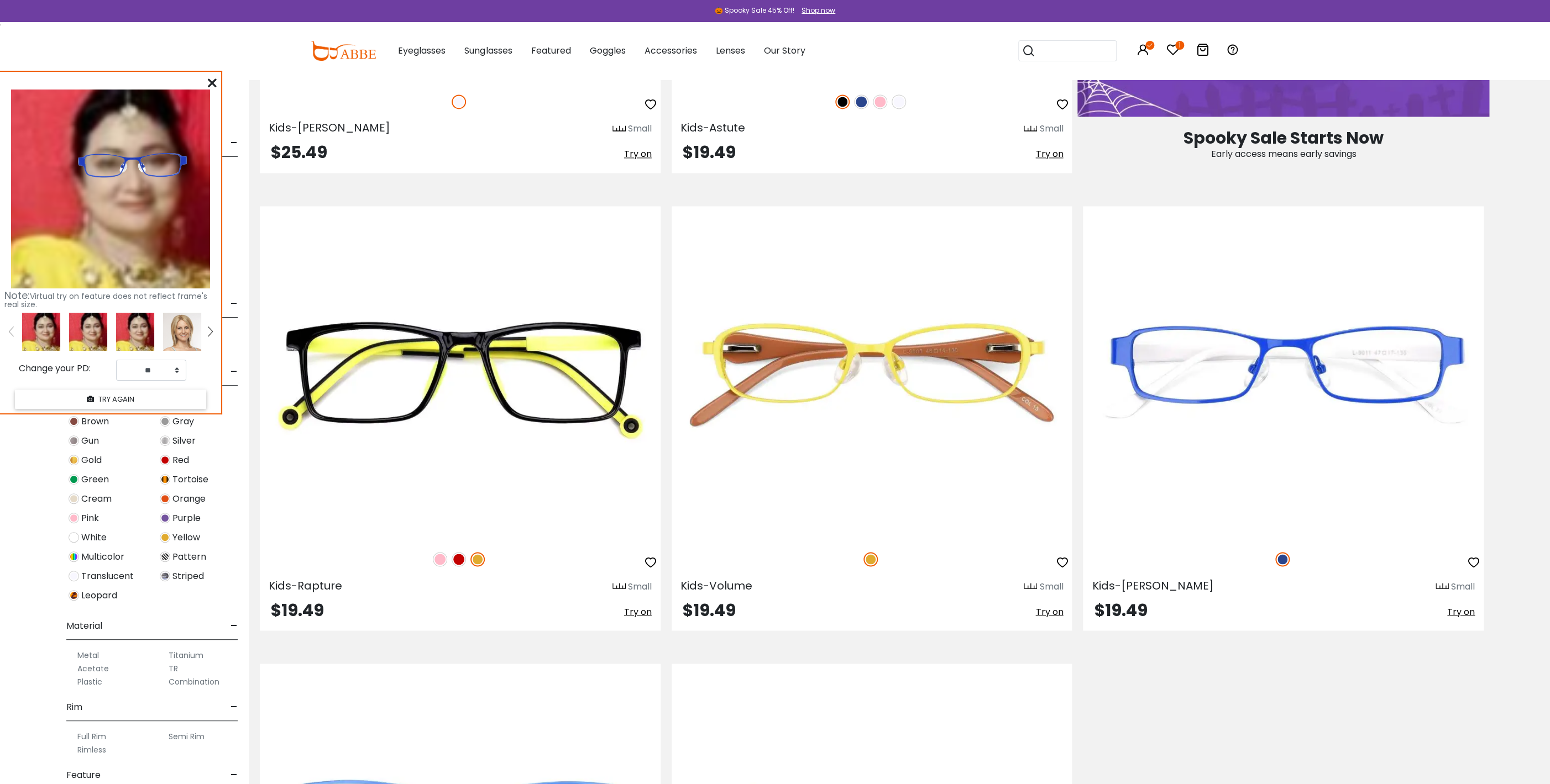
click at [165, 561] on img at bounding box center [165, 556] width 11 height 11
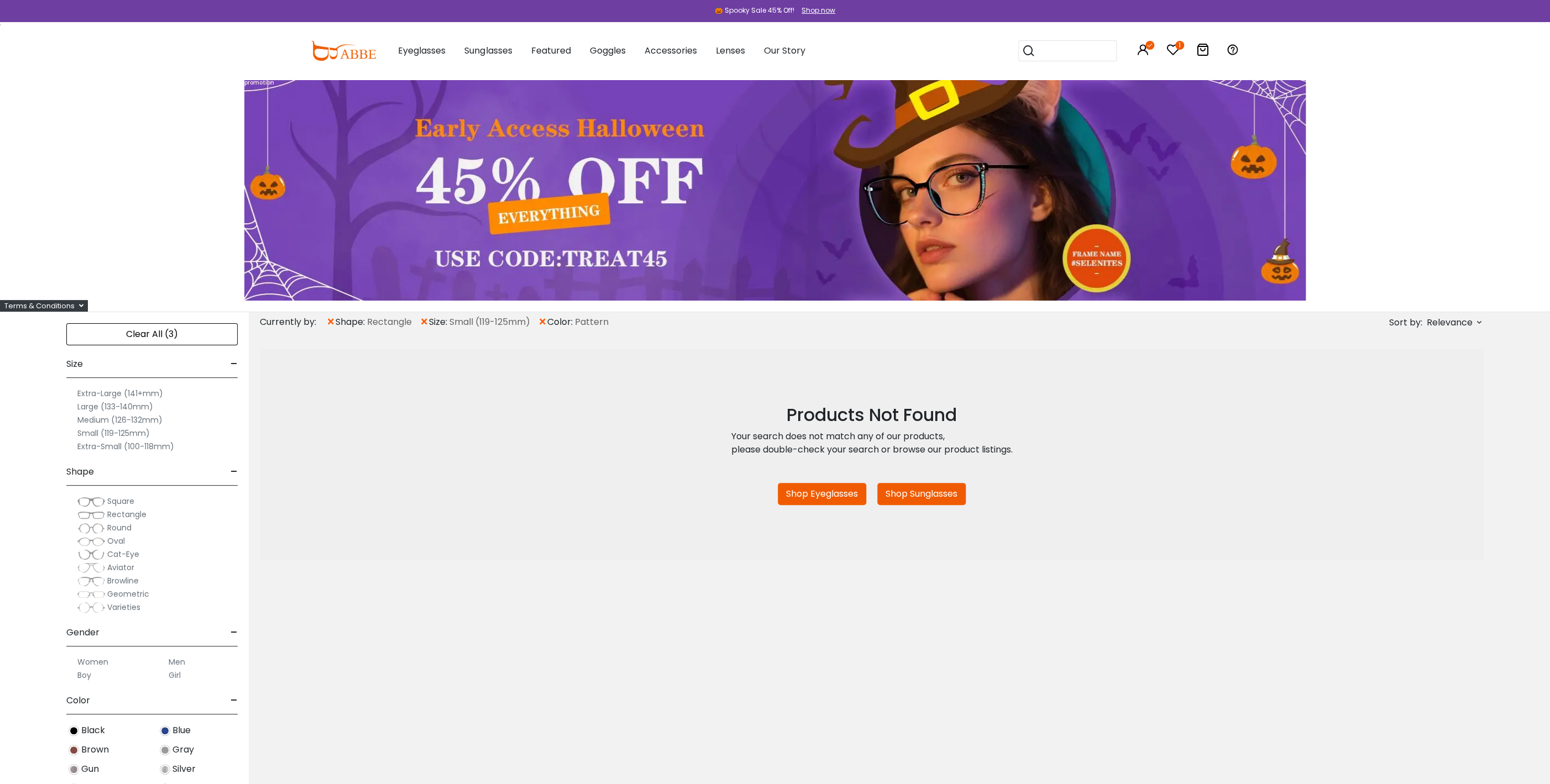
click at [99, 500] on img at bounding box center [91, 502] width 28 height 11
click at [415, 320] on span "×" at bounding box center [409, 322] width 9 height 20
click at [413, 321] on span "×" at bounding box center [409, 322] width 9 height 20
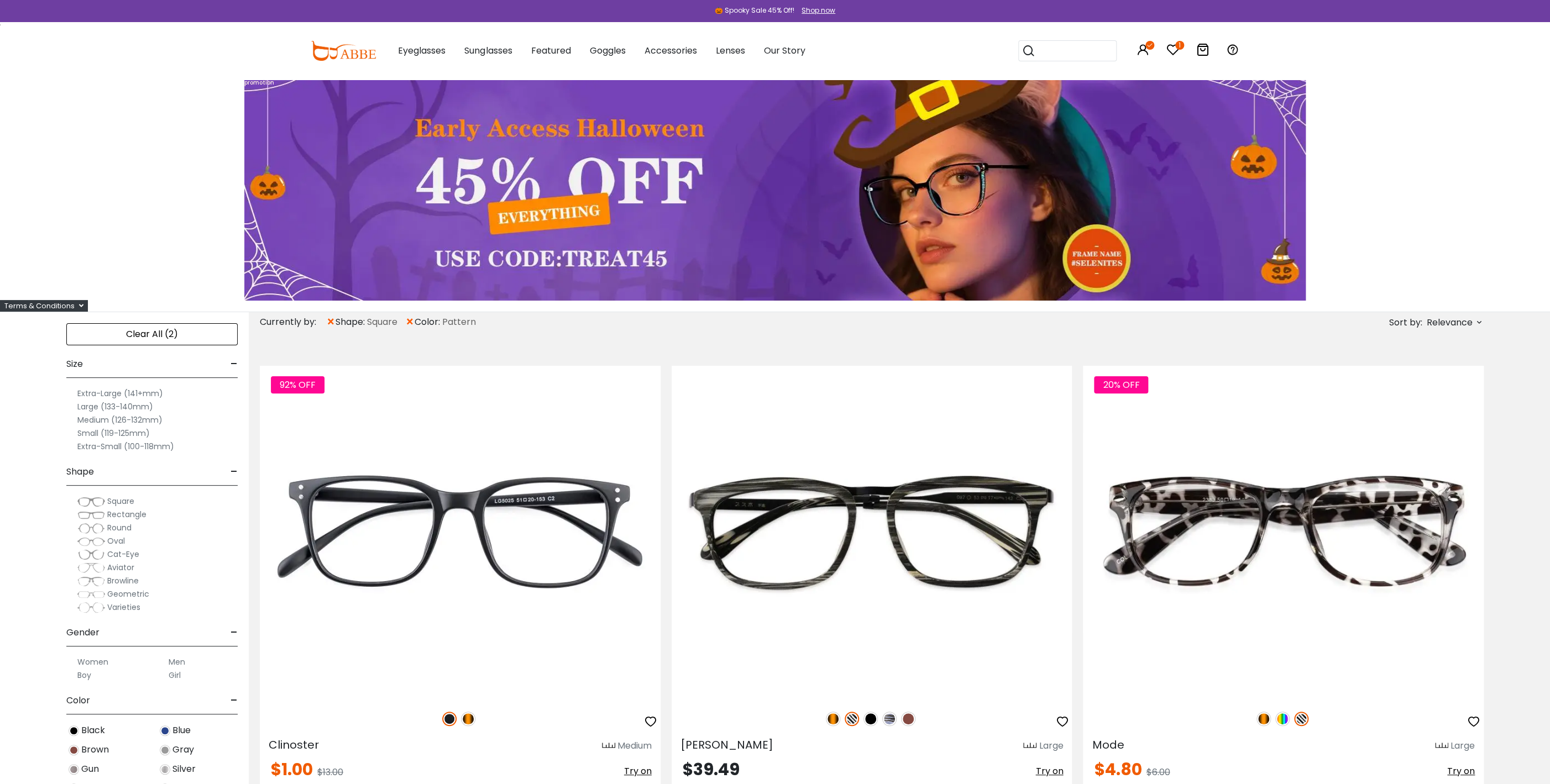
click at [332, 318] on span "×" at bounding box center [330, 322] width 9 height 20
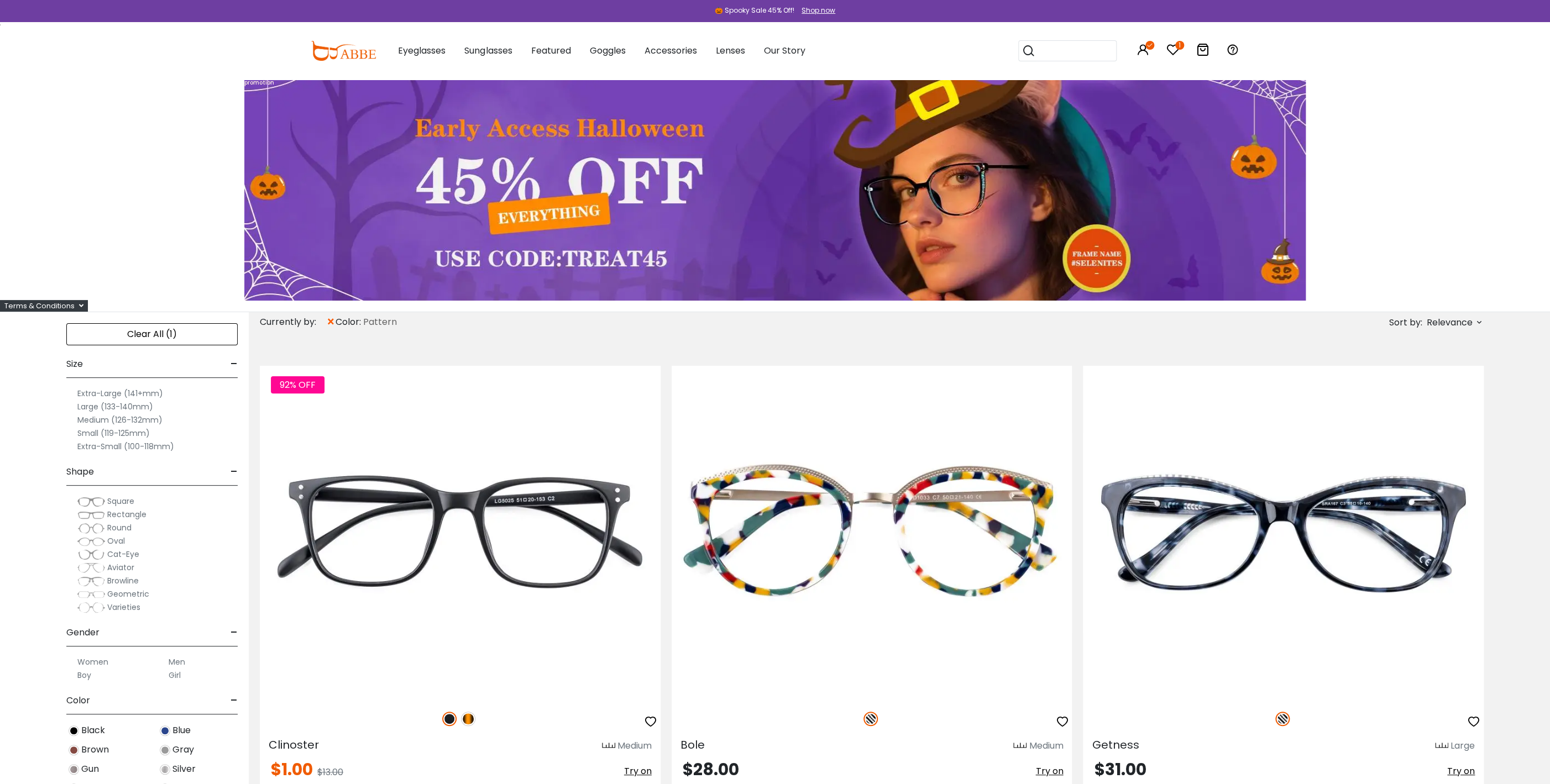
click at [325, 320] on div "Currently by:" at bounding box center [293, 322] width 67 height 20
click at [330, 321] on span "×" at bounding box center [330, 322] width 9 height 20
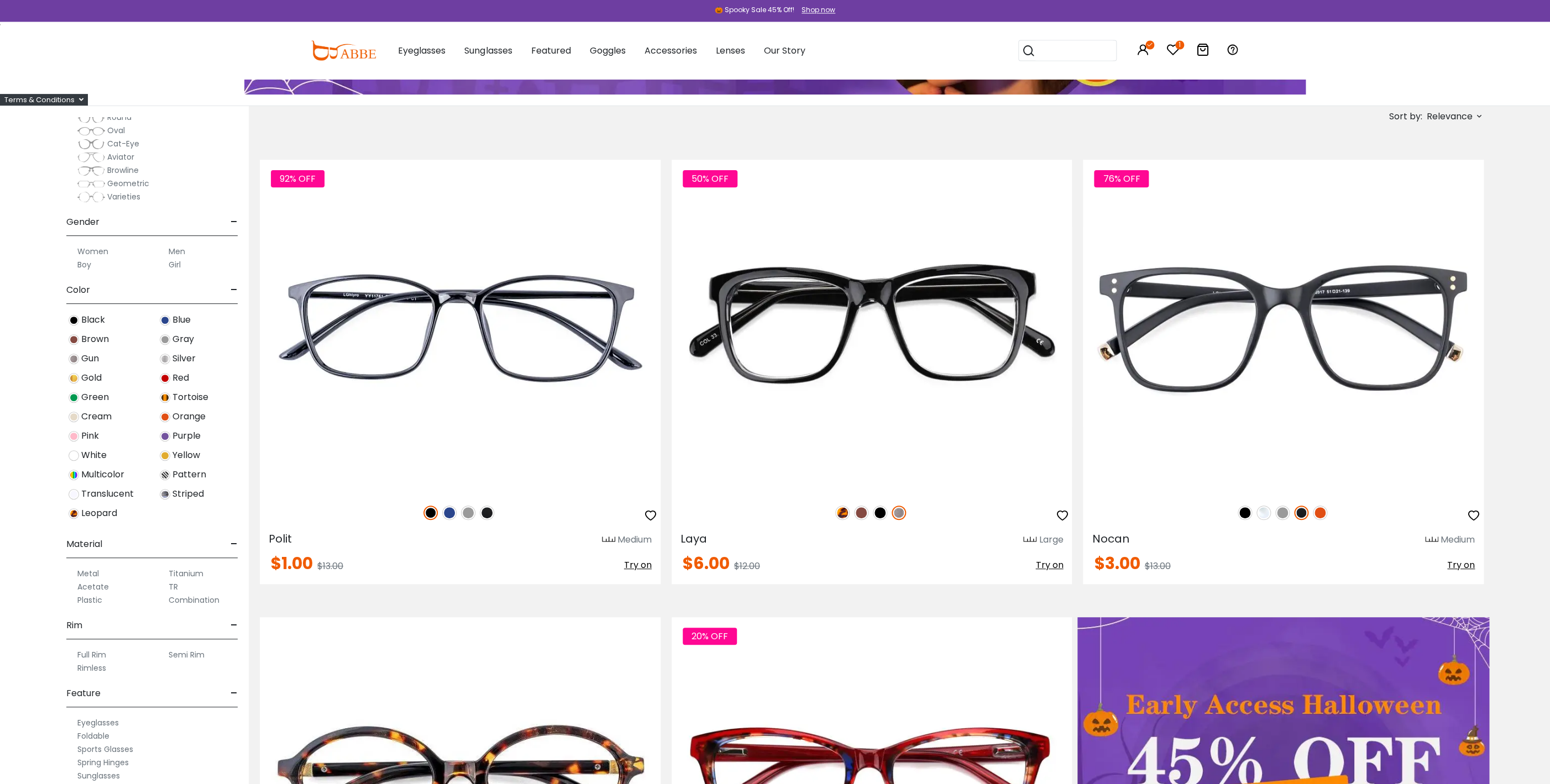
scroll to position [239, 0]
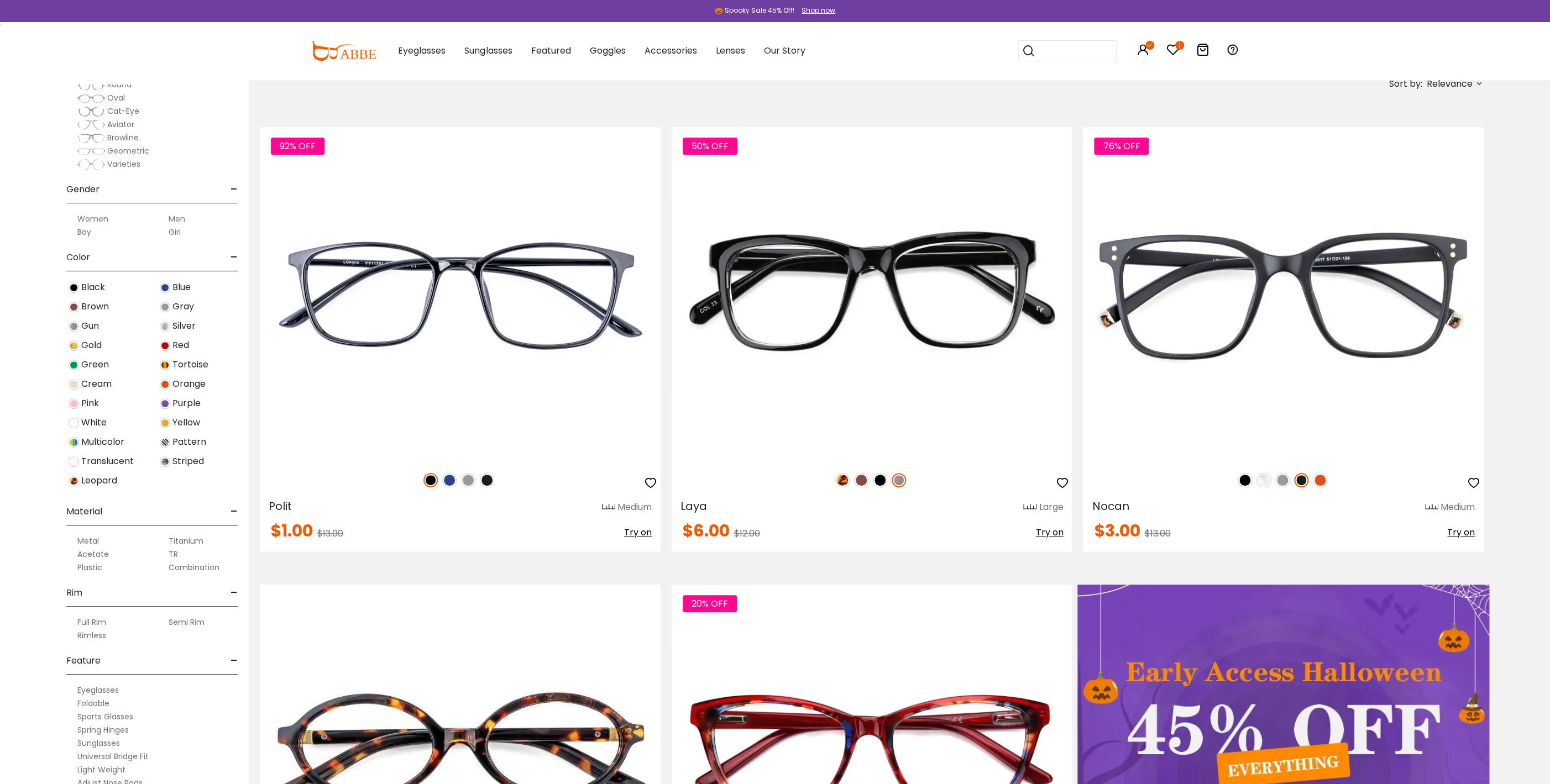
click at [85, 633] on label "Rimless" at bounding box center [92, 635] width 29 height 13
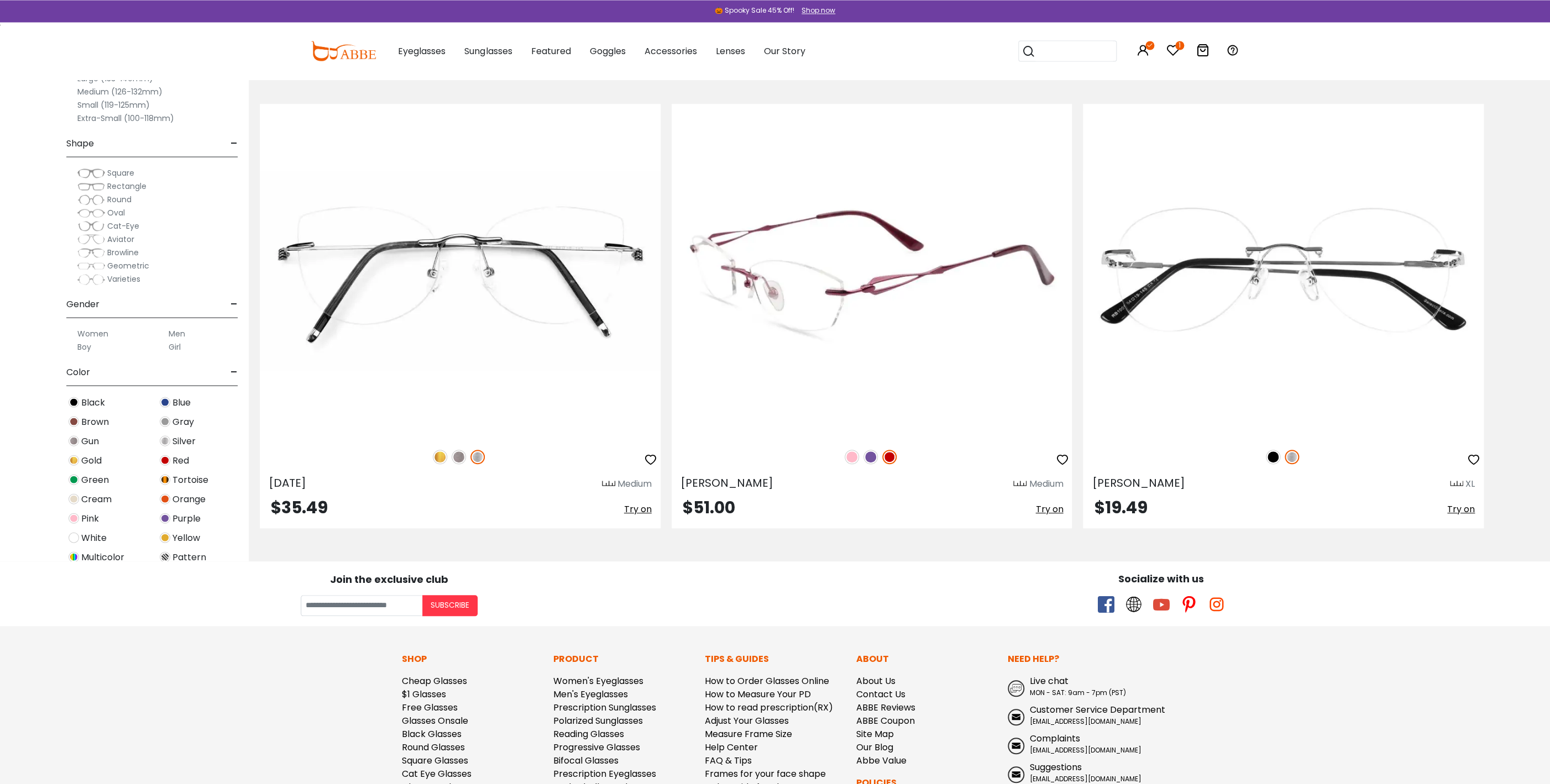
scroll to position [229, 0]
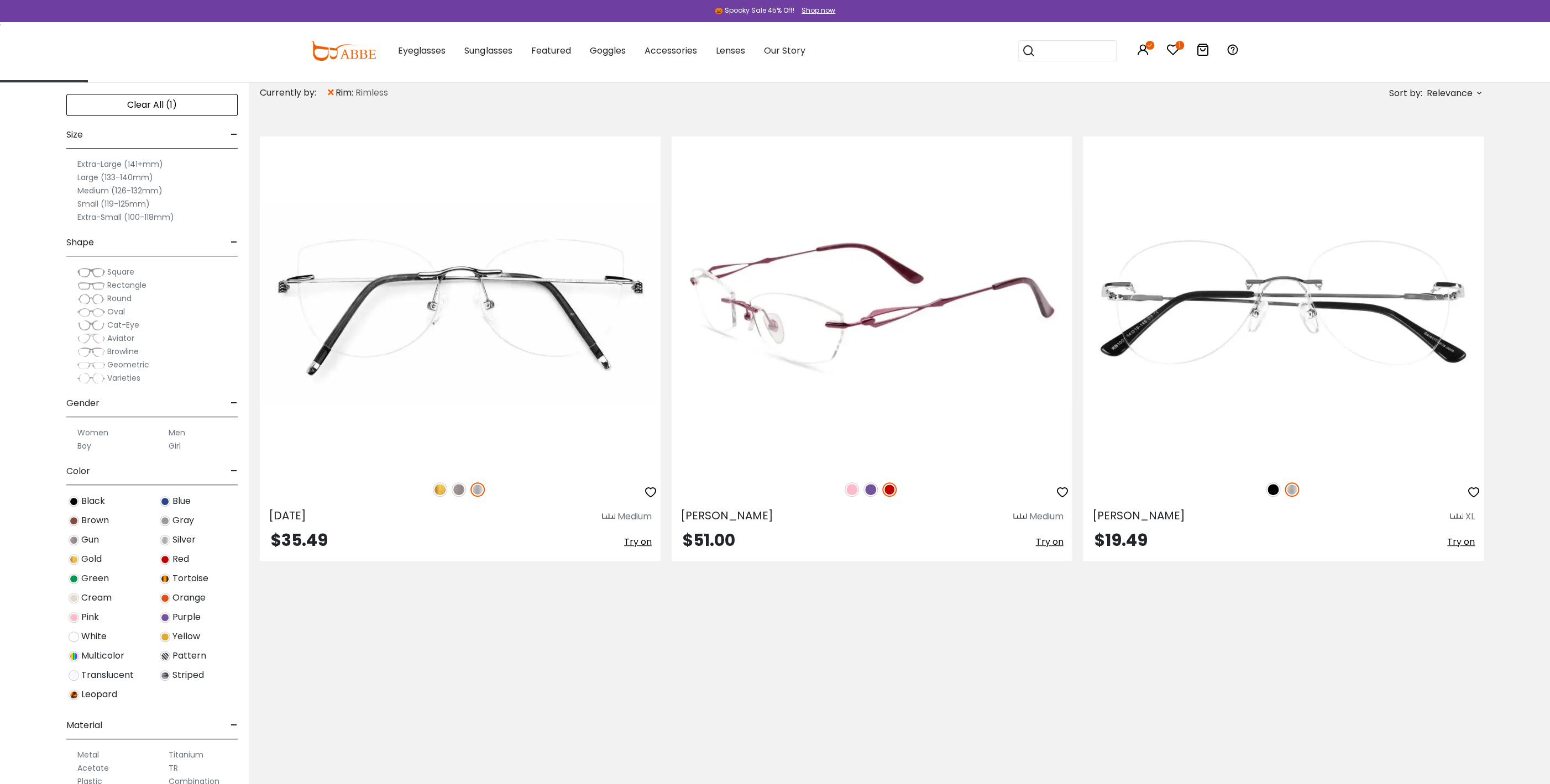
click at [1046, 540] on span "Try on" at bounding box center [1049, 542] width 28 height 13
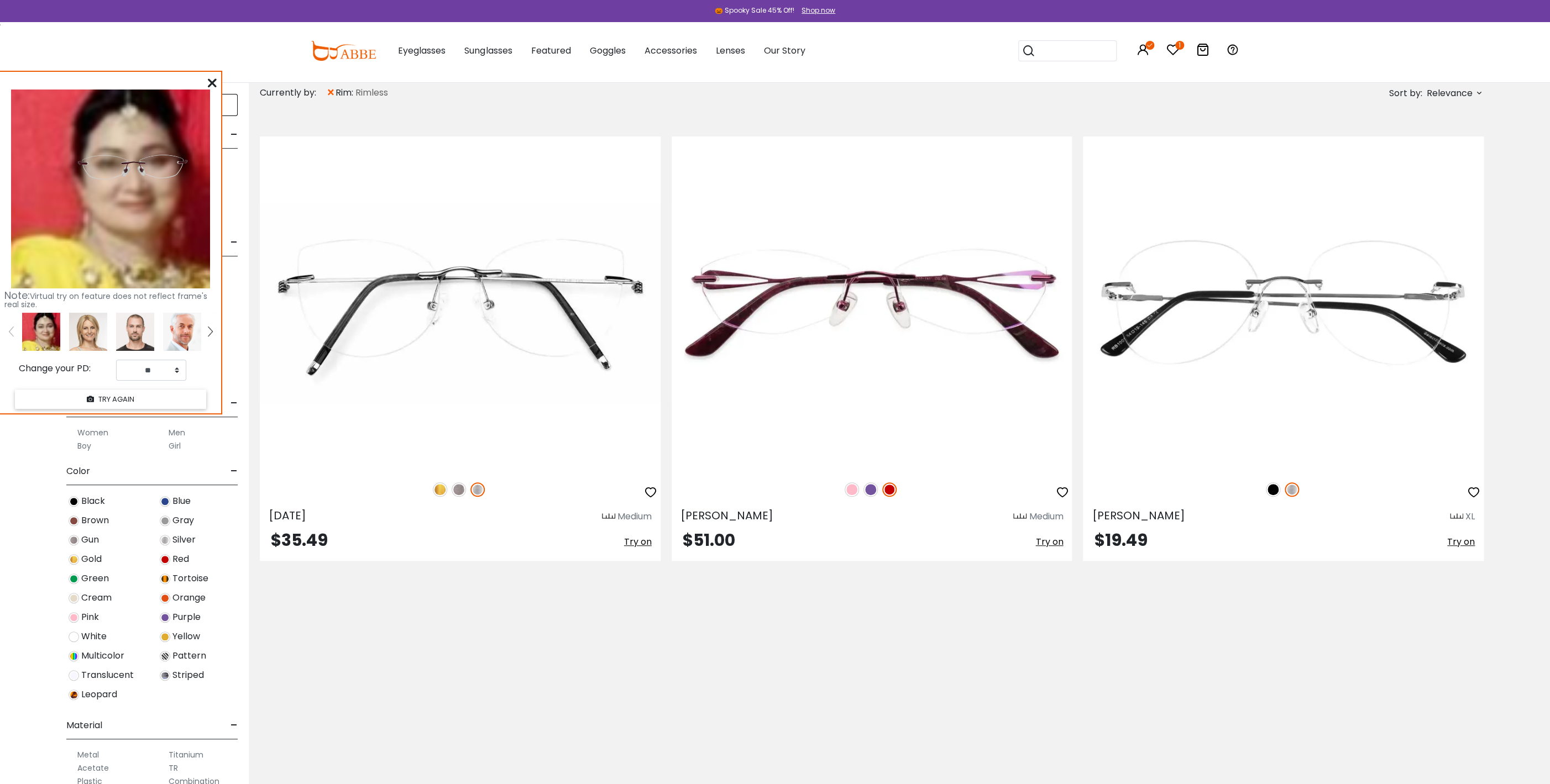
click at [210, 81] on icon at bounding box center [212, 83] width 9 height 9
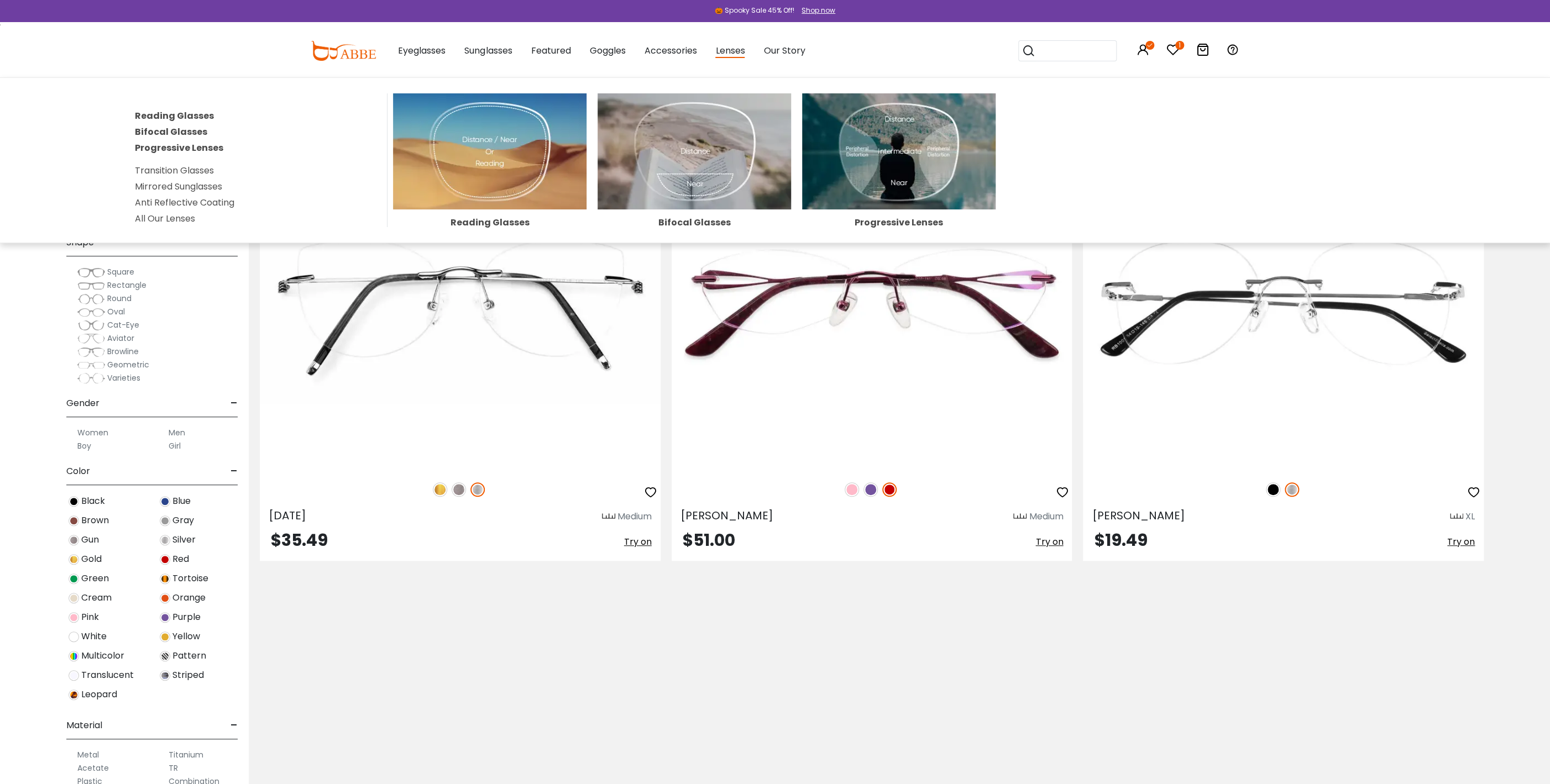
click at [735, 51] on span "Lenses" at bounding box center [730, 51] width 30 height 14
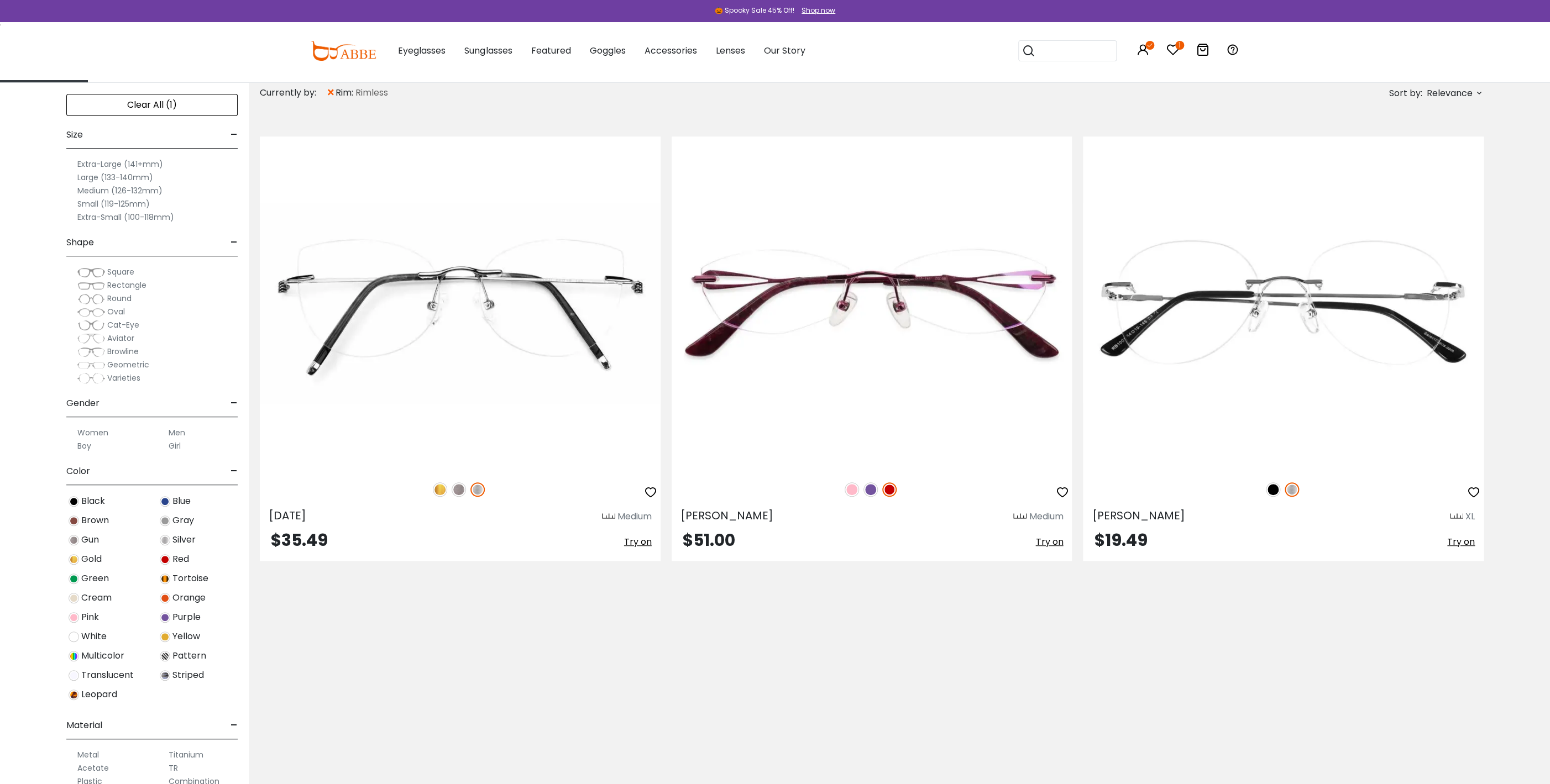
click at [1205, 48] on icon at bounding box center [1203, 50] width 13 height 13
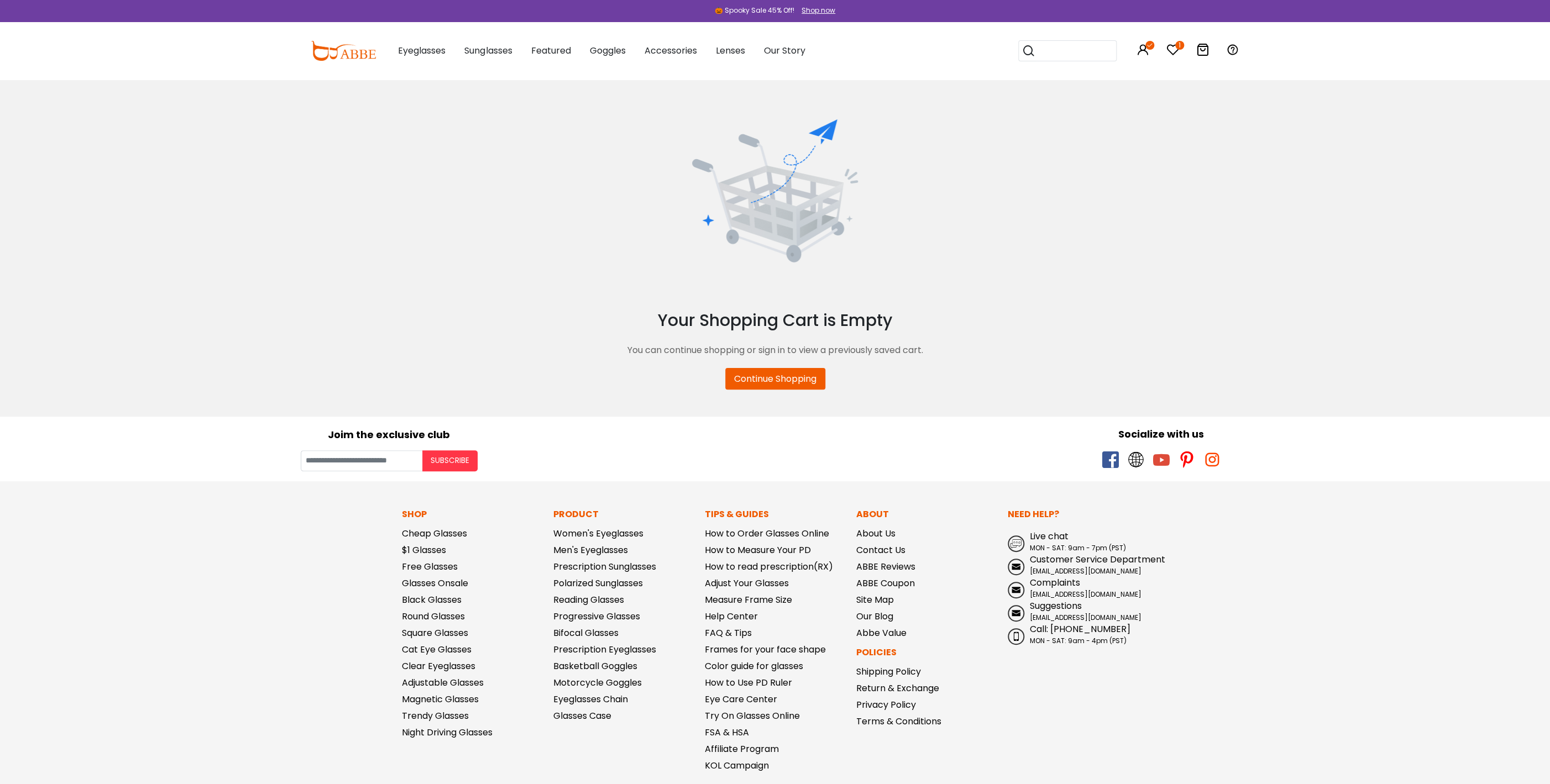
click at [1203, 49] on icon at bounding box center [1203, 50] width 13 height 13
click at [897, 689] on link "Return & Exchange" at bounding box center [897, 688] width 83 height 13
